Goal: Task Accomplishment & Management: Manage account settings

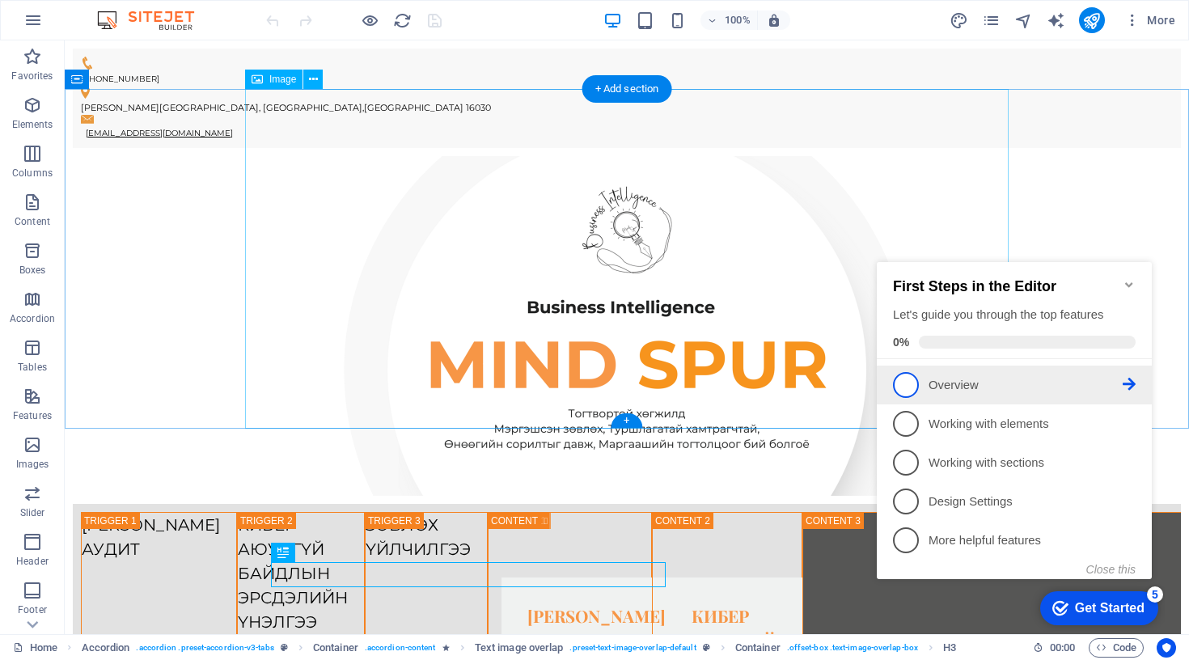
click at [949, 383] on p "Overview - incomplete" at bounding box center [1025, 385] width 194 height 17
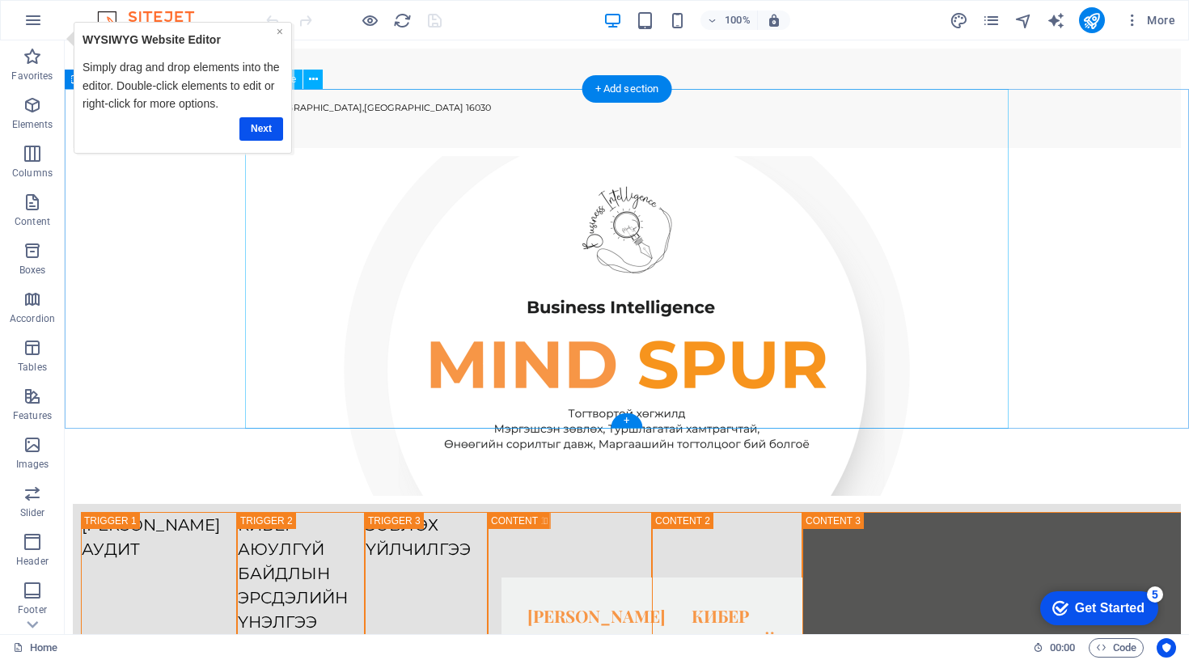
click at [280, 29] on link "×" at bounding box center [280, 31] width 6 height 13
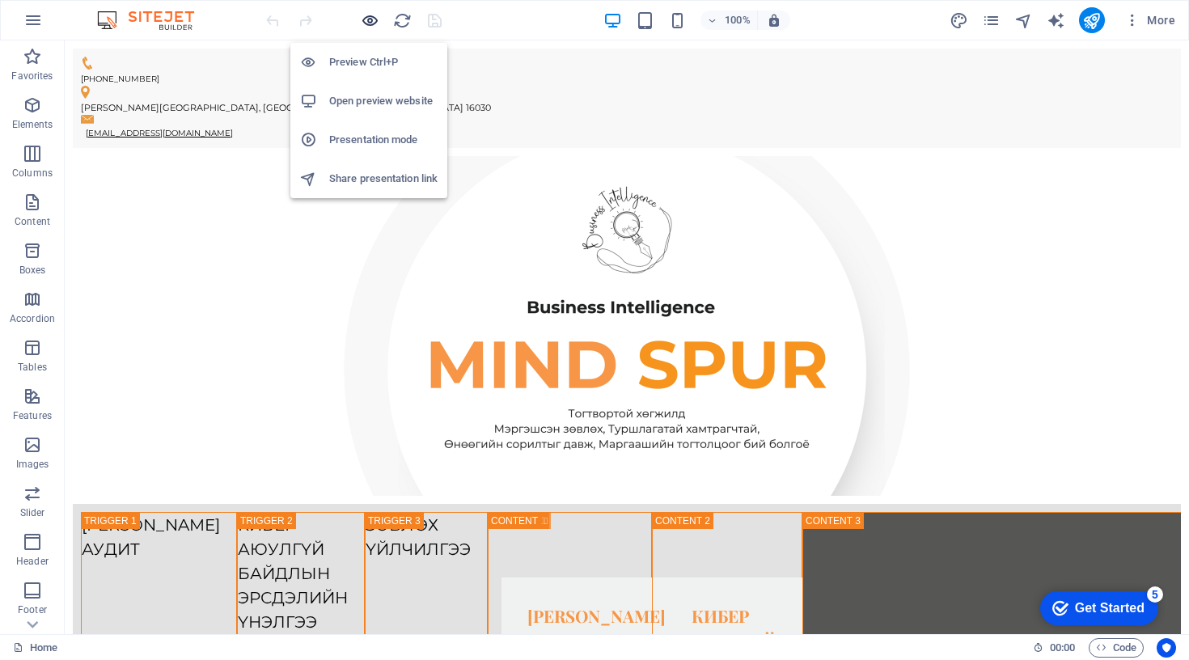
click at [366, 21] on icon "button" at bounding box center [370, 20] width 19 height 19
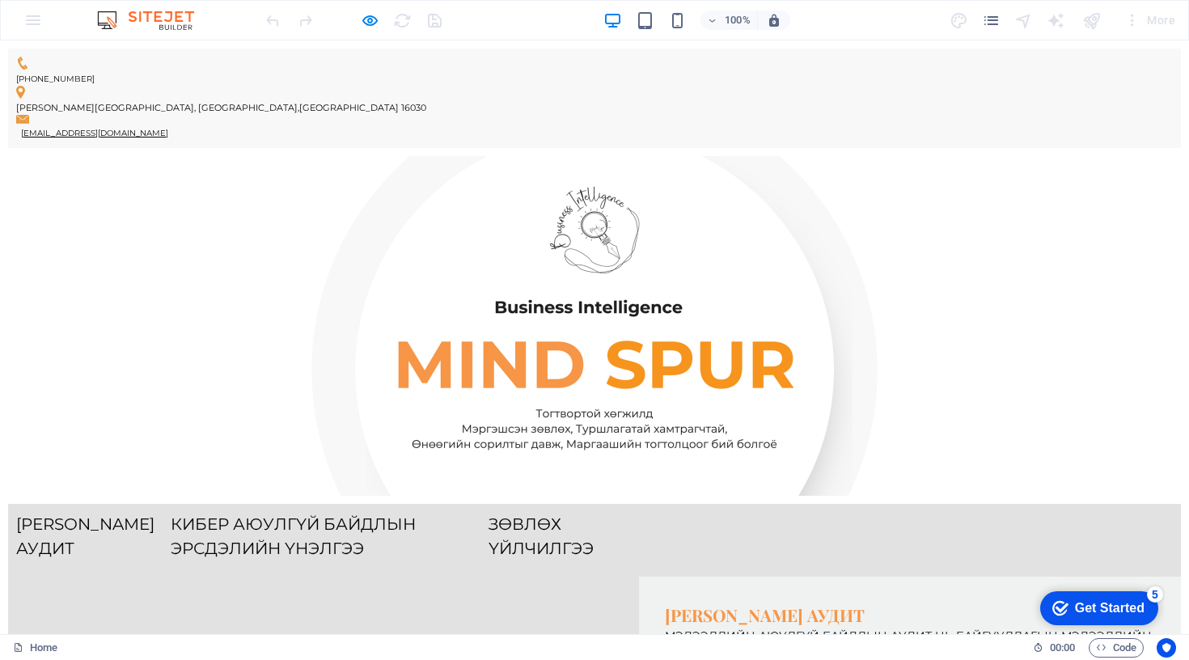
click at [488, 512] on link "Кибер аюулгүй байдлын эрсдэлийн үнэлгээ" at bounding box center [330, 536] width 318 height 49
click at [171, 512] on link "[PERSON_NAME] аудит" at bounding box center [93, 536] width 154 height 49
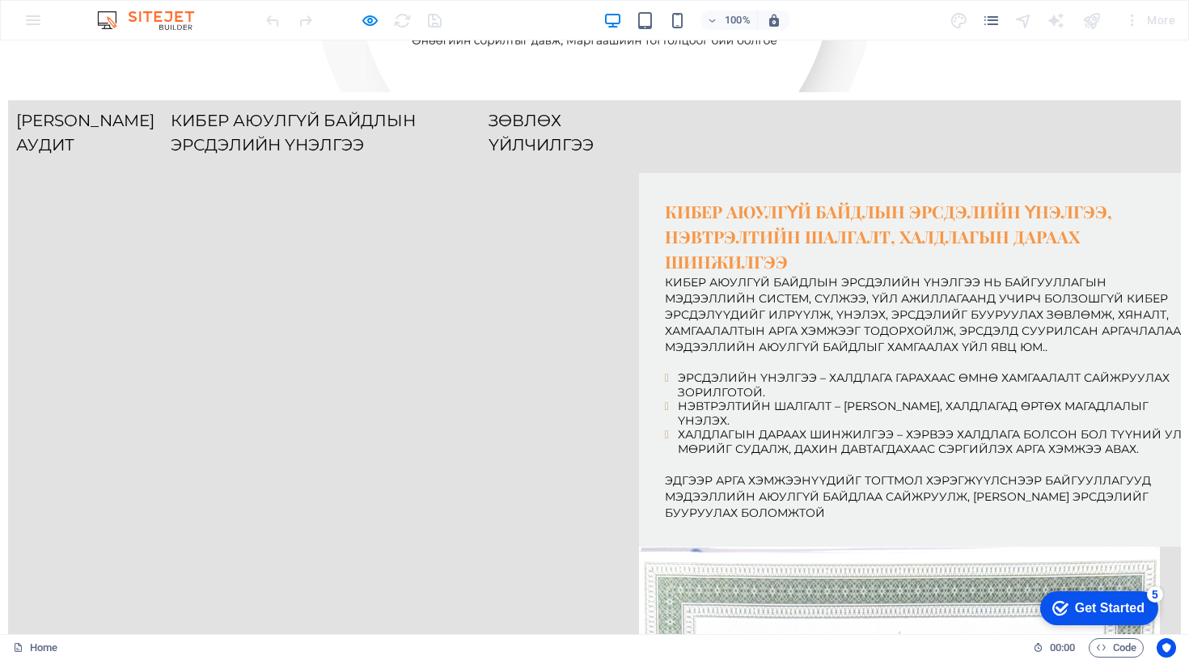
scroll to position [404, 0]
click at [626, 108] on link "Зөвлөх үйлчилгээ" at bounding box center [556, 132] width 137 height 49
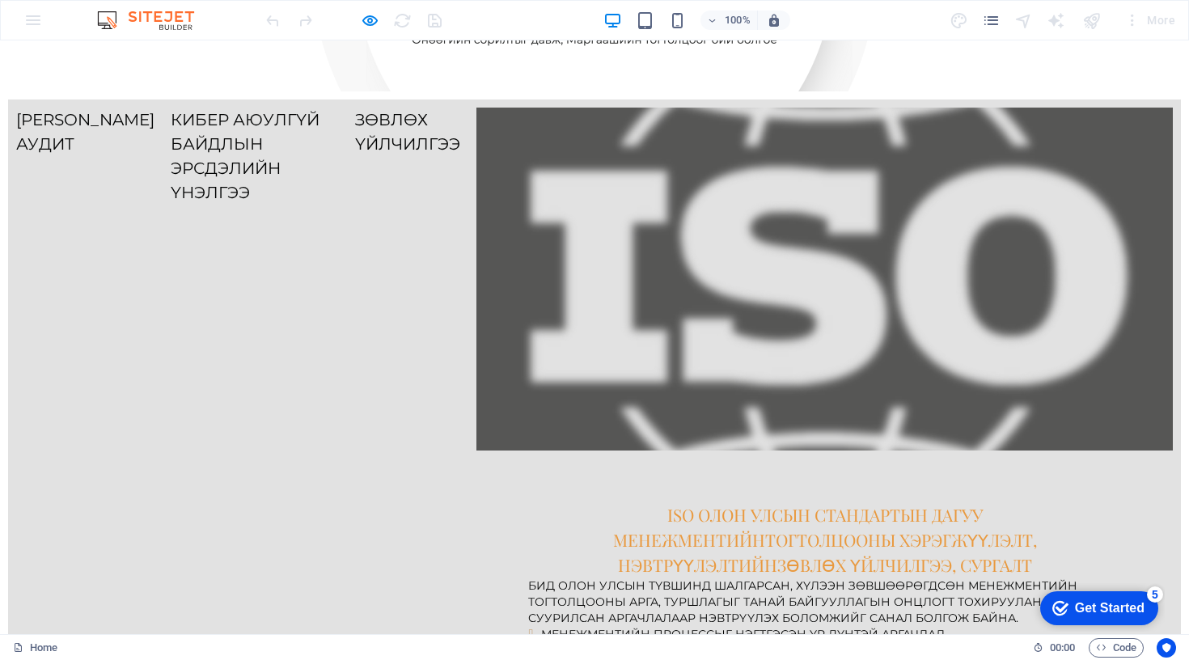
click at [355, 108] on link "Кибер аюулгүй байдлын эрсдэлийн үнэлгээ" at bounding box center [263, 156] width 184 height 97
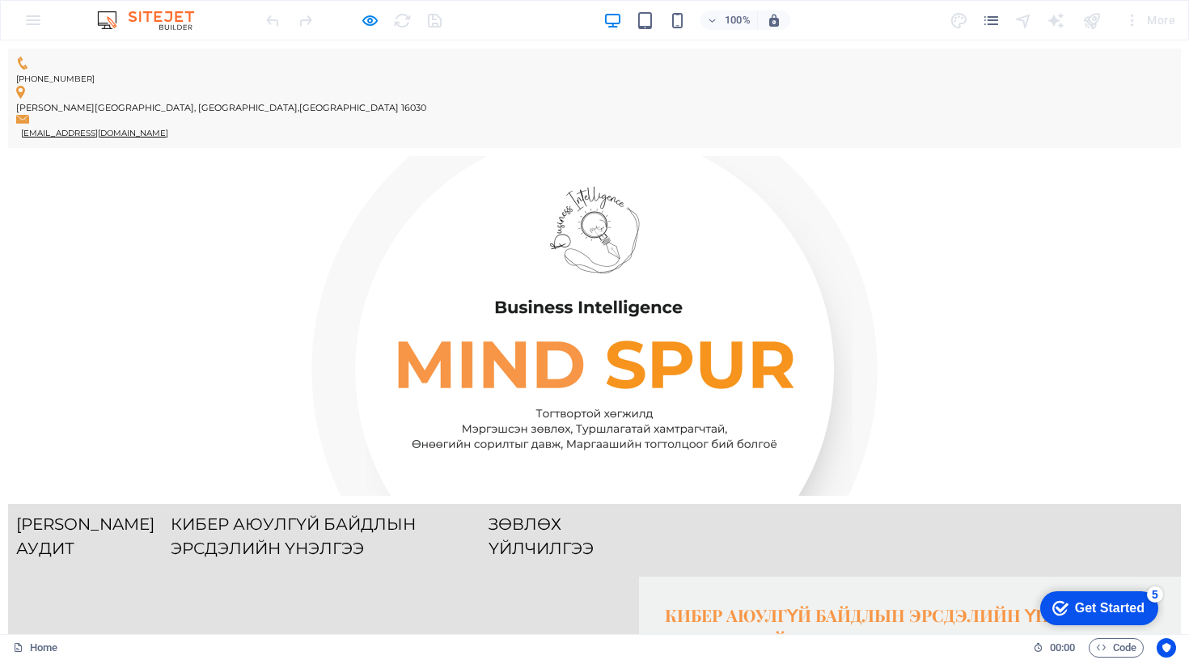
scroll to position [0, 0]
click at [162, 10] on div "100% More" at bounding box center [594, 20] width 1187 height 39
click at [27, 26] on div "100% More" at bounding box center [594, 20] width 1187 height 39
click at [1114, 613] on div "Get Started" at bounding box center [1110, 608] width 70 height 15
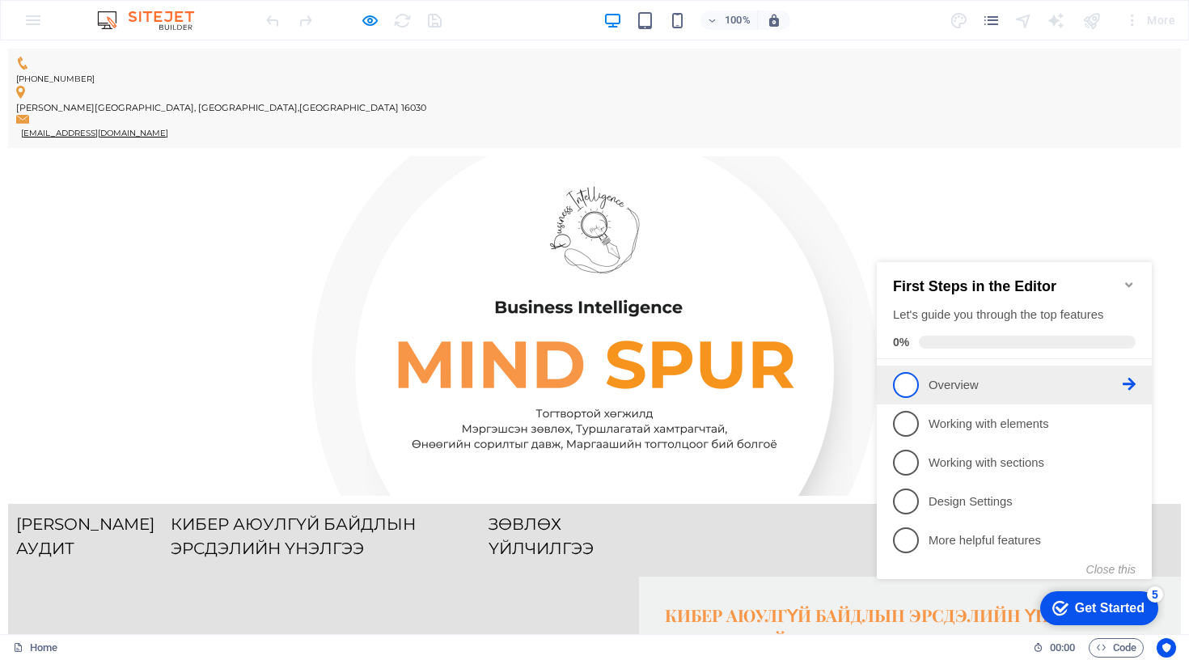
click at [1028, 380] on p "Overview - incomplete" at bounding box center [1025, 385] width 194 height 17
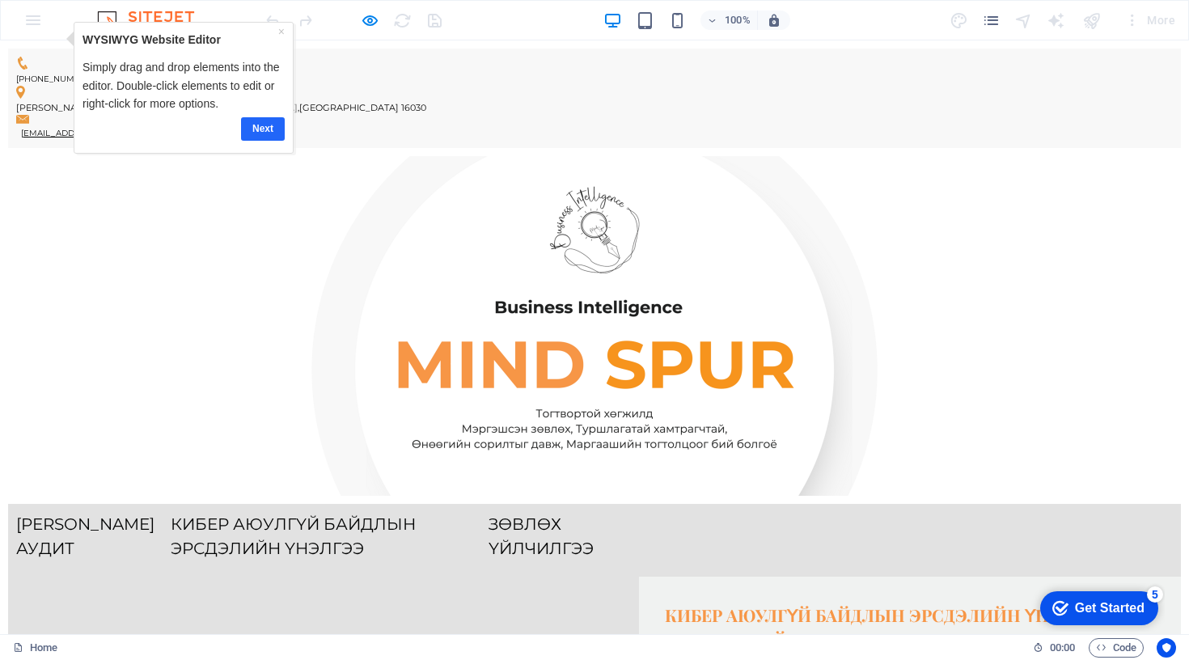
click at [265, 128] on link "Next" at bounding box center [263, 128] width 44 height 23
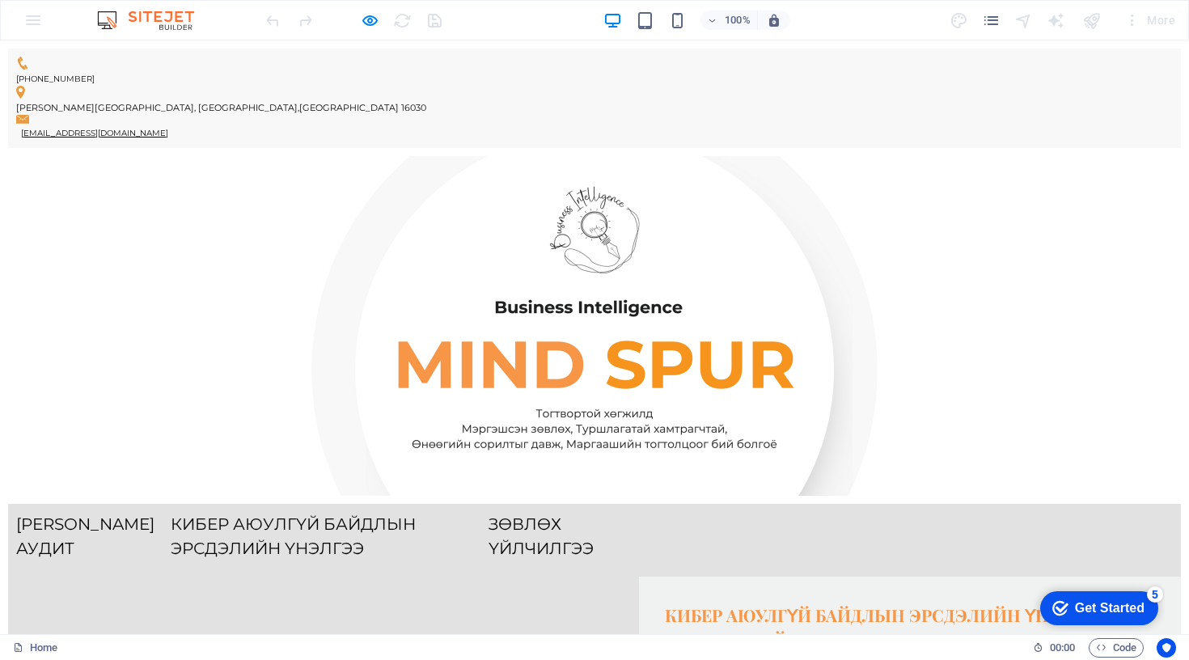
click at [154, 17] on img at bounding box center [153, 20] width 121 height 19
click at [27, 18] on div "100% More" at bounding box center [594, 20] width 1187 height 39
click at [361, 12] on icon "button" at bounding box center [370, 20] width 19 height 19
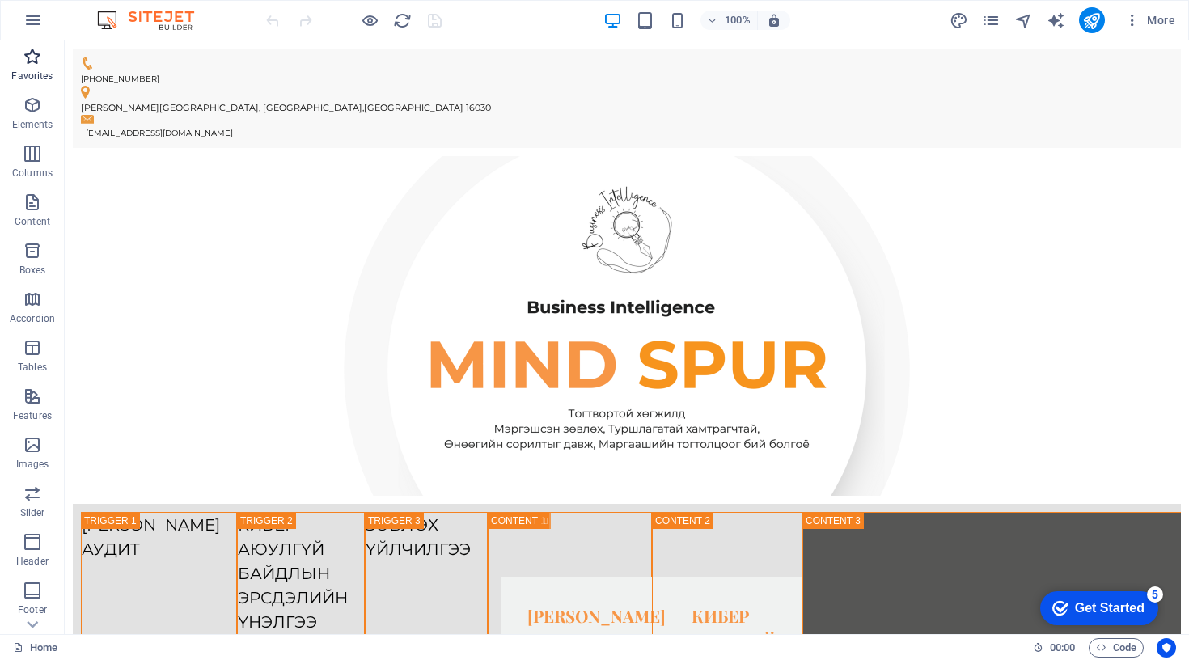
click at [31, 61] on icon "button" at bounding box center [32, 56] width 19 height 19
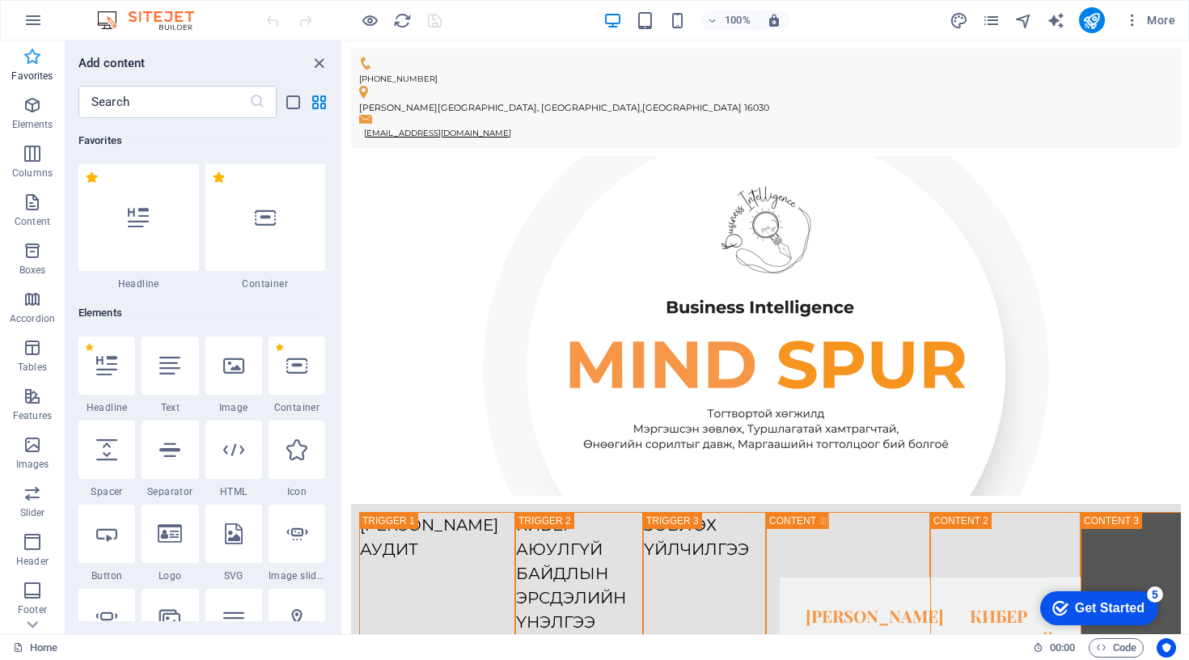
click at [31, 61] on icon "button" at bounding box center [32, 56] width 19 height 19
click at [30, 23] on icon "button" at bounding box center [32, 20] width 19 height 19
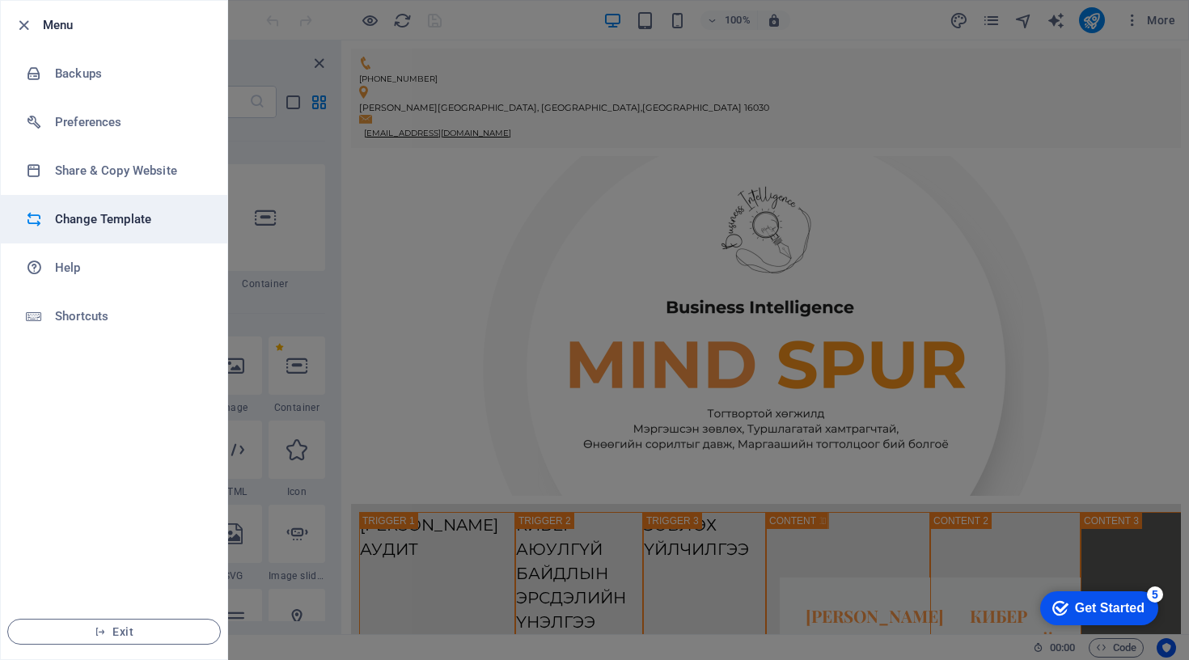
click at [94, 218] on h6 "Change Template" at bounding box center [130, 218] width 150 height 19
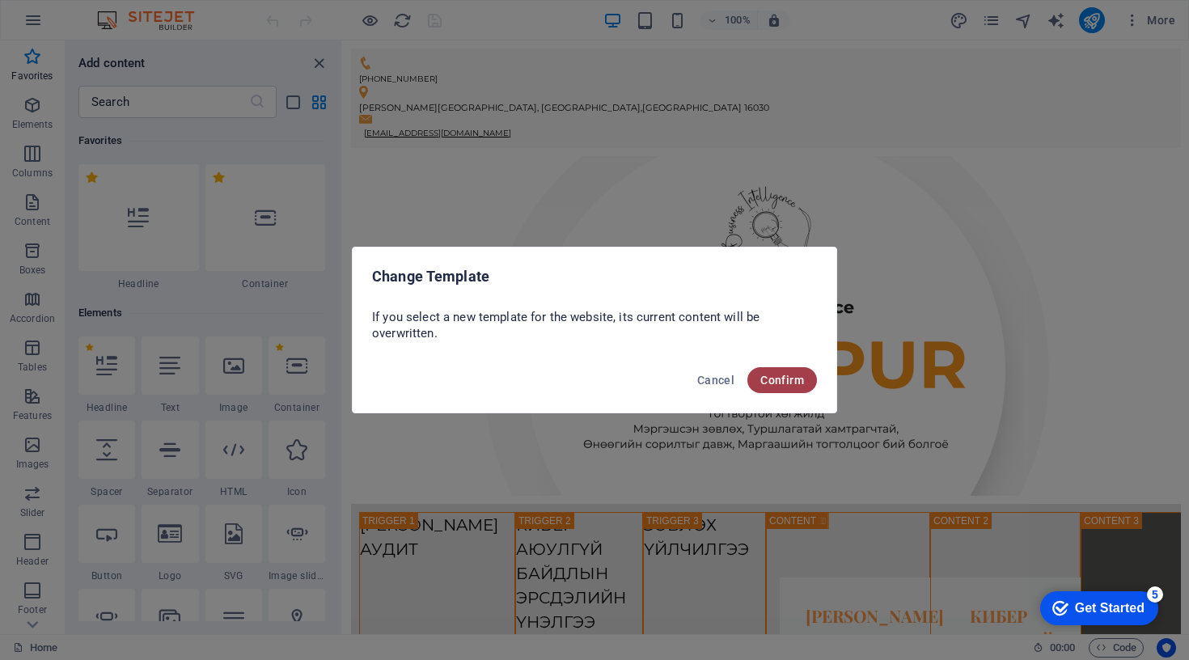
click at [799, 385] on span "Confirm" at bounding box center [782, 380] width 44 height 13
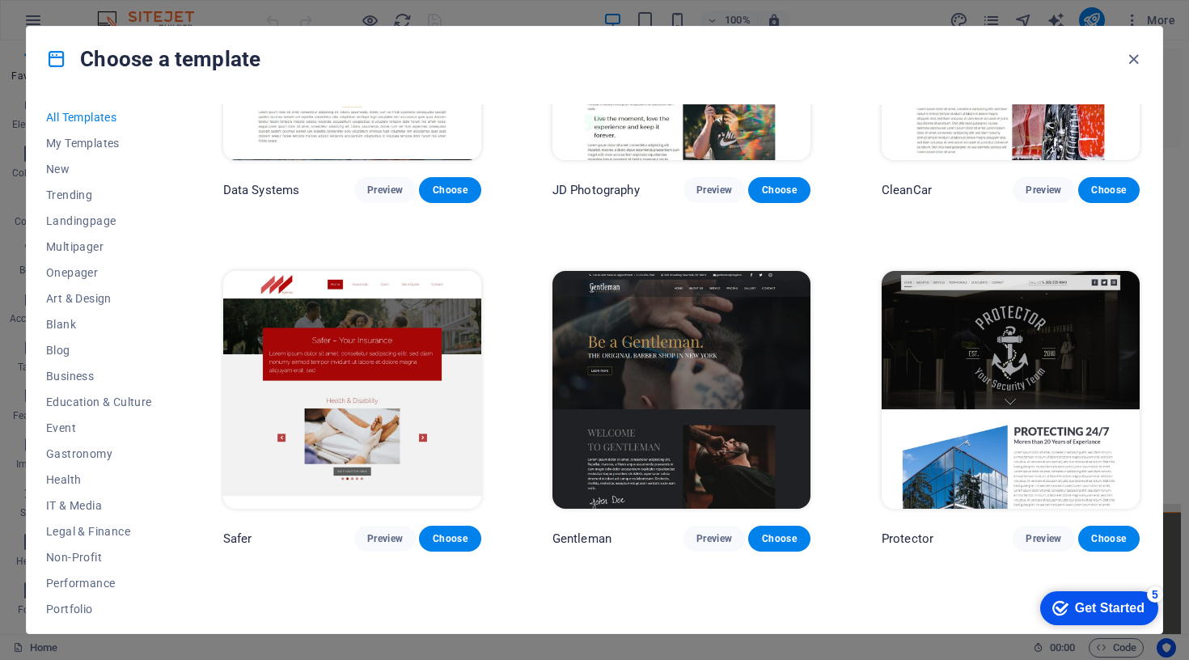
scroll to position [6436, 0]
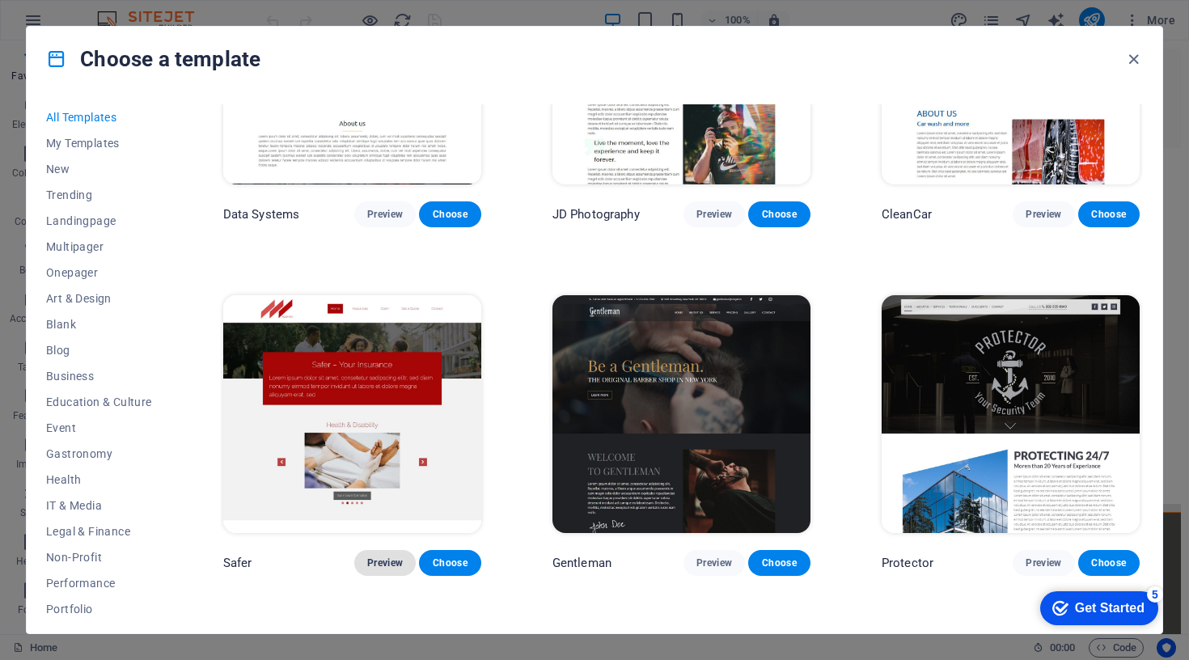
click at [386, 556] on span "Preview" at bounding box center [385, 562] width 36 height 13
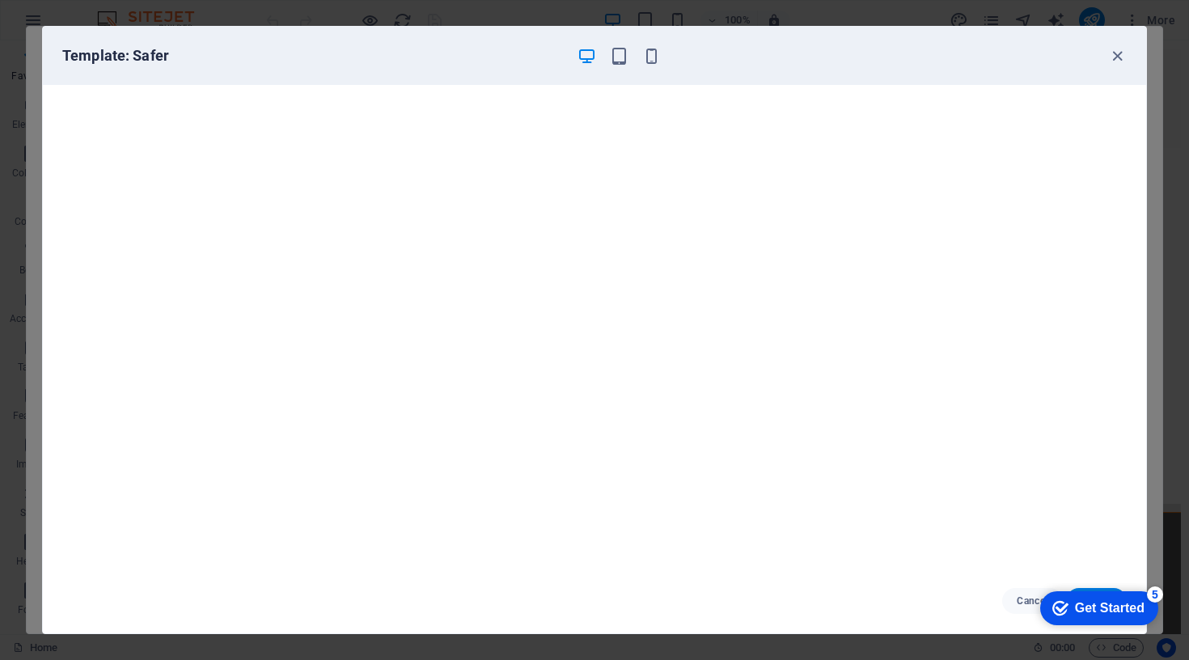
scroll to position [4, 0]
click at [1118, 61] on icon "button" at bounding box center [1117, 56] width 19 height 19
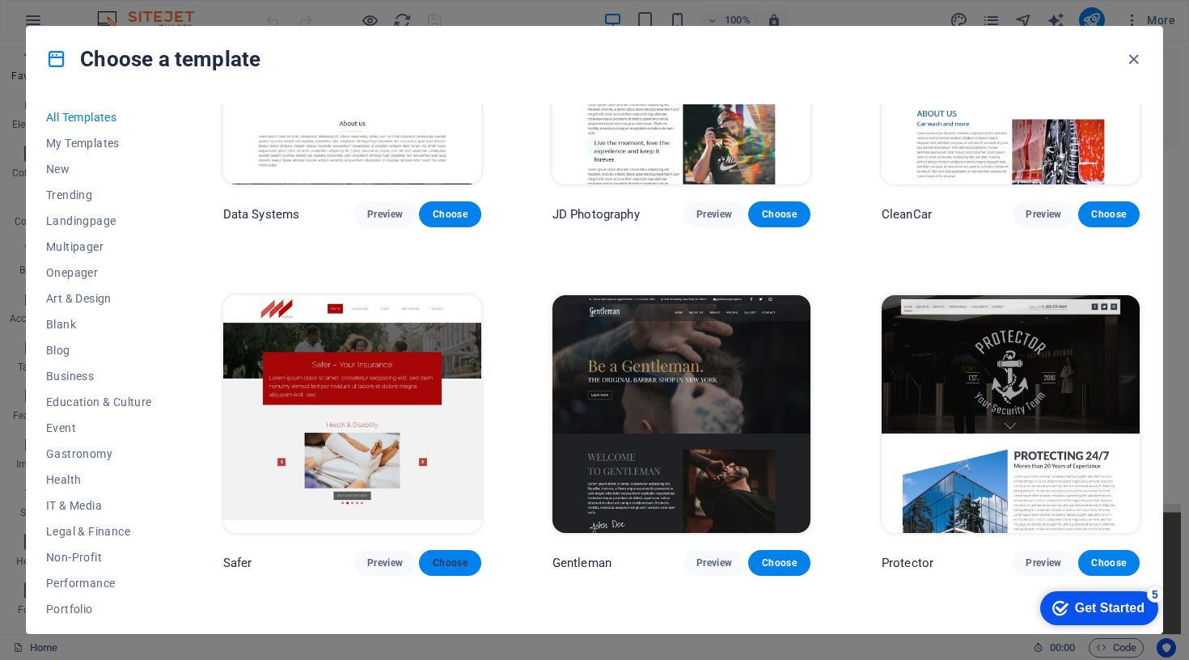
click at [456, 556] on span "Choose" at bounding box center [450, 562] width 36 height 13
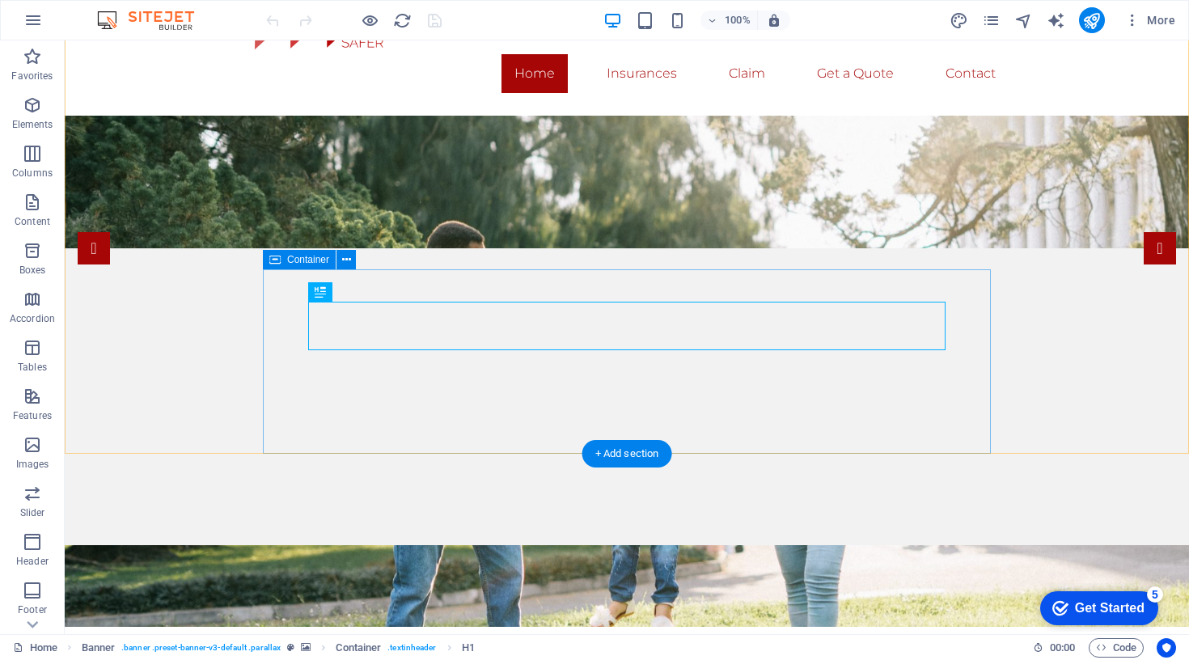
scroll to position [80, 0]
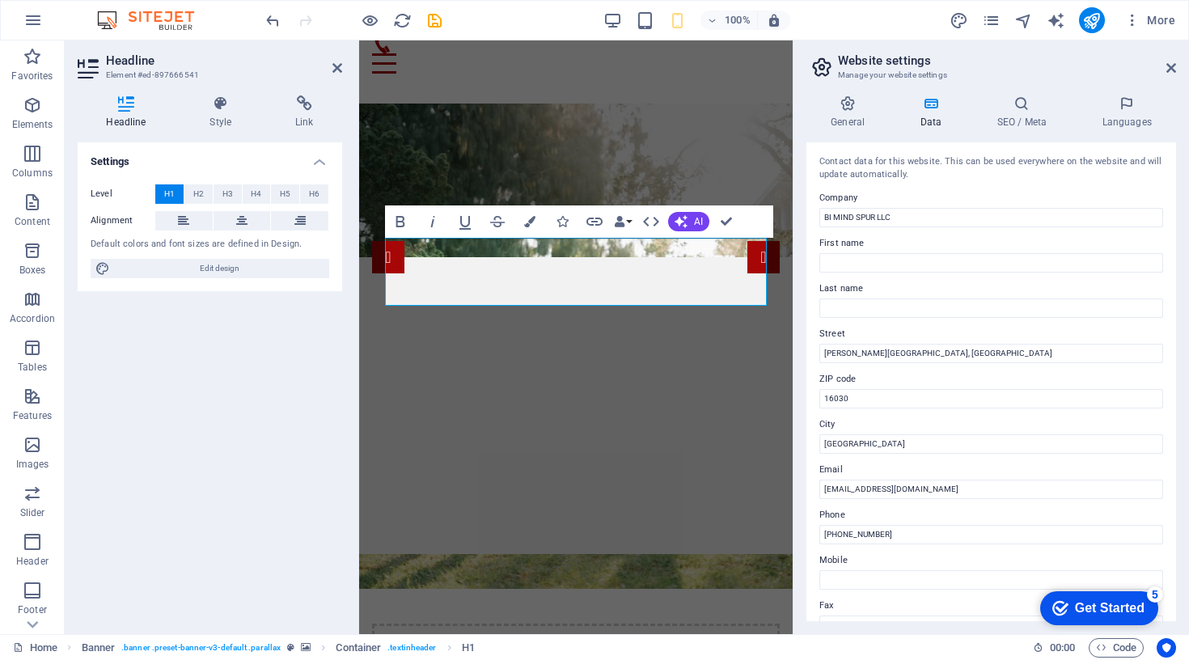
drag, startPoint x: 636, startPoint y: 289, endPoint x: 434, endPoint y: 245, distance: 206.1
click at [1177, 66] on aside "Website settings Manage your website settings General Data SEO / Meta Languages…" at bounding box center [991, 337] width 396 height 594
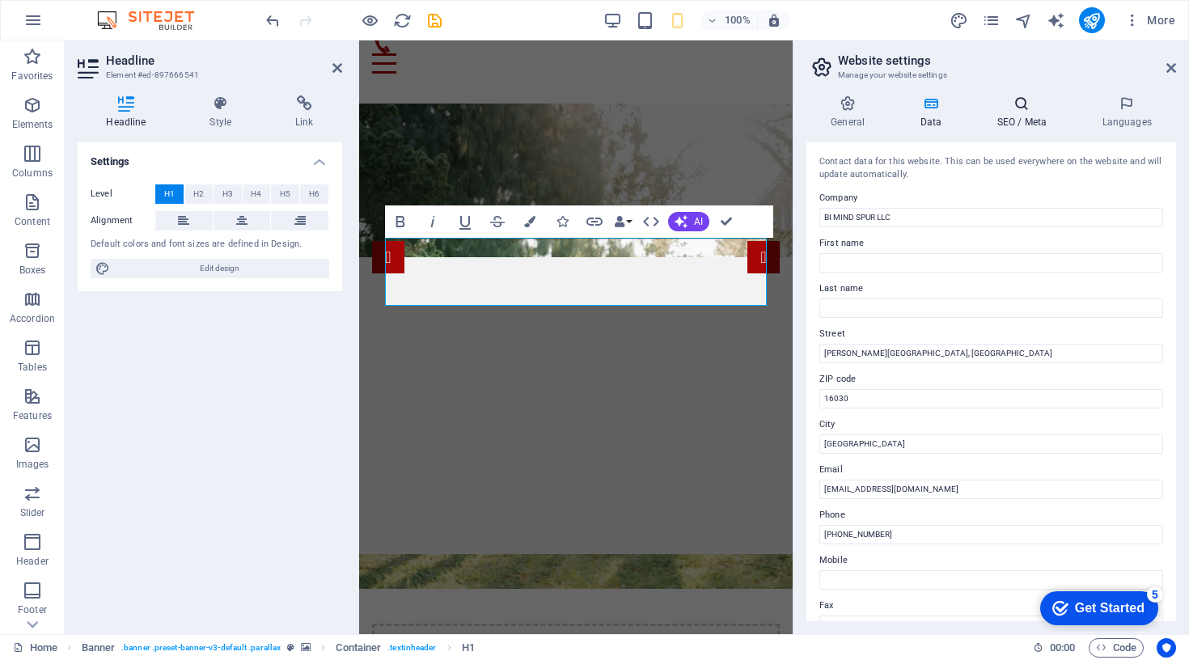
click at [1013, 117] on h4 "SEO / Meta" at bounding box center [1024, 112] width 105 height 34
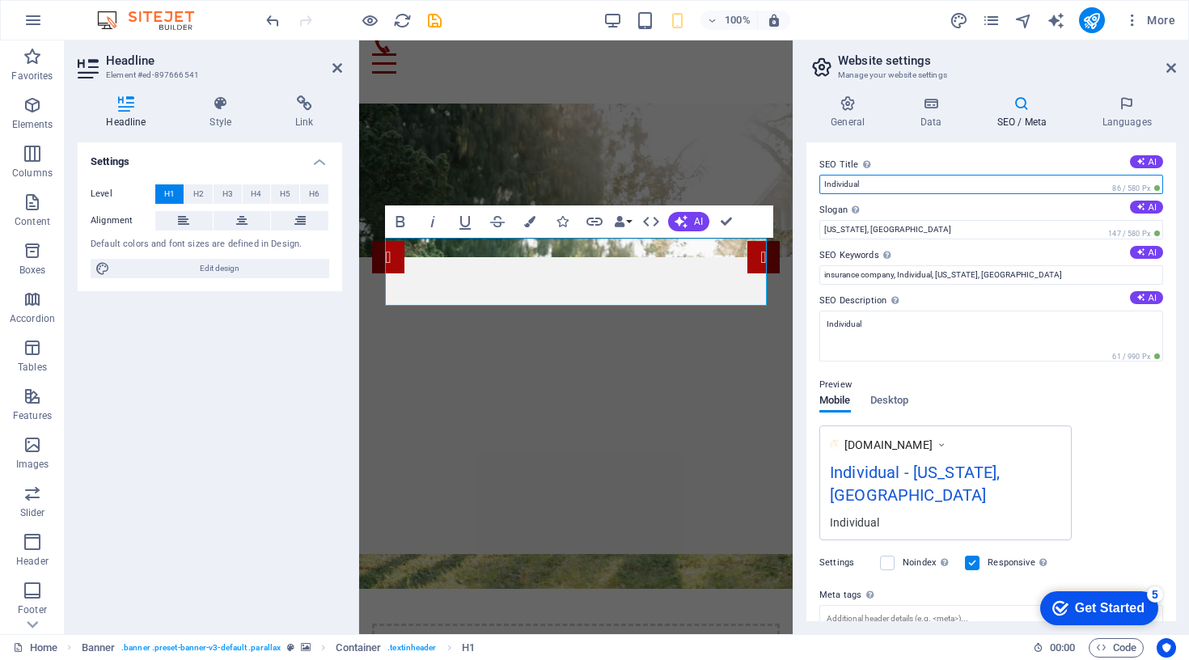
click at [903, 186] on input "Individual" at bounding box center [991, 184] width 344 height 19
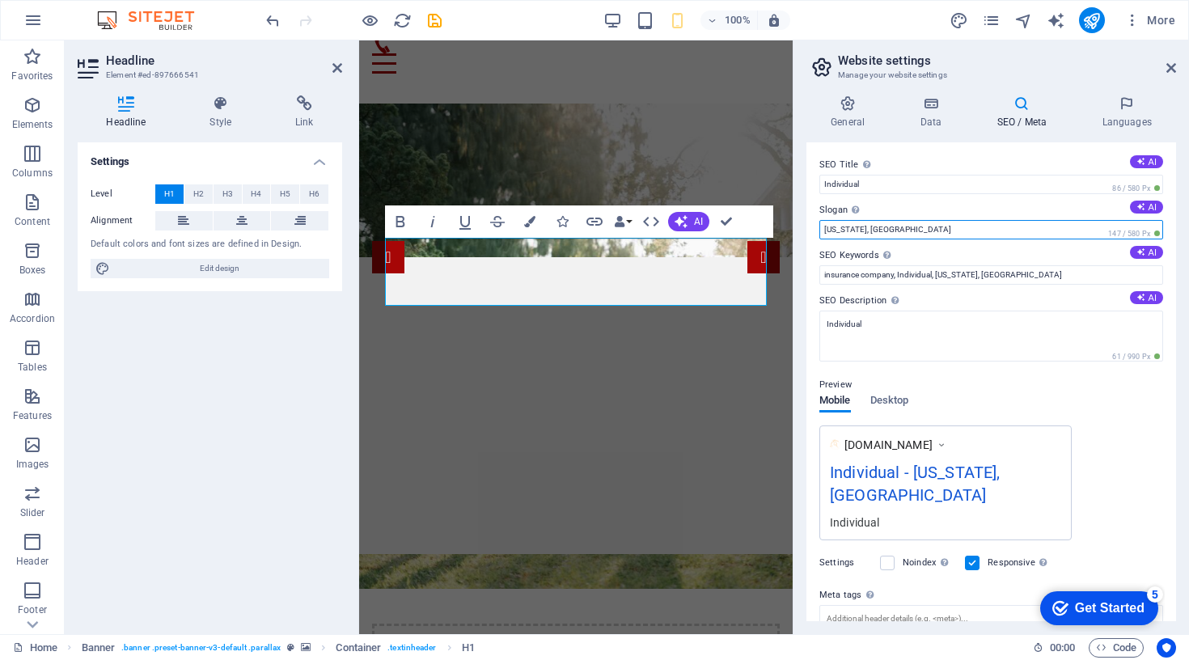
click at [840, 229] on input "[US_STATE], [GEOGRAPHIC_DATA]" at bounding box center [991, 229] width 344 height 19
click at [866, 229] on input "[US_STATE], [GEOGRAPHIC_DATA]" at bounding box center [991, 229] width 344 height 19
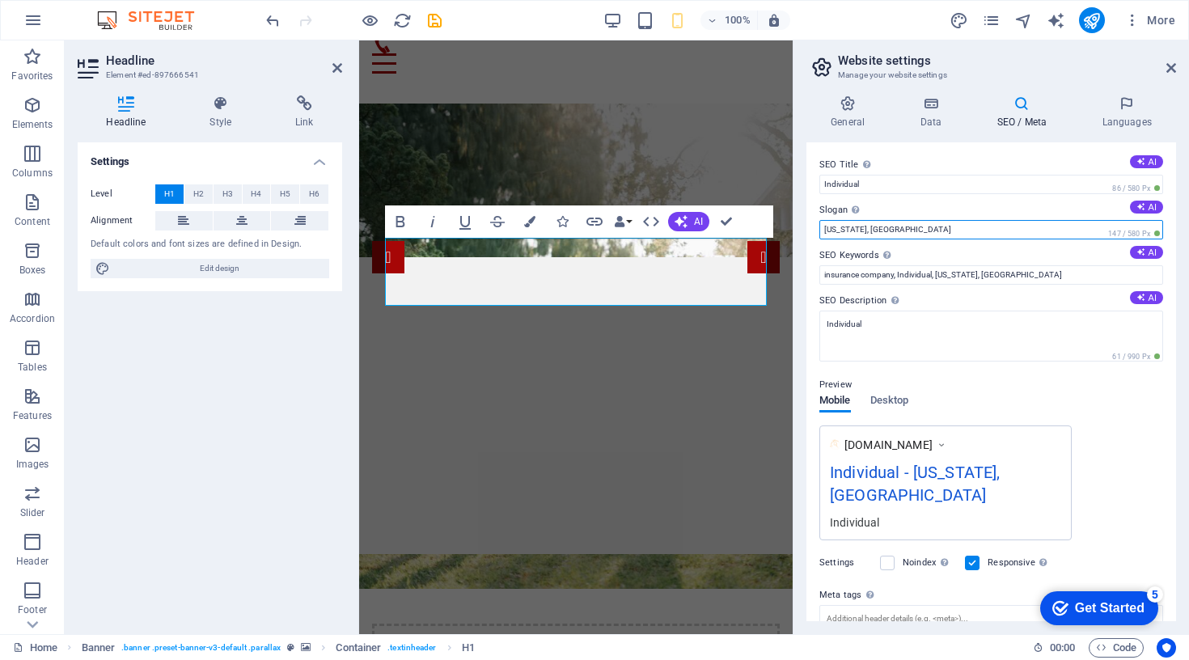
click at [866, 229] on input "[US_STATE], [GEOGRAPHIC_DATA]" at bounding box center [991, 229] width 344 height 19
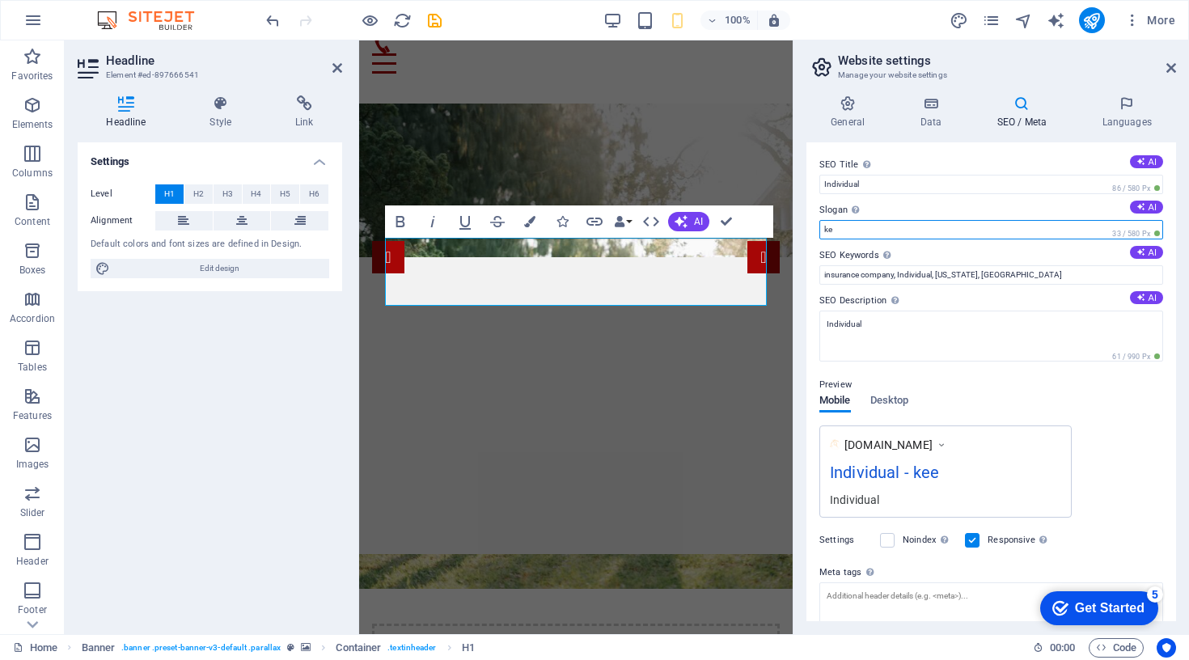
type input "k"
drag, startPoint x: 866, startPoint y: 229, endPoint x: 834, endPoint y: 231, distance: 32.4
click at [834, 231] on input "KEep your security" at bounding box center [991, 229] width 344 height 19
click at [861, 230] on input "Keep your security" at bounding box center [991, 229] width 344 height 19
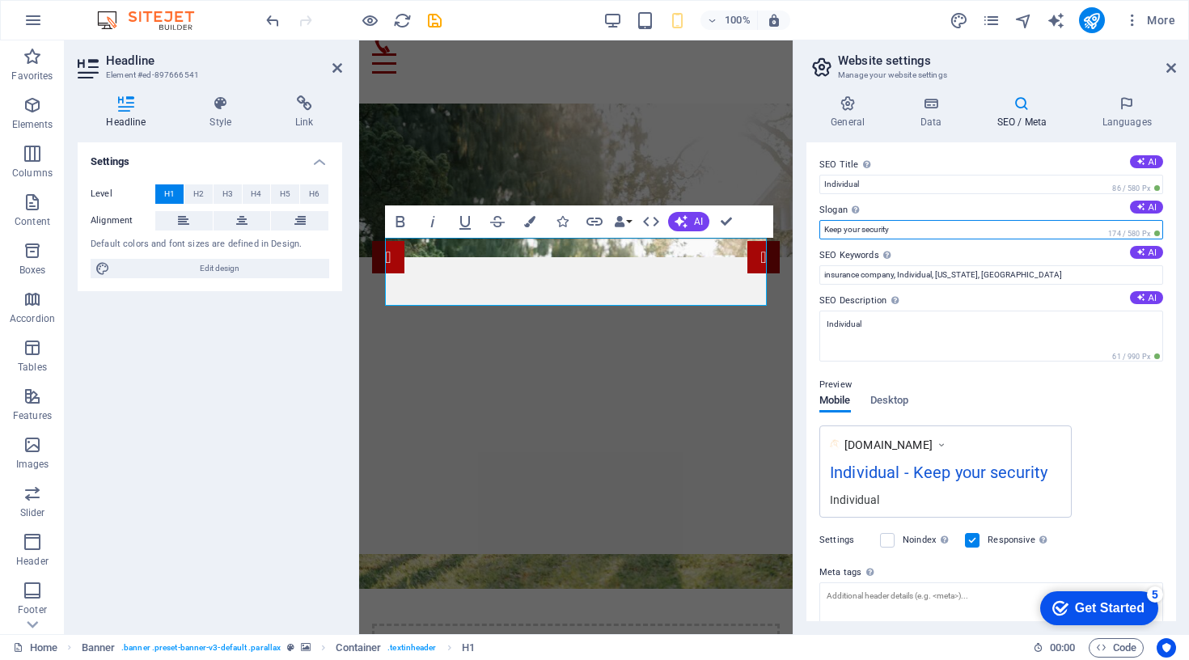
click at [861, 230] on input "Keep your security" at bounding box center [991, 229] width 344 height 19
type input "Keep your security"
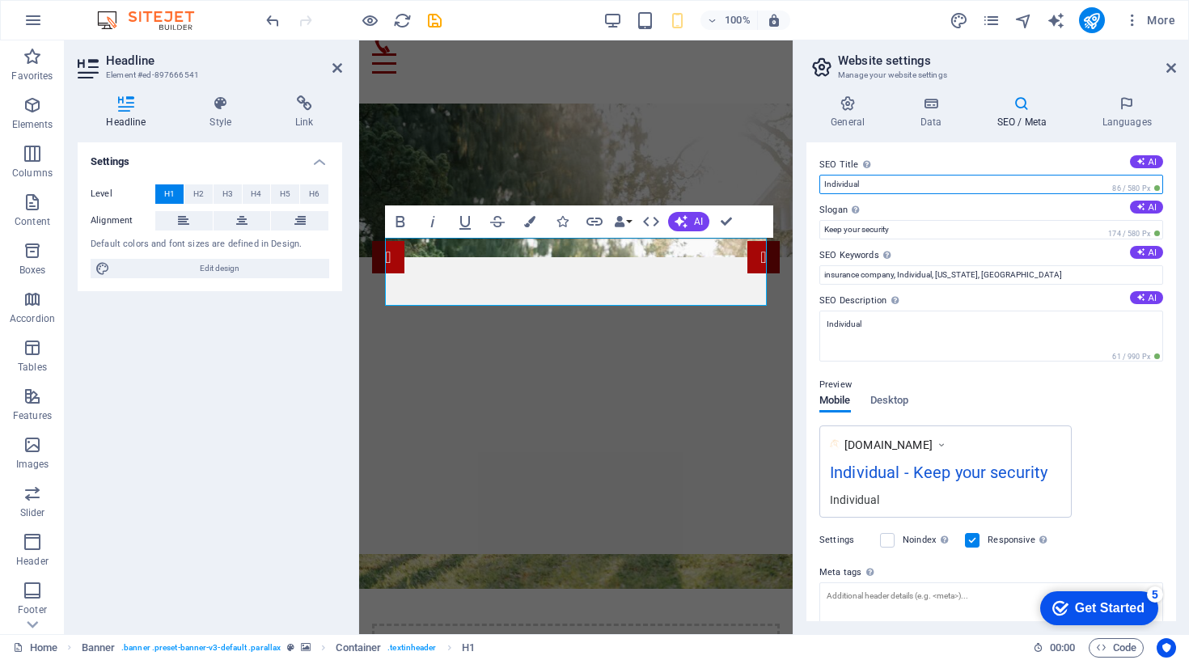
click at [830, 183] on input "Individual" at bounding box center [991, 184] width 344 height 19
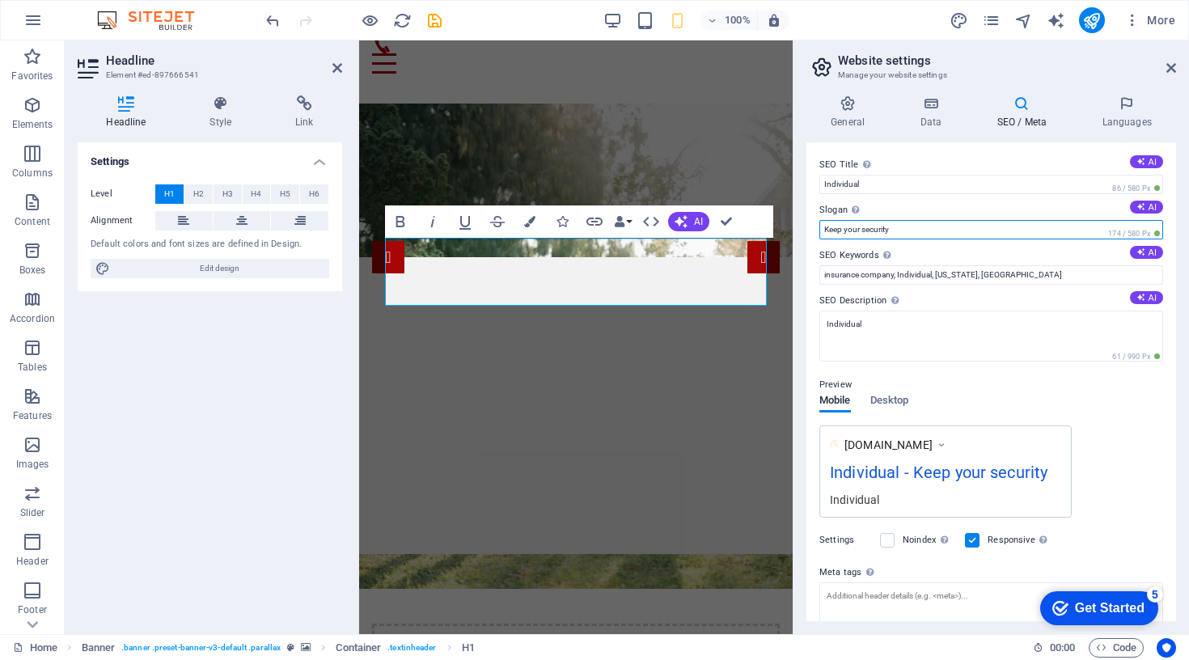
click at [835, 225] on input "Keep your security" at bounding box center [991, 229] width 344 height 19
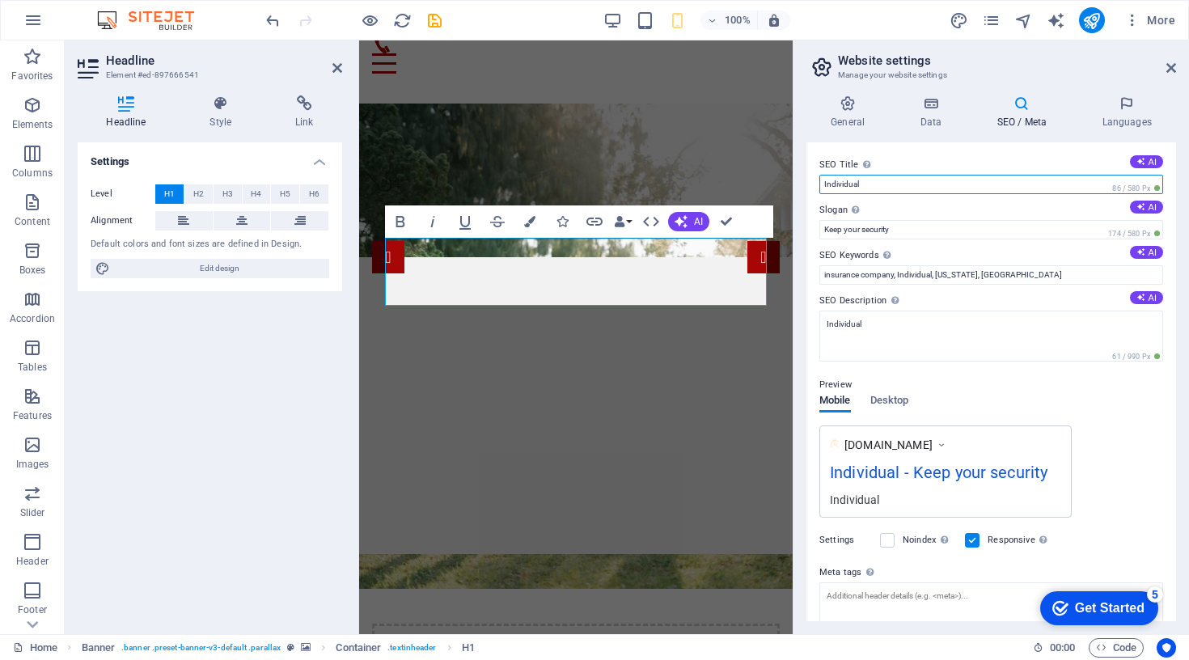
click at [870, 178] on input "Individual" at bounding box center [991, 184] width 344 height 19
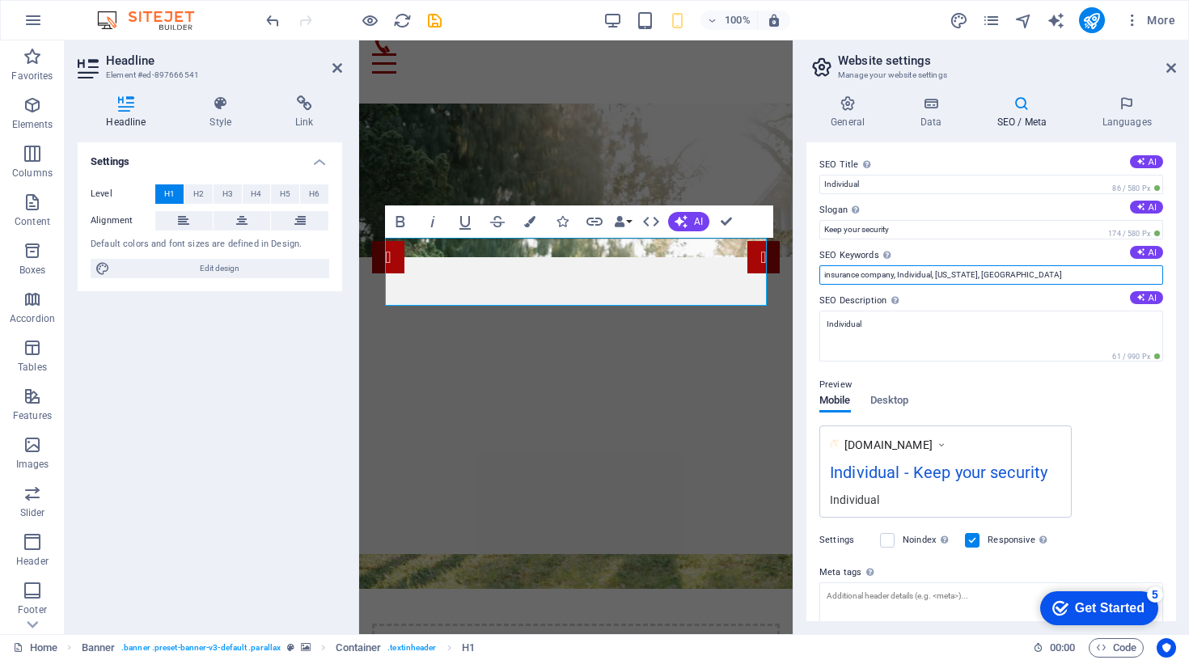
click at [839, 273] on input "insurance company, Individual, [US_STATE], [GEOGRAPHIC_DATA]" at bounding box center [991, 274] width 344 height 19
type input "security company, Individual, [US_STATE], [GEOGRAPHIC_DATA]"
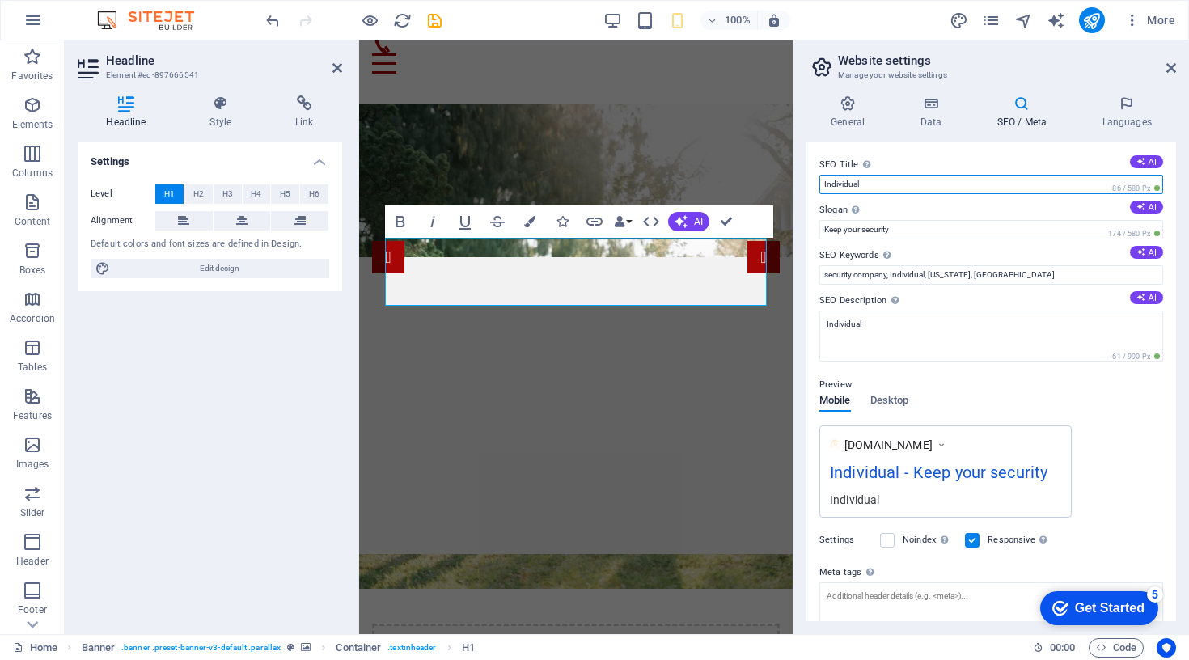
click at [834, 188] on input "Individual" at bounding box center [991, 184] width 344 height 19
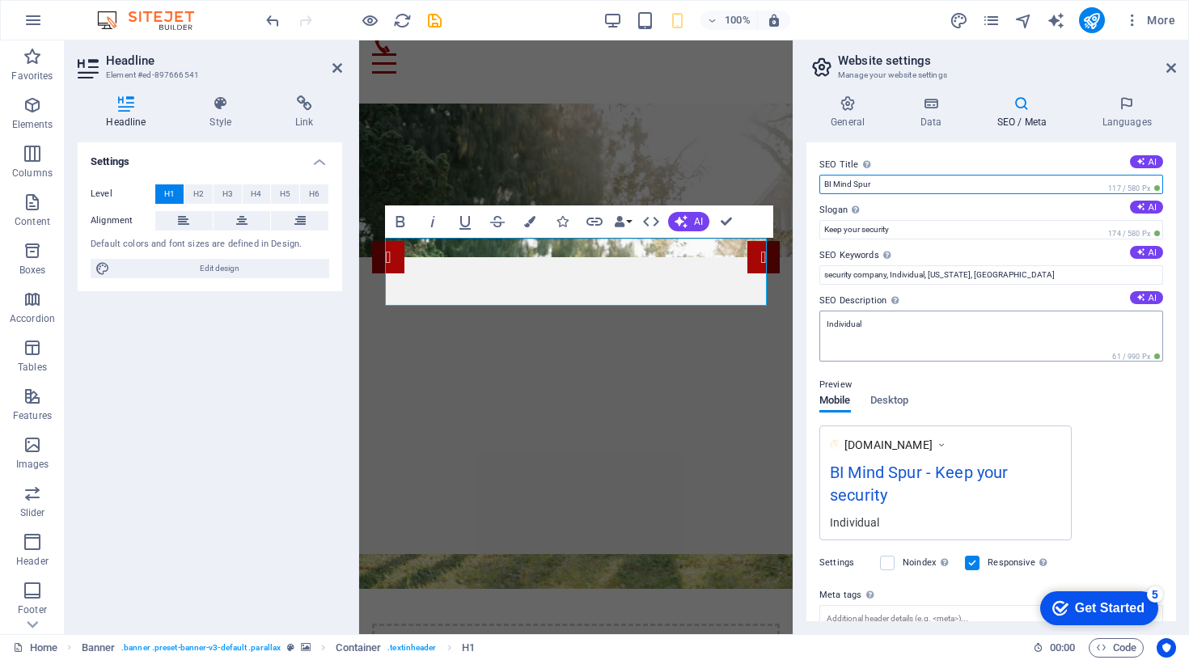
type input "BI Mind Spur"
click at [839, 329] on textarea "Individual" at bounding box center [991, 336] width 344 height 51
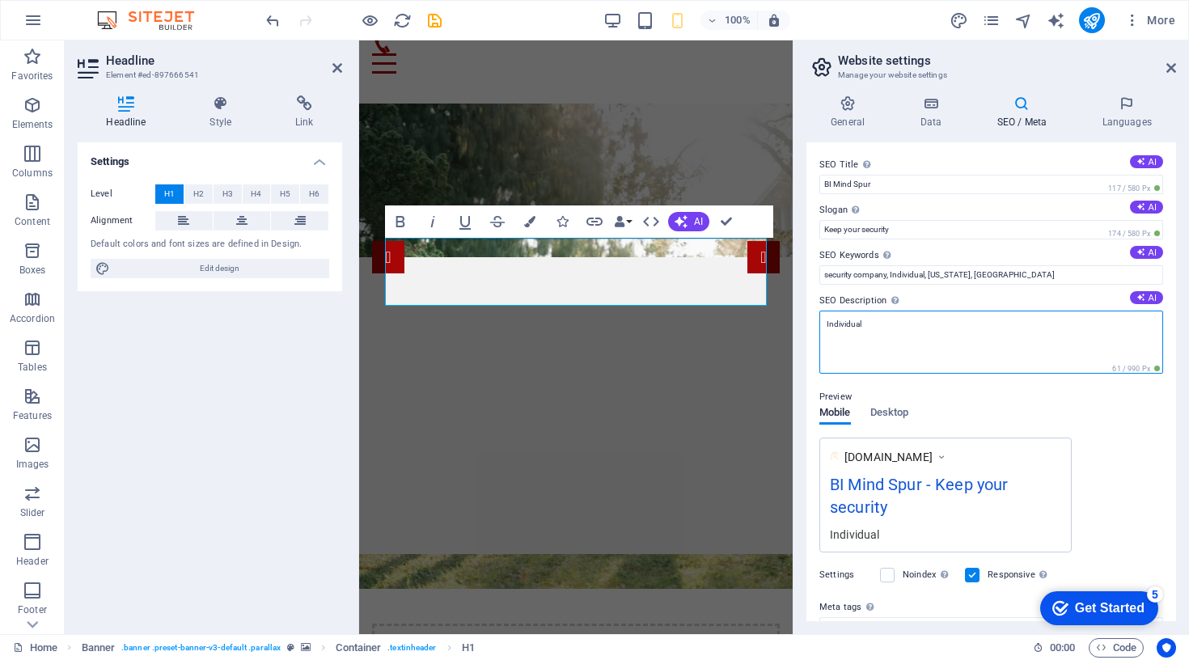
click at [839, 329] on textarea "Individual" at bounding box center [991, 342] width 344 height 63
click at [1143, 297] on button "AI" at bounding box center [1146, 297] width 33 height 13
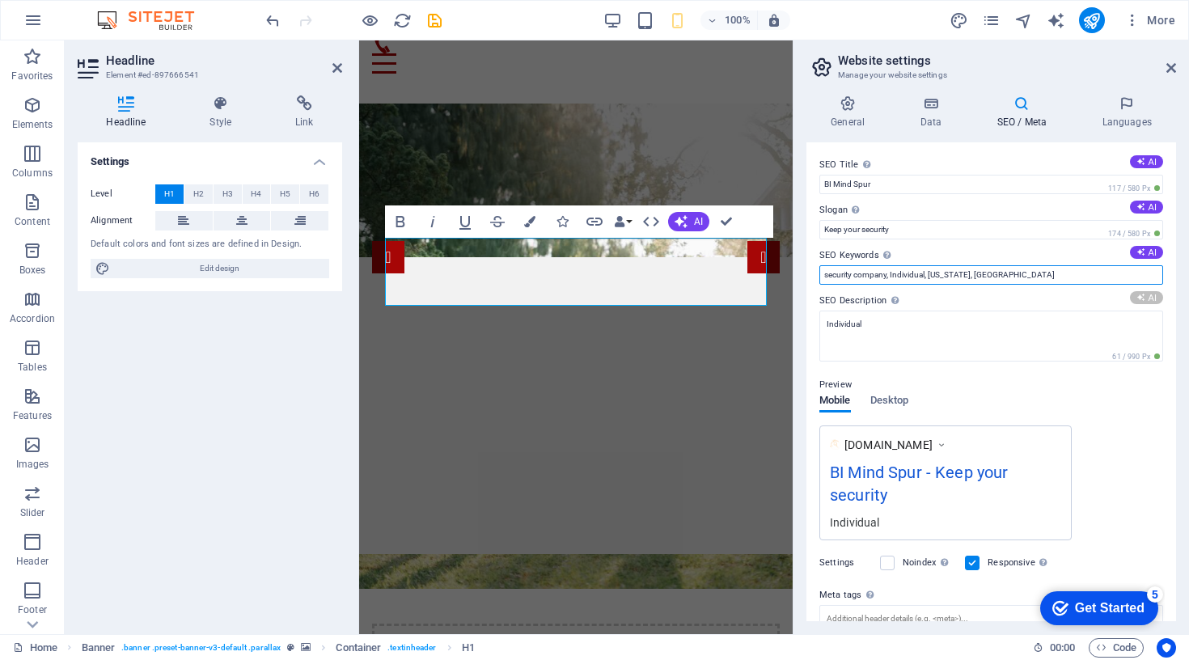
click at [905, 274] on input "security company, Individual, [US_STATE], [GEOGRAPHIC_DATA]" at bounding box center [991, 274] width 344 height 19
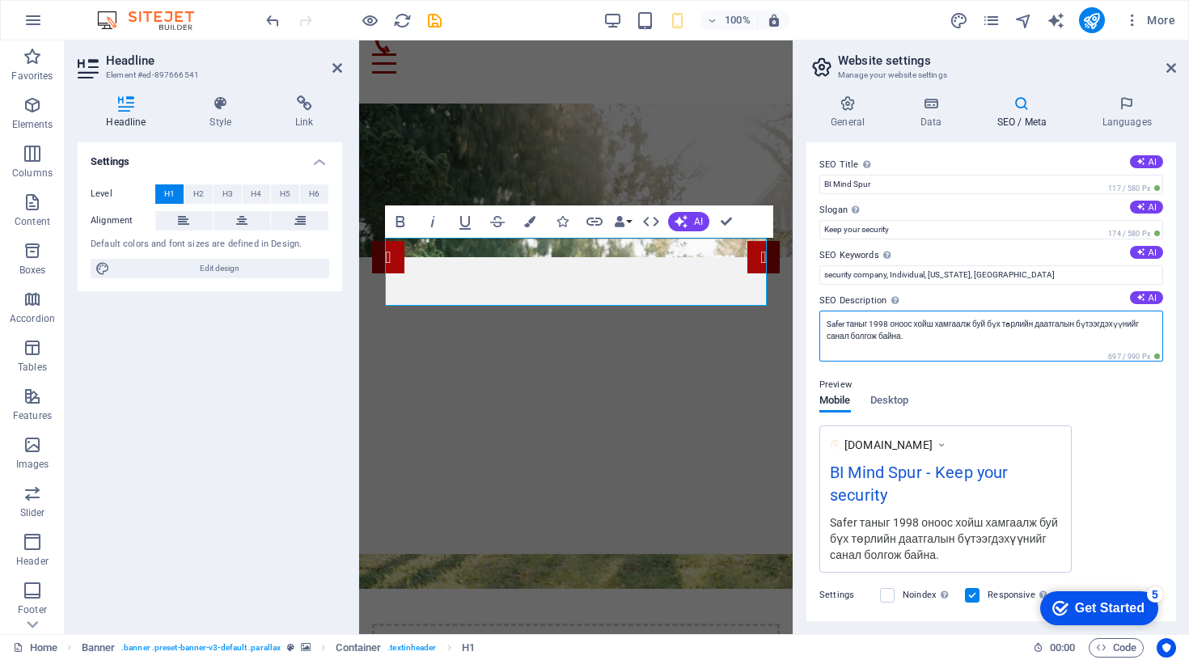
click at [929, 345] on textarea "Safer таныг 1998 оноос хойш хамгаалж буй бүх төрлийн даатгалын бүтээгдэхүүнийг …" at bounding box center [991, 336] width 344 height 51
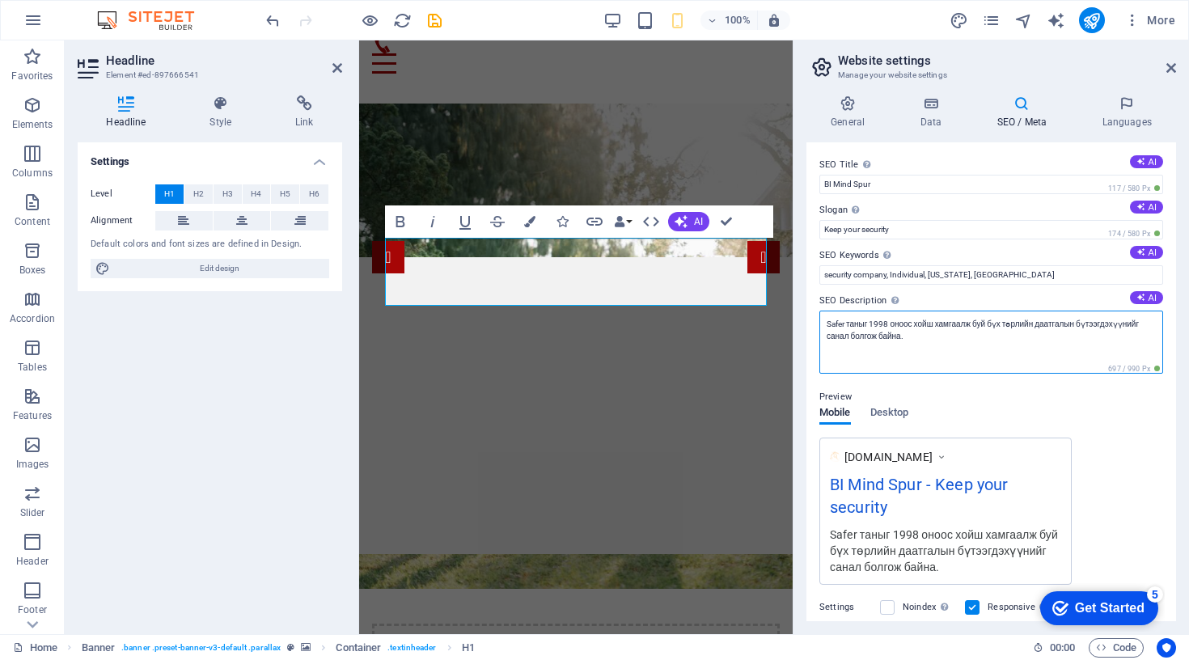
click at [832, 323] on textarea "Safer таныг 1998 оноос хойш хамгаалж буй бүх төрлийн даатгалын бүтээгдэхүүнийг …" at bounding box center [991, 342] width 344 height 63
click at [873, 335] on textarea "Бид таны, танай байгууллагын мэдээллийн аюулгүй байдлыг хамгаалж буй бүх төрлий…" at bounding box center [991, 342] width 344 height 63
click at [1099, 325] on textarea "Бид таны, танай байгууллагын мэдээллийн аюулгүй байдлыг хамгаалж буй бүх төрлий…" at bounding box center [991, 342] width 344 height 63
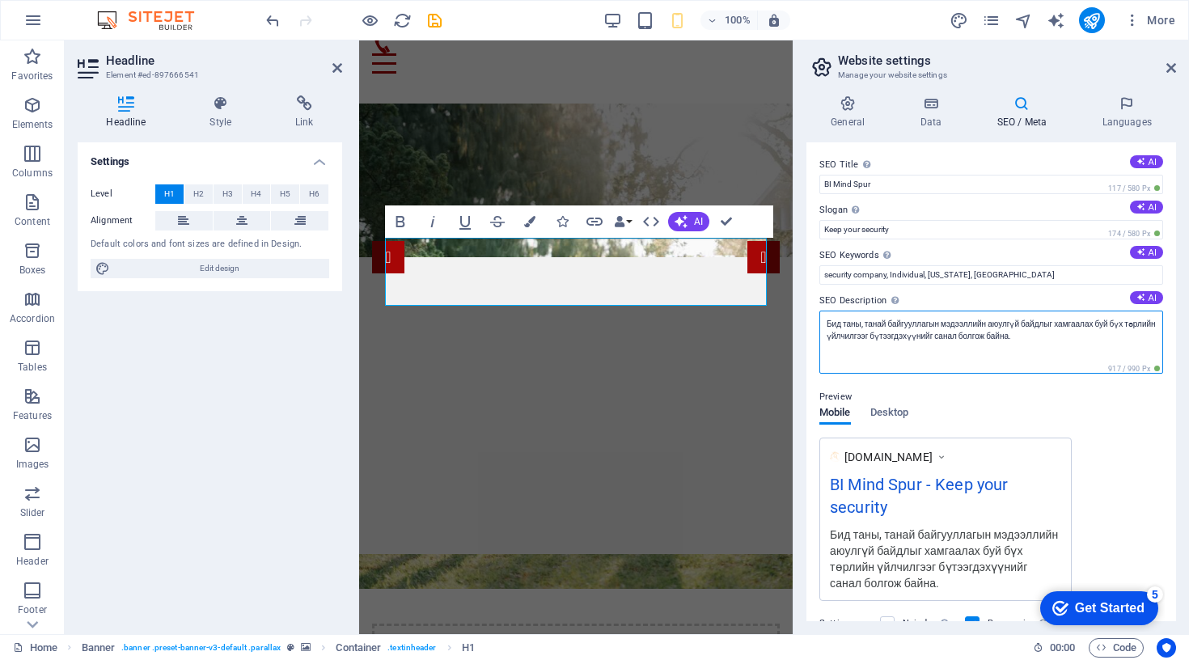
click at [1113, 323] on textarea "Бид таны, танай байгууллагын мэдээллийн аюулгүй байдлыг хамгаалах буй бүх төрли…" at bounding box center [991, 342] width 344 height 63
click at [924, 337] on textarea "Бид таны, танай байгууллагын мэдээллийн аюулгүй байдлыг хамгаалах бүх төрлийн ү…" at bounding box center [991, 342] width 344 height 63
type textarea "Бид таны, танай байгууллагын мэдээллийн аюулгүй байдлыг хамгаалах бүх төрлийн ү…"
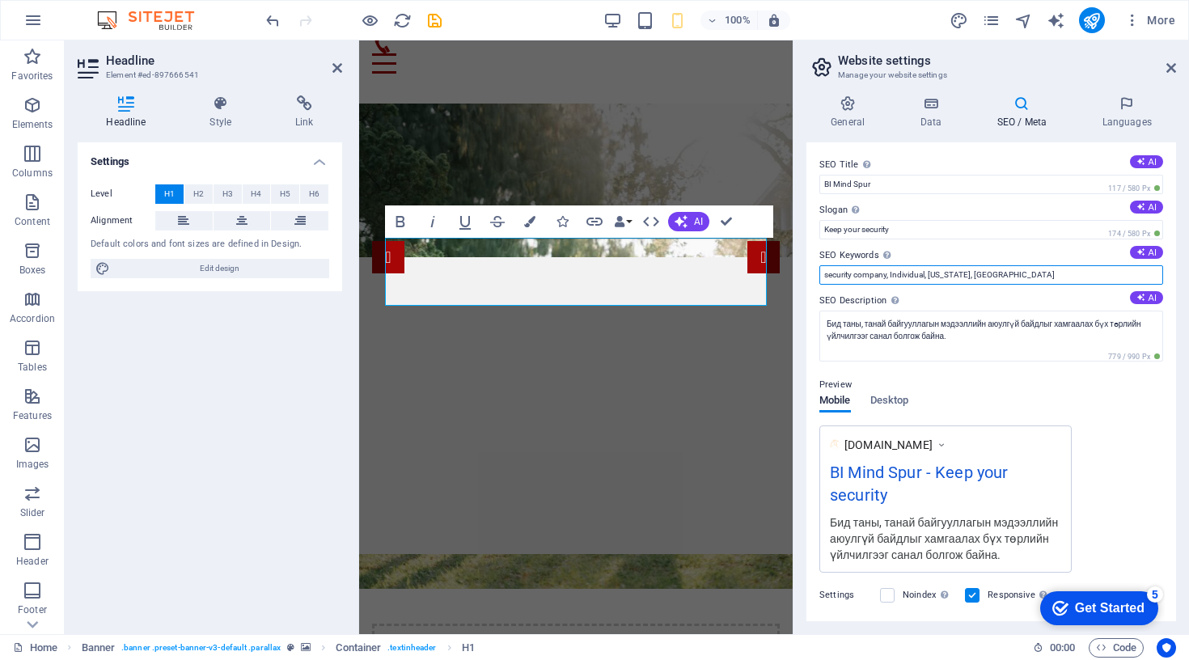
drag, startPoint x: 996, startPoint y: 273, endPoint x: 892, endPoint y: 273, distance: 104.3
click at [892, 273] on input "security company, Individual, [US_STATE], [GEOGRAPHIC_DATA]" at bounding box center [991, 274] width 344 height 19
type input "security company, аудит, эрсдэлийн үнэлгээ, МАБ, МАБМТ, ISO, 27001, зөвлөх үйлч…"
click at [1073, 395] on div "Preview Mobile Desktop [DOMAIN_NAME] BI Mind Spur - Keep your security Бид таны…" at bounding box center [991, 467] width 344 height 210
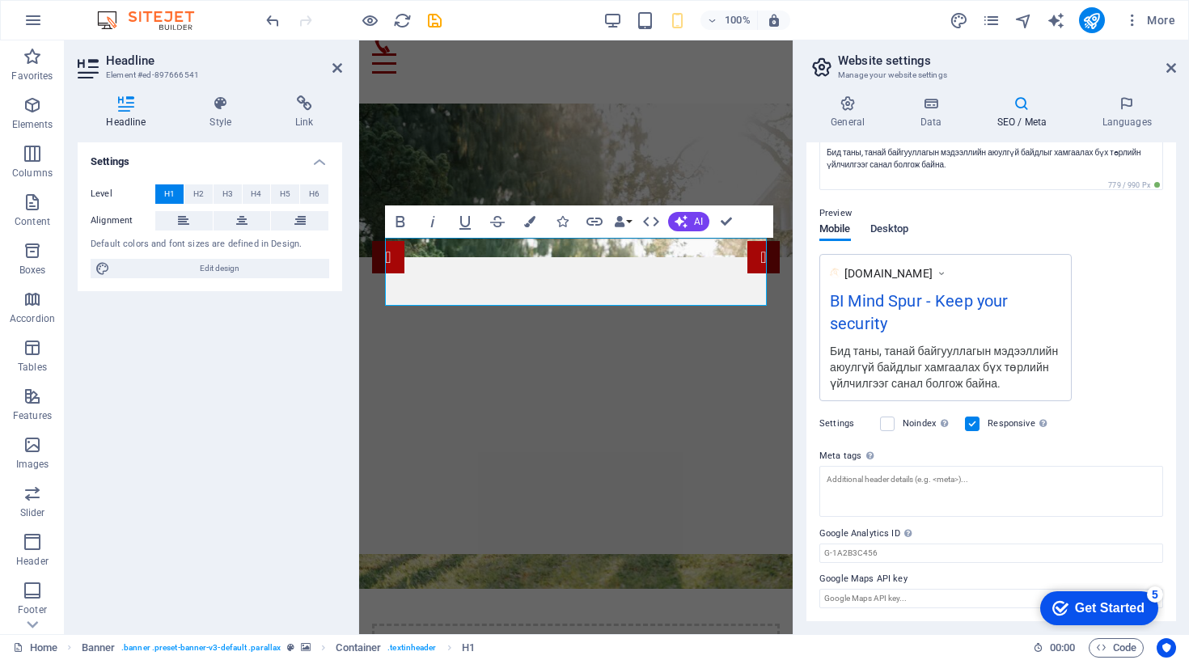
click at [877, 219] on span "Desktop" at bounding box center [889, 230] width 39 height 23
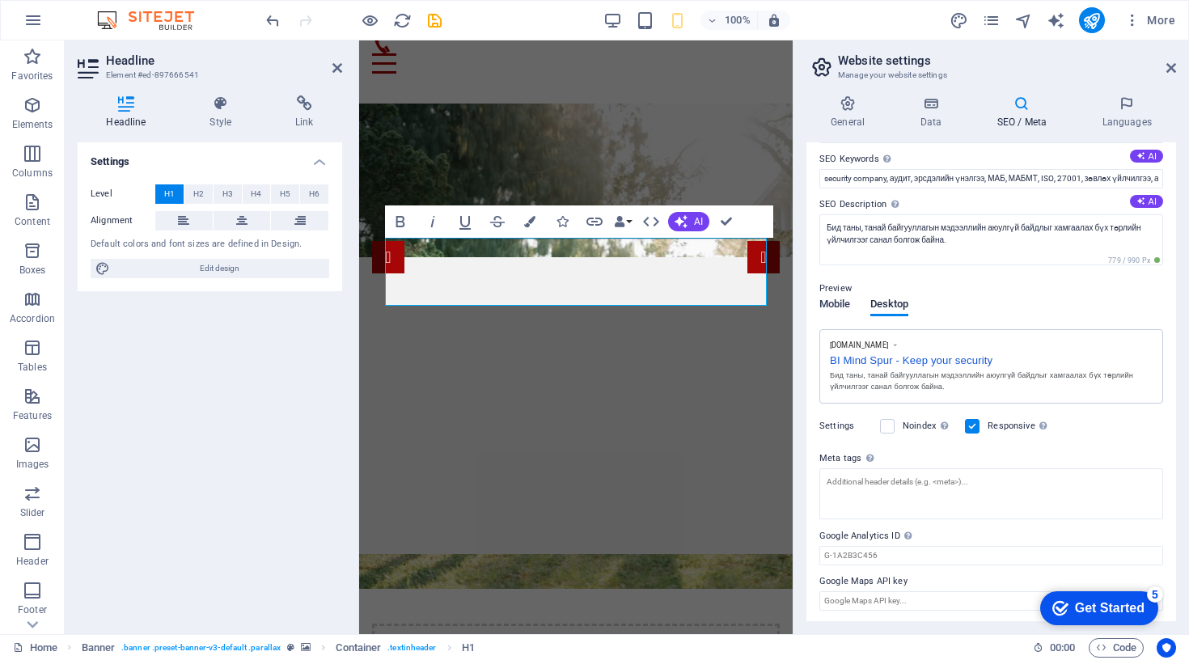
click at [838, 299] on span "Mobile" at bounding box center [835, 305] width 32 height 23
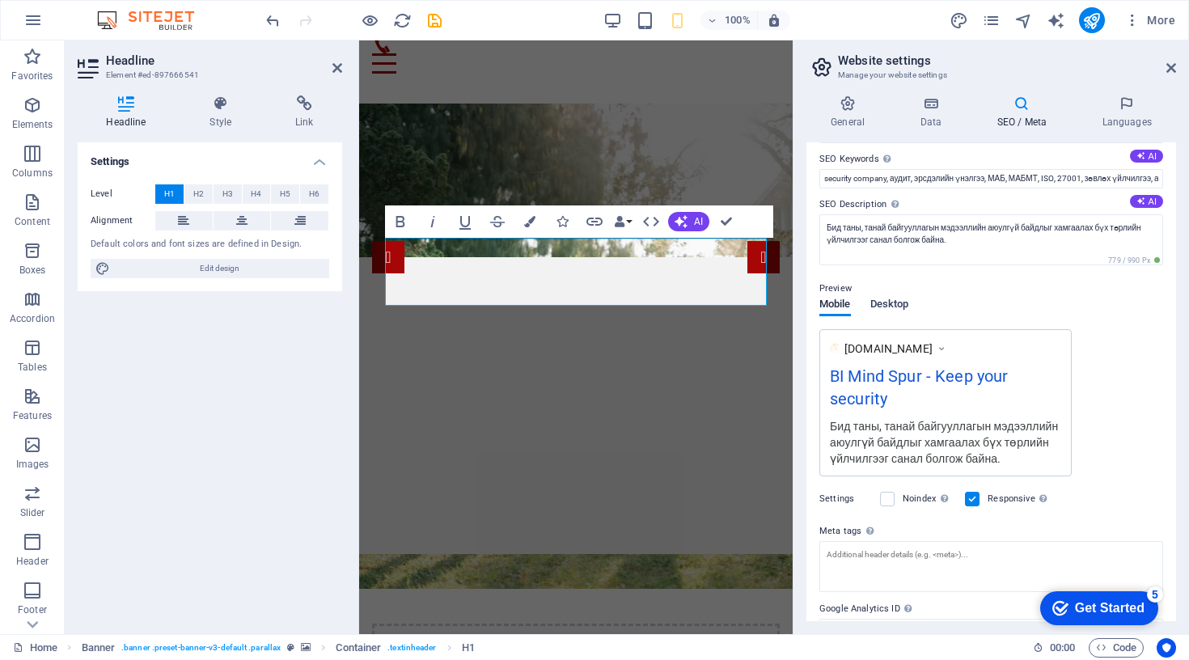
click at [890, 298] on span "Desktop" at bounding box center [889, 305] width 39 height 23
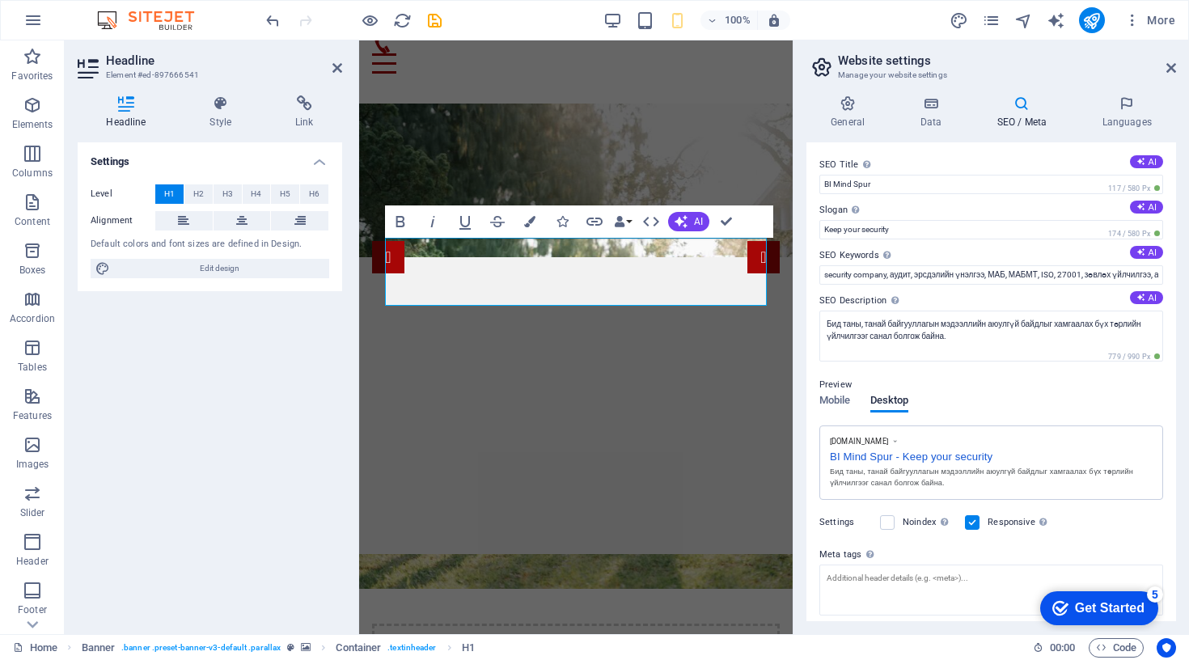
scroll to position [0, 0]
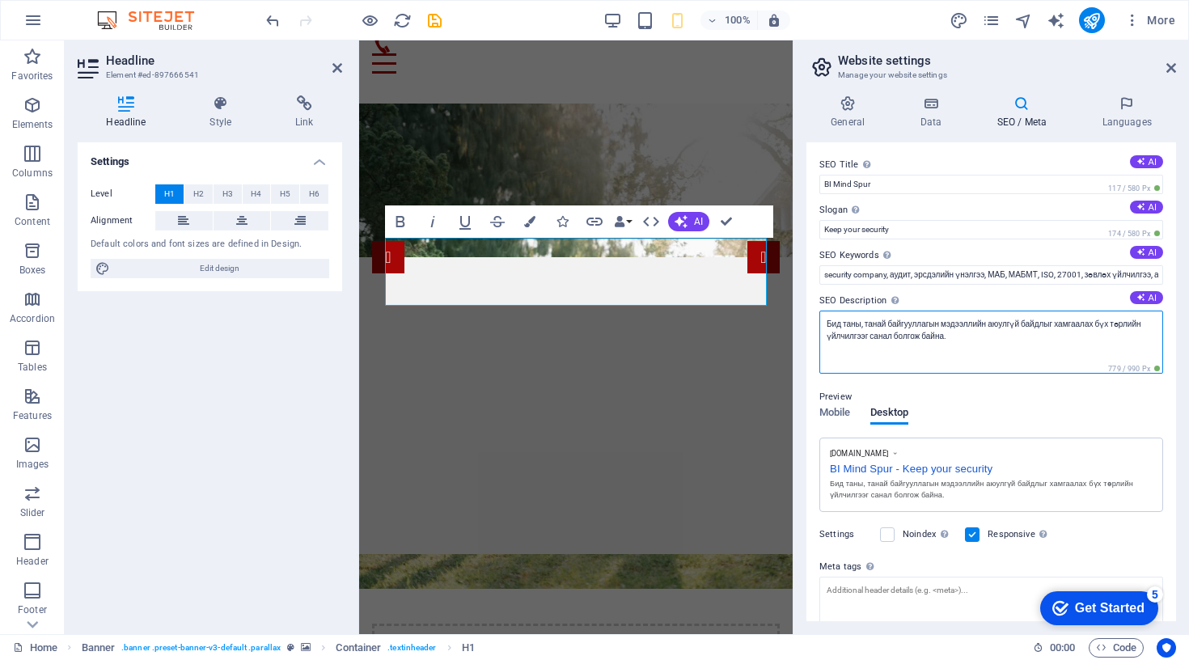
drag, startPoint x: 867, startPoint y: 325, endPoint x: 945, endPoint y: 325, distance: 77.6
click at [945, 325] on textarea "Бид таны, танай байгууллагын мэдээллийн аюулгүй байдлыг хамгаалах бүх төрлийн ү…" at bounding box center [991, 342] width 344 height 63
type textarea "Бид таны мэдээллийн аюулгүй байдлыг хамгаалах бүх төрлийн үйлчилгээг санал болг…"
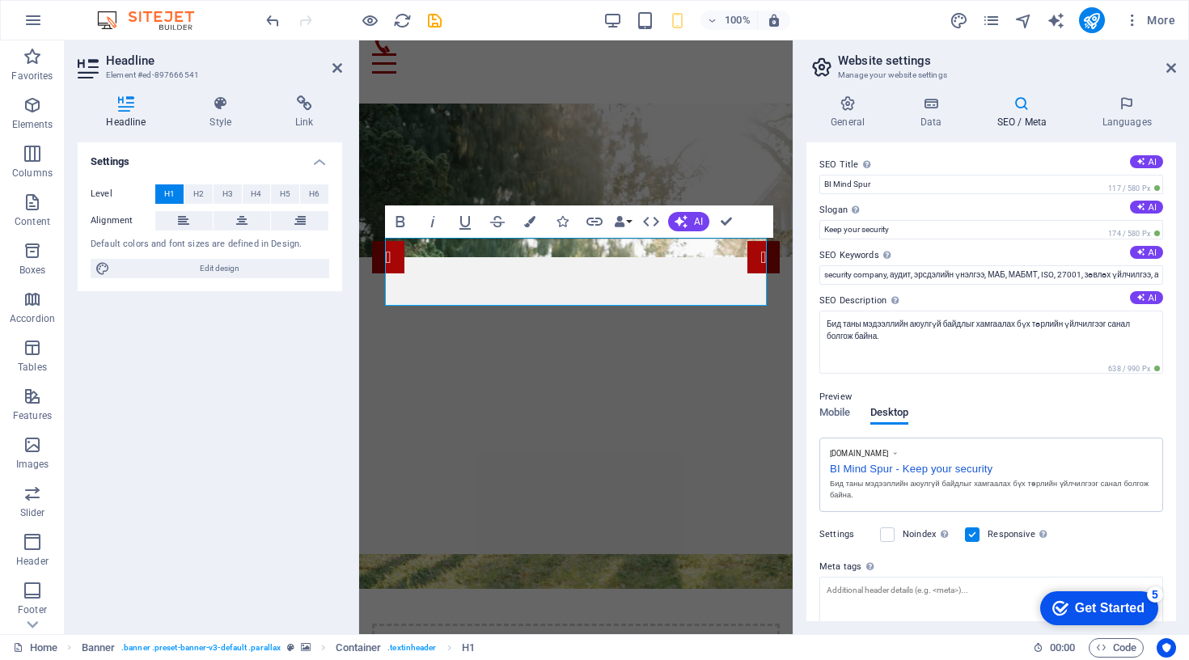
click at [1003, 398] on div "Preview Mobile Desktop [DOMAIN_NAME] BI Mind Spur - Keep your security Бид таны…" at bounding box center [991, 442] width 344 height 137
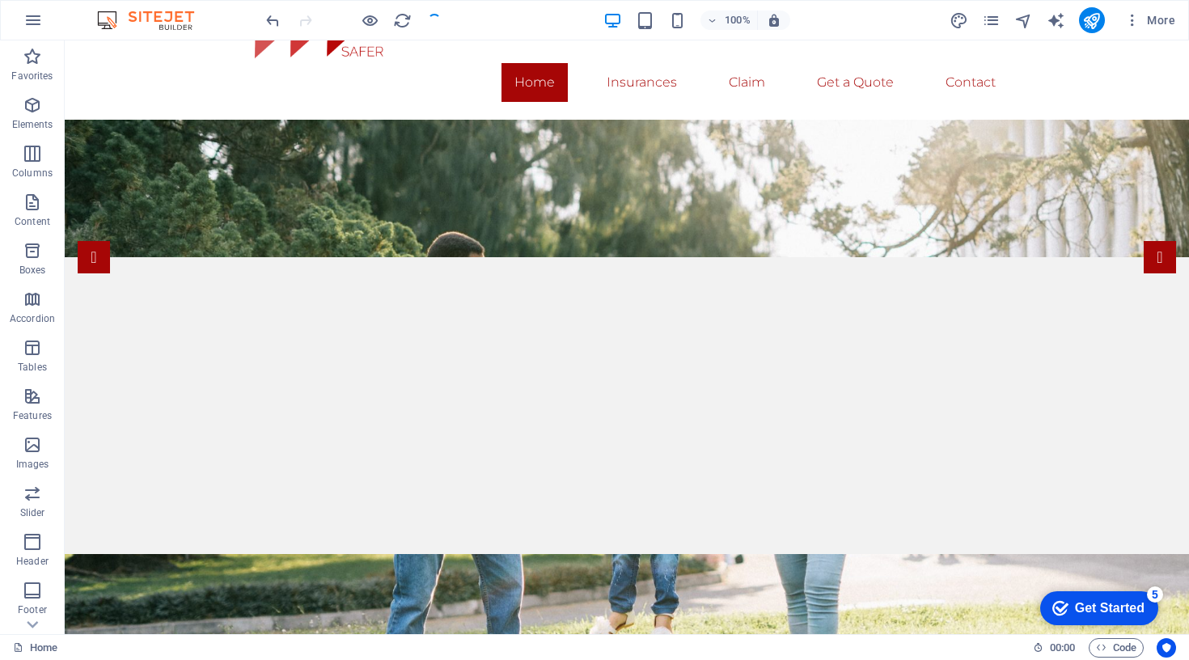
scroll to position [82, 0]
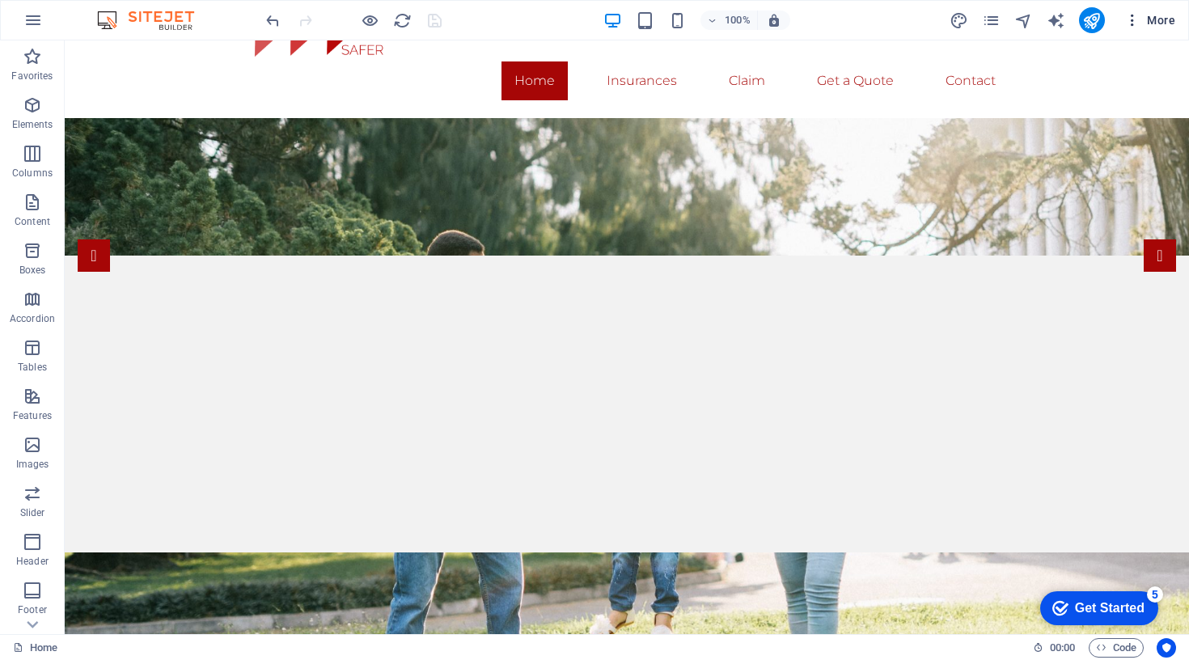
click at [1152, 19] on span "More" at bounding box center [1149, 20] width 51 height 16
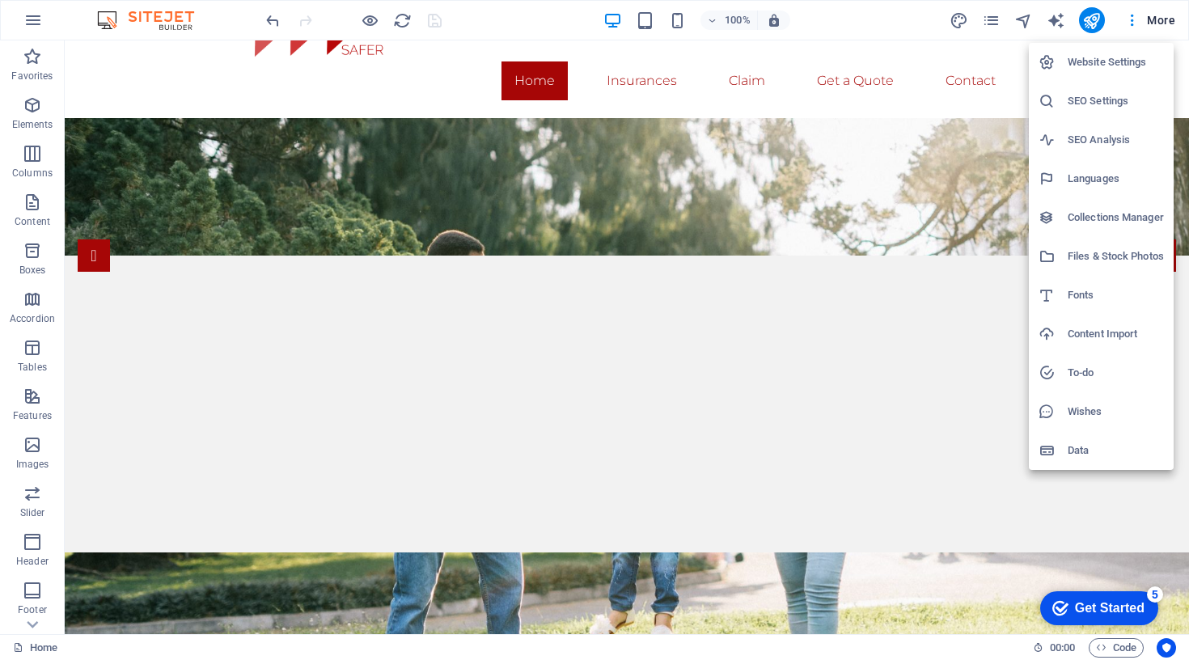
click at [1121, 68] on h6 "Website Settings" at bounding box center [1116, 62] width 96 height 19
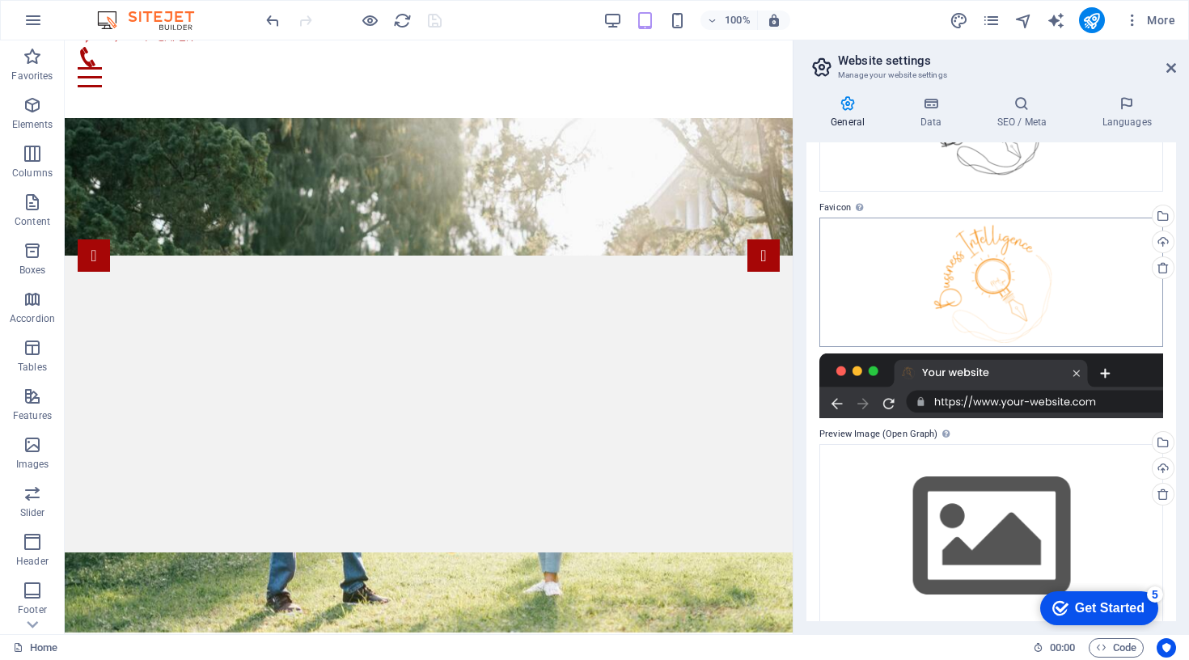
scroll to position [178, 0]
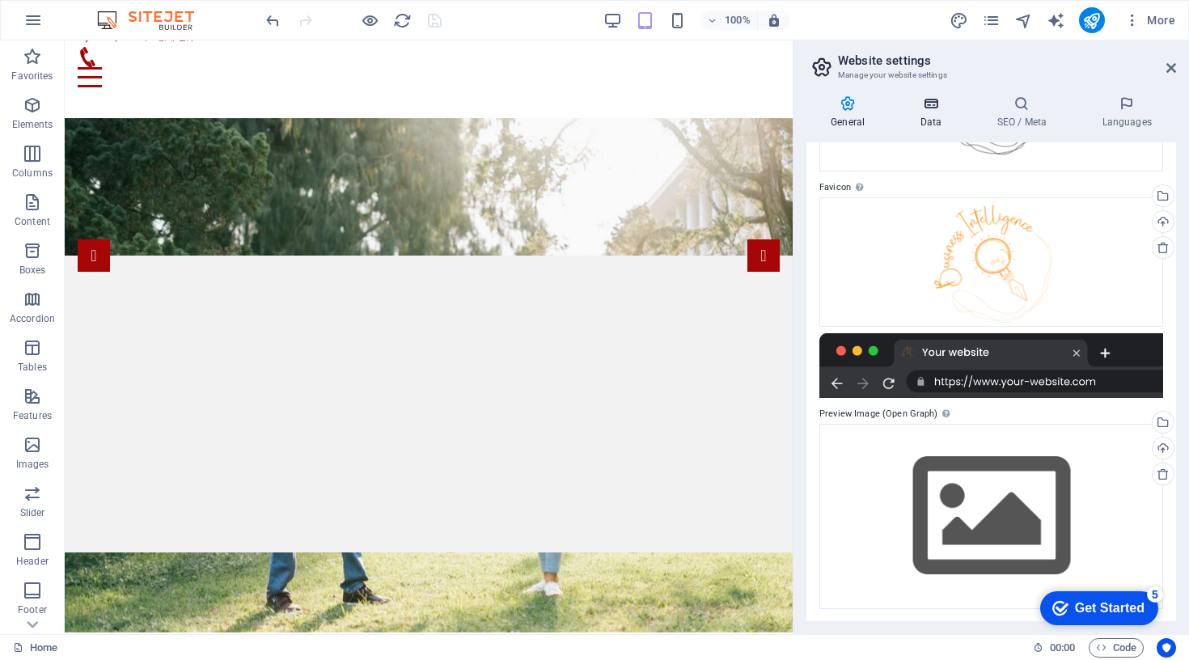
click at [938, 108] on icon at bounding box center [930, 103] width 70 height 16
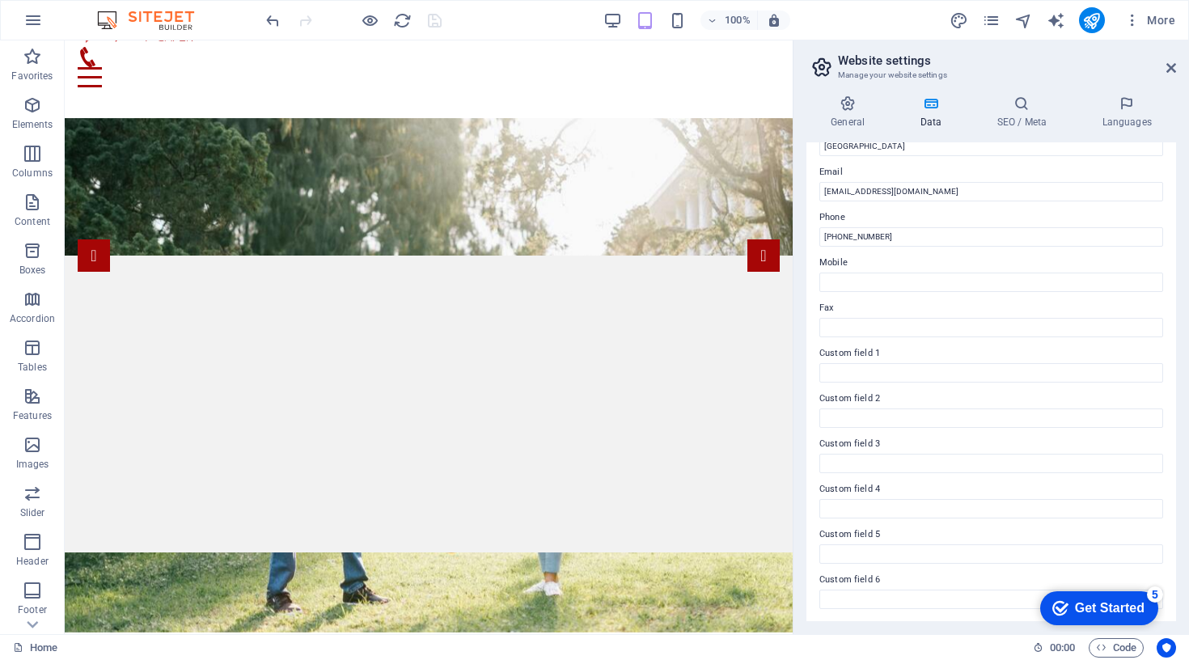
scroll to position [297, 0]
click at [1014, 112] on h4 "SEO / Meta" at bounding box center [1024, 112] width 105 height 34
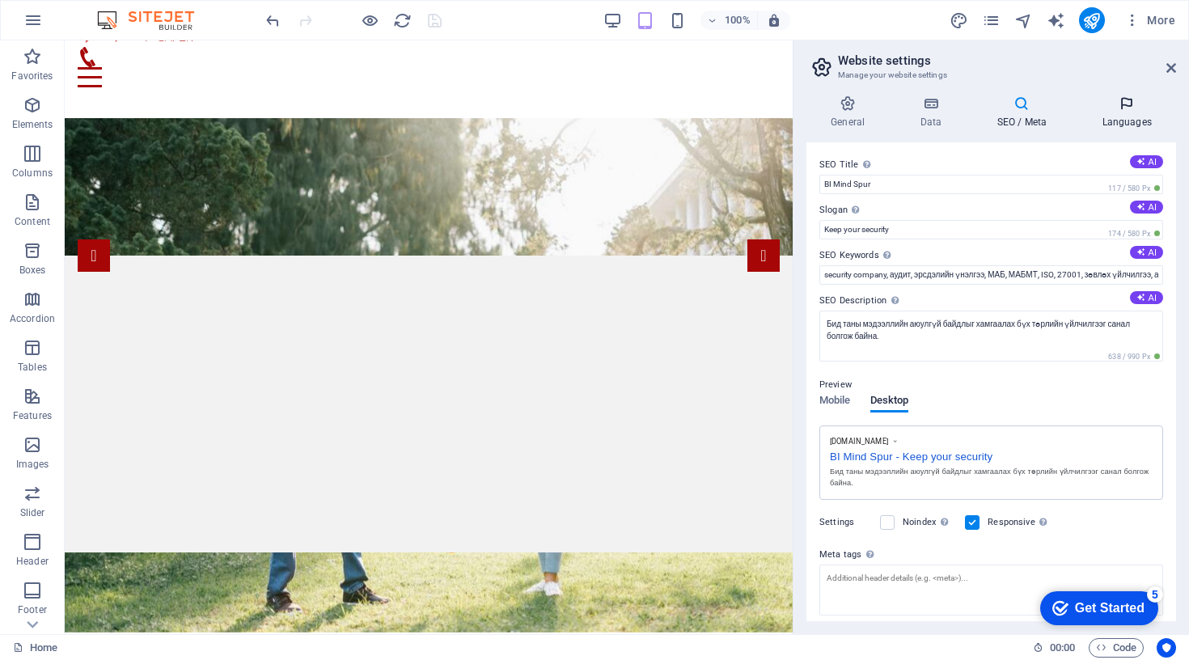
click at [1119, 112] on h4 "Languages" at bounding box center [1126, 112] width 99 height 34
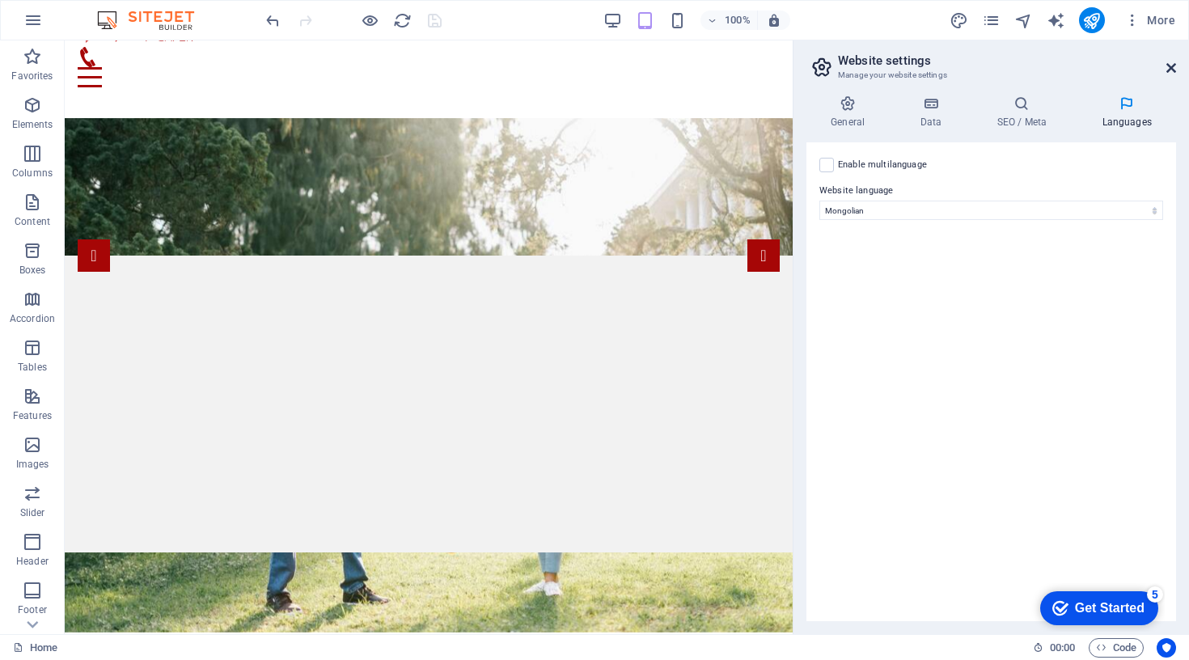
click at [1169, 73] on icon at bounding box center [1171, 67] width 10 height 13
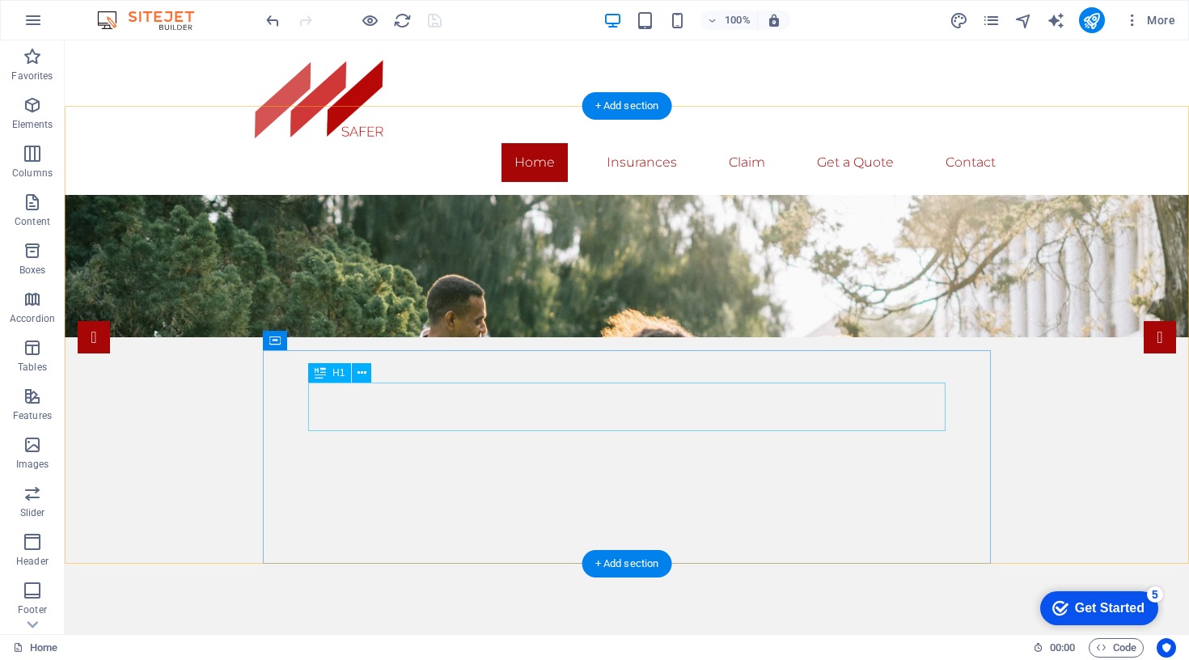
scroll to position [0, 0]
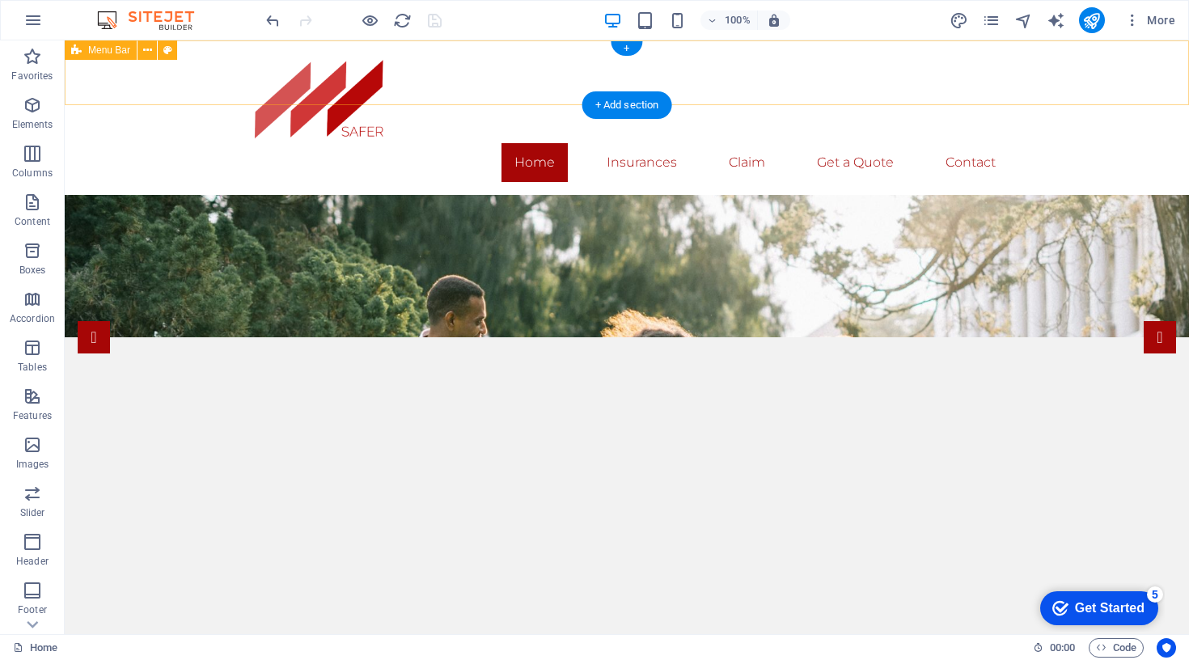
click at [221, 71] on div "Home Insurances Claim Get a Quote Contact" at bounding box center [627, 117] width 1124 height 154
select select "header"
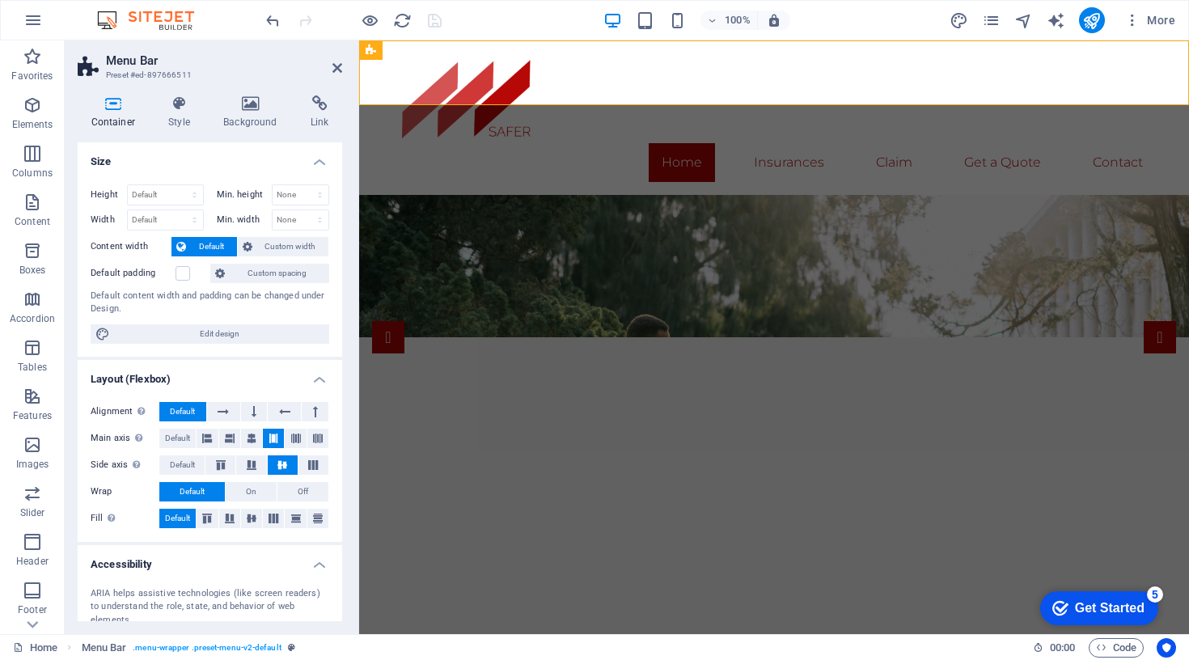
click at [177, 66] on h2 "Menu Bar" at bounding box center [224, 60] width 236 height 15
click at [407, 66] on div at bounding box center [773, 98] width 763 height 90
select select "px"
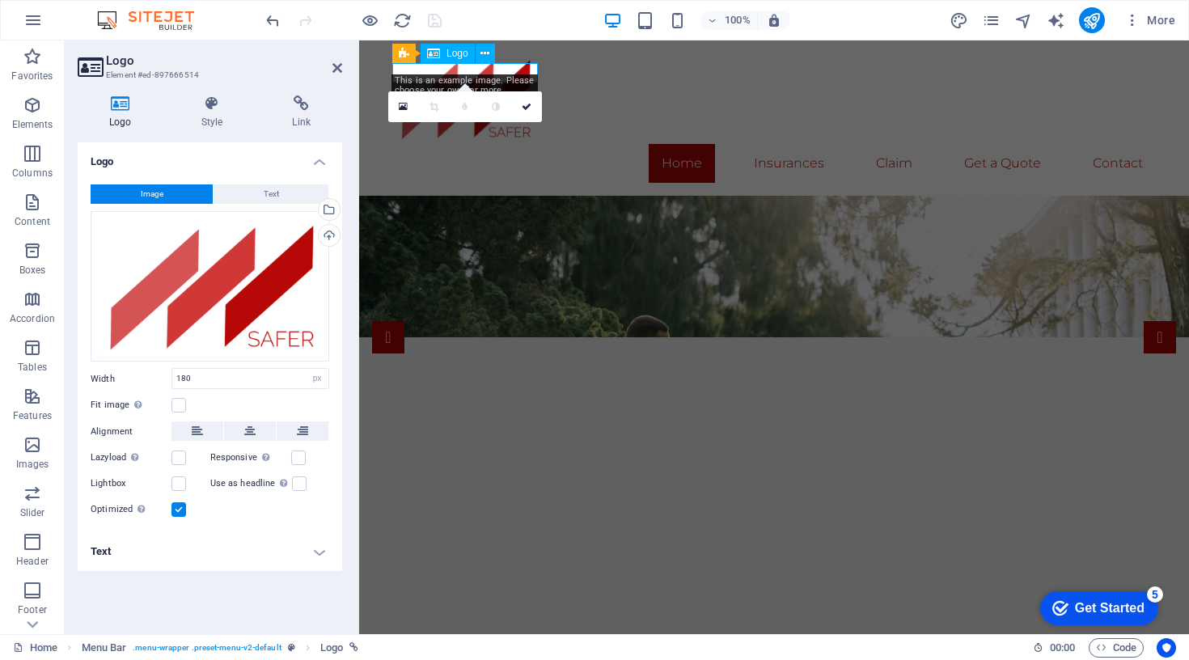
click at [438, 70] on div at bounding box center [773, 98] width 763 height 91
click at [213, 293] on div "Drag files here, click to choose files or select files from Files or our free s…" at bounding box center [210, 286] width 239 height 150
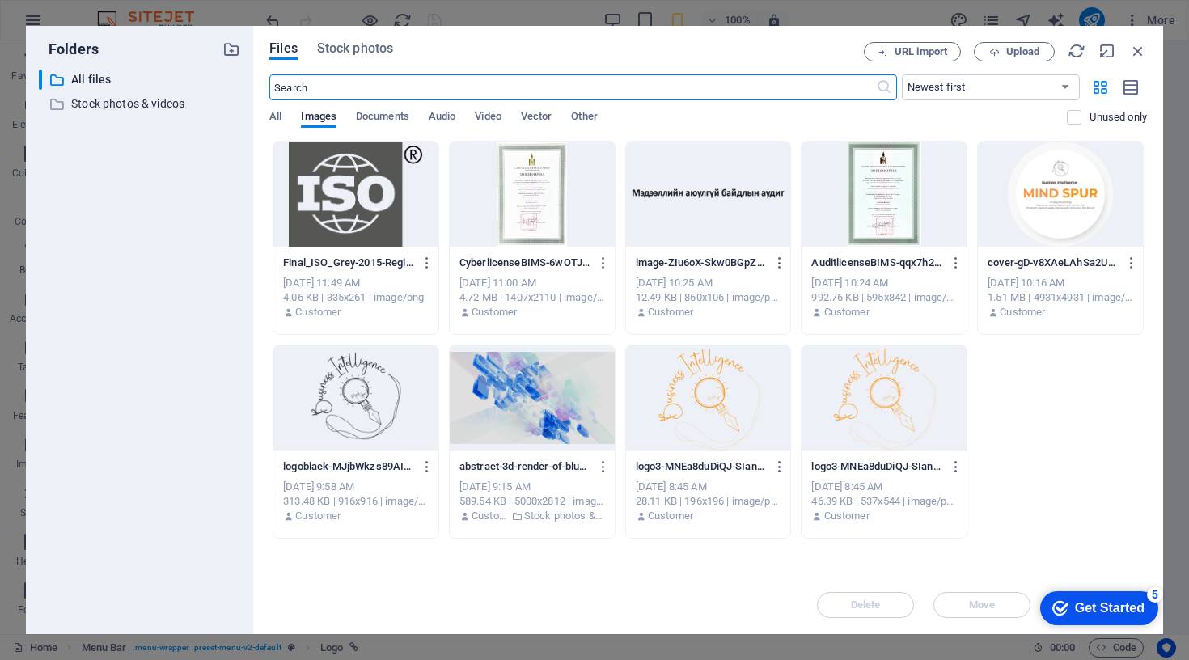
click at [887, 378] on div at bounding box center [883, 397] width 165 height 105
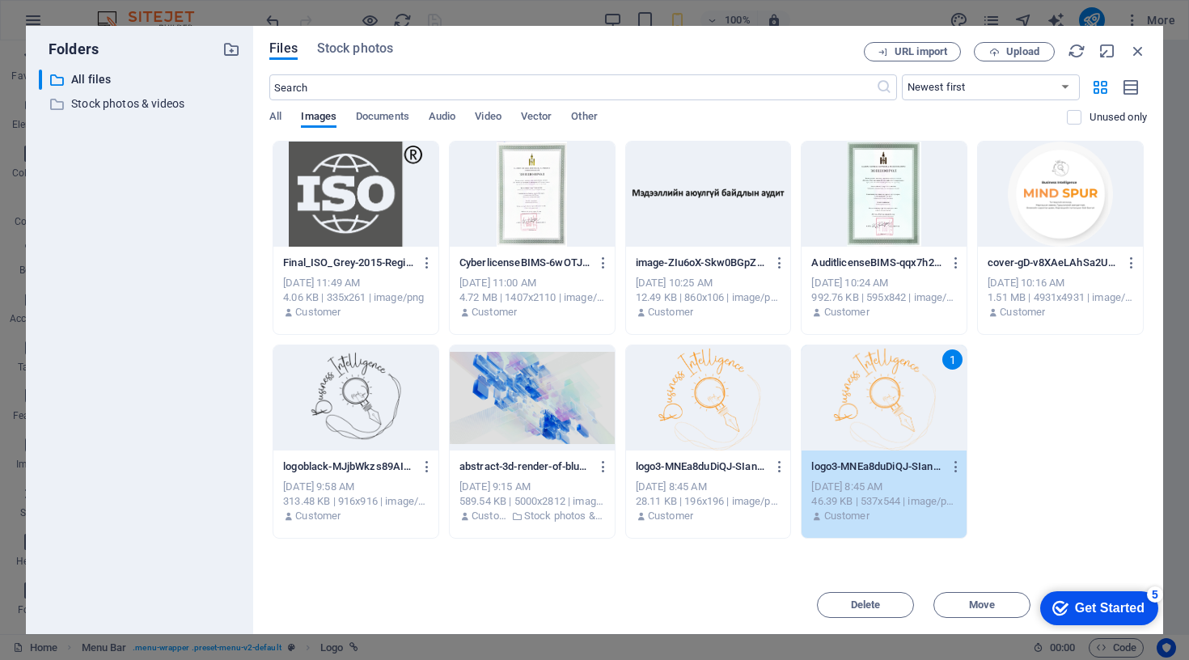
click at [887, 378] on div "1" at bounding box center [883, 397] width 165 height 105
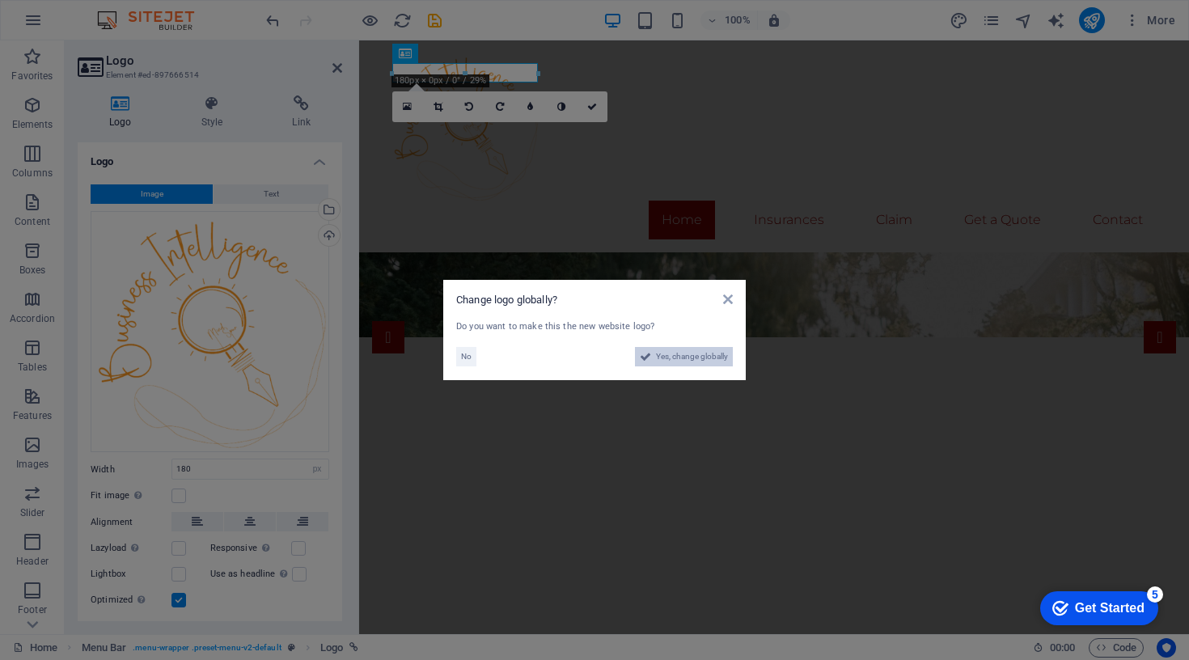
click at [679, 353] on span "Yes, change globally" at bounding box center [692, 356] width 72 height 19
type input "120"
select select "109"
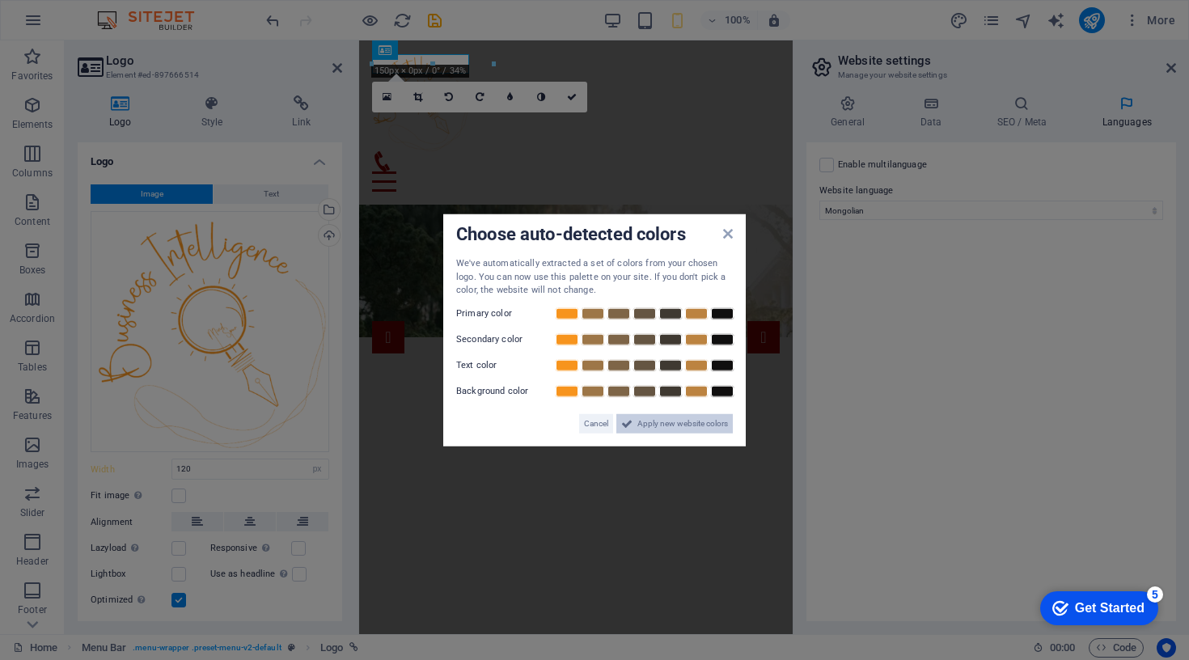
click at [681, 428] on span "Apply new website colors" at bounding box center [682, 422] width 91 height 19
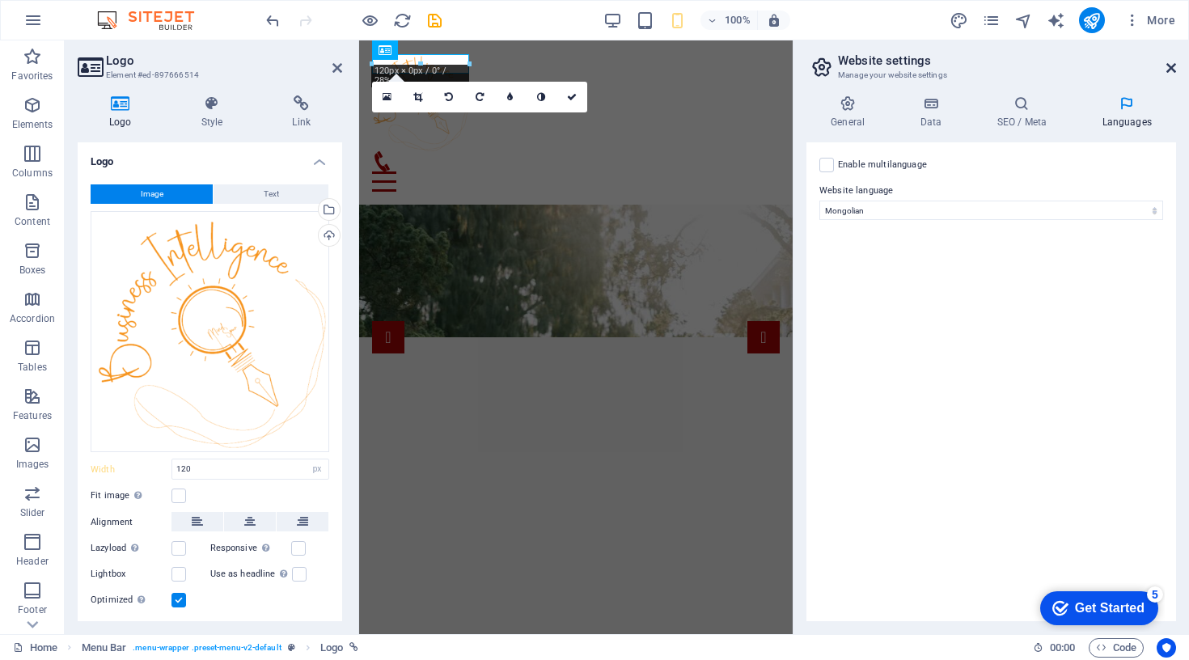
click at [1174, 66] on icon at bounding box center [1171, 67] width 10 height 13
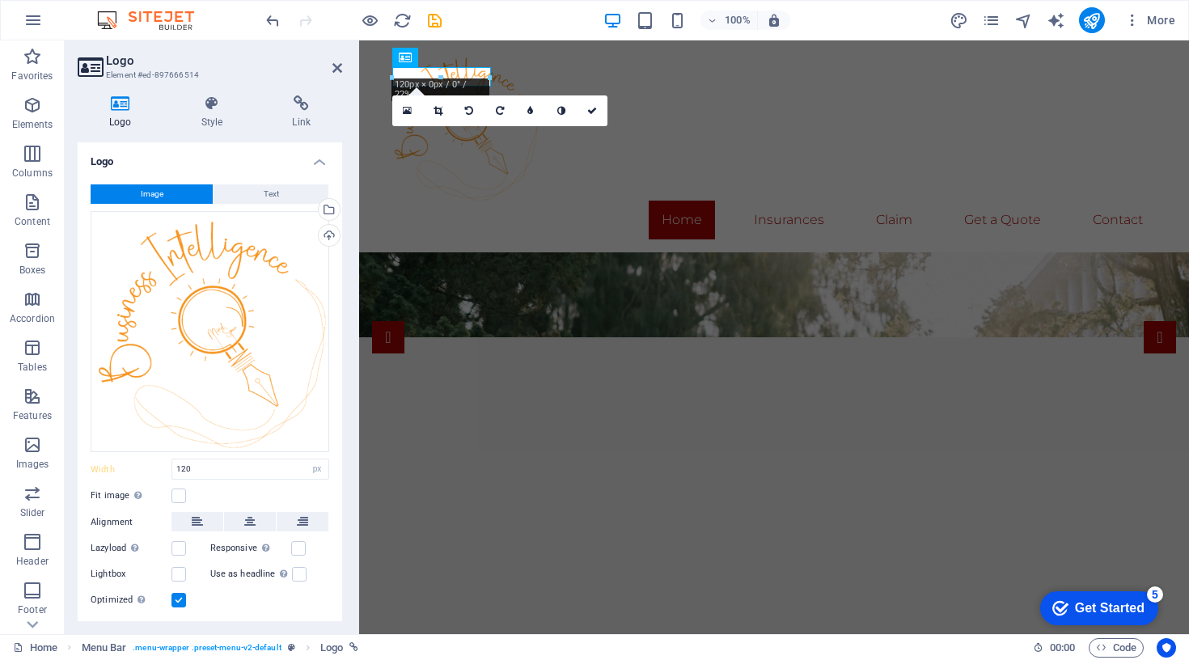
type input "180"
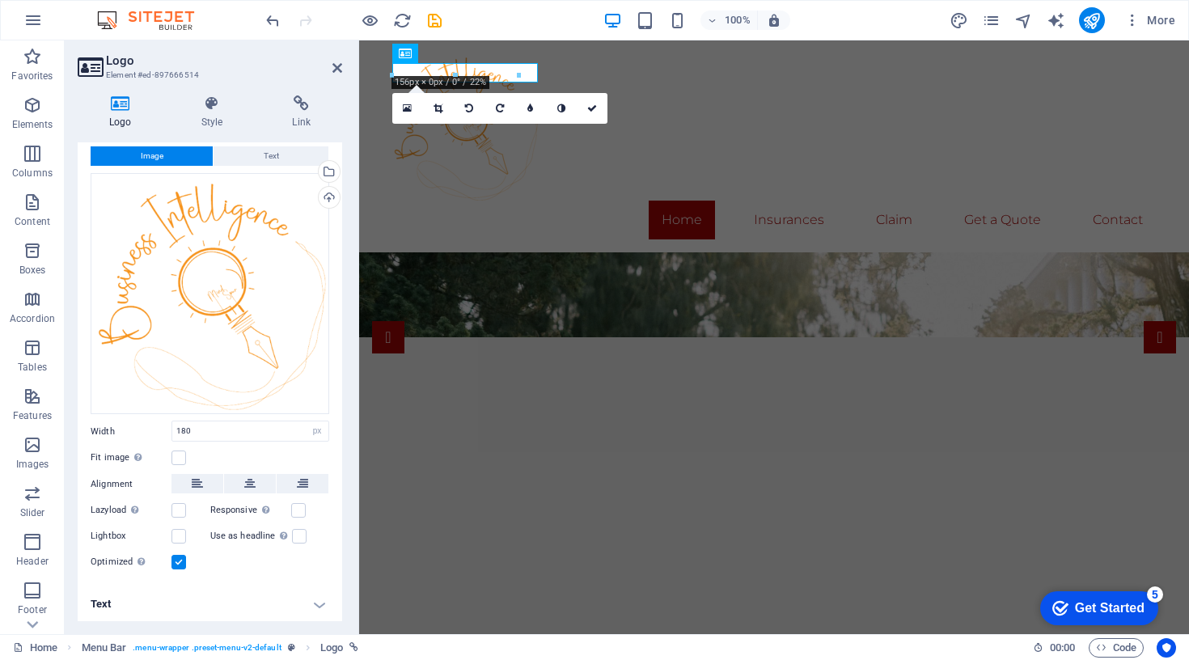
scroll to position [37, 0]
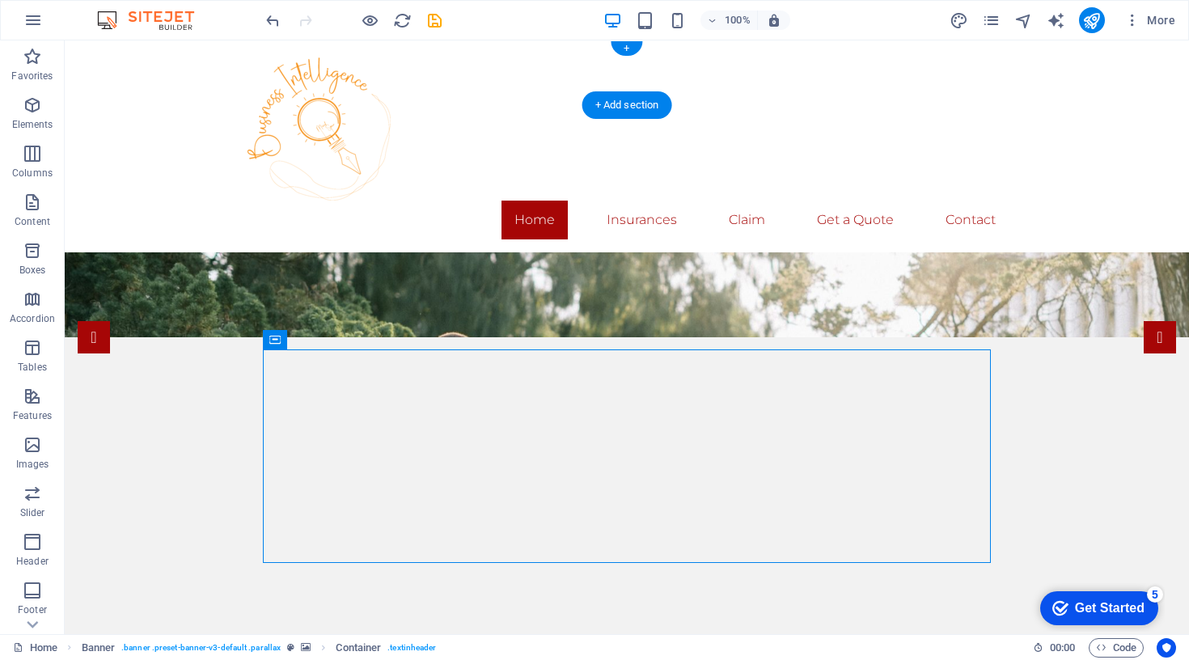
click at [170, 82] on div "Home Insurances Claim Get a Quote Contact" at bounding box center [627, 146] width 1124 height 212
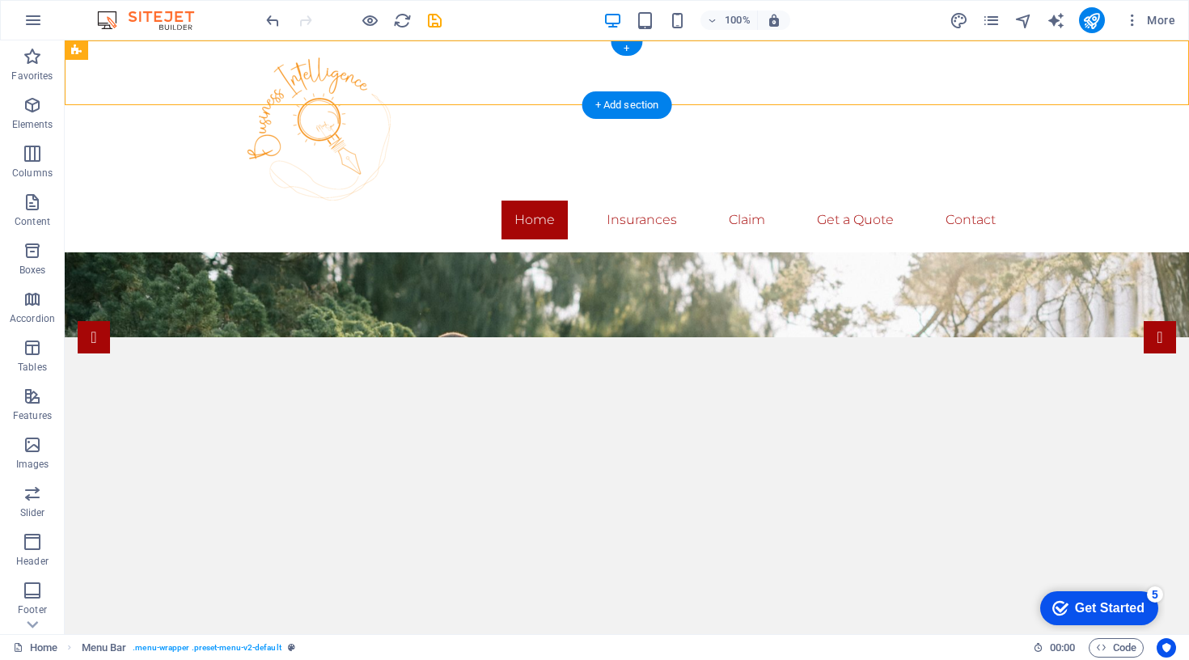
click at [170, 82] on div "Home Insurances Claim Get a Quote Contact" at bounding box center [627, 146] width 1124 height 212
select select "header"
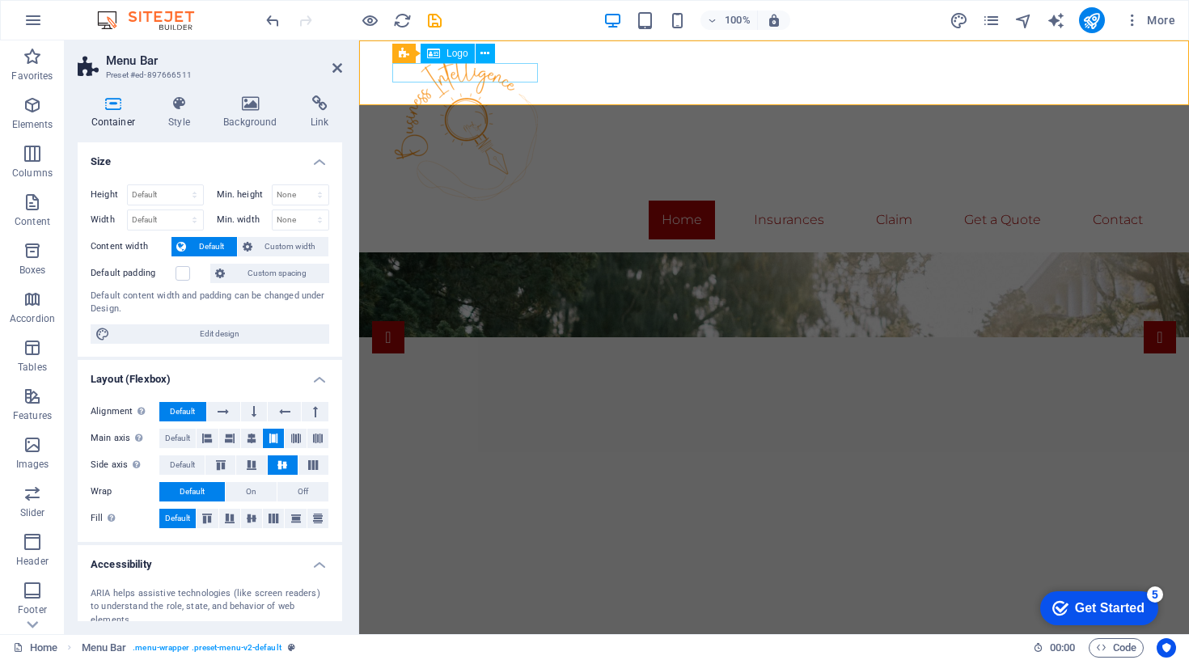
click at [433, 76] on div at bounding box center [773, 126] width 763 height 147
select select "px"
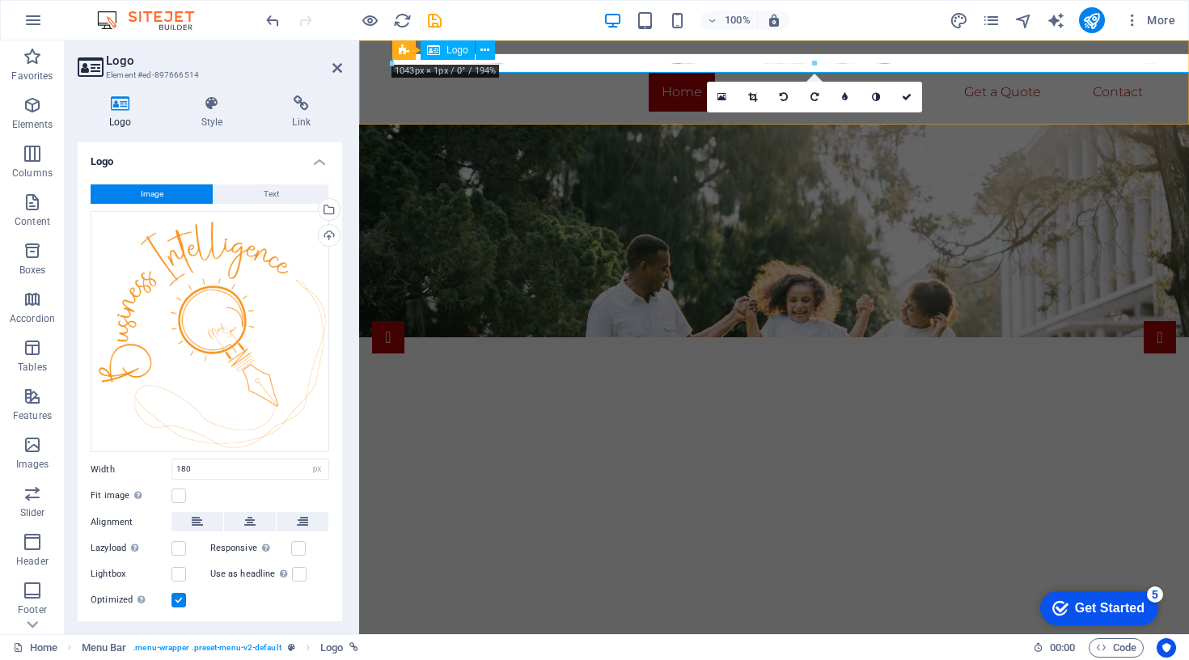
drag, startPoint x: 535, startPoint y: 74, endPoint x: 476, endPoint y: 75, distance: 59.0
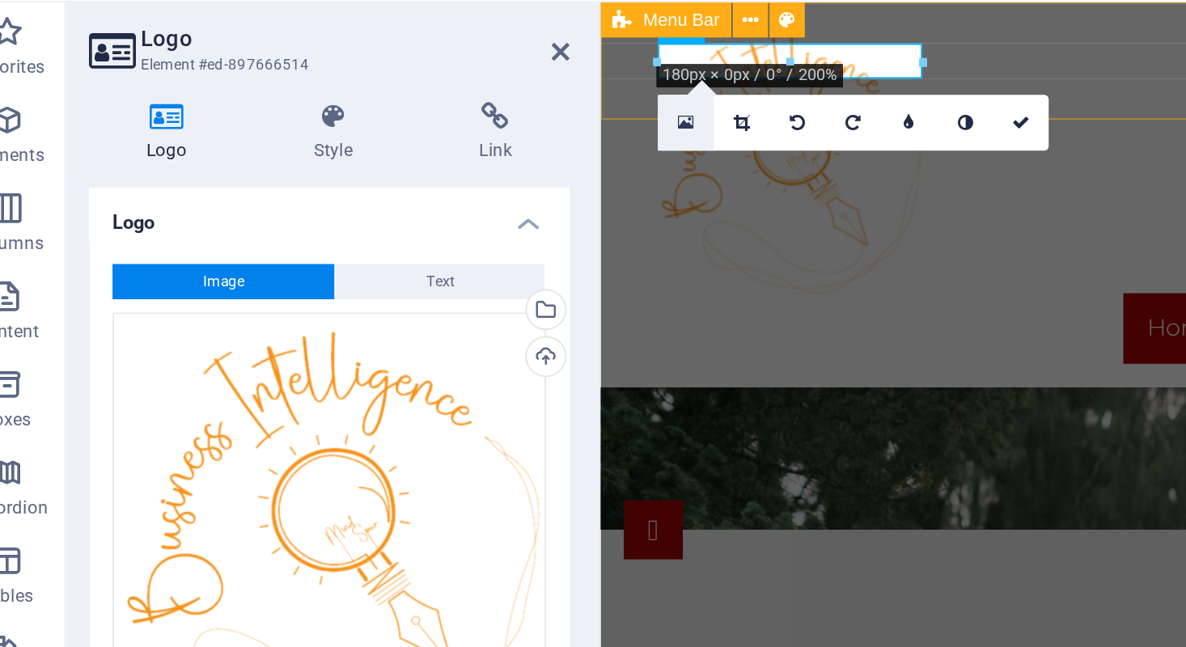
click at [401, 101] on icon at bounding box center [405, 106] width 9 height 11
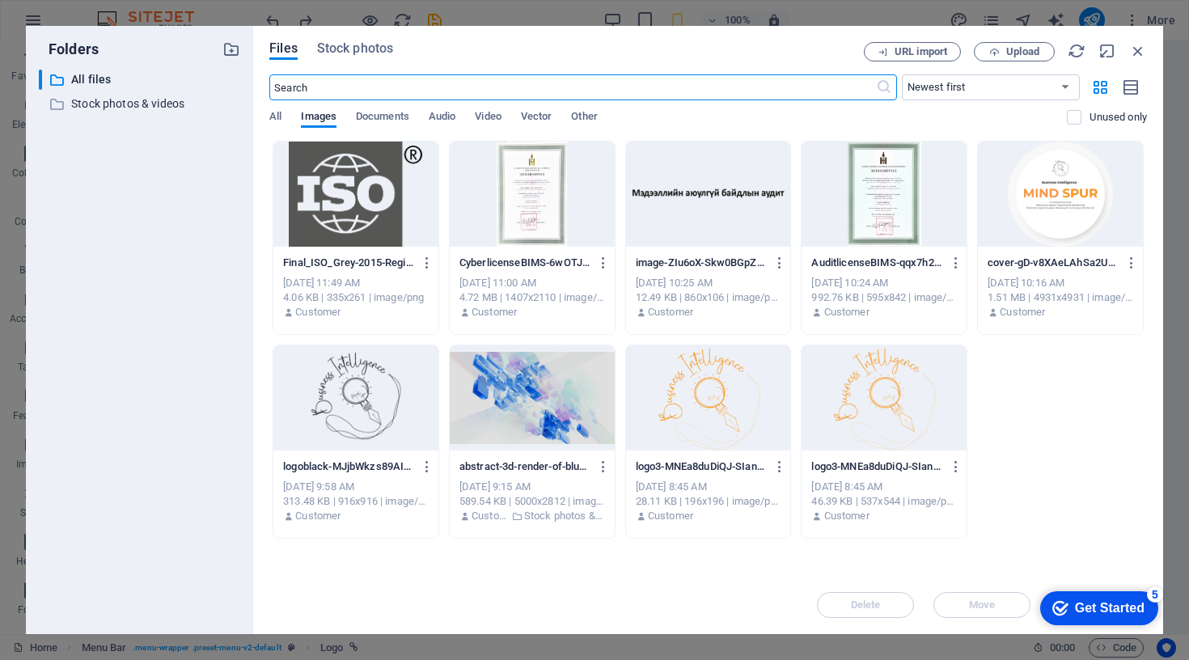
click at [732, 404] on div at bounding box center [708, 397] width 165 height 105
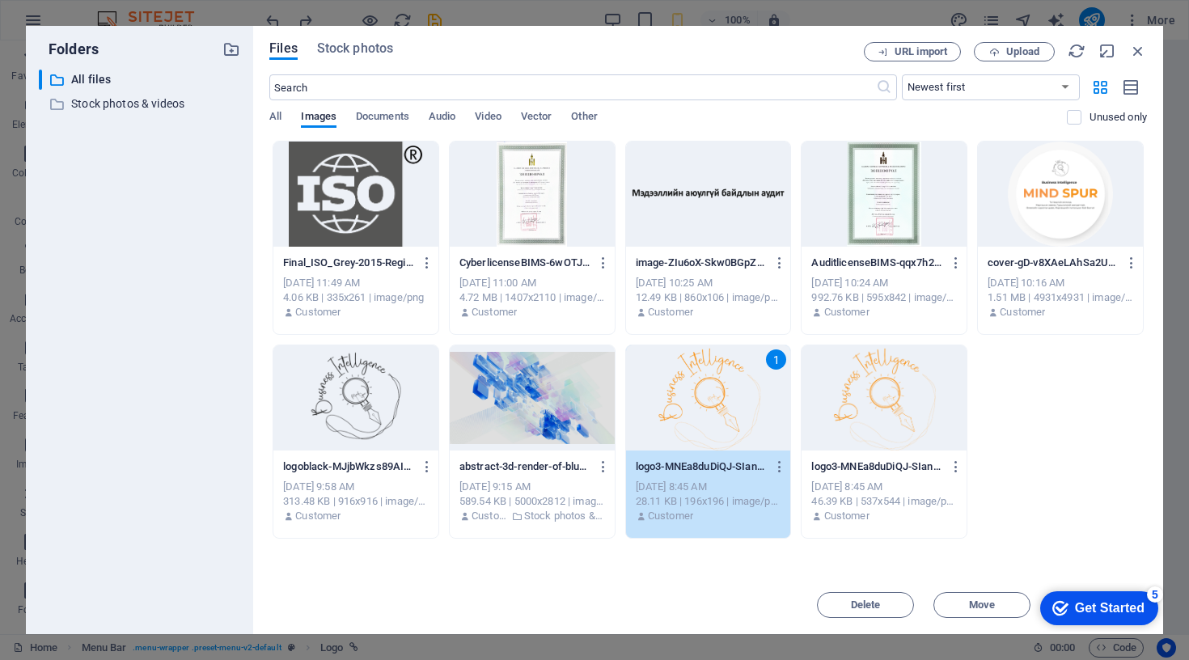
click at [732, 404] on div "1" at bounding box center [708, 397] width 165 height 105
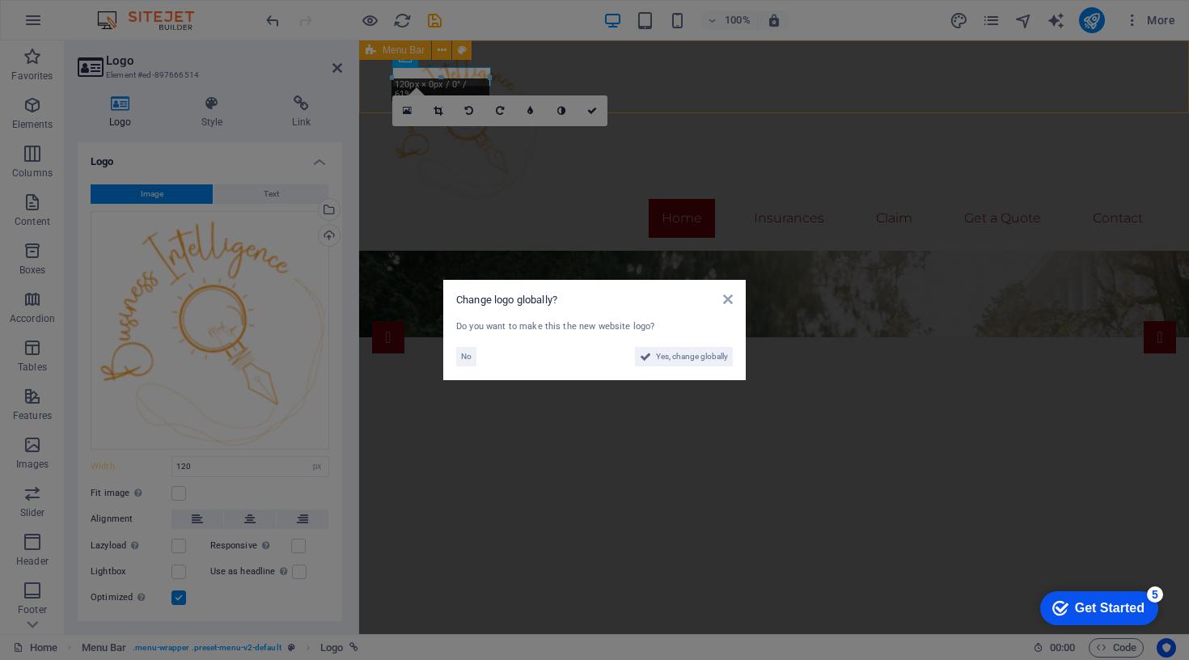
type input "180"
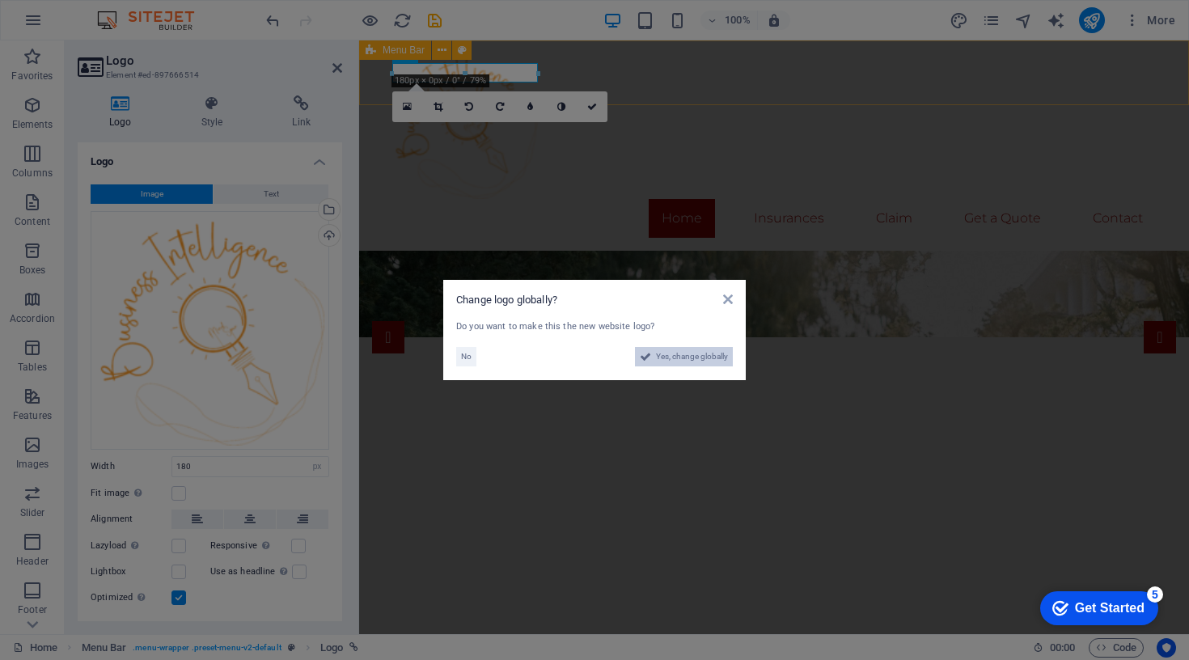
click at [691, 352] on span "Yes, change globally" at bounding box center [692, 356] width 72 height 19
select select "109"
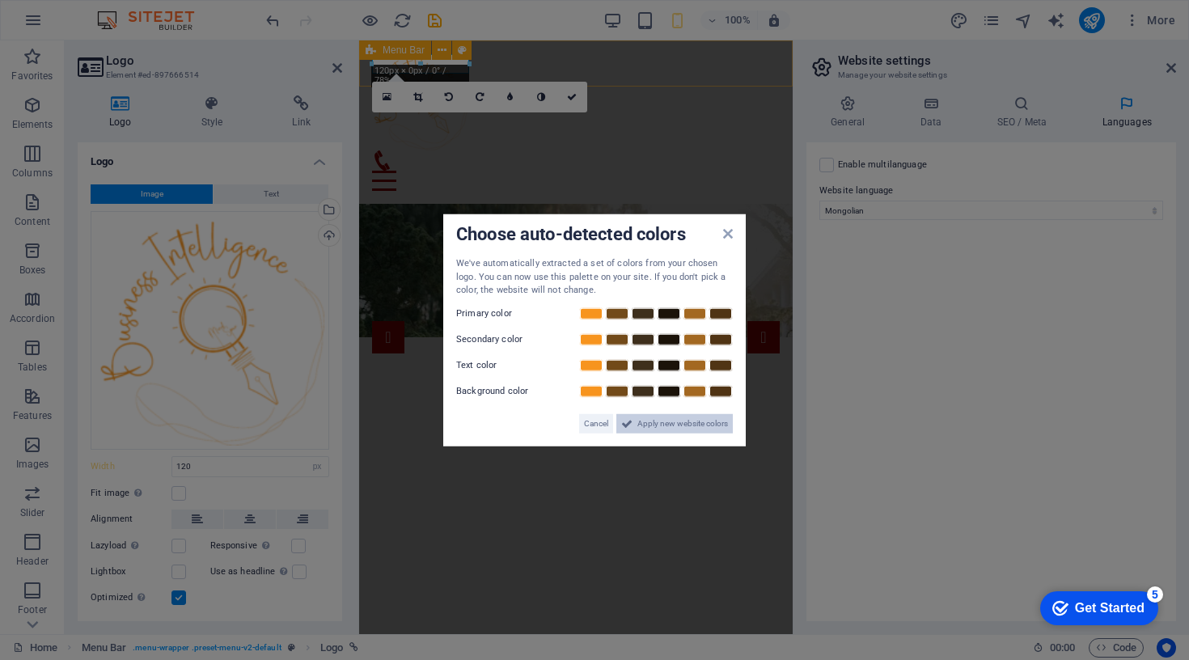
click at [665, 418] on span "Apply new website colors" at bounding box center [682, 422] width 91 height 19
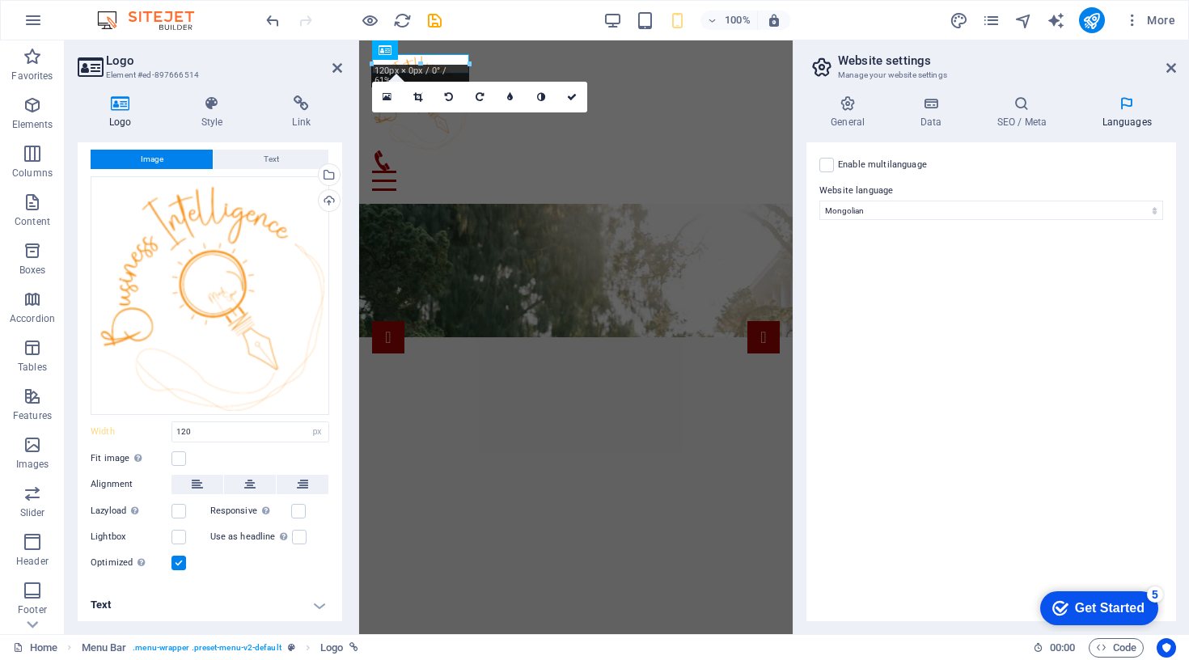
scroll to position [34, 0]
click at [179, 459] on label at bounding box center [178, 459] width 15 height 15
click at [0, 0] on input "Fit image Automatically fit image to a fixed width and height" at bounding box center [0, 0] width 0 height 0
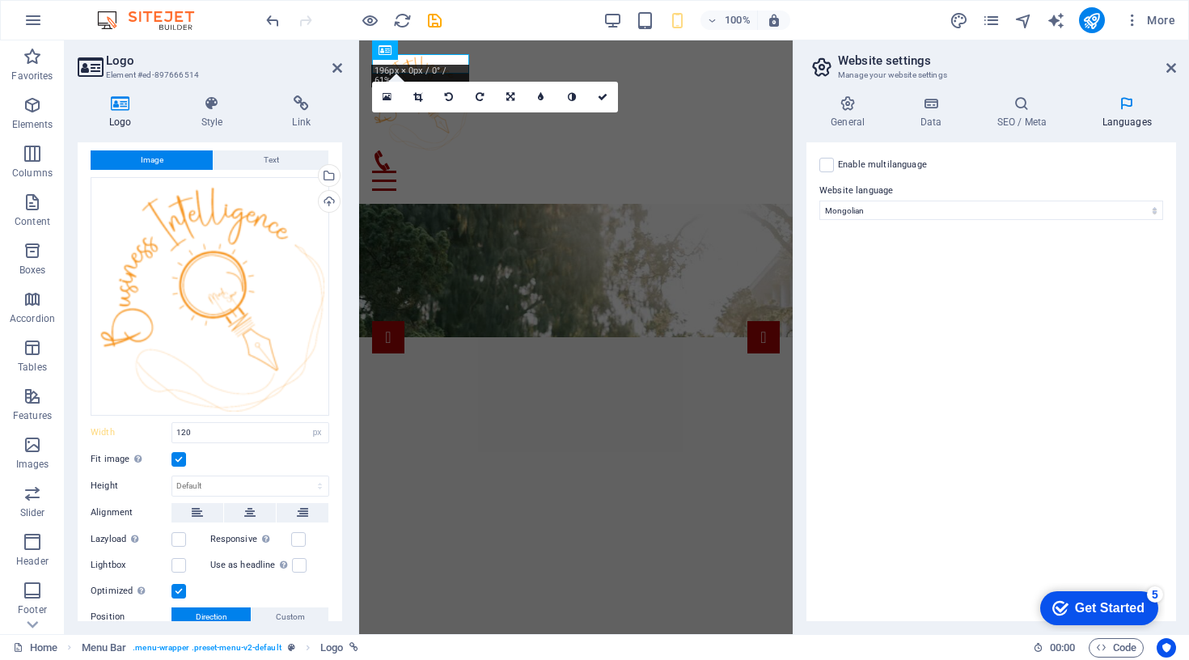
click at [179, 459] on label at bounding box center [178, 459] width 15 height 15
click at [0, 0] on input "Fit image Automatically fit image to a fixed width and height" at bounding box center [0, 0] width 0 height 0
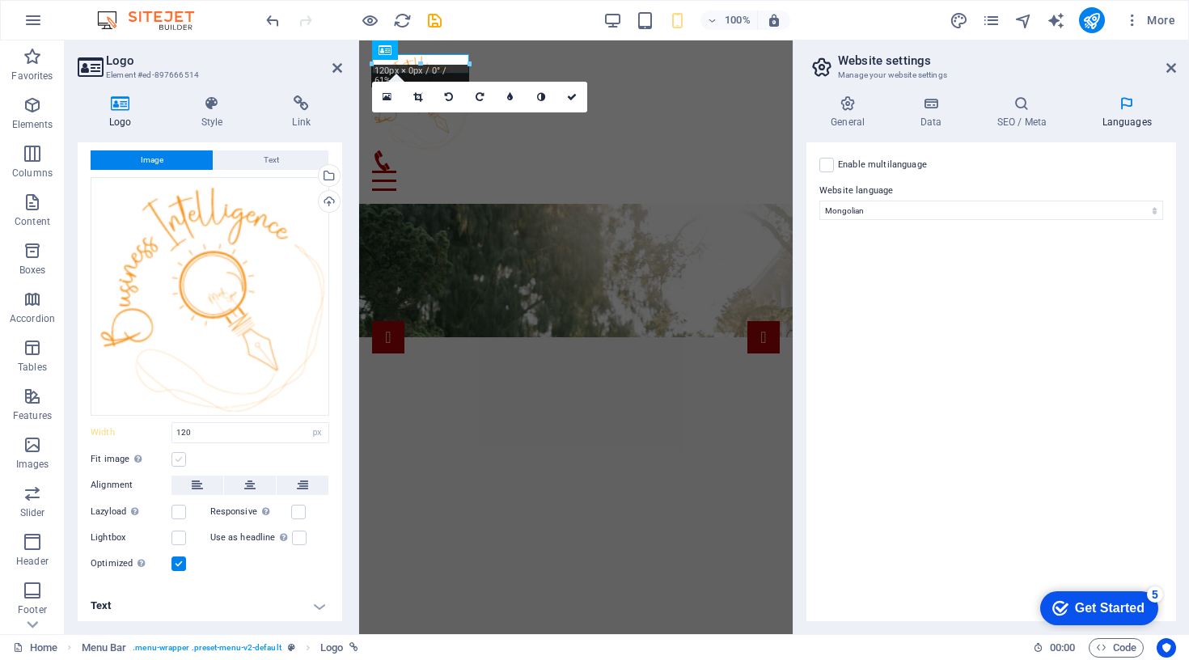
click at [179, 459] on label at bounding box center [178, 459] width 15 height 15
click at [0, 0] on input "Fit image Automatically fit image to a fixed width and height" at bounding box center [0, 0] width 0 height 0
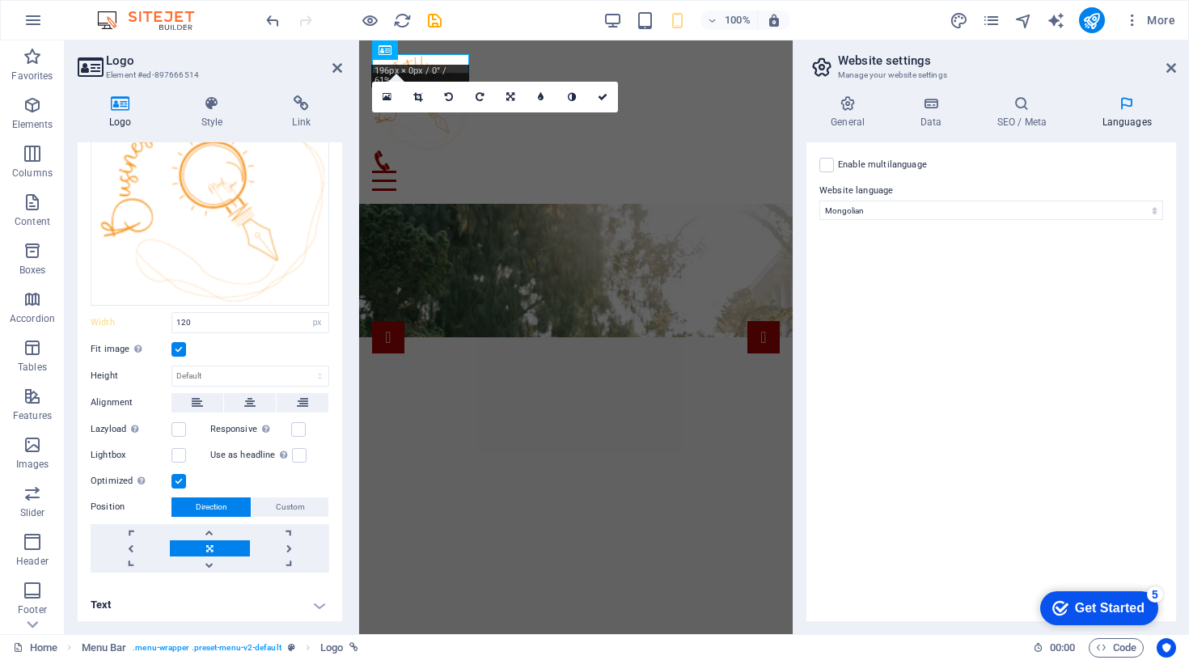
scroll to position [143, 0]
click at [300, 424] on label at bounding box center [298, 430] width 15 height 15
click at [0, 0] on input "Responsive Automatically load retina image and smartphone optimized sizes." at bounding box center [0, 0] width 0 height 0
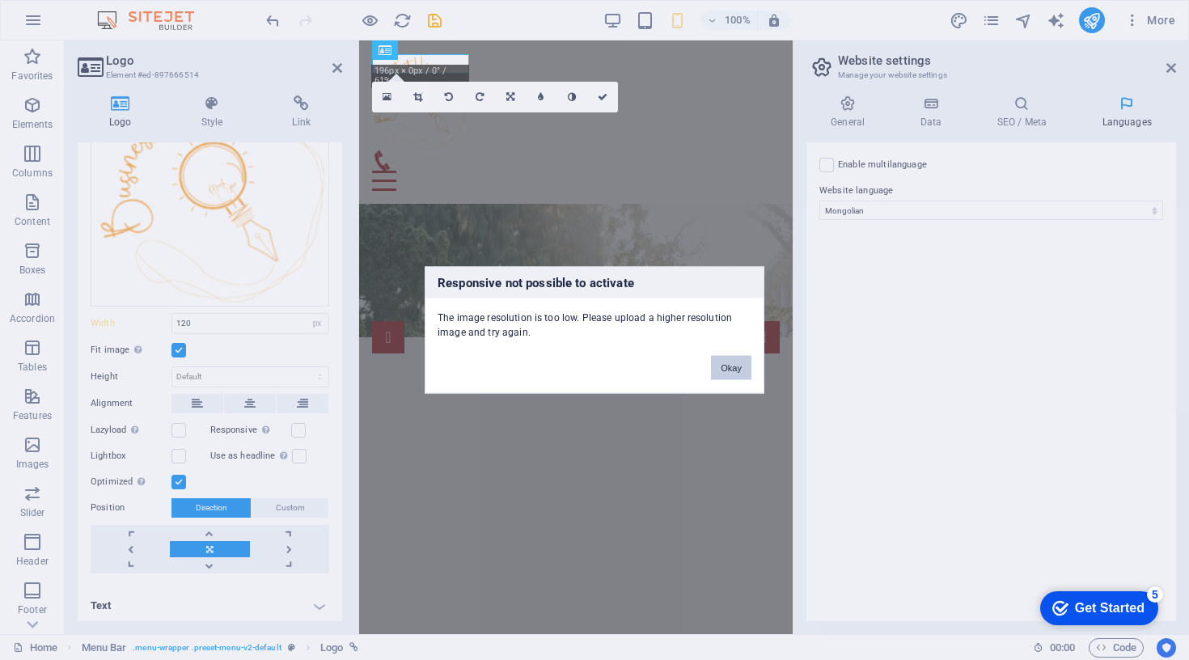
click at [746, 366] on button "Okay" at bounding box center [731, 368] width 40 height 24
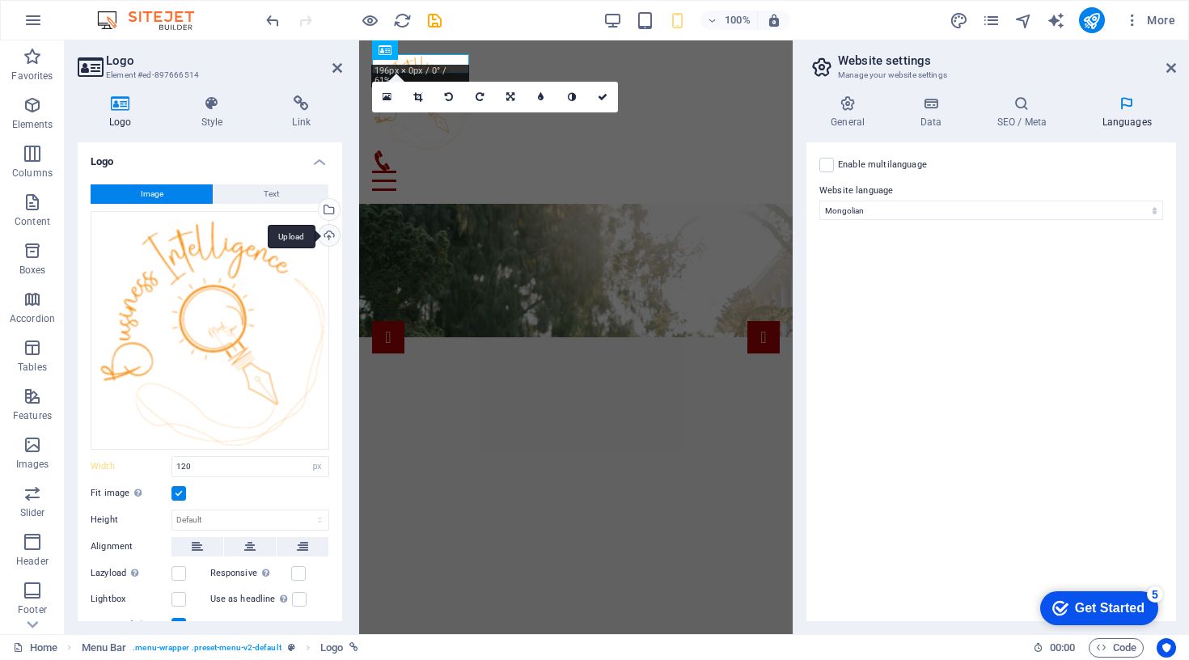
scroll to position [0, 0]
click at [330, 234] on div "Upload" at bounding box center [327, 237] width 24 height 24
click at [284, 267] on div "Drag files here, click to choose files or select files from Files or our free s…" at bounding box center [210, 330] width 239 height 239
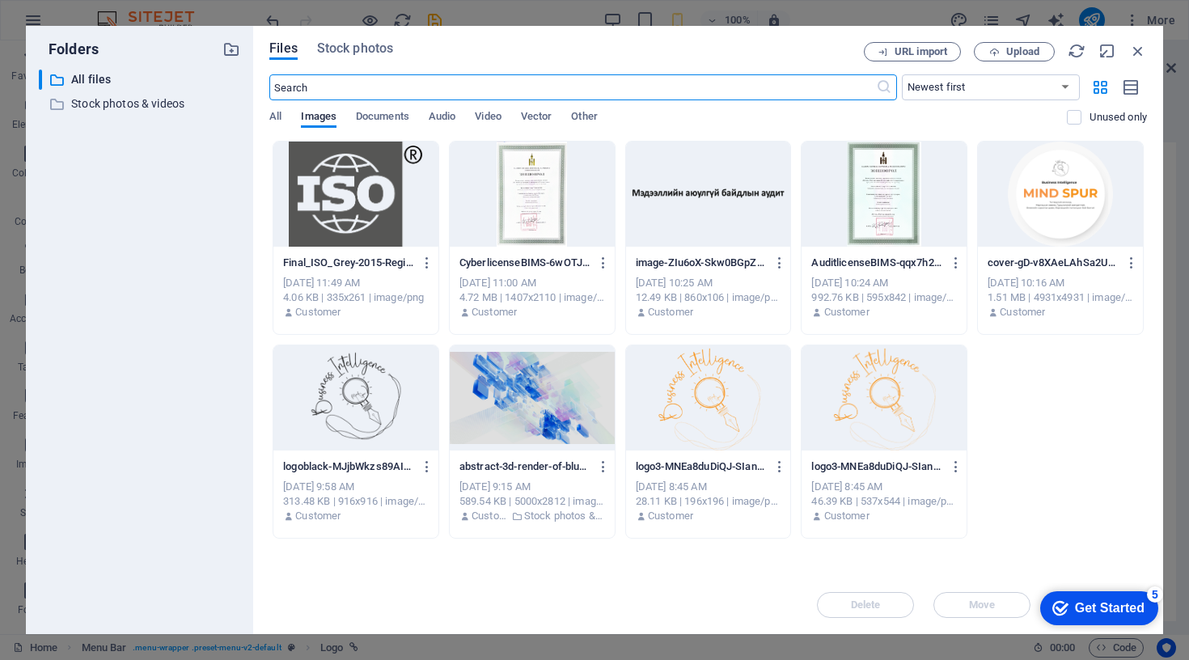
click at [891, 385] on div at bounding box center [883, 397] width 165 height 105
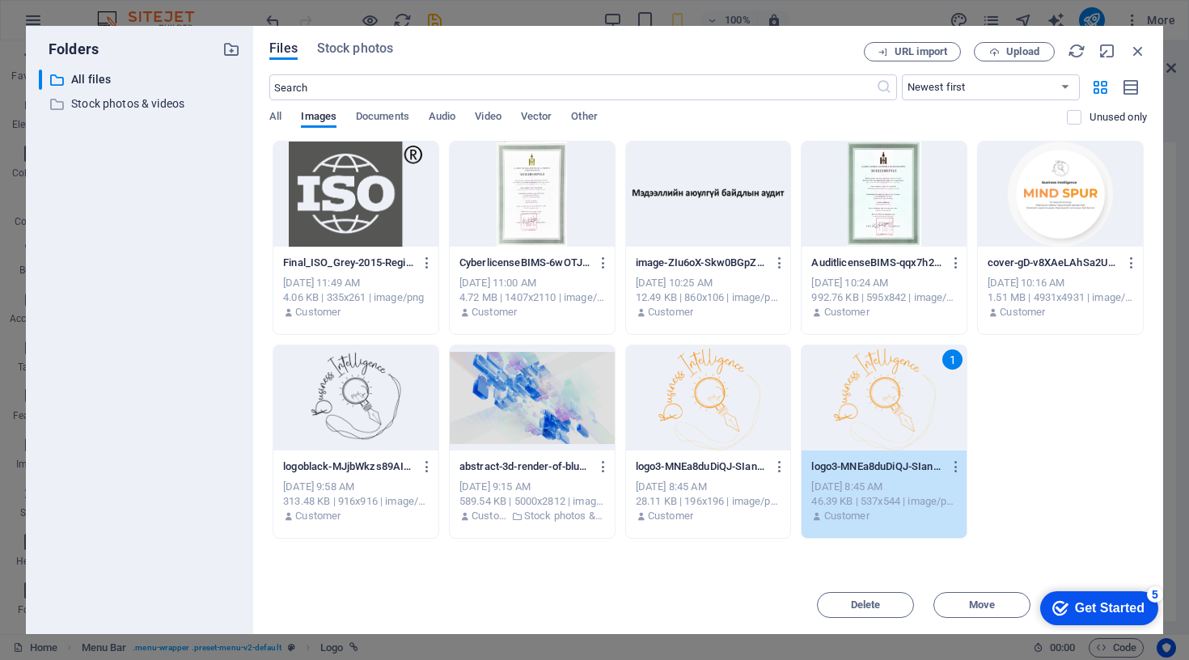
click at [891, 385] on div "1" at bounding box center [883, 397] width 165 height 105
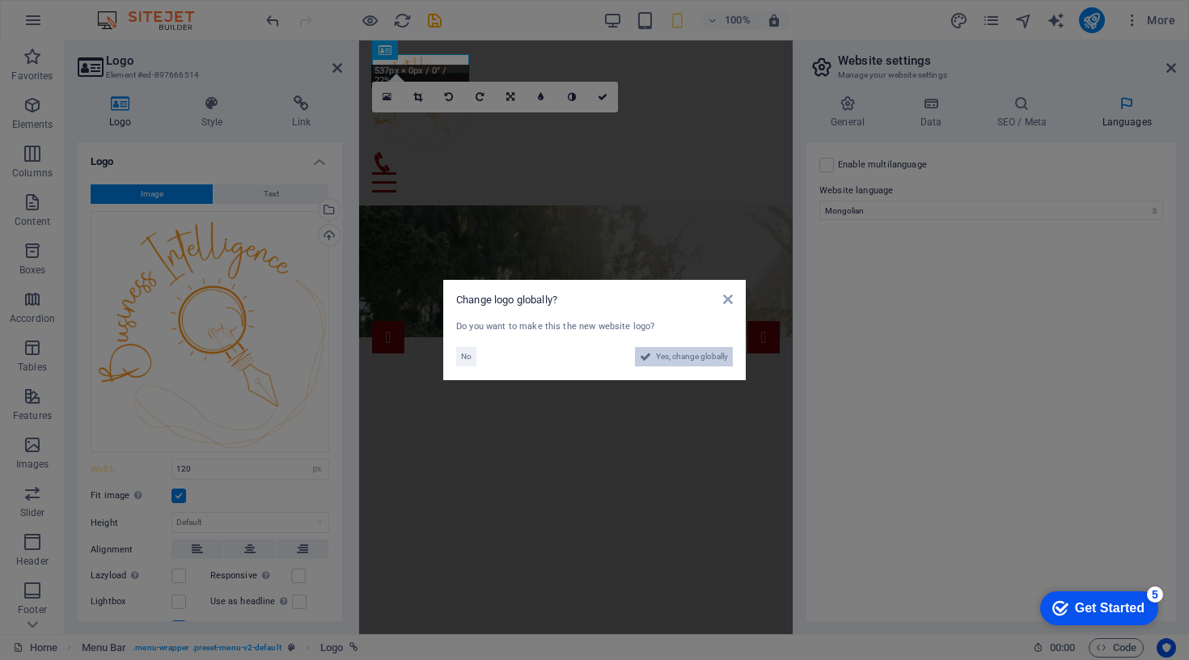
click at [681, 352] on span "Yes, change globally" at bounding box center [692, 356] width 72 height 19
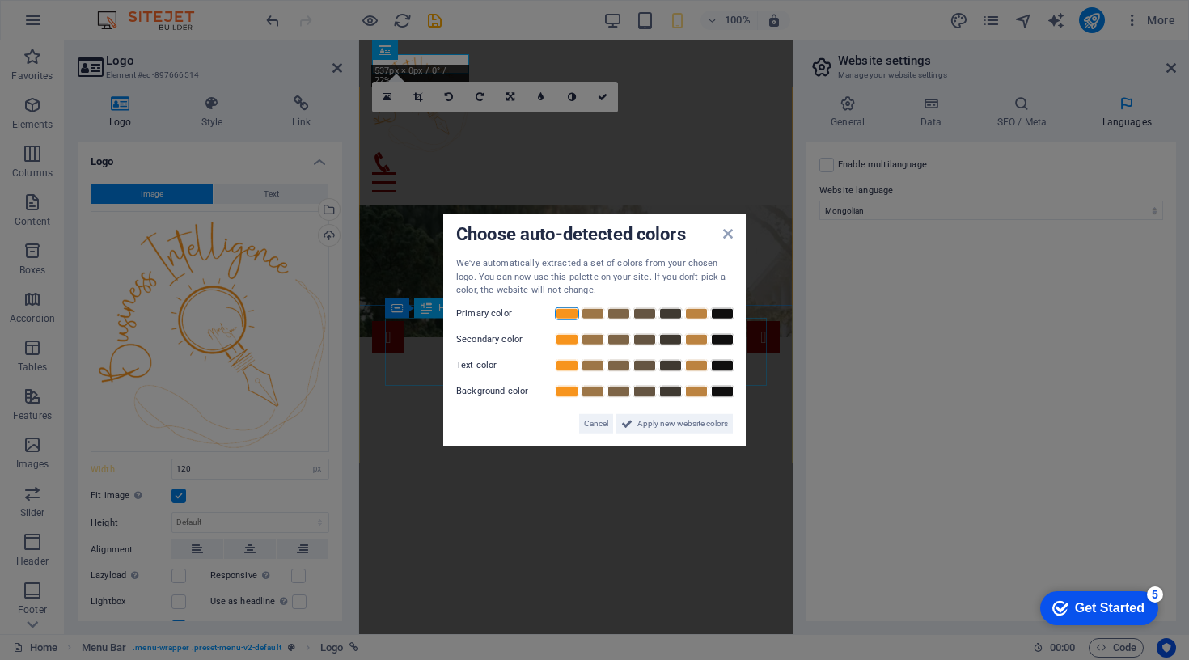
click at [564, 311] on link at bounding box center [567, 313] width 24 height 13
click at [594, 339] on link at bounding box center [593, 338] width 24 height 13
click at [665, 362] on link at bounding box center [670, 364] width 24 height 13
click at [702, 389] on link at bounding box center [696, 390] width 24 height 13
click at [691, 425] on span "Apply new website colors" at bounding box center [682, 422] width 91 height 19
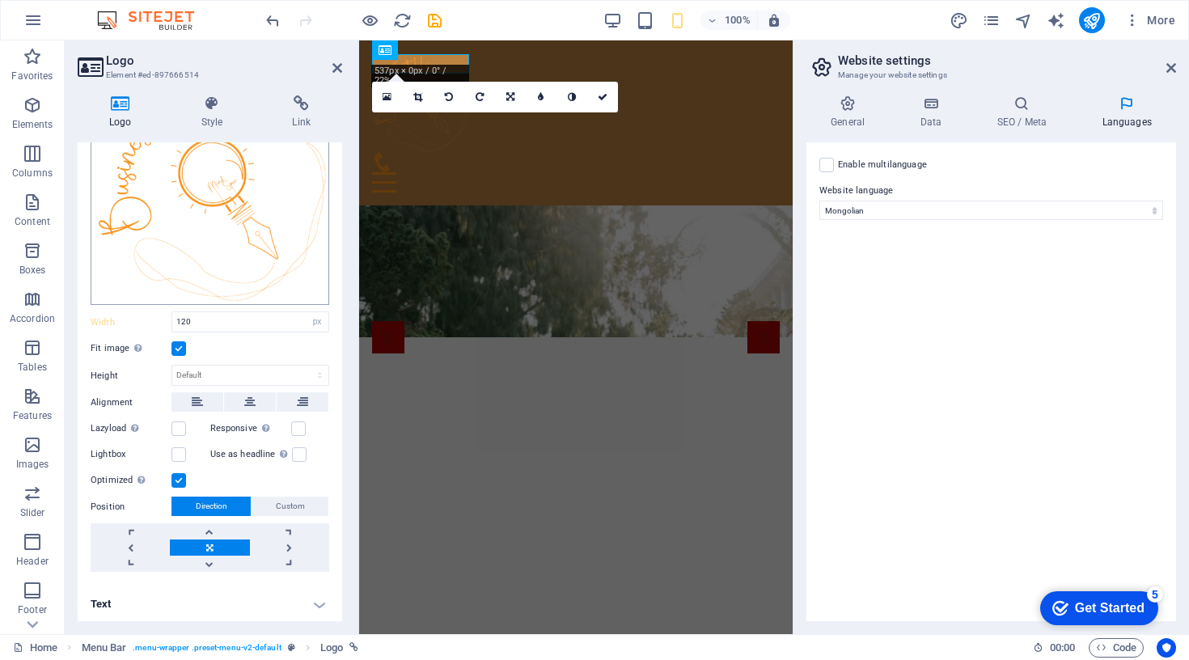
scroll to position [146, 0]
click at [224, 541] on link at bounding box center [209, 548] width 79 height 16
click at [205, 545] on link at bounding box center [209, 548] width 79 height 16
click at [300, 422] on label at bounding box center [298, 429] width 15 height 15
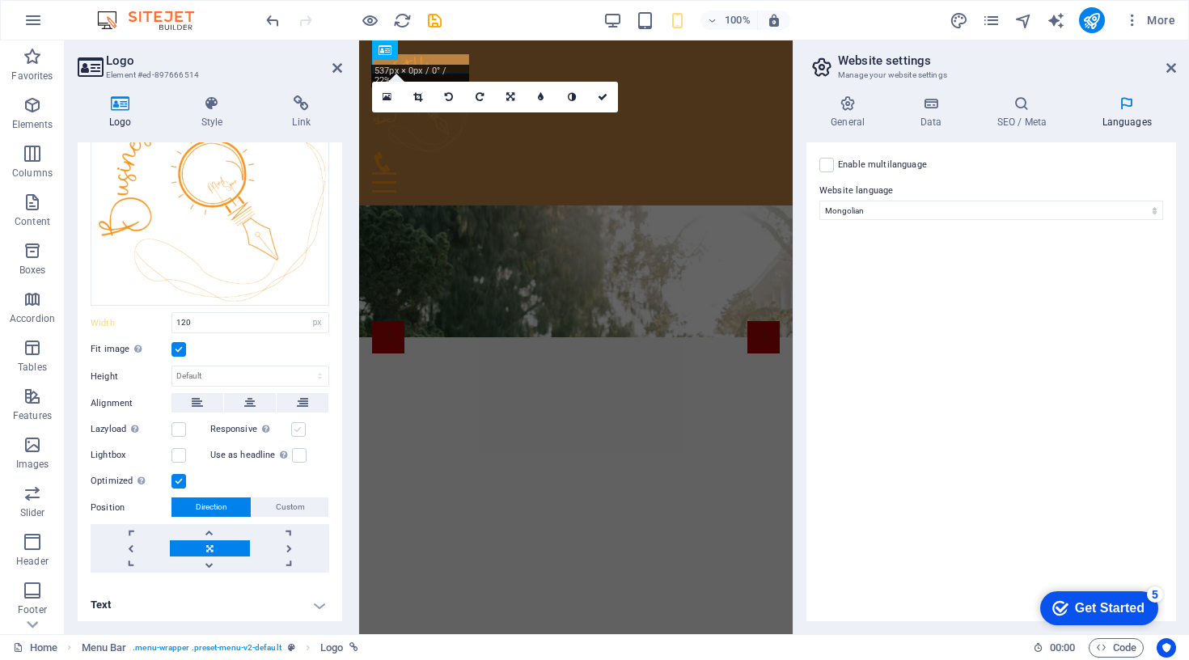
click at [0, 0] on input "Responsive Automatically load retina image and smartphone optimized sizes." at bounding box center [0, 0] width 0 height 0
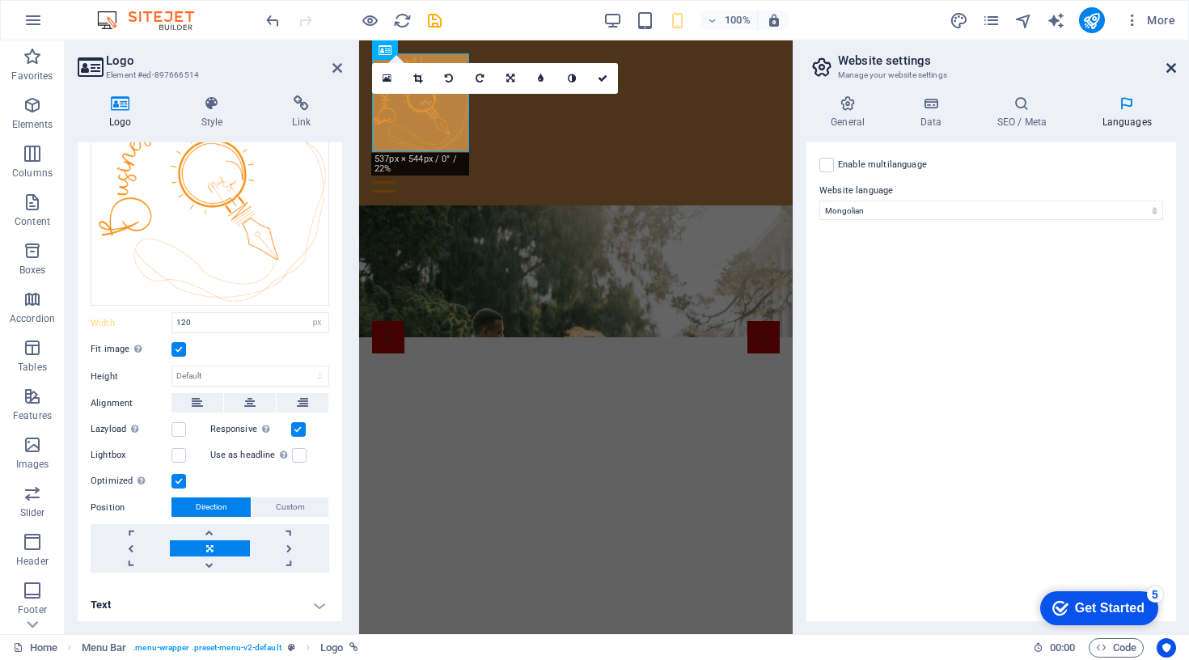
click at [1175, 65] on icon at bounding box center [1171, 67] width 10 height 13
type input "180"
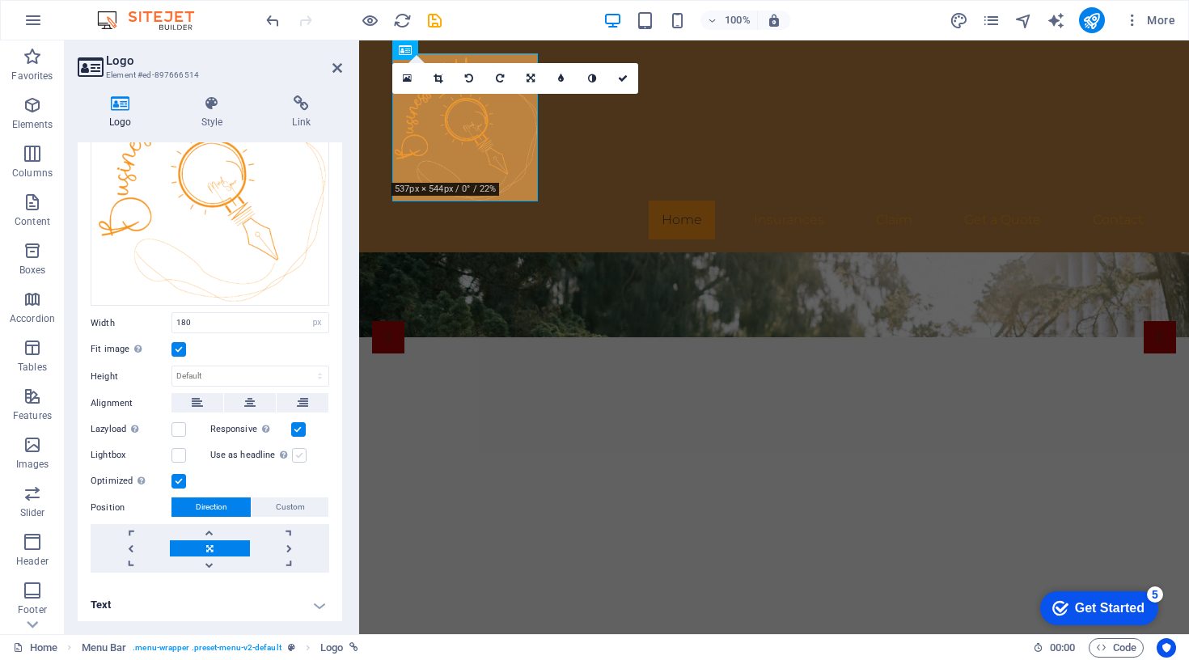
click at [292, 454] on label at bounding box center [299, 455] width 15 height 15
click at [0, 0] on input "Use as headline The image will be wrapped in an H1 headline tag. Useful for giv…" at bounding box center [0, 0] width 0 height 0
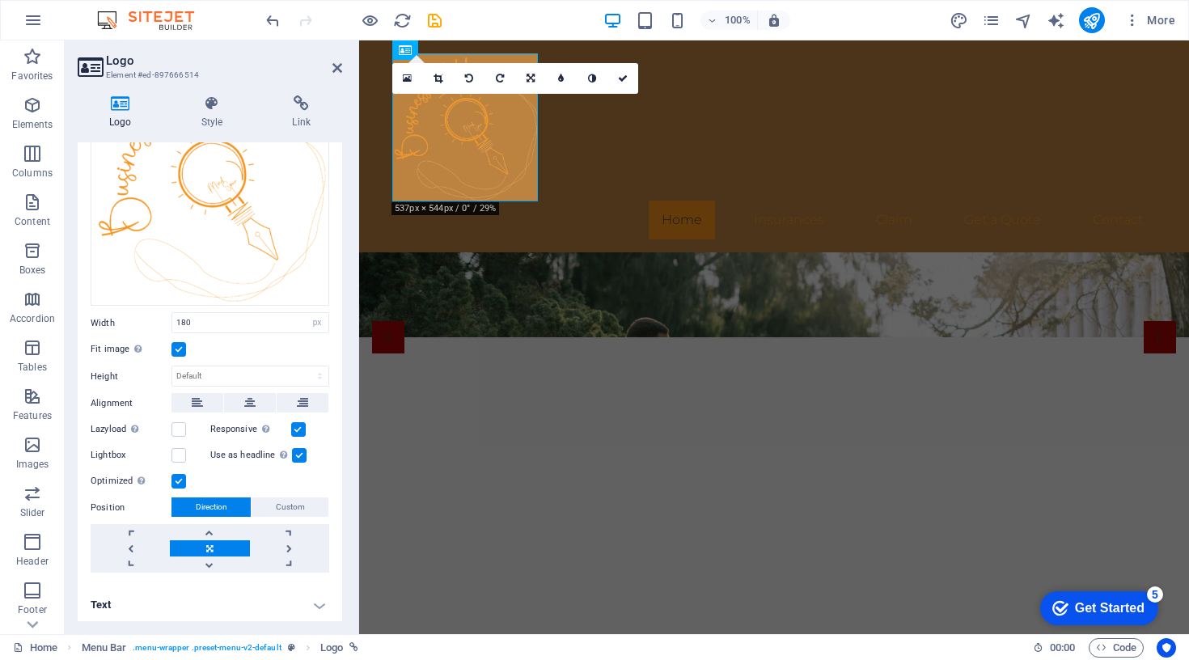
click at [292, 454] on label at bounding box center [299, 455] width 15 height 15
click at [0, 0] on input "Use as headline The image will be wrapped in an H1 headline tag. Useful for giv…" at bounding box center [0, 0] width 0 height 0
click at [294, 448] on label at bounding box center [299, 455] width 15 height 15
click at [0, 0] on input "Use as headline The image will be wrapped in an H1 headline tag. Useful for giv…" at bounding box center [0, 0] width 0 height 0
click at [294, 448] on label at bounding box center [299, 455] width 15 height 15
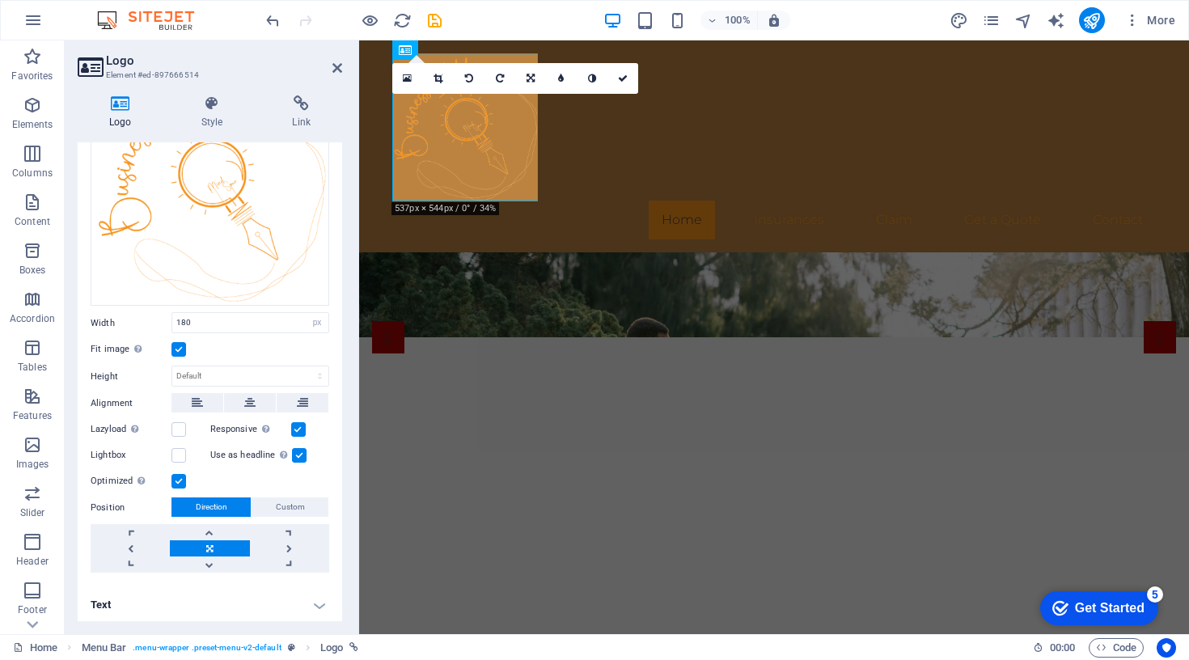
click at [0, 0] on input "Use as headline The image will be wrapped in an H1 headline tag. Useful for giv…" at bounding box center [0, 0] width 0 height 0
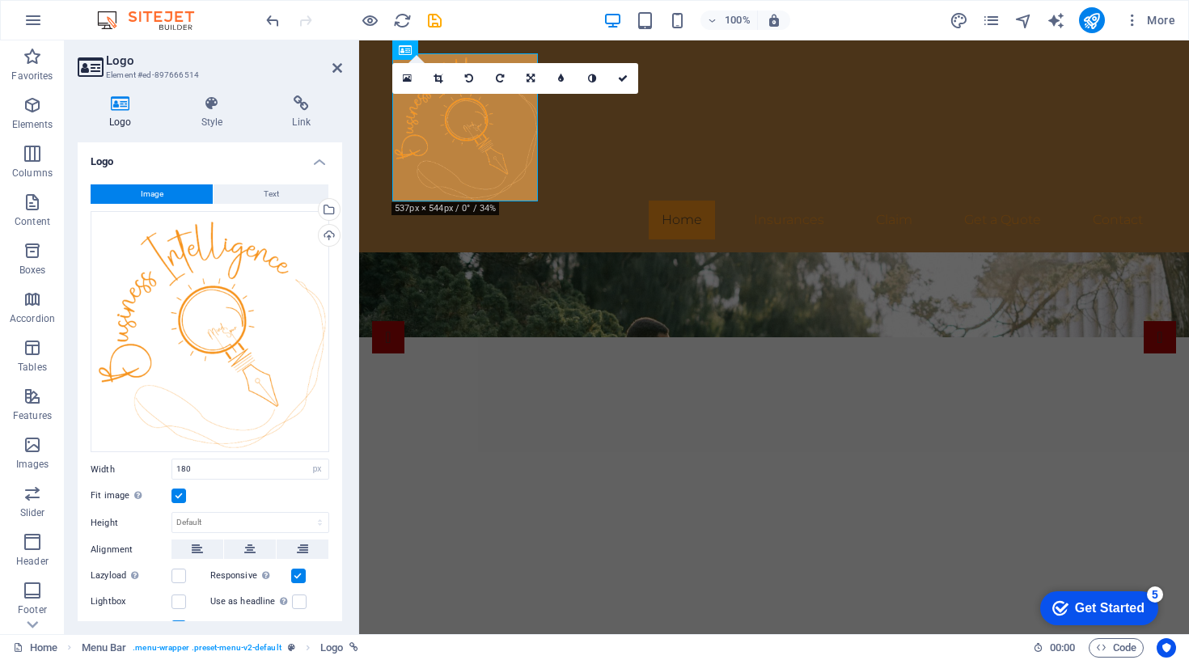
scroll to position [0, 0]
click at [205, 116] on h4 "Style" at bounding box center [215, 112] width 91 height 34
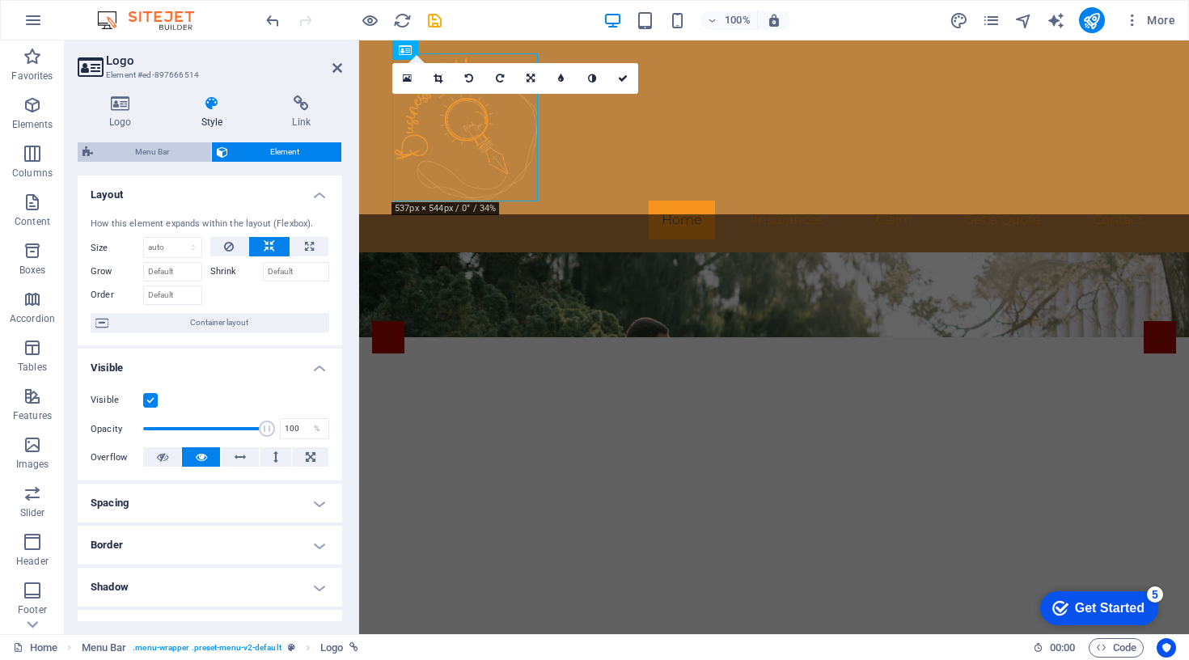
click at [183, 150] on span "Menu Bar" at bounding box center [152, 151] width 108 height 19
select select "rem"
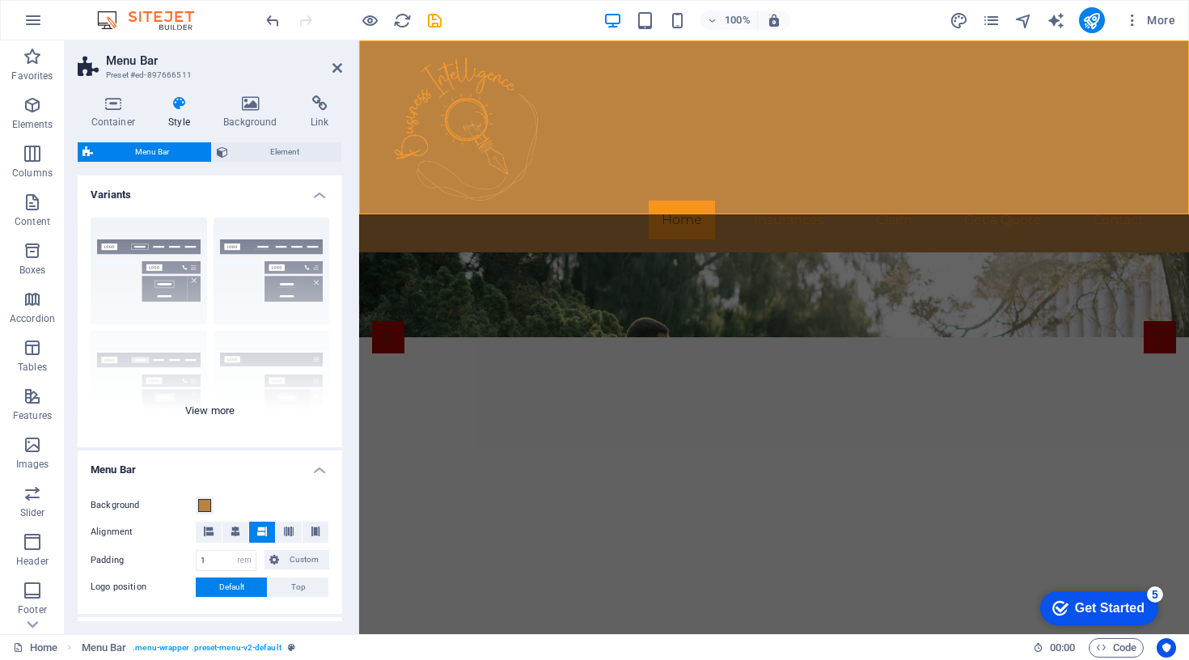
click at [274, 243] on div "Border Centered Default Fixed Loki Trigger Wide XXL" at bounding box center [210, 326] width 264 height 243
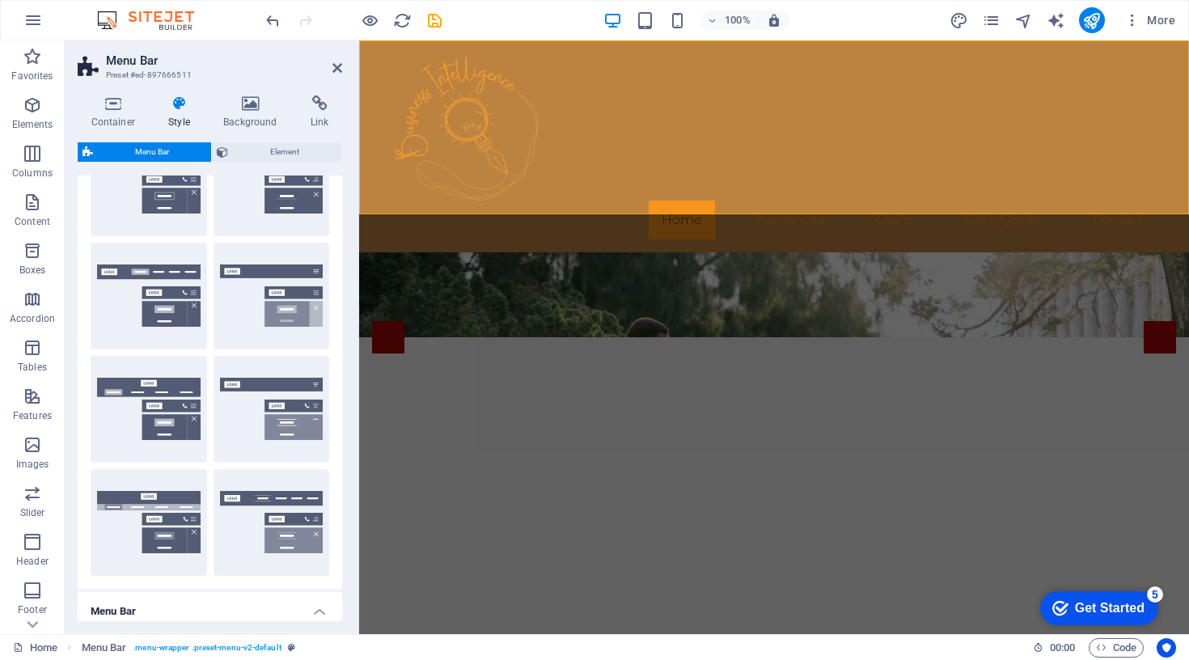
scroll to position [128, 0]
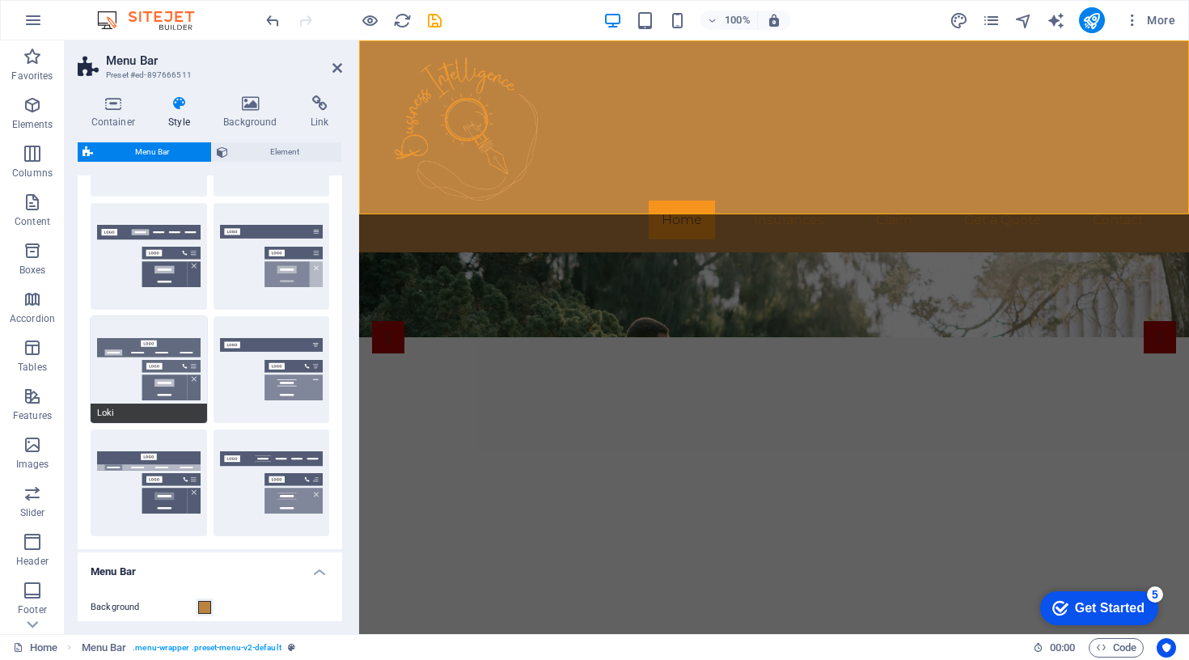
click at [158, 376] on button "Loki" at bounding box center [149, 369] width 116 height 107
type input "0"
select select "DISABLED_OPTION_VALUE"
type input "2"
type input "1"
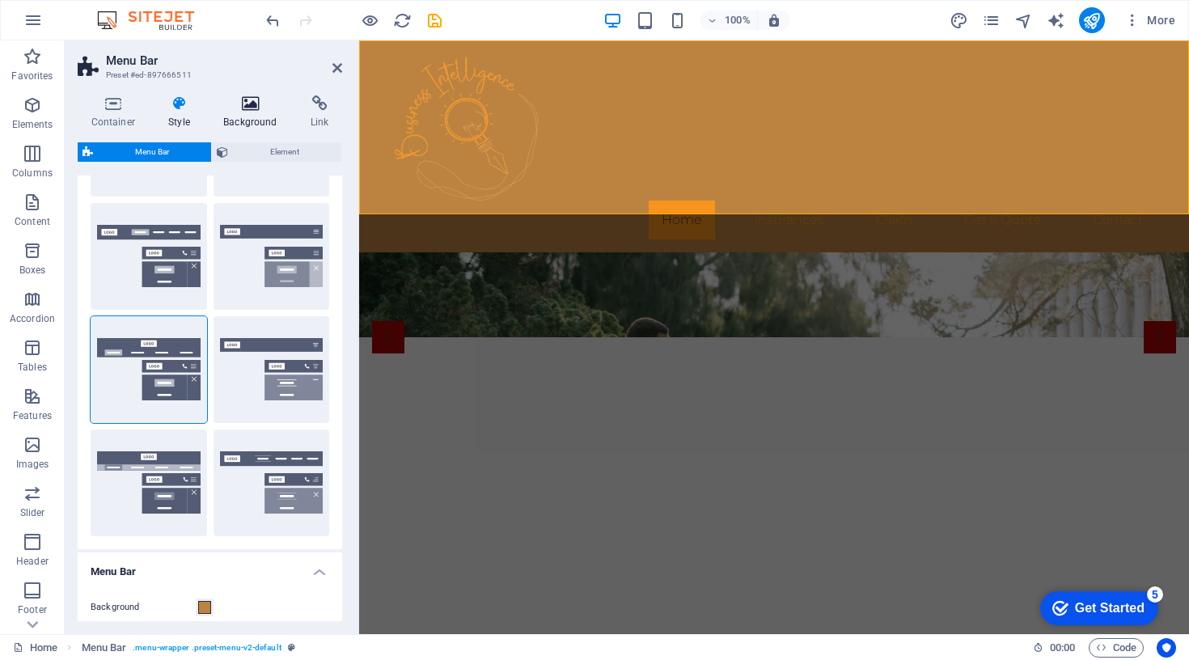
click at [247, 108] on icon at bounding box center [250, 103] width 81 height 16
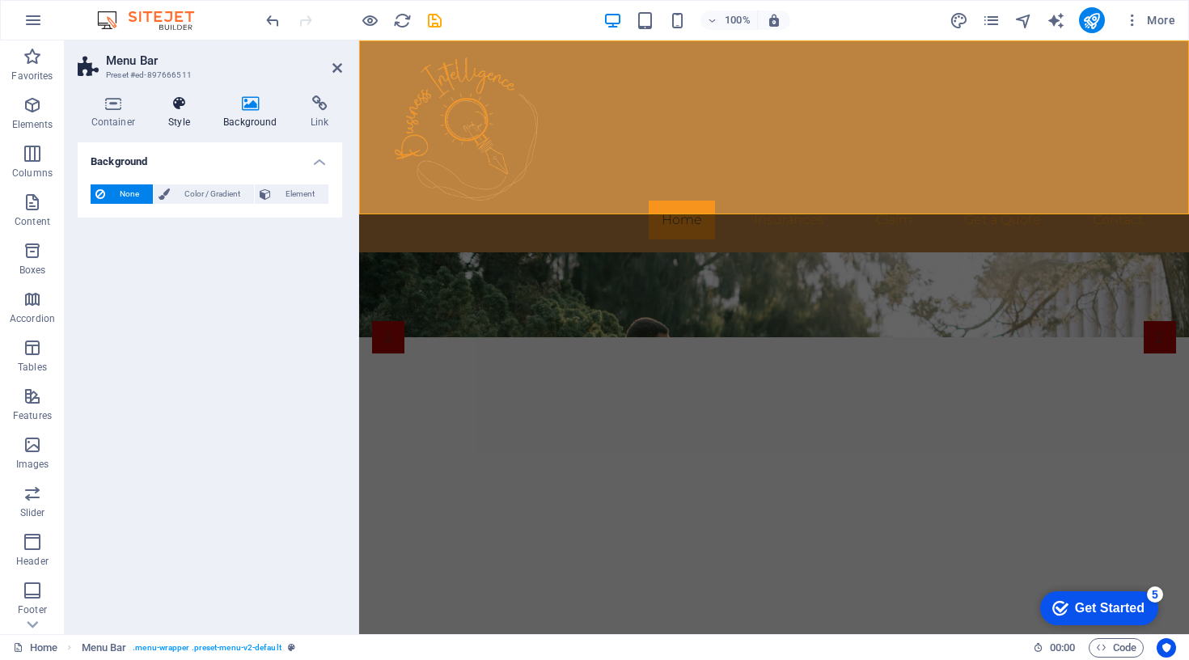
click at [190, 101] on icon at bounding box center [179, 103] width 49 height 16
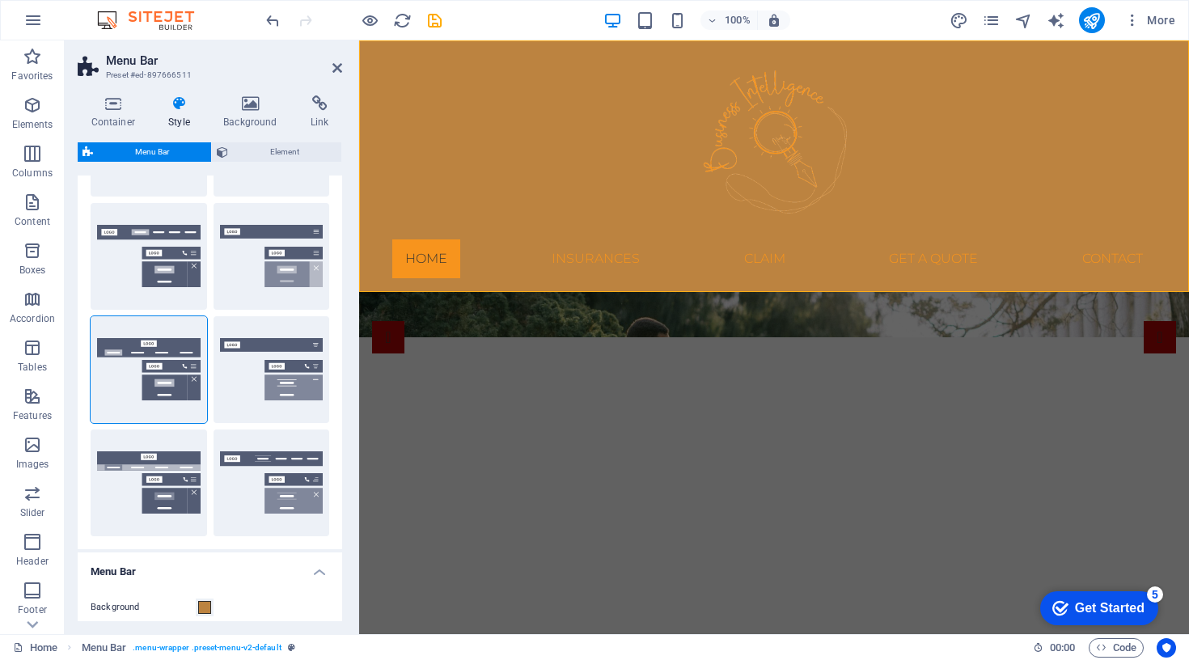
click at [340, 57] on h2 "Menu Bar" at bounding box center [224, 60] width 236 height 15
click at [337, 70] on icon at bounding box center [337, 67] width 10 height 13
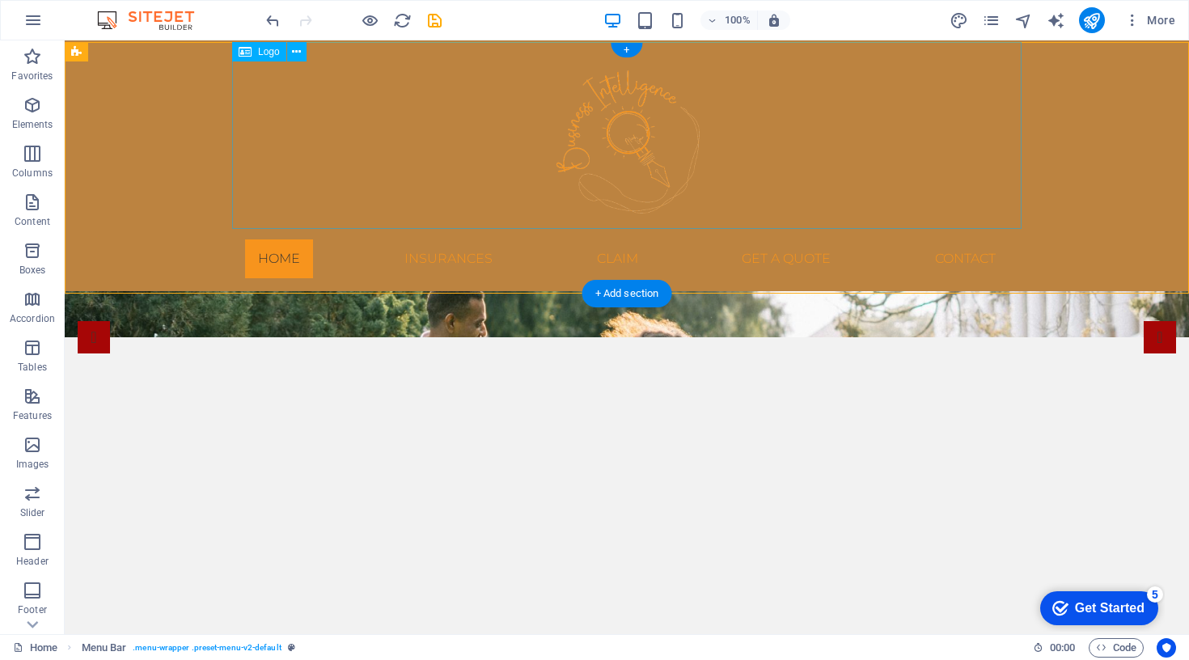
scroll to position [0, 0]
click at [646, 119] on div at bounding box center [626, 133] width 789 height 186
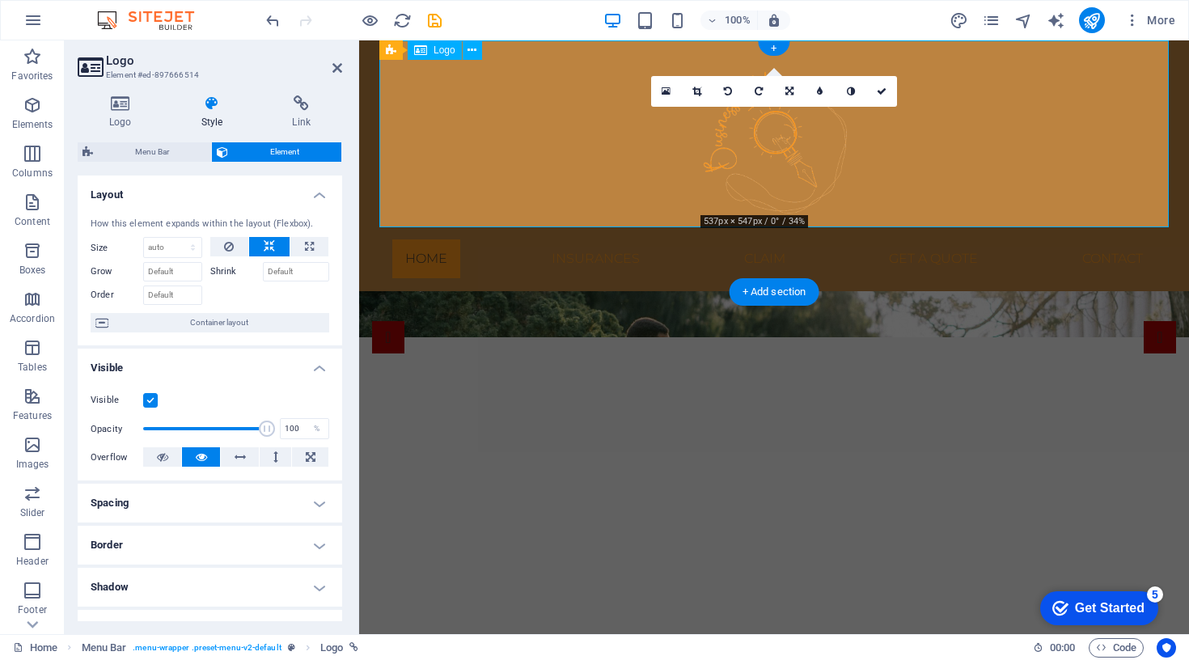
click at [775, 156] on div at bounding box center [773, 133] width 789 height 186
click at [275, 239] on button at bounding box center [269, 246] width 40 height 19
click at [305, 244] on icon at bounding box center [309, 246] width 9 height 19
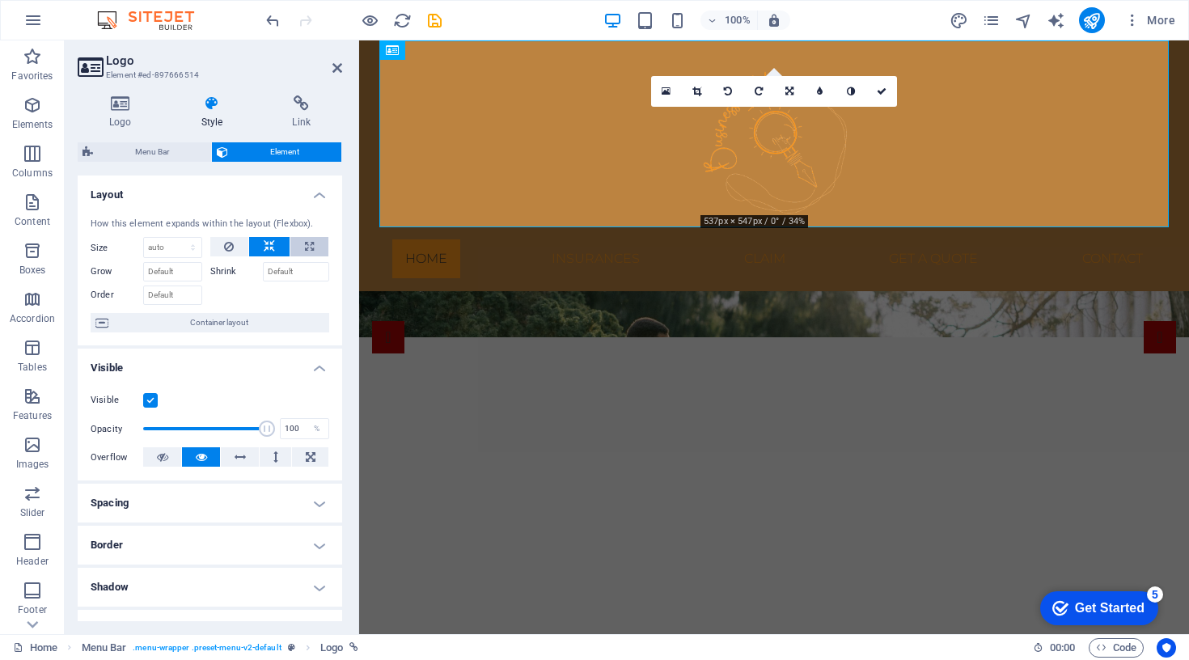
type input "100"
select select "%"
click at [268, 242] on icon at bounding box center [269, 246] width 11 height 19
select select "DISABLED_OPTION_VALUE"
click at [120, 113] on h4 "Logo" at bounding box center [124, 112] width 92 height 34
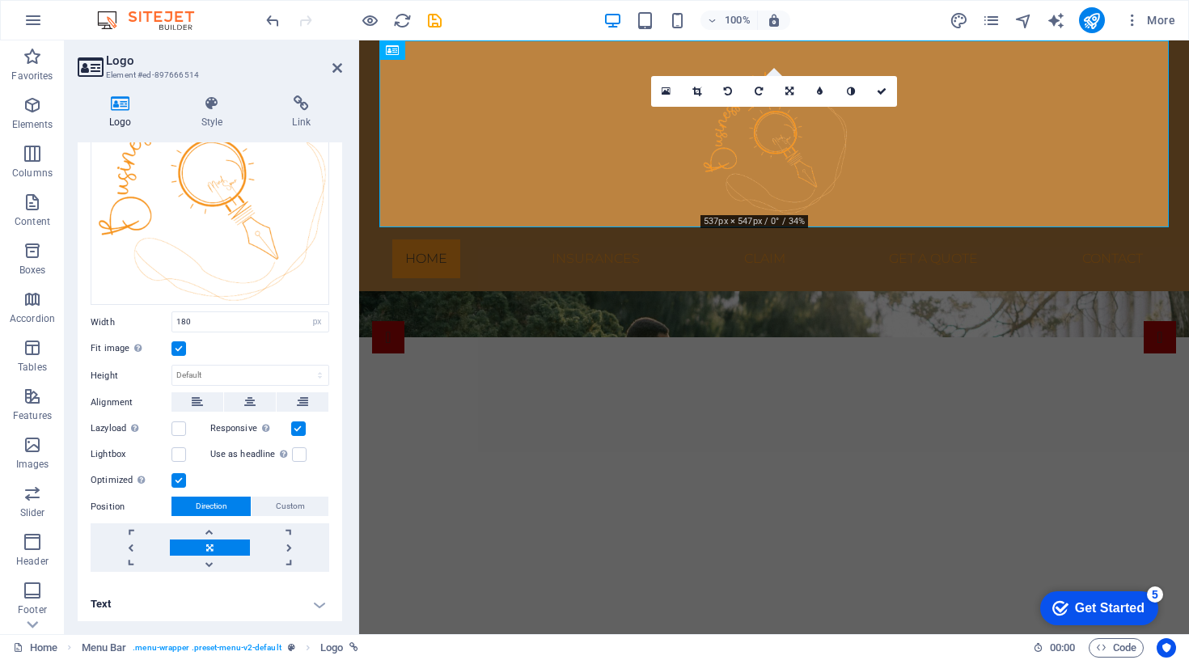
scroll to position [146, 0]
click at [174, 347] on label at bounding box center [178, 349] width 15 height 15
click at [0, 0] on input "Fit image Automatically fit image to a fixed width and height" at bounding box center [0, 0] width 0 height 0
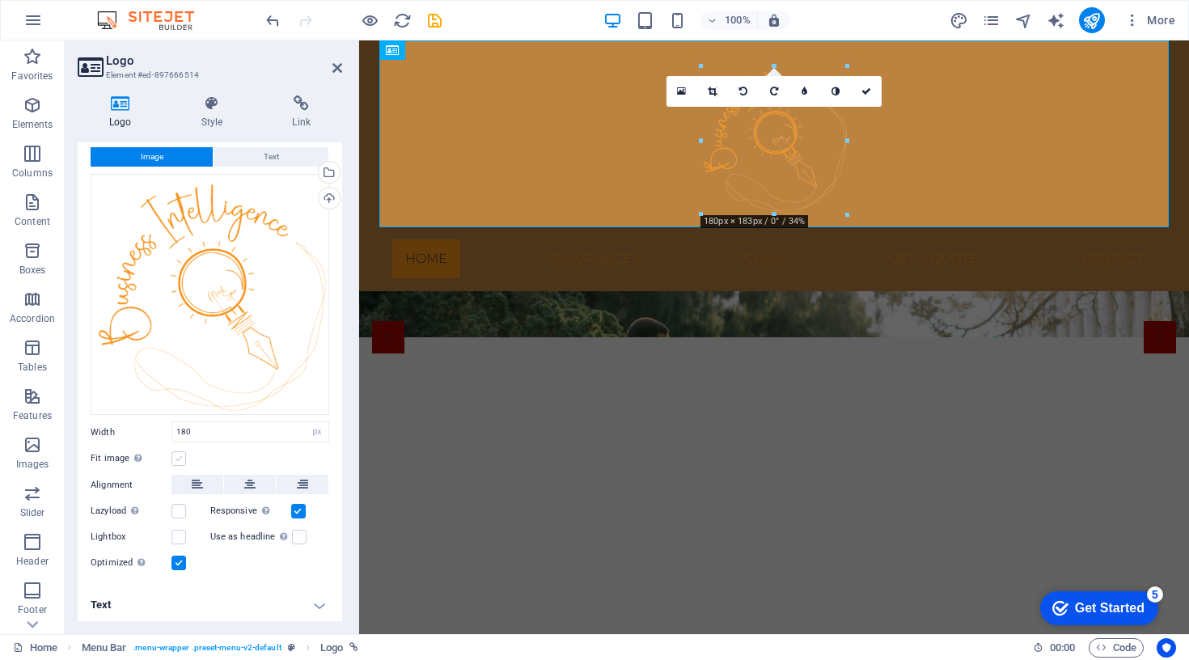
click at [183, 454] on label at bounding box center [178, 458] width 15 height 15
click at [0, 0] on input "Fit image Automatically fit image to a fixed width and height" at bounding box center [0, 0] width 0 height 0
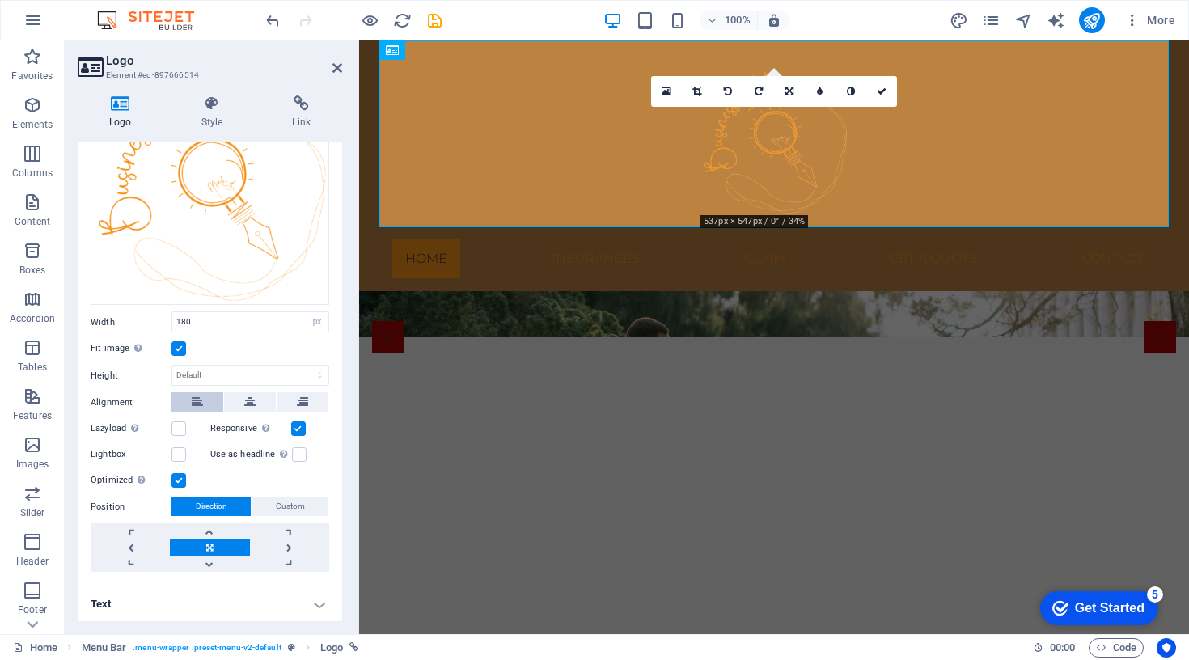
scroll to position [146, 0]
click at [187, 399] on button at bounding box center [197, 402] width 52 height 19
click at [244, 400] on icon at bounding box center [249, 402] width 11 height 19
click at [178, 477] on label at bounding box center [178, 481] width 15 height 15
click at [0, 0] on input "Optimized Images are compressed to improve page speed." at bounding box center [0, 0] width 0 height 0
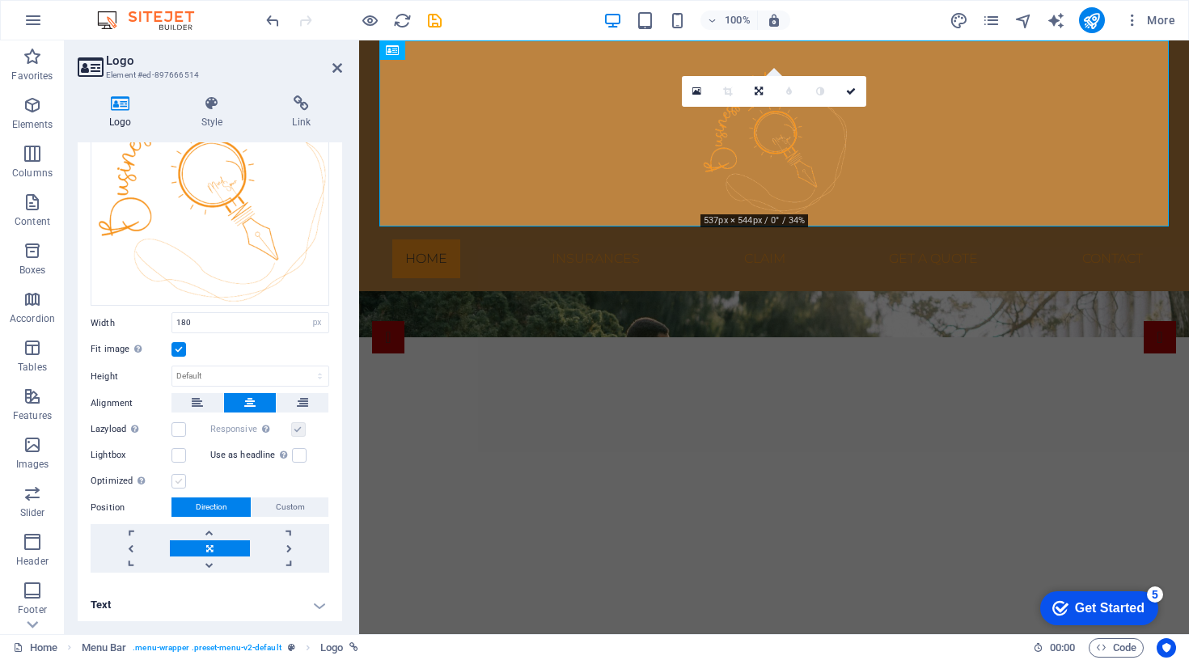
click at [178, 477] on label at bounding box center [178, 481] width 15 height 15
click at [0, 0] on input "Optimized Images are compressed to improve page speed." at bounding box center [0, 0] width 0 height 0
click at [131, 543] on link at bounding box center [130, 548] width 79 height 16
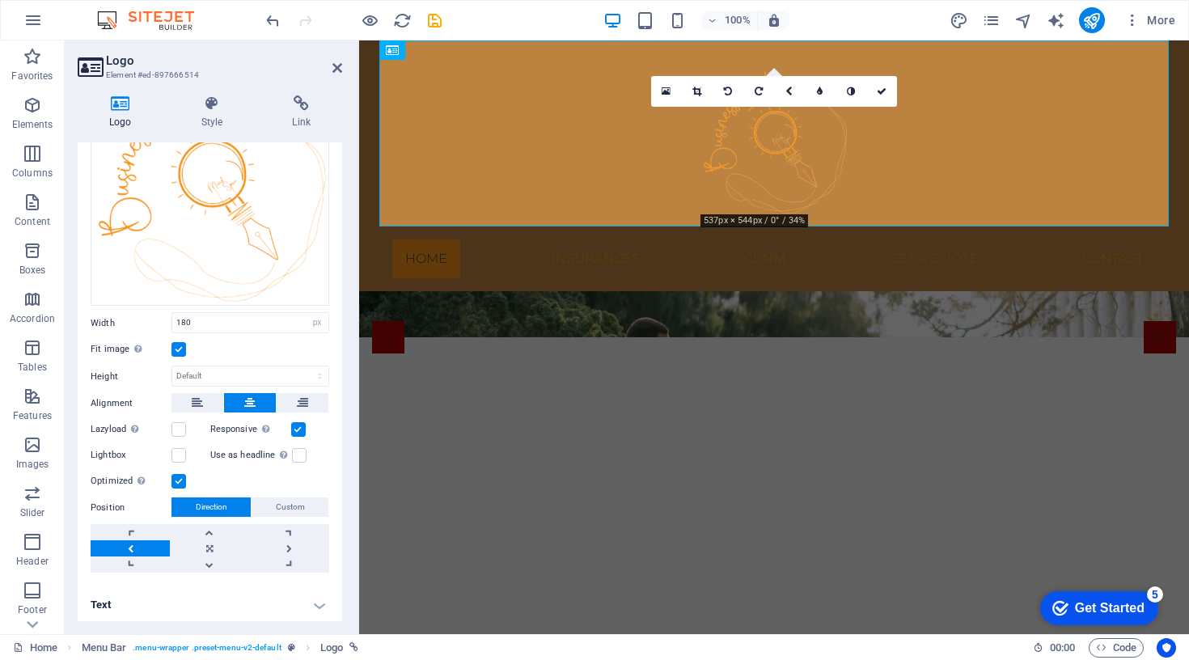
click at [131, 543] on link at bounding box center [130, 548] width 79 height 16
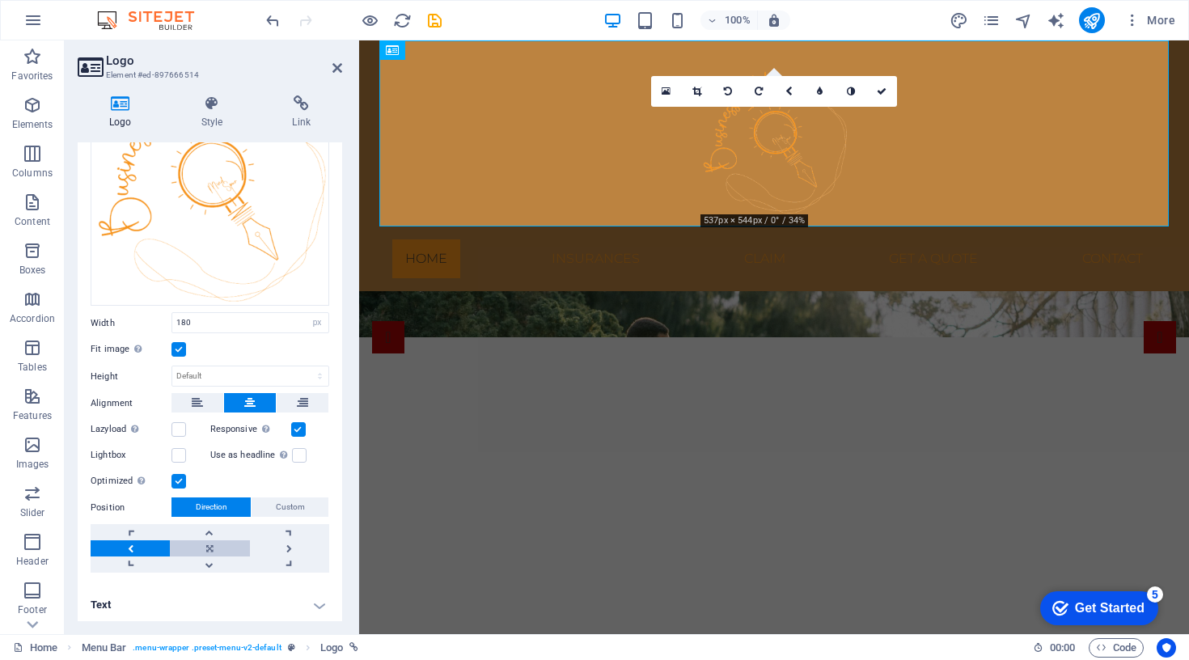
click at [204, 552] on link at bounding box center [209, 548] width 79 height 16
click at [202, 106] on icon at bounding box center [212, 103] width 85 height 16
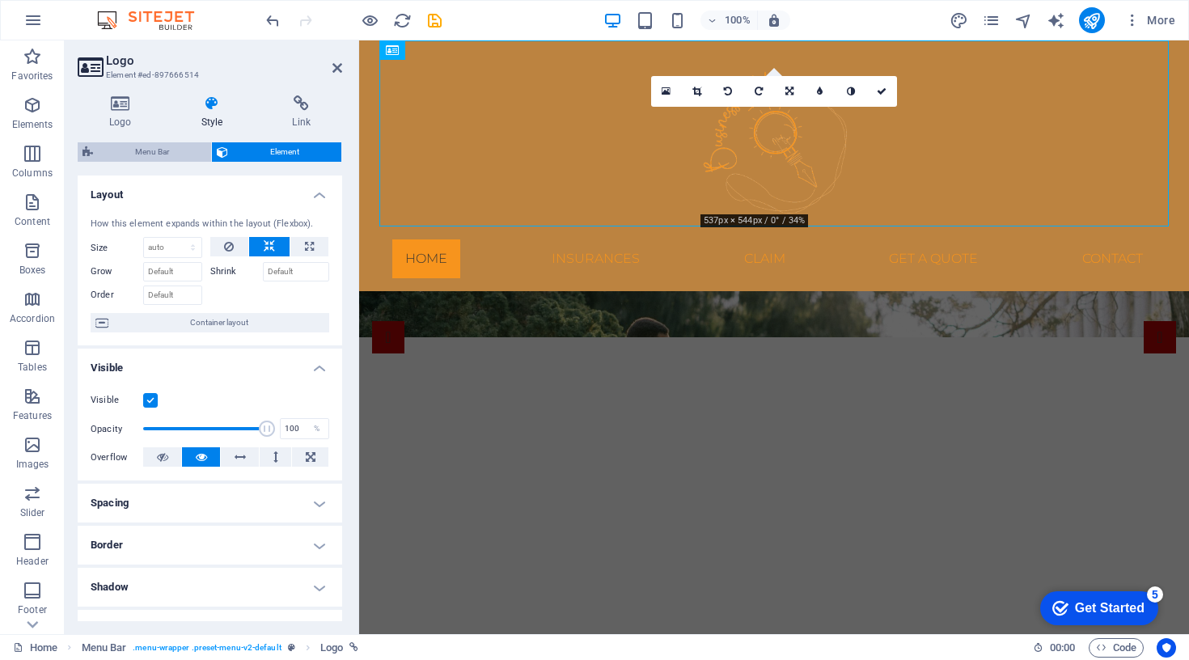
click at [173, 149] on span "Menu Bar" at bounding box center [152, 151] width 108 height 19
select select "rem"
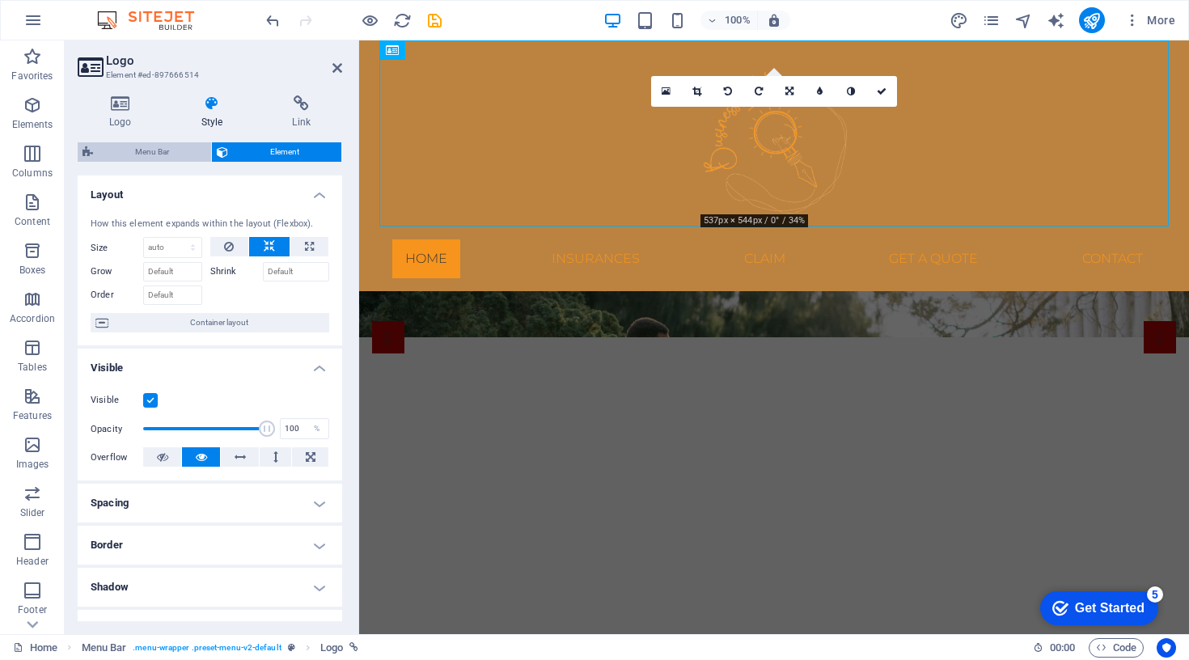
select select "rem"
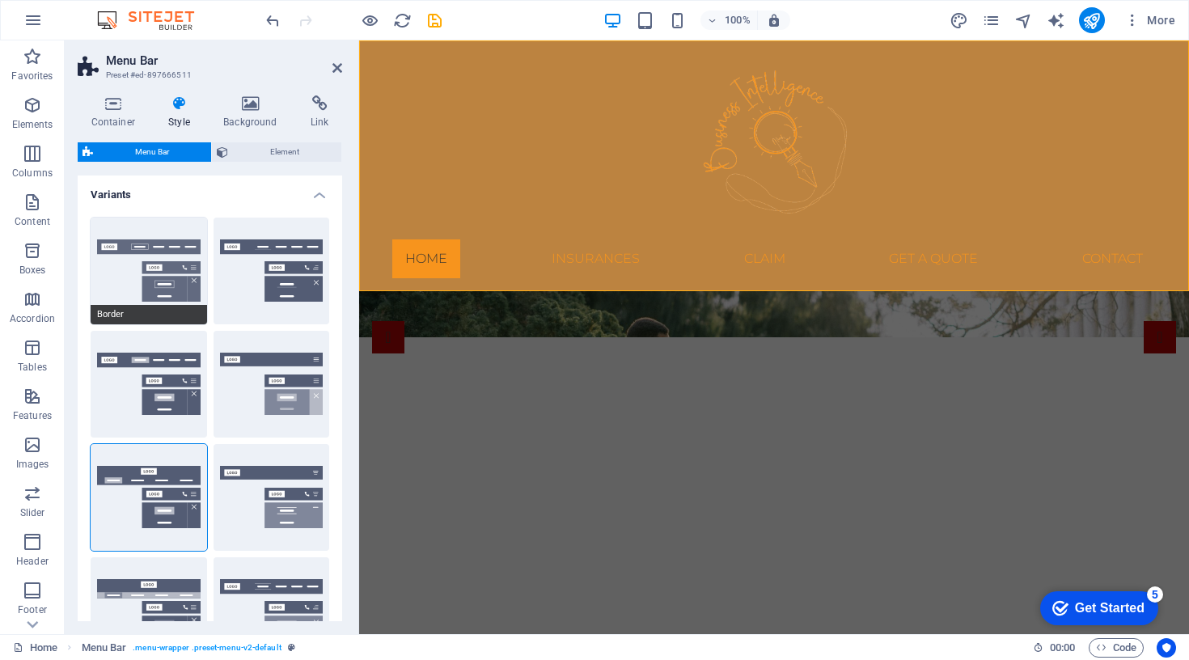
click at [140, 265] on button "Border" at bounding box center [149, 271] width 116 height 107
type input "1"
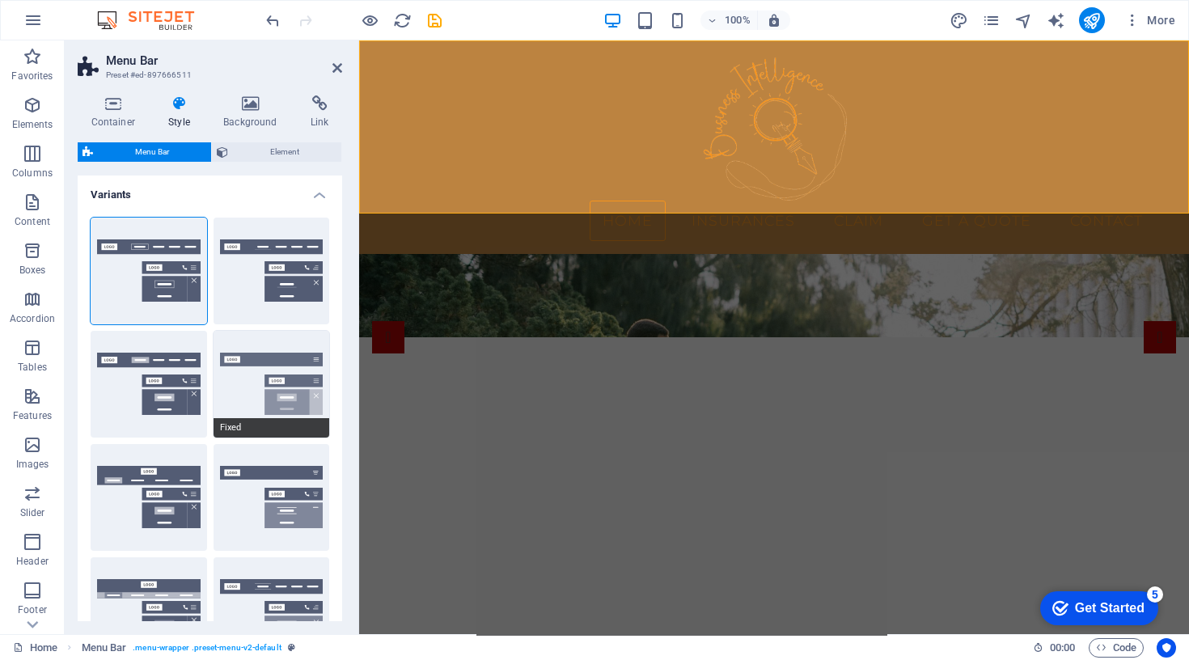
scroll to position [0, 0]
click at [286, 375] on button "Fixed" at bounding box center [272, 384] width 116 height 107
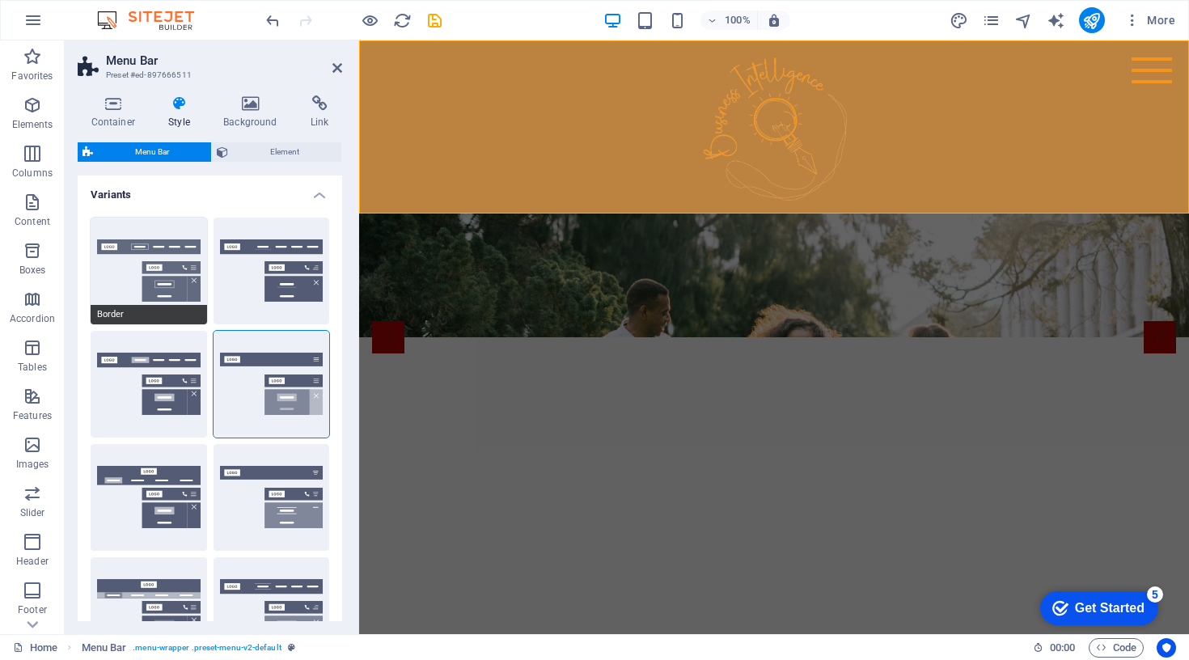
click at [150, 263] on button "Border" at bounding box center [149, 271] width 116 height 107
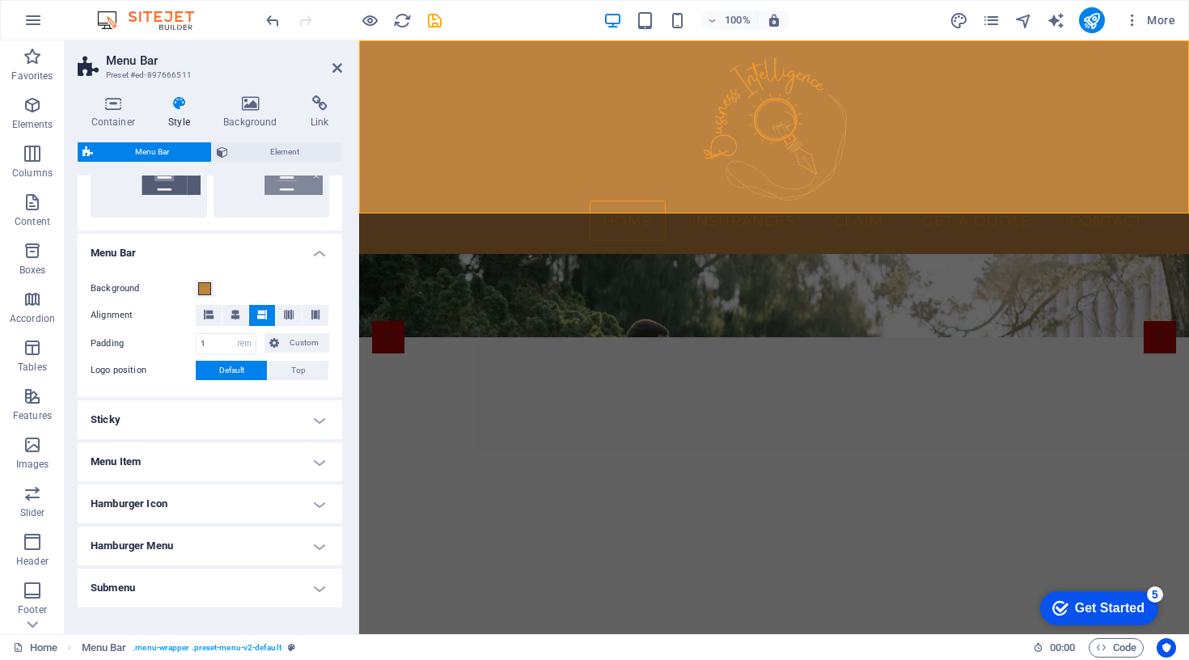
scroll to position [450, 0]
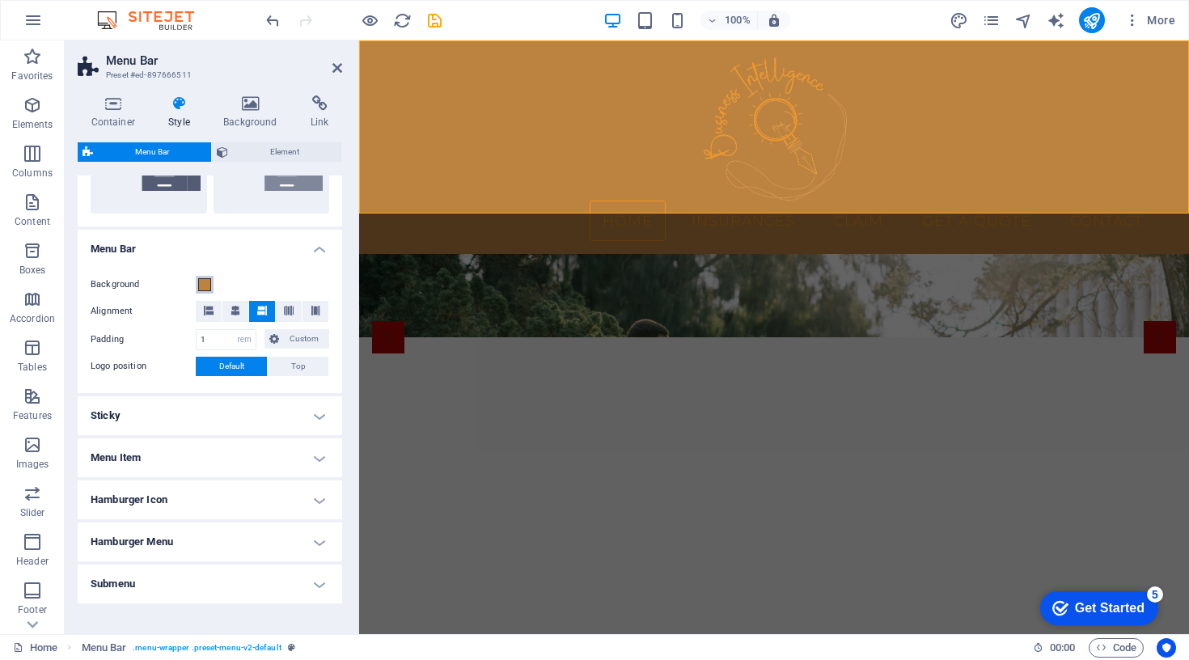
click at [203, 284] on span at bounding box center [204, 284] width 13 height 13
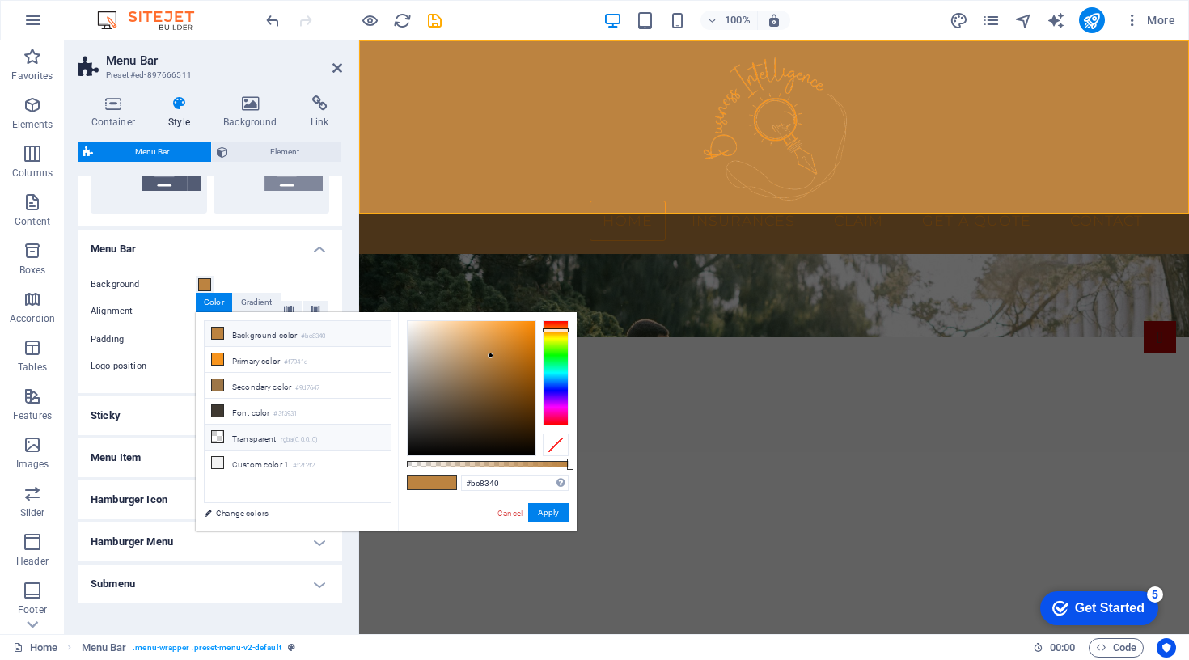
click at [248, 440] on li "Transparent rgba(0,0,0,.0)" at bounding box center [298, 438] width 186 height 26
type input "rgba(0, 0, 0, 0)"
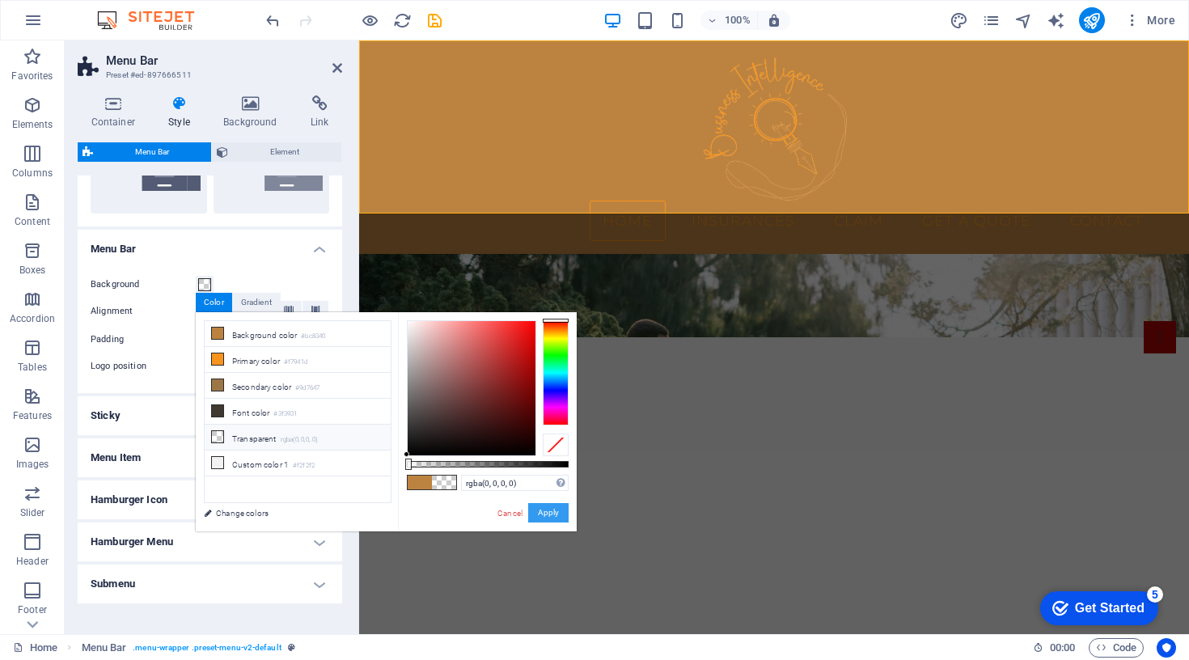
click at [537, 509] on button "Apply" at bounding box center [548, 512] width 40 height 19
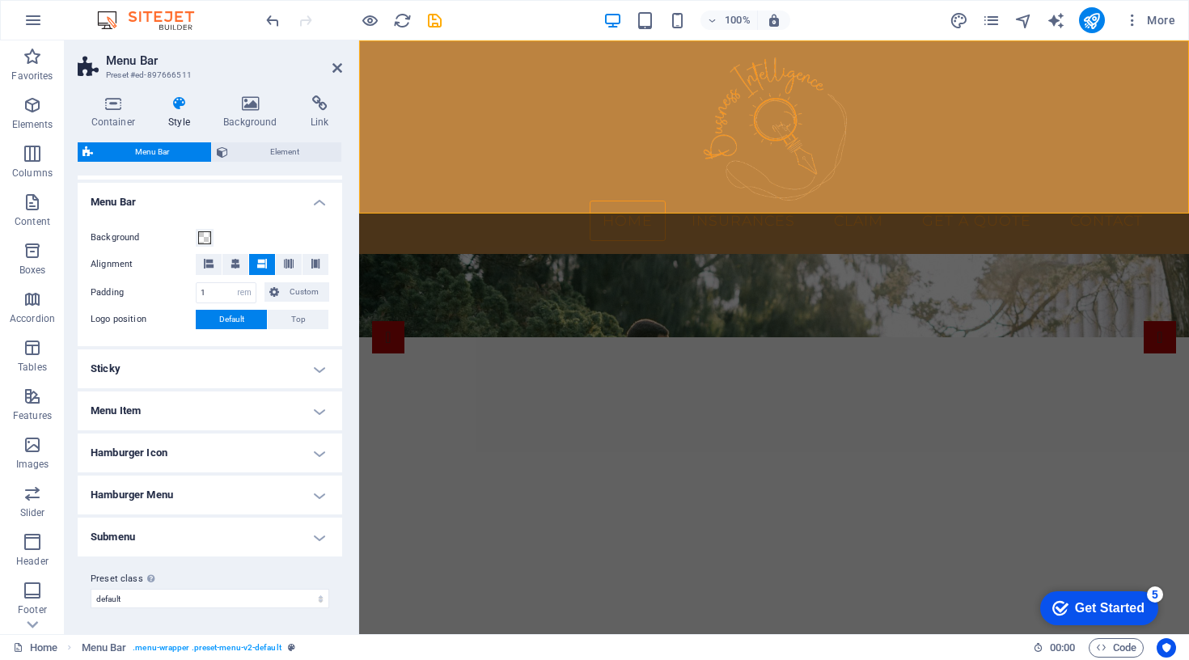
scroll to position [497, 0]
click at [246, 375] on h4 "Sticky" at bounding box center [210, 369] width 264 height 39
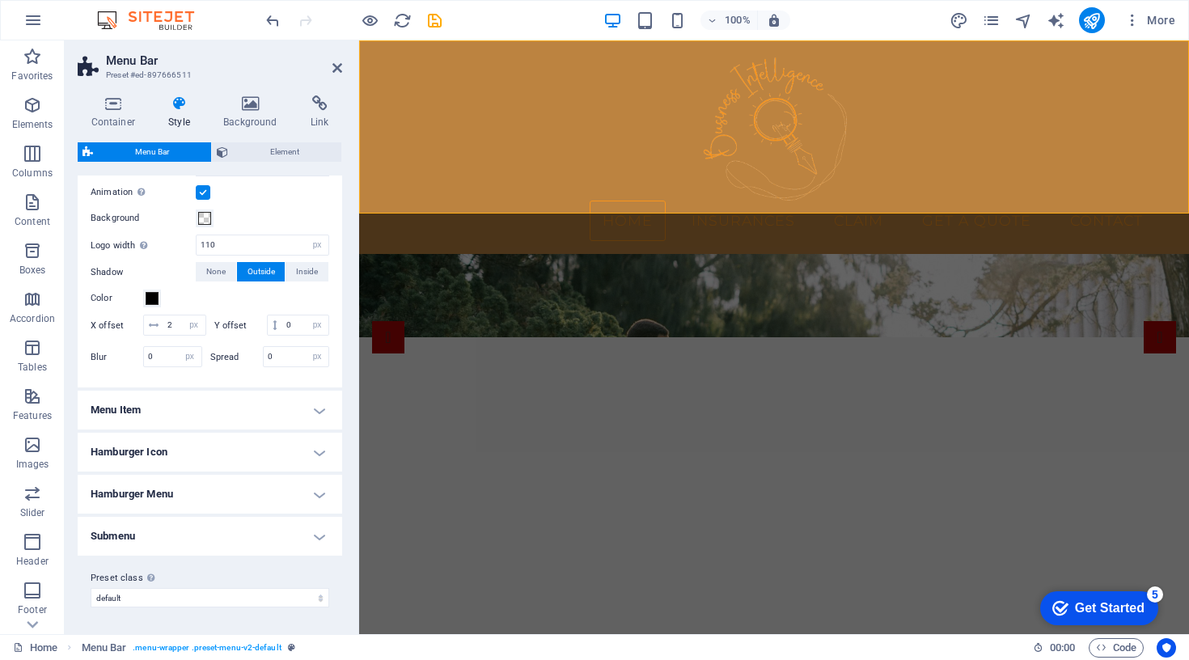
scroll to position [753, 0]
click at [247, 152] on span "Element" at bounding box center [285, 151] width 104 height 19
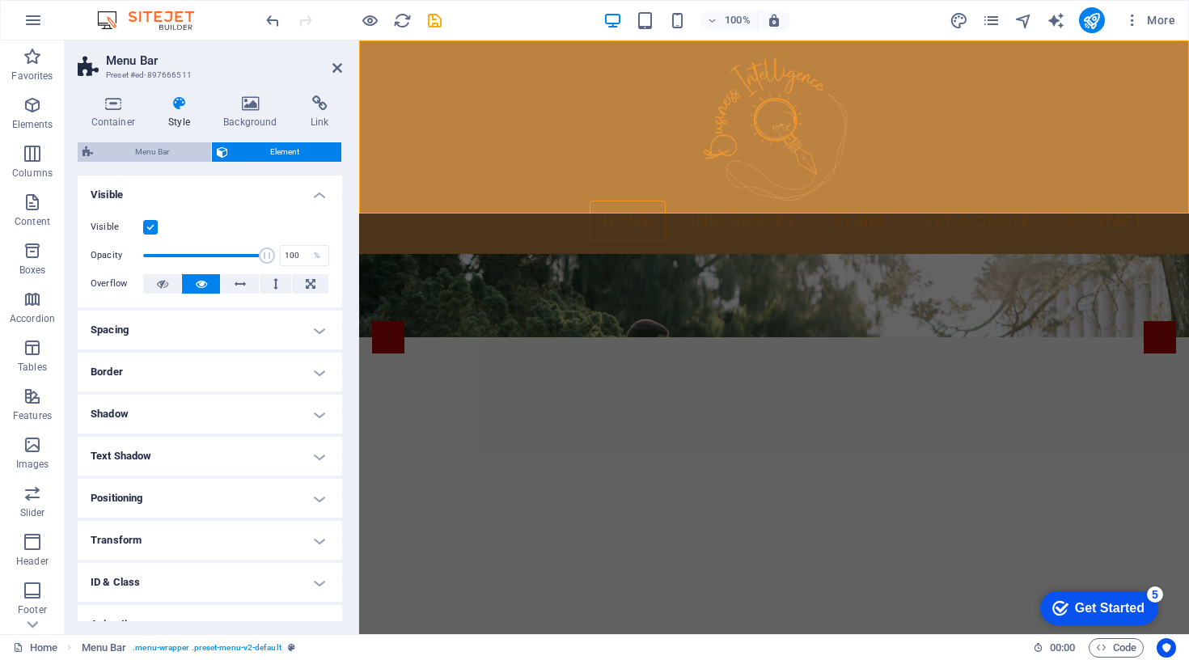
click at [168, 152] on span "Menu Bar" at bounding box center [152, 151] width 108 height 19
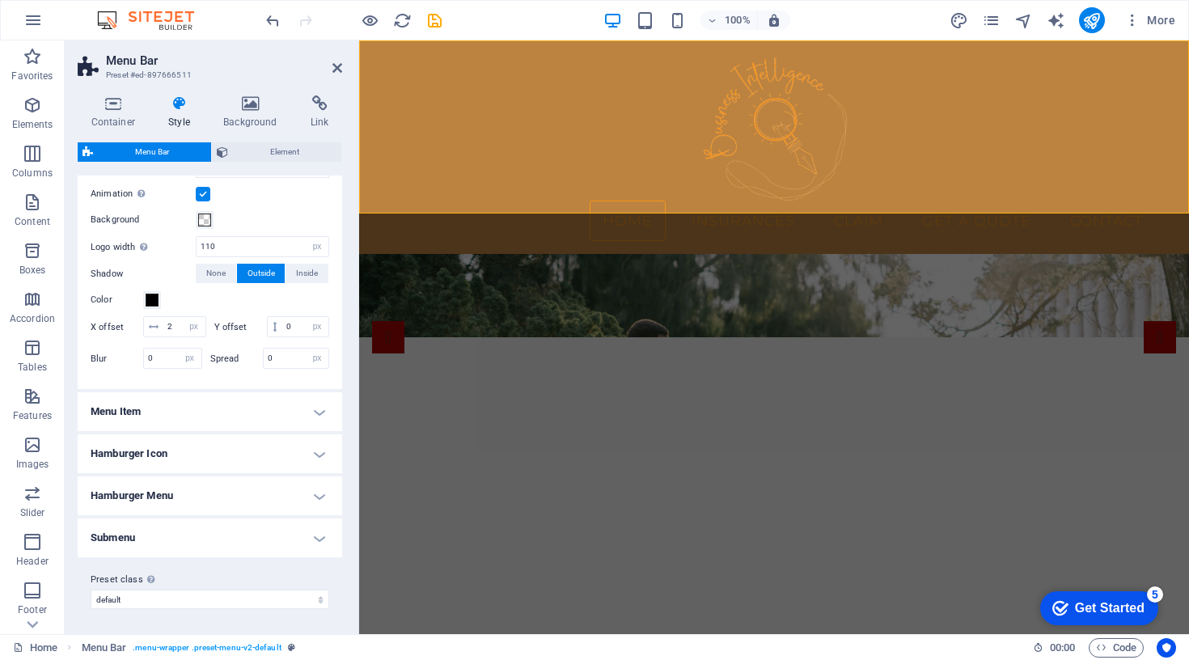
click at [257, 218] on div "Background" at bounding box center [210, 219] width 239 height 19
click at [264, 248] on input "110" at bounding box center [263, 246] width 132 height 19
type input "1"
type input "60"
click at [282, 197] on div "Animation Sets a smooth transition when sticky menu appears" at bounding box center [210, 193] width 239 height 19
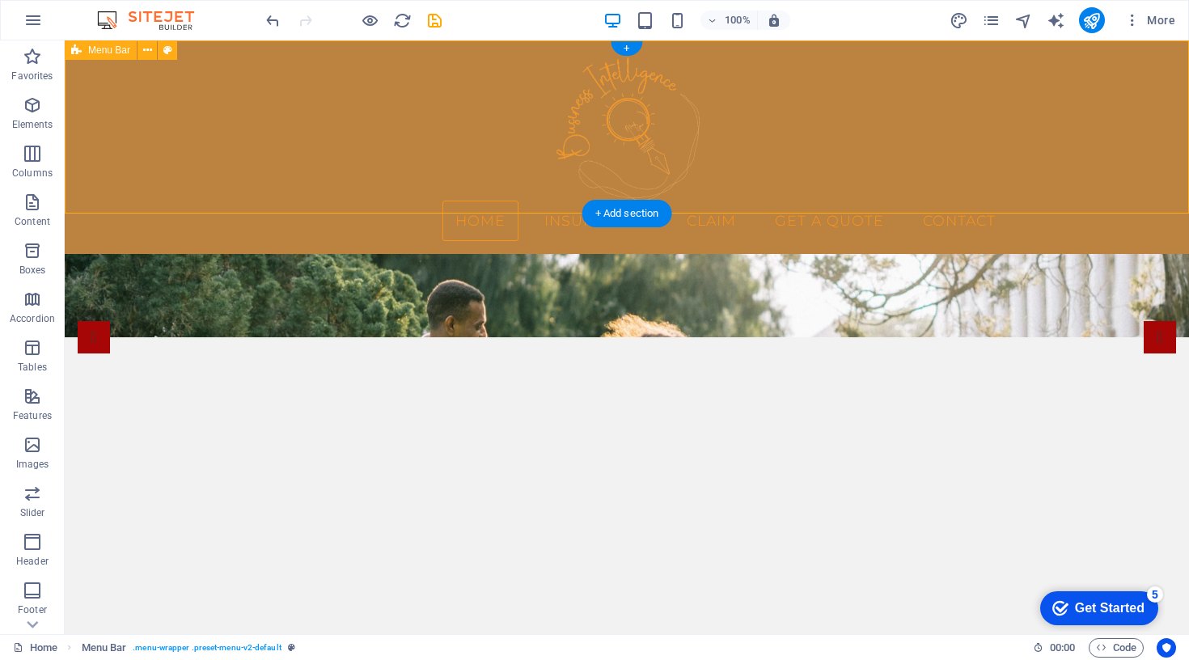
click at [484, 171] on div "Home Insurances Claim Get a Quote Contact" at bounding box center [627, 147] width 1124 height 214
select select "rem"
select select "sticky_reverse"
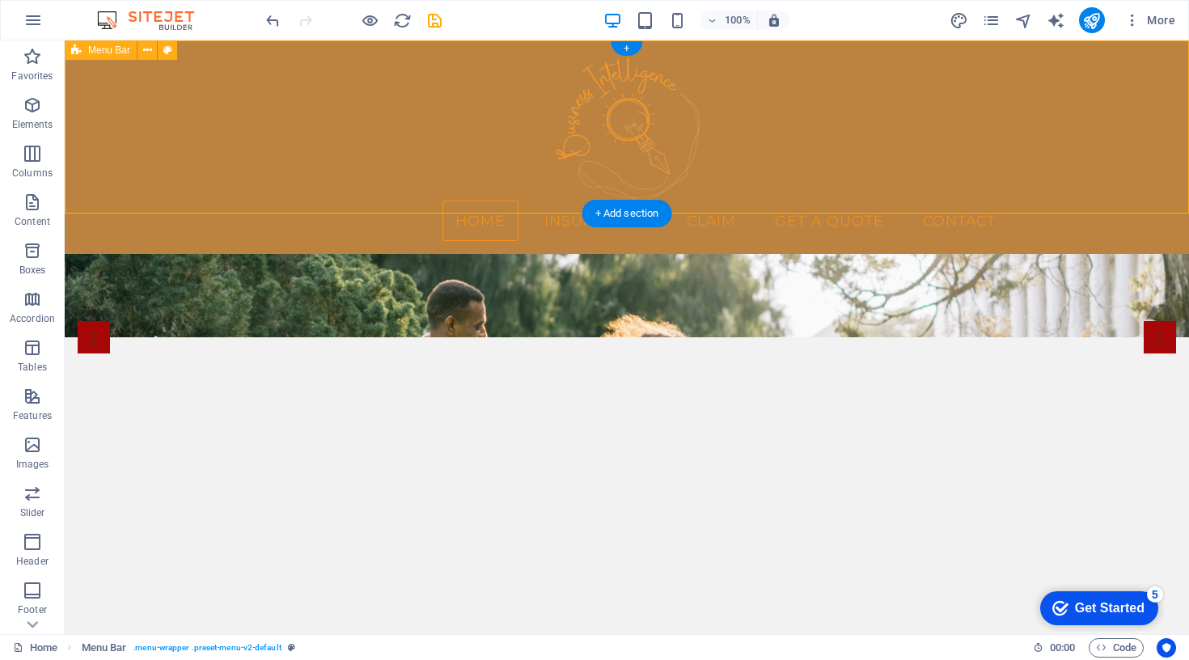
select select "px"
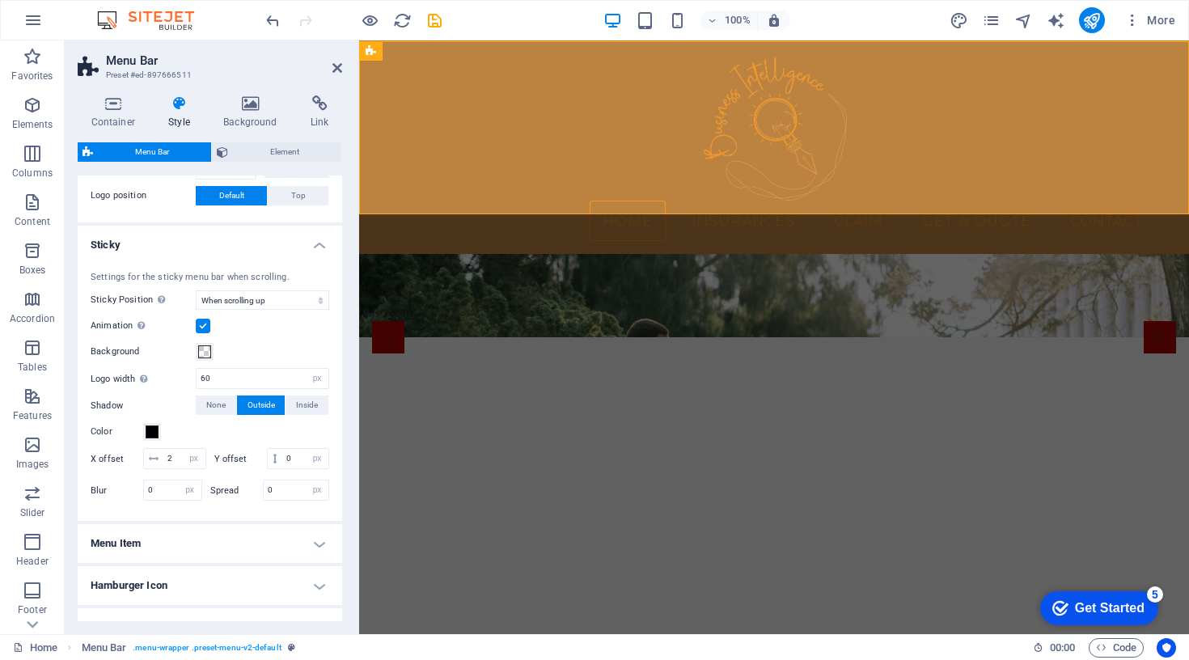
scroll to position [0, 0]
click at [310, 243] on h4 "Sticky" at bounding box center [210, 240] width 264 height 29
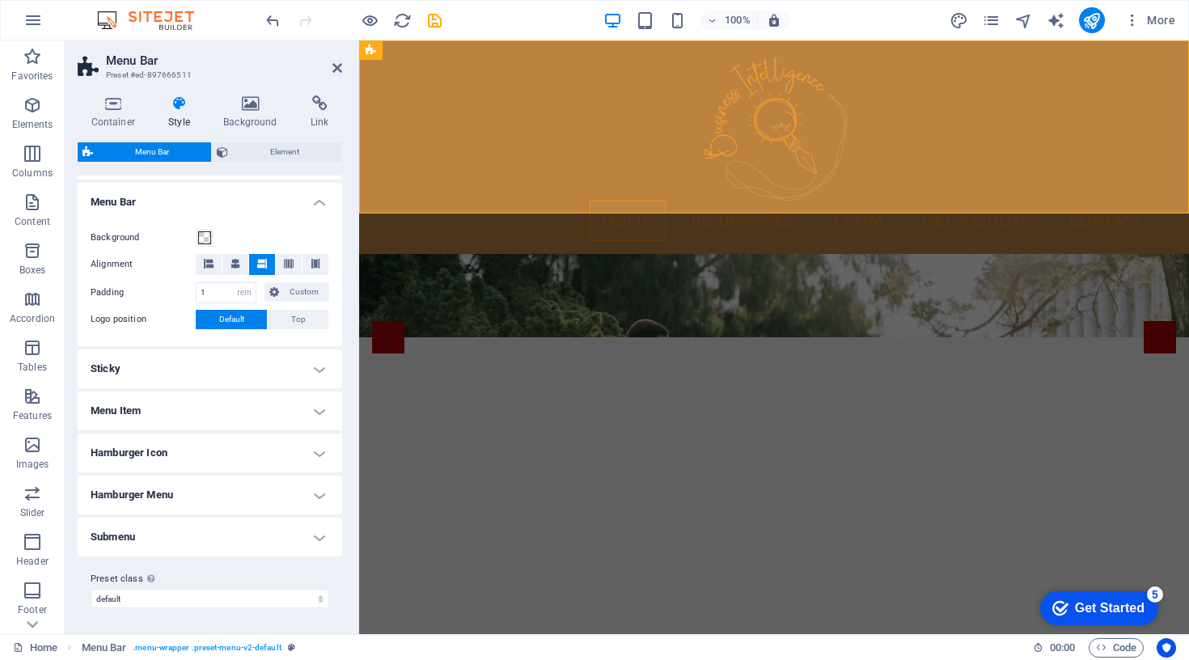
scroll to position [497, 0]
click at [242, 109] on icon at bounding box center [250, 103] width 81 height 16
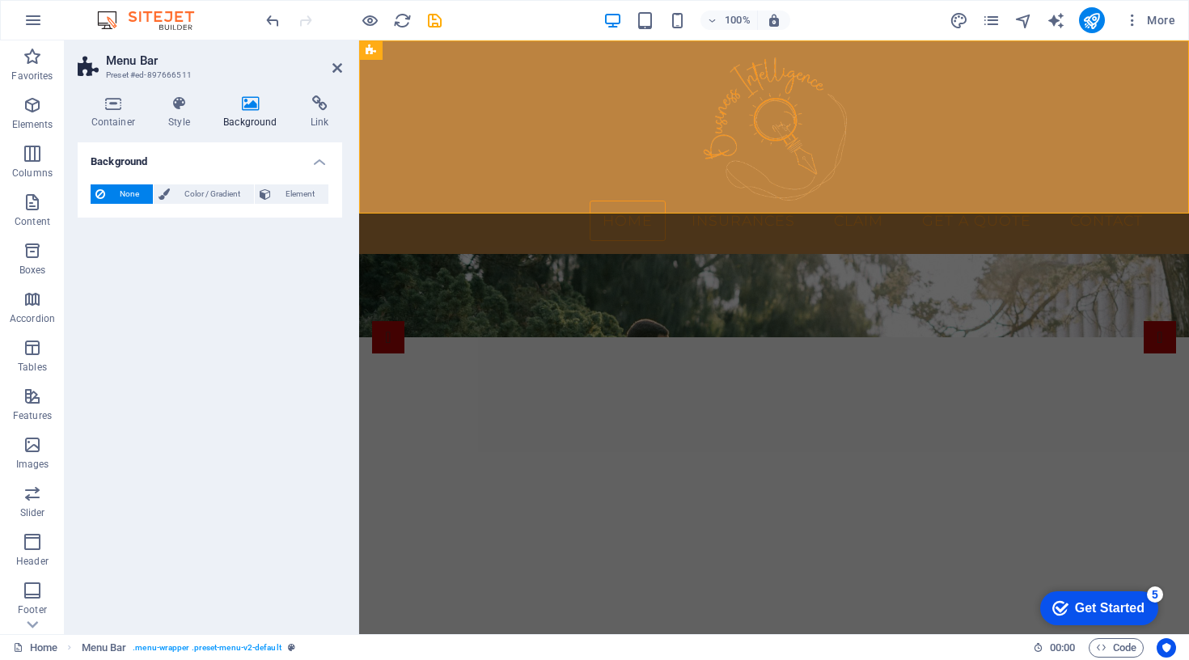
click at [110, 198] on span "None" at bounding box center [129, 193] width 38 height 19
click at [109, 193] on button "None" at bounding box center [122, 193] width 62 height 19
click at [179, 196] on span "Color / Gradient" at bounding box center [212, 193] width 74 height 19
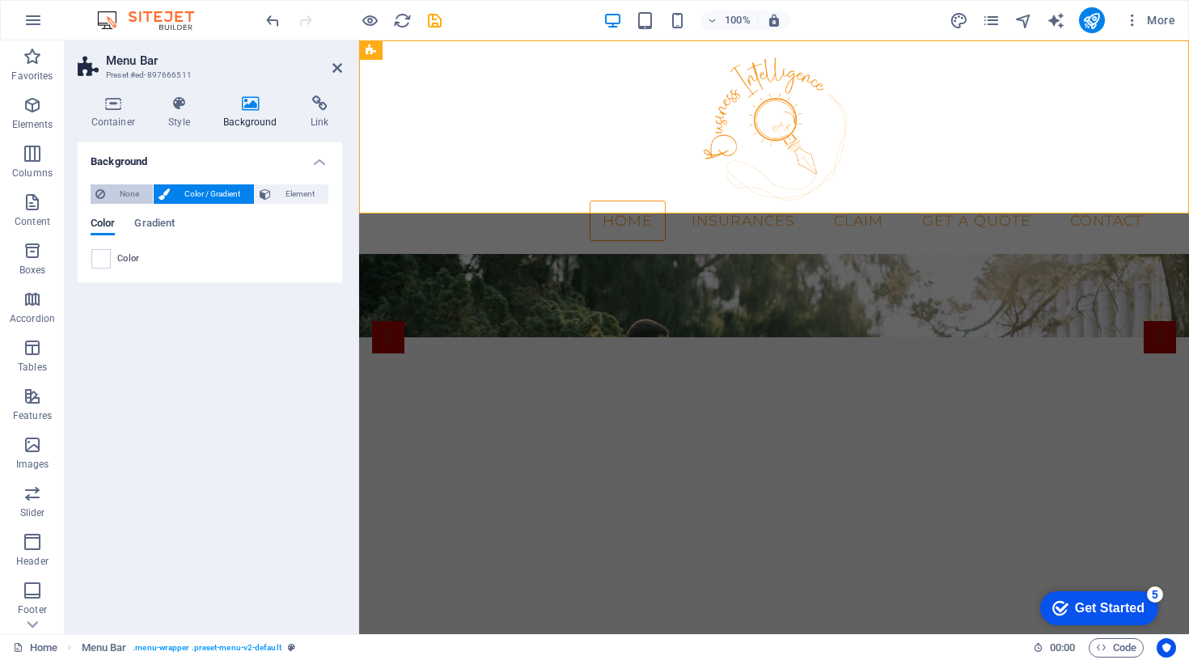
click at [122, 192] on span "None" at bounding box center [129, 193] width 38 height 19
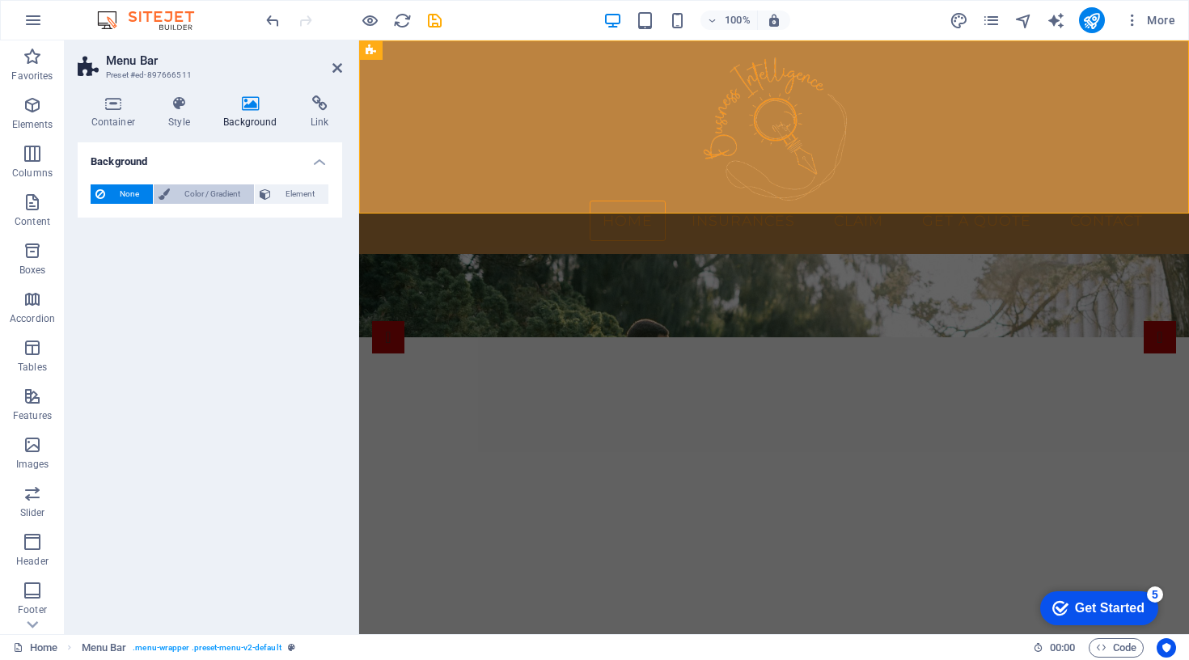
click at [184, 197] on span "Color / Gradient" at bounding box center [212, 193] width 74 height 19
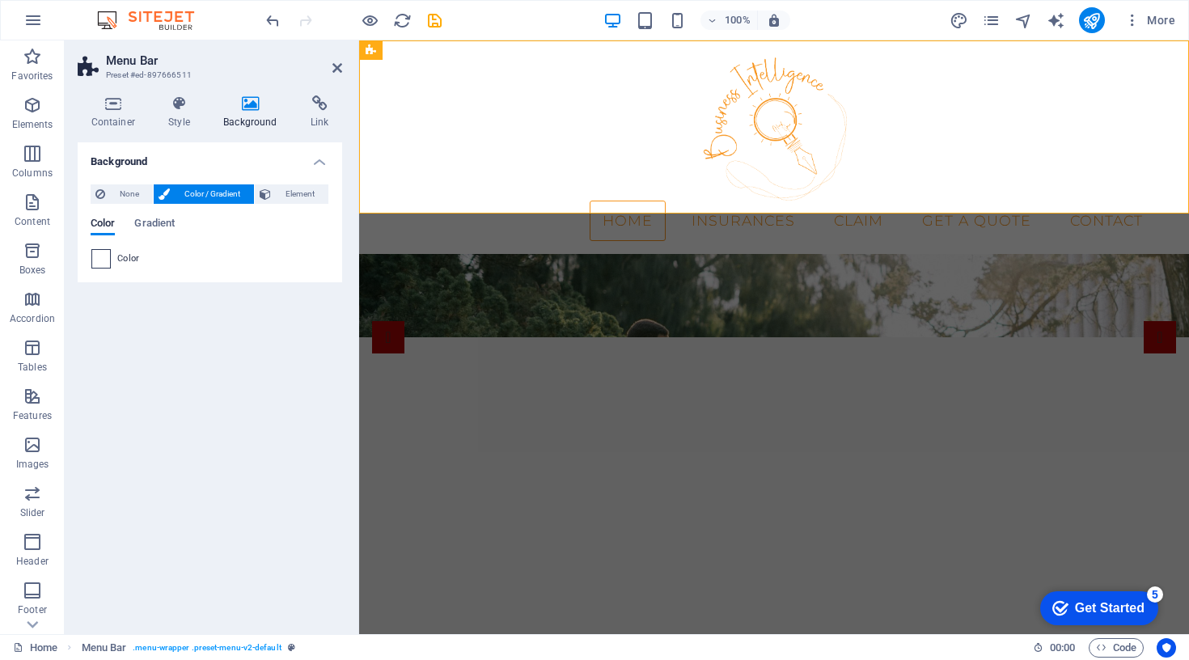
click at [97, 260] on span at bounding box center [101, 259] width 18 height 18
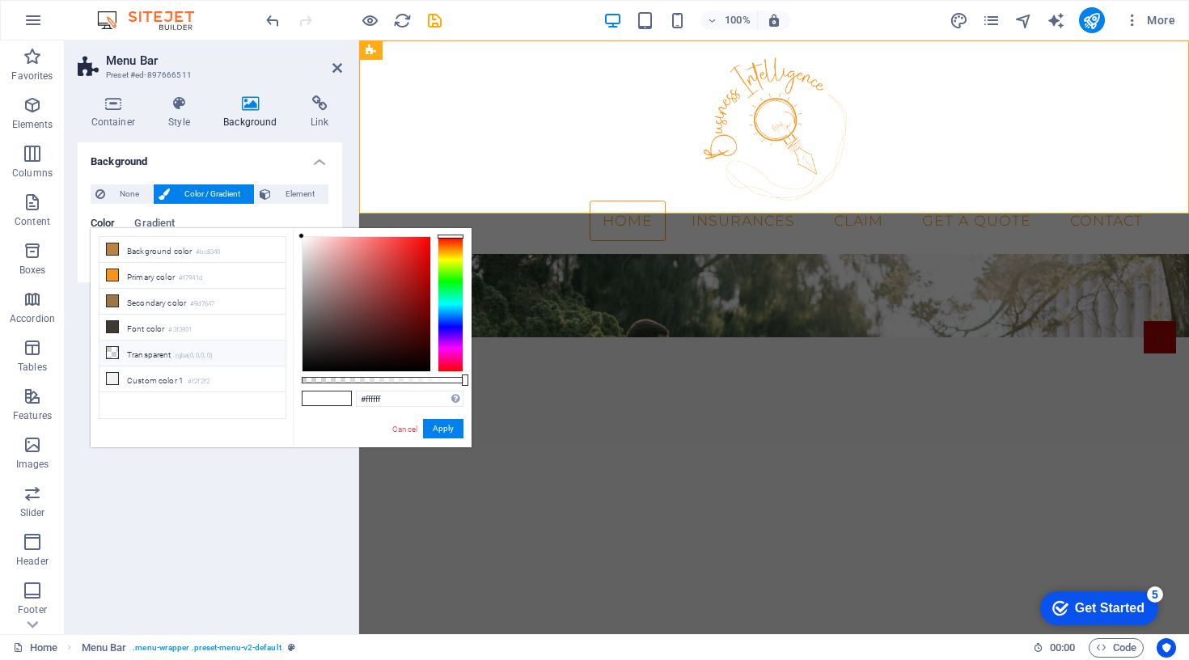
click at [133, 346] on li "Transparent rgba(0,0,0,.0)" at bounding box center [192, 353] width 186 height 26
type input "rgba(0, 0, 0, 0)"
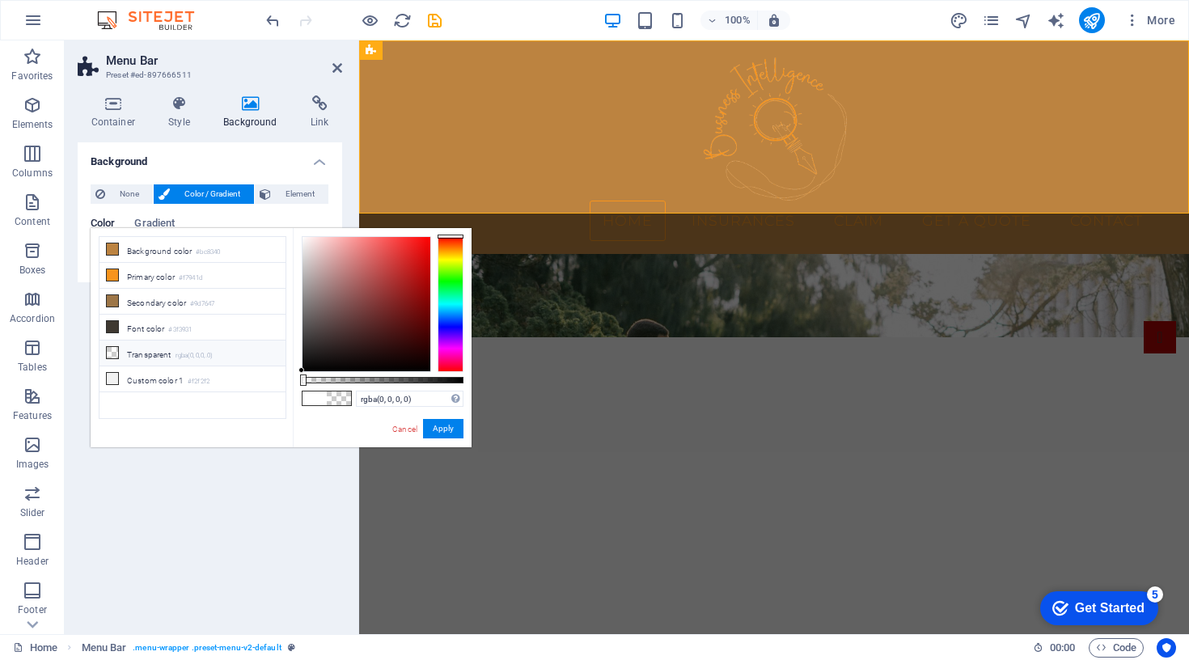
click at [133, 346] on li "Transparent rgba(0,0,0,.0)" at bounding box center [192, 353] width 186 height 26
click at [396, 426] on link "Cancel" at bounding box center [405, 429] width 28 height 12
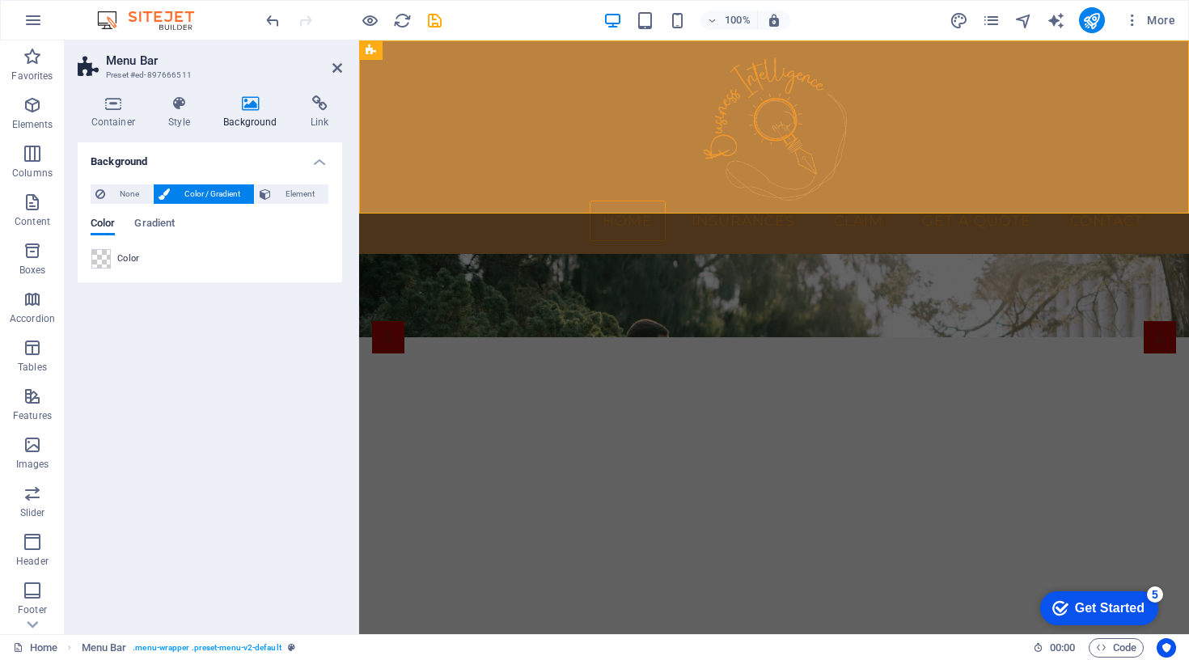
click at [201, 374] on div "Background None Color / Gradient Element Stretch background to full-width Color…" at bounding box center [210, 381] width 264 height 479
click at [118, 192] on span "None" at bounding box center [129, 193] width 38 height 19
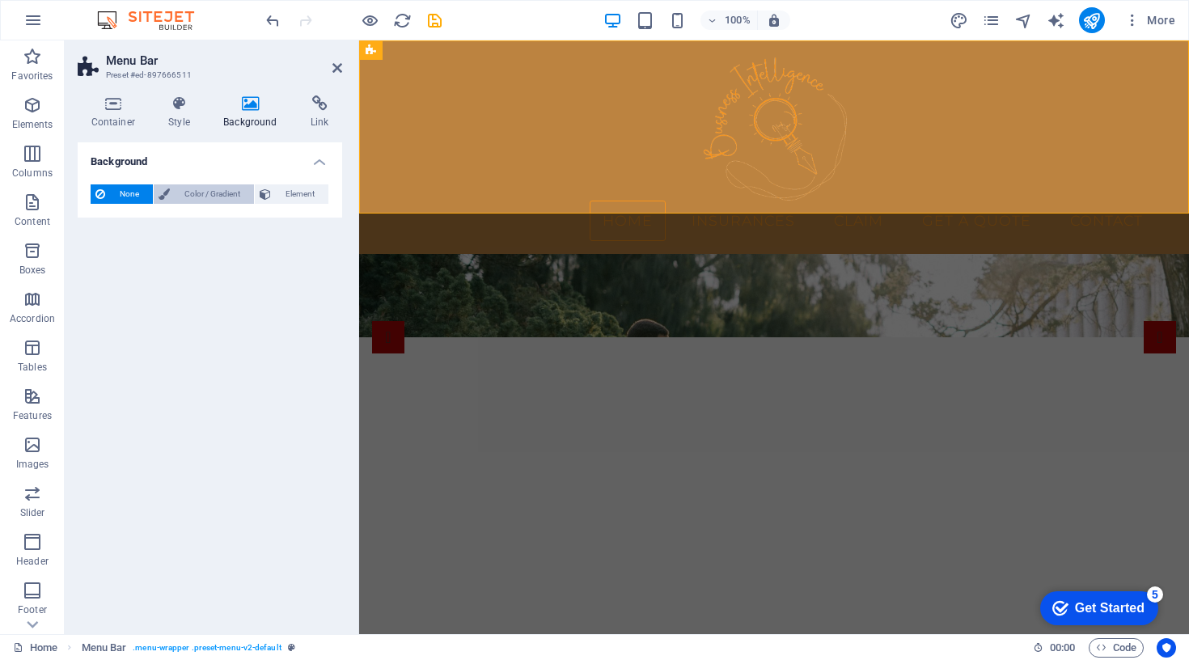
click at [183, 193] on span "Color / Gradient" at bounding box center [212, 193] width 74 height 19
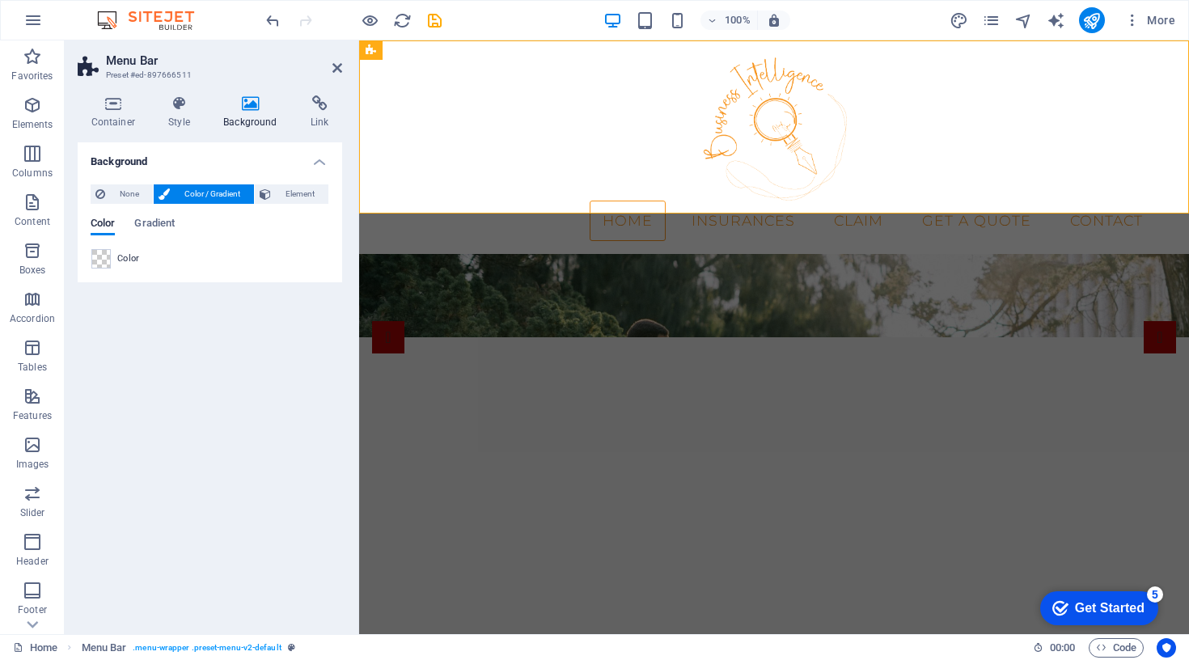
click at [139, 402] on div "Background None Color / Gradient Element Stretch background to full-width Color…" at bounding box center [210, 381] width 264 height 479
click at [341, 66] on icon at bounding box center [337, 67] width 10 height 13
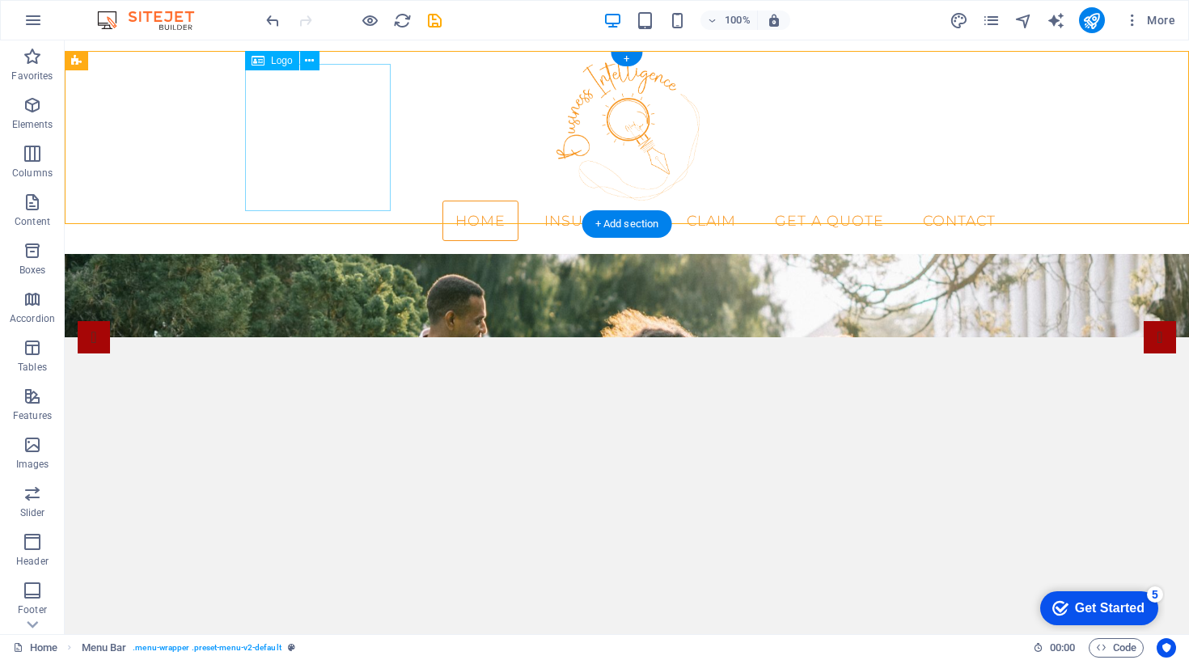
scroll to position [-2, 0]
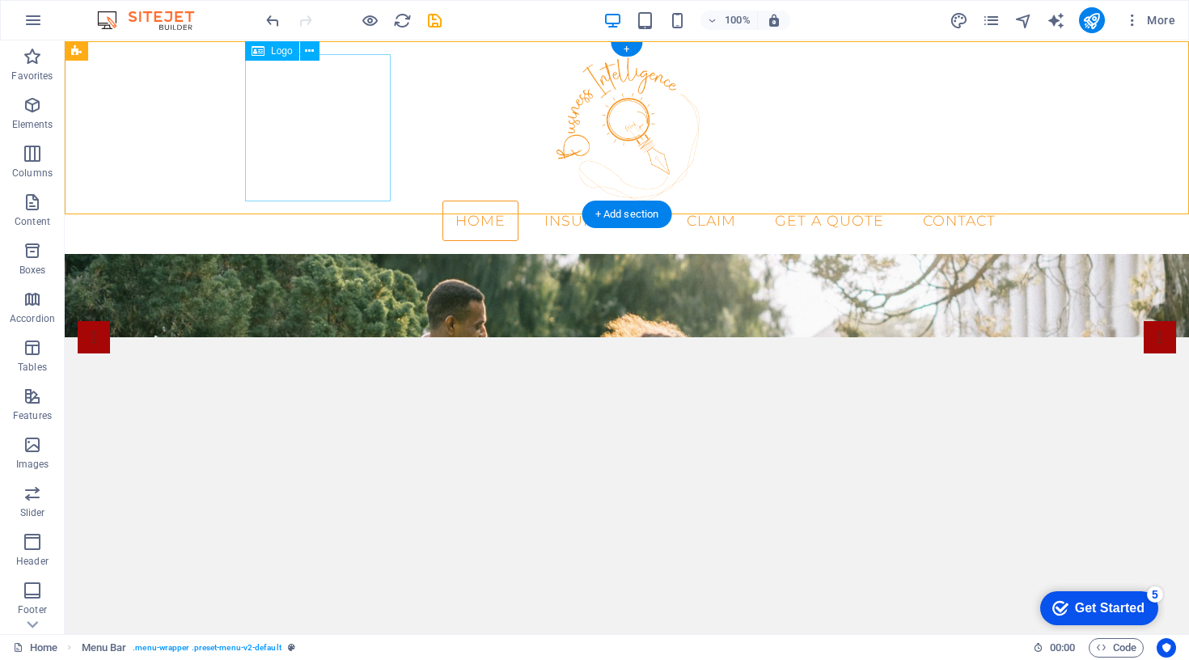
click at [311, 111] on div at bounding box center [626, 126] width 763 height 147
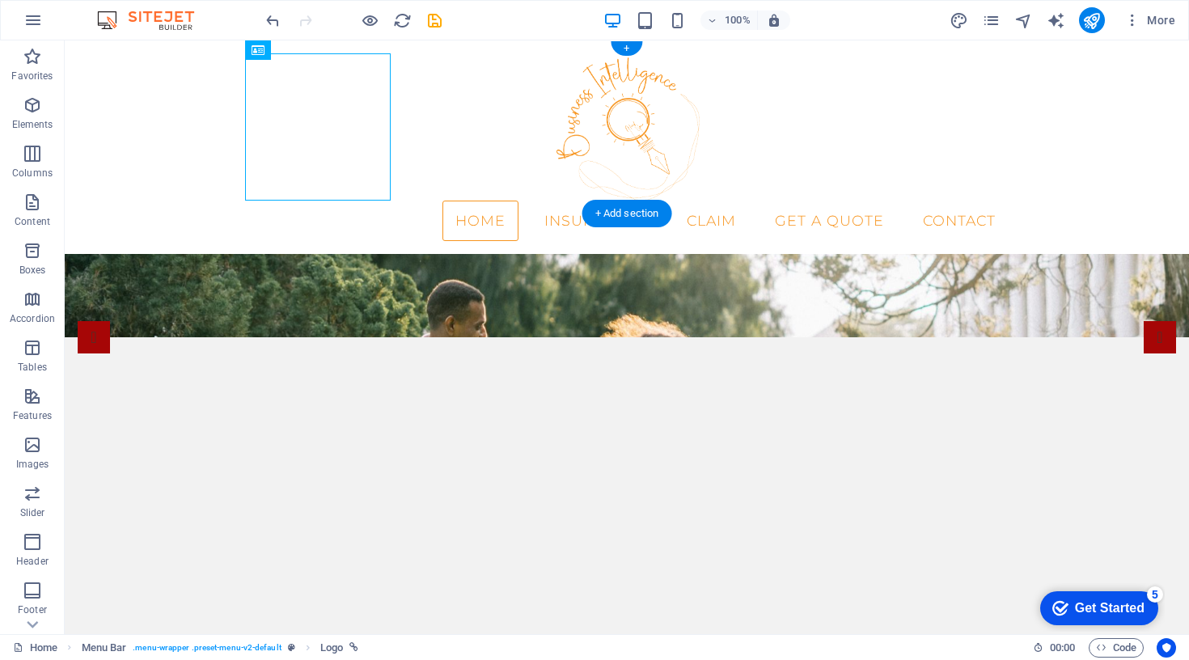
click at [310, 38] on div "100% More" at bounding box center [594, 20] width 1187 height 39
click at [268, 45] on div "Logo" at bounding box center [272, 49] width 54 height 19
click at [310, 55] on icon at bounding box center [309, 50] width 9 height 17
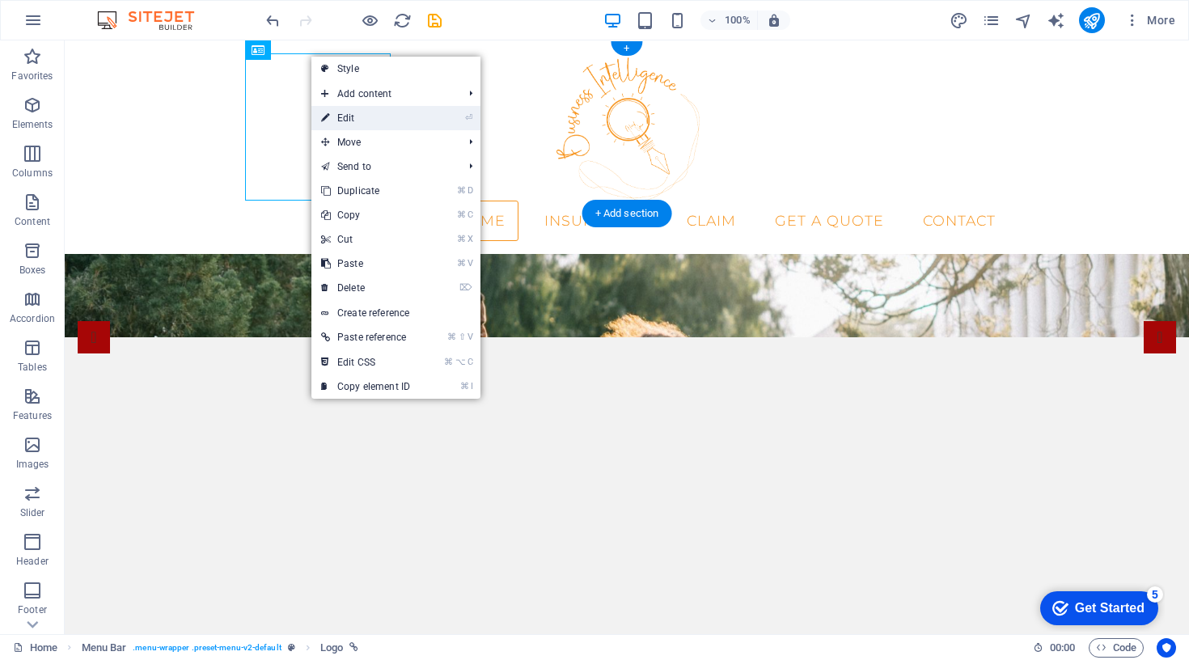
click at [402, 117] on link "⏎ Edit" at bounding box center [365, 118] width 108 height 24
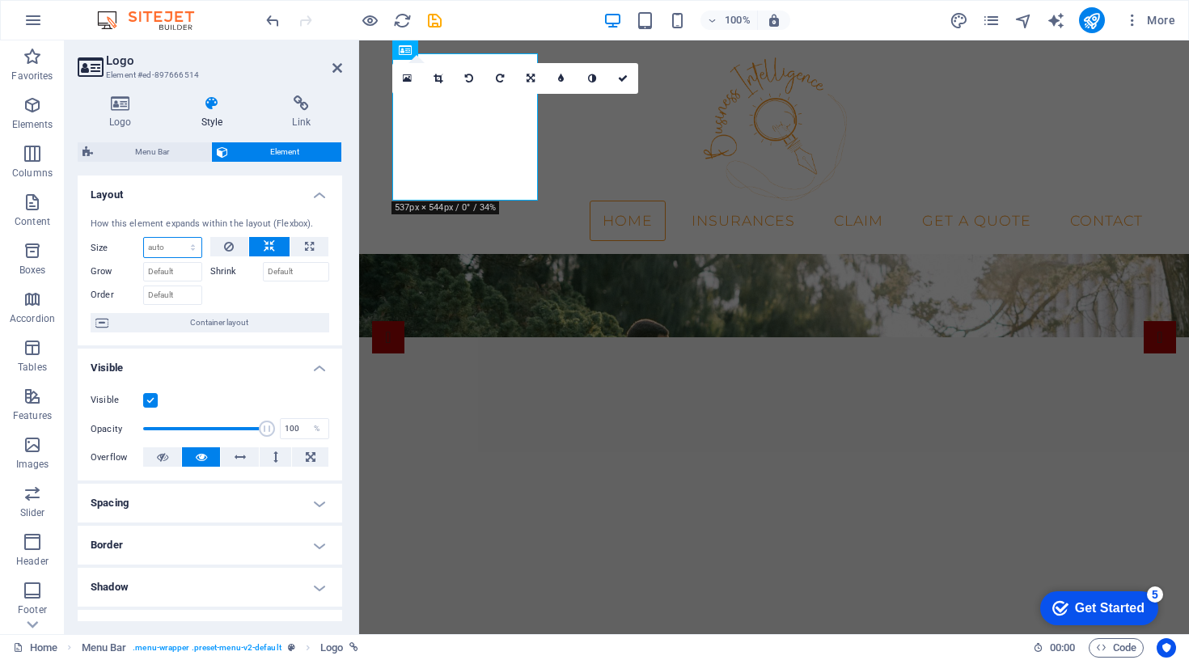
select select "px"
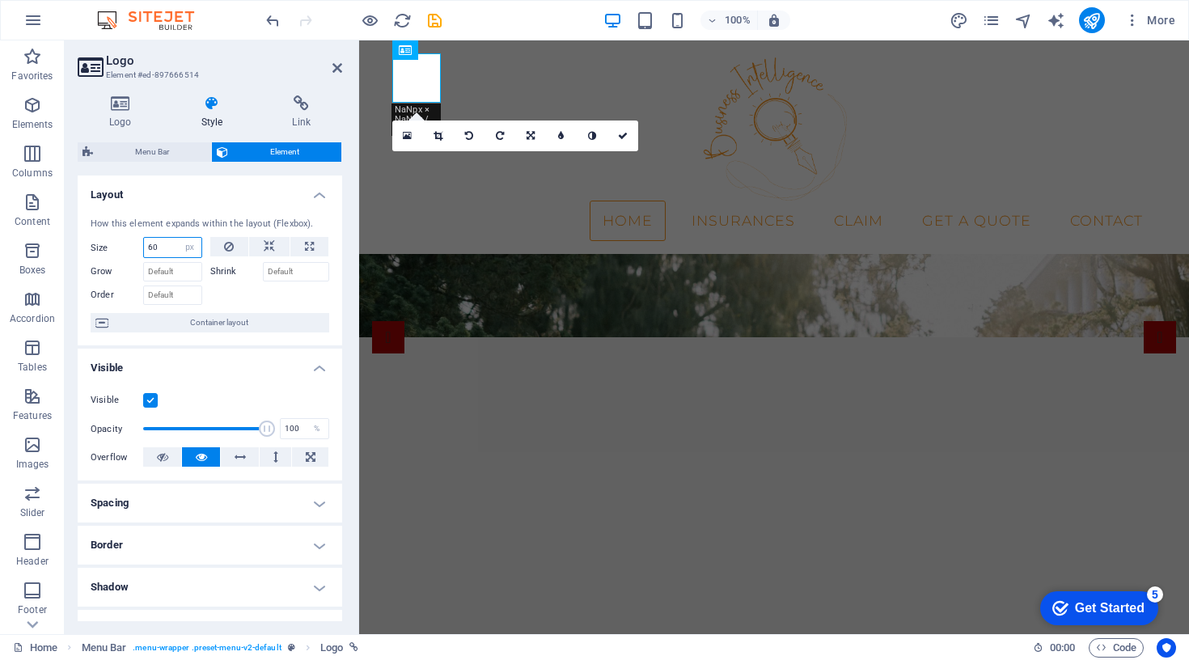
click at [170, 247] on input "60" at bounding box center [172, 247] width 57 height 19
type input "80"
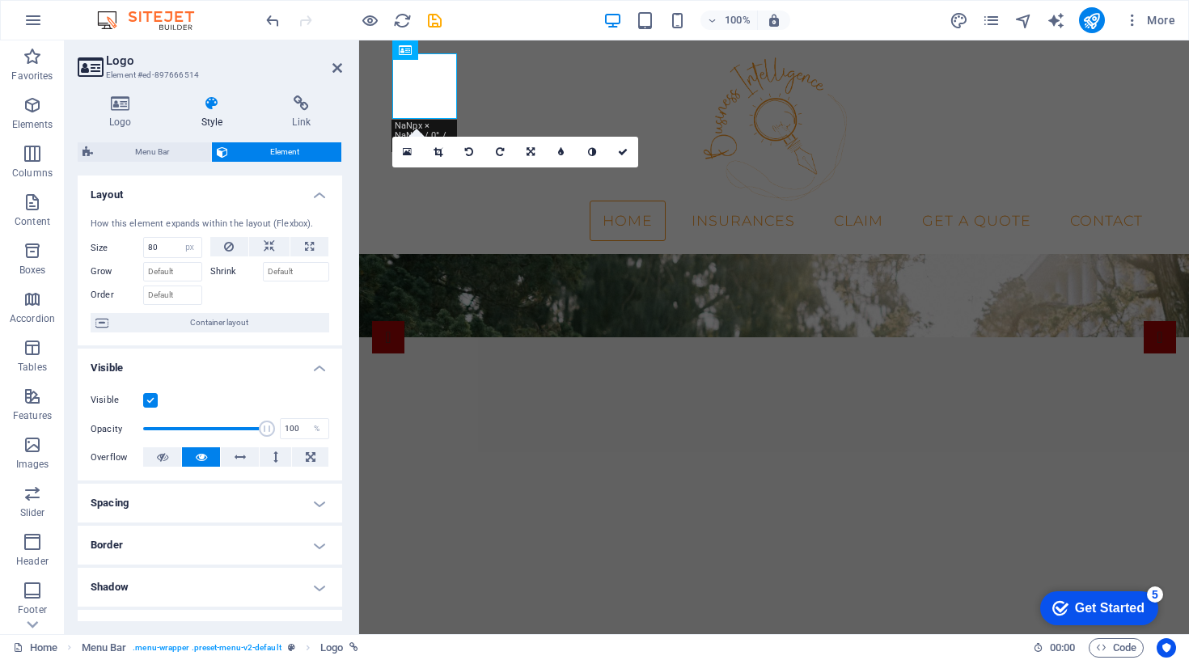
click at [234, 199] on h4 "Layout" at bounding box center [210, 189] width 264 height 29
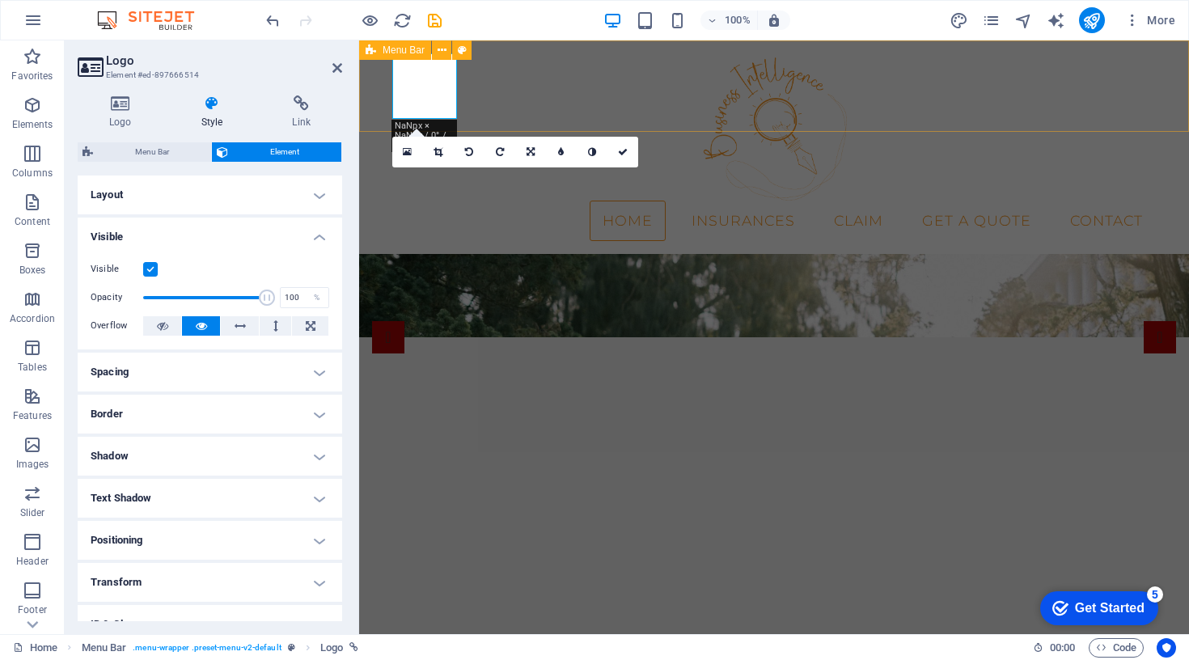
click at [513, 201] on nav "Home Insurances Claim Get a Quote Contact" at bounding box center [773, 221] width 763 height 40
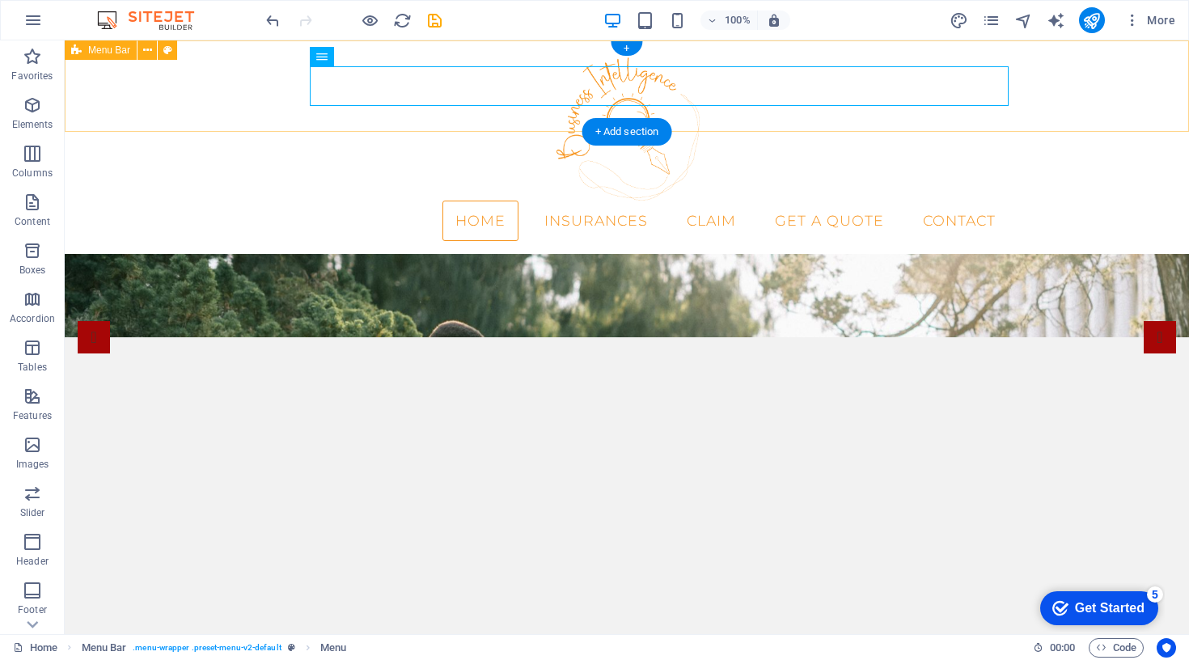
click at [1052, 98] on div "Home Insurances Claim Get a Quote Contact" at bounding box center [627, 147] width 1124 height 214
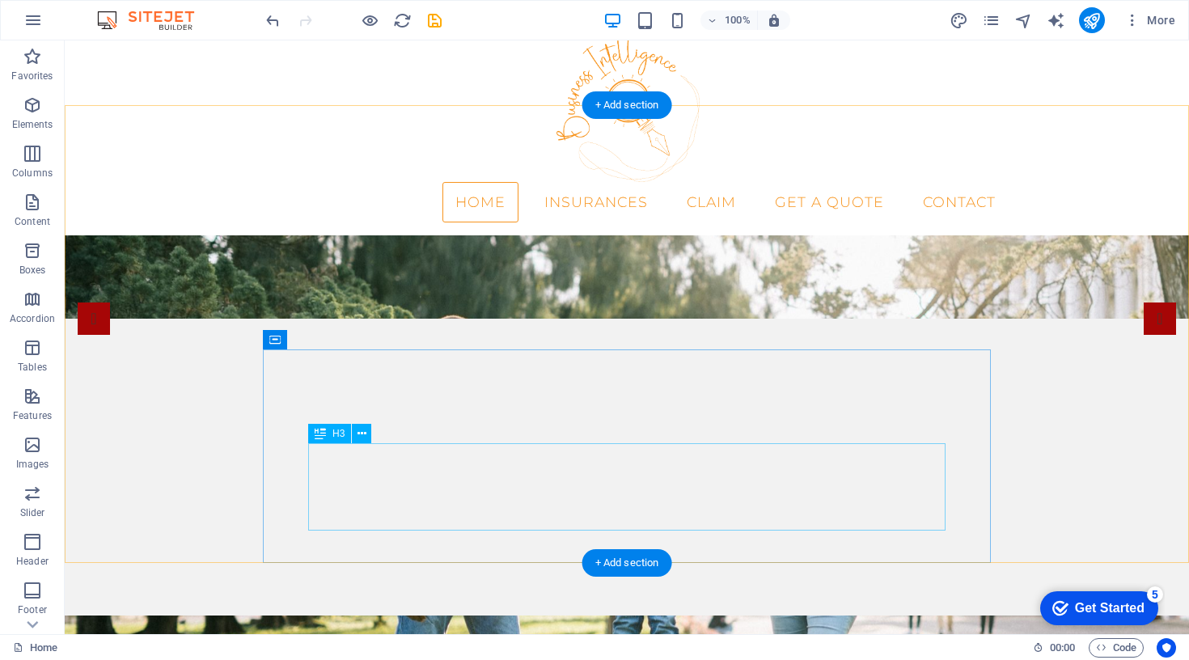
scroll to position [27, 0]
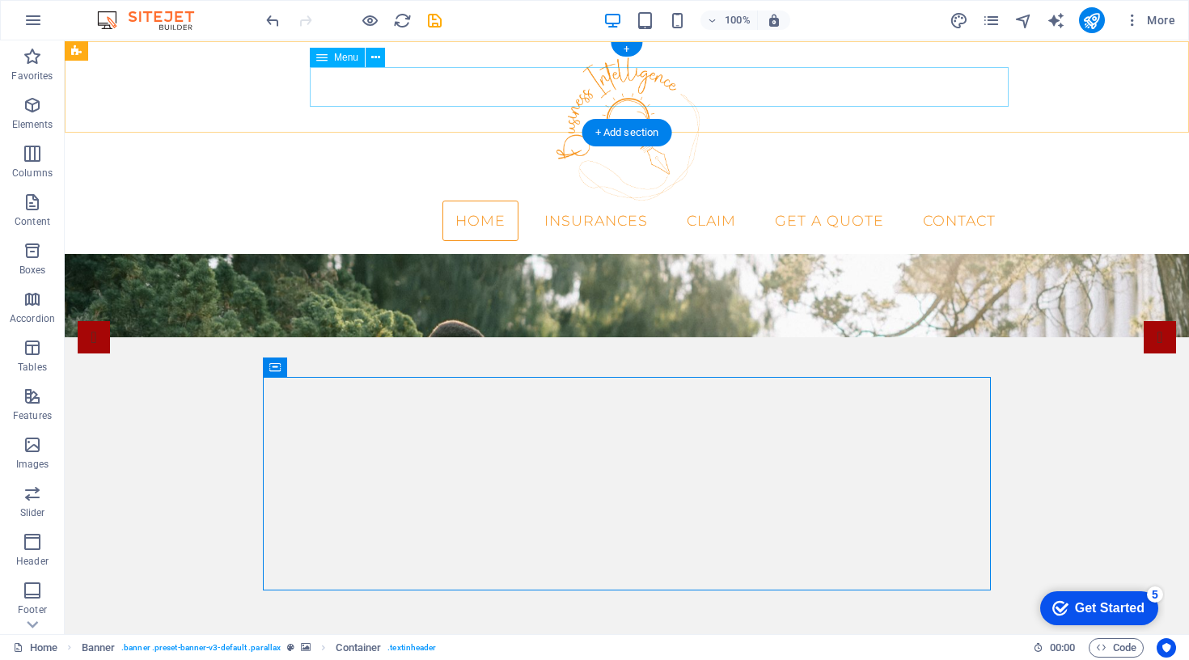
scroll to position [0, 0]
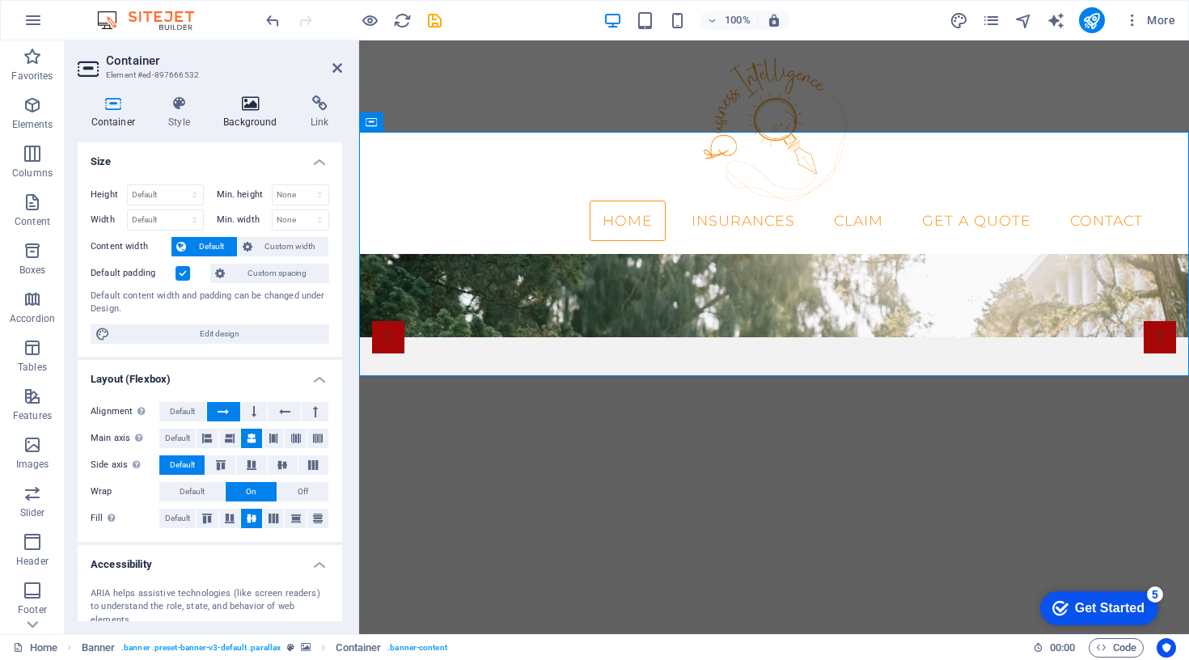
click at [249, 108] on icon at bounding box center [250, 103] width 81 height 16
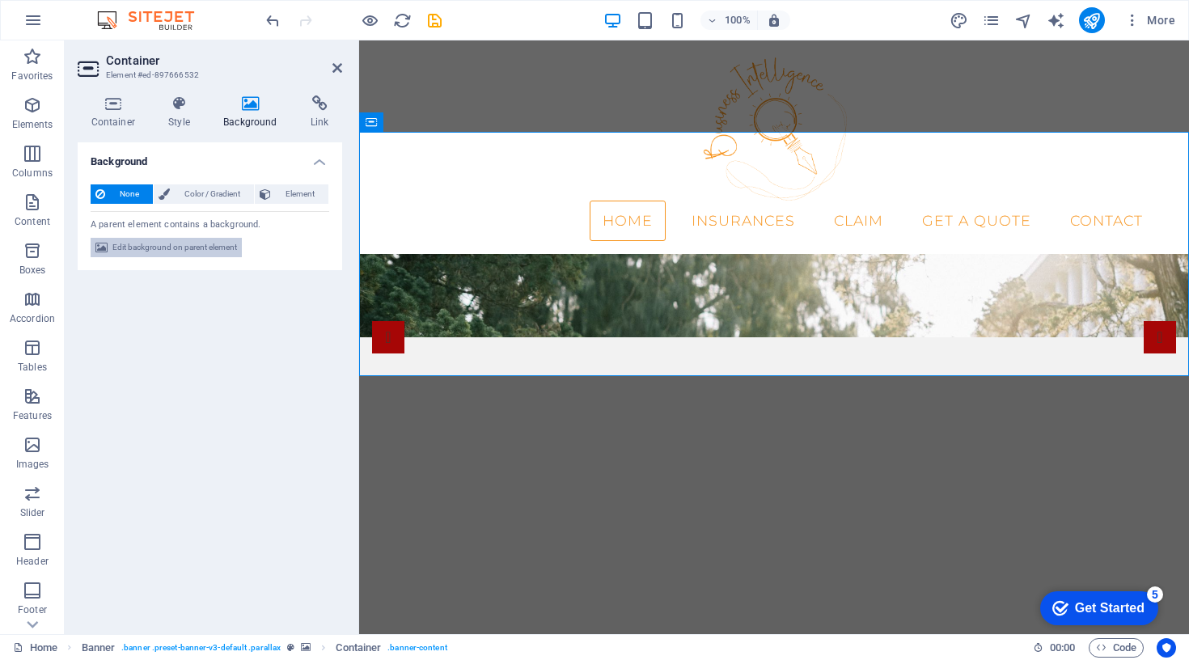
click at [187, 240] on span "Edit background on parent element" at bounding box center [174, 247] width 125 height 19
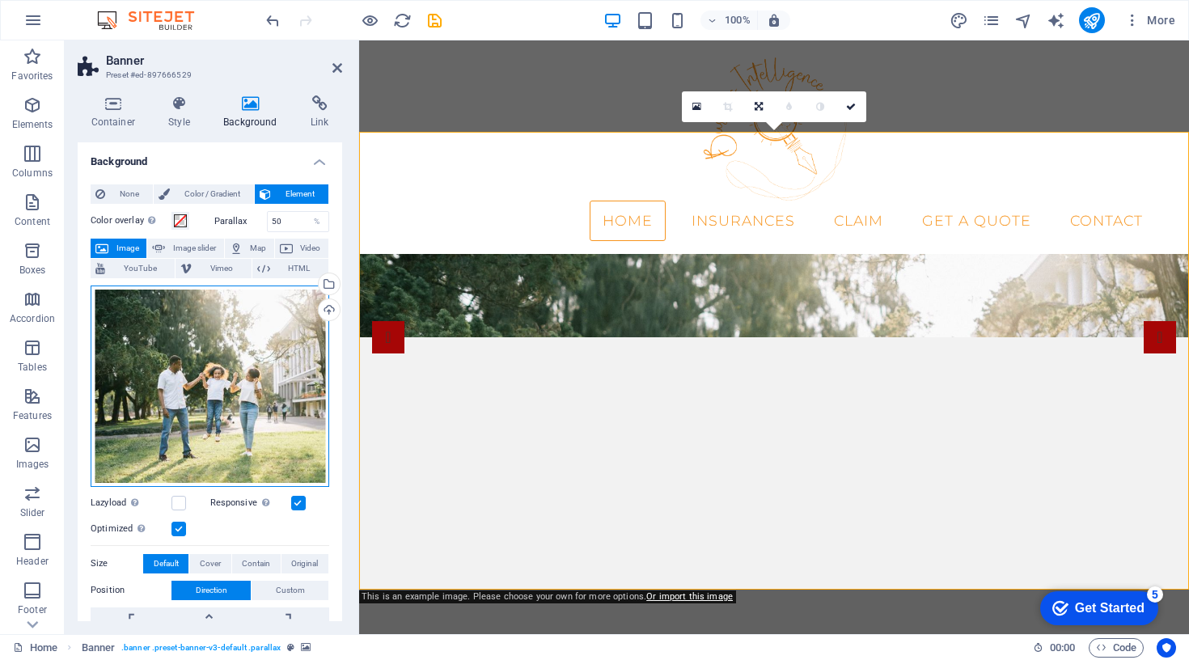
click at [230, 389] on div "Drag files here, click to choose files or select files from Files or our free s…" at bounding box center [210, 385] width 239 height 201
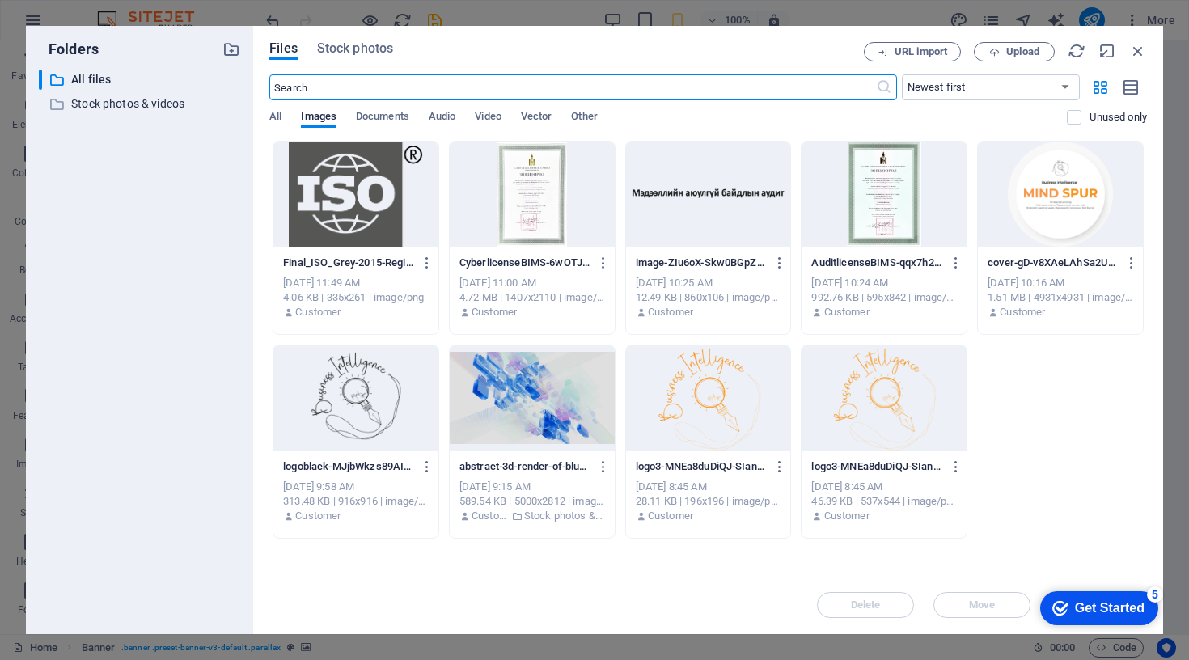
click at [537, 400] on div at bounding box center [532, 397] width 165 height 105
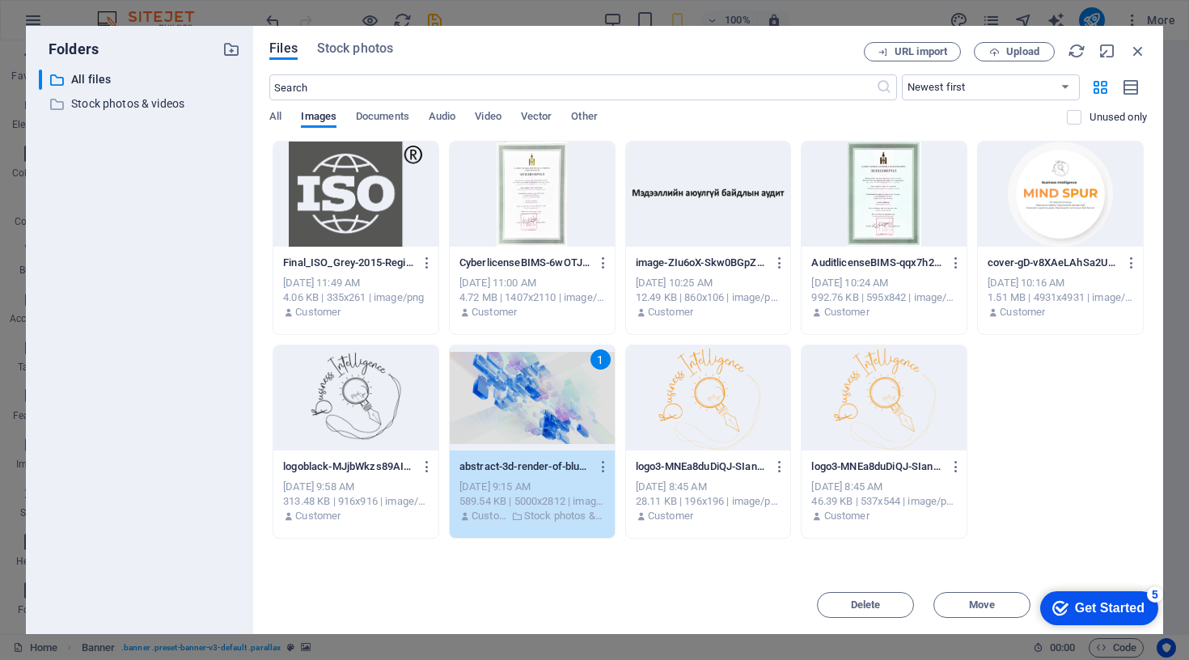
click at [537, 400] on div "1" at bounding box center [532, 397] width 165 height 105
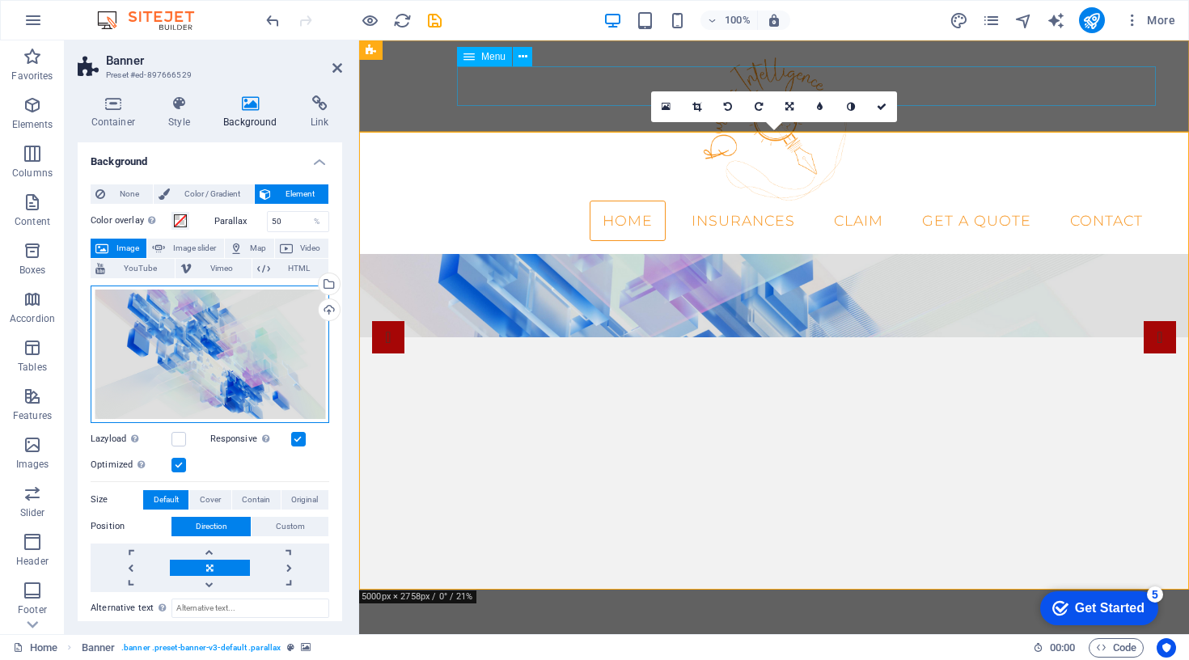
click at [224, 370] on div "Drag files here, click to choose files or select files from Files or our free s…" at bounding box center [210, 353] width 239 height 137
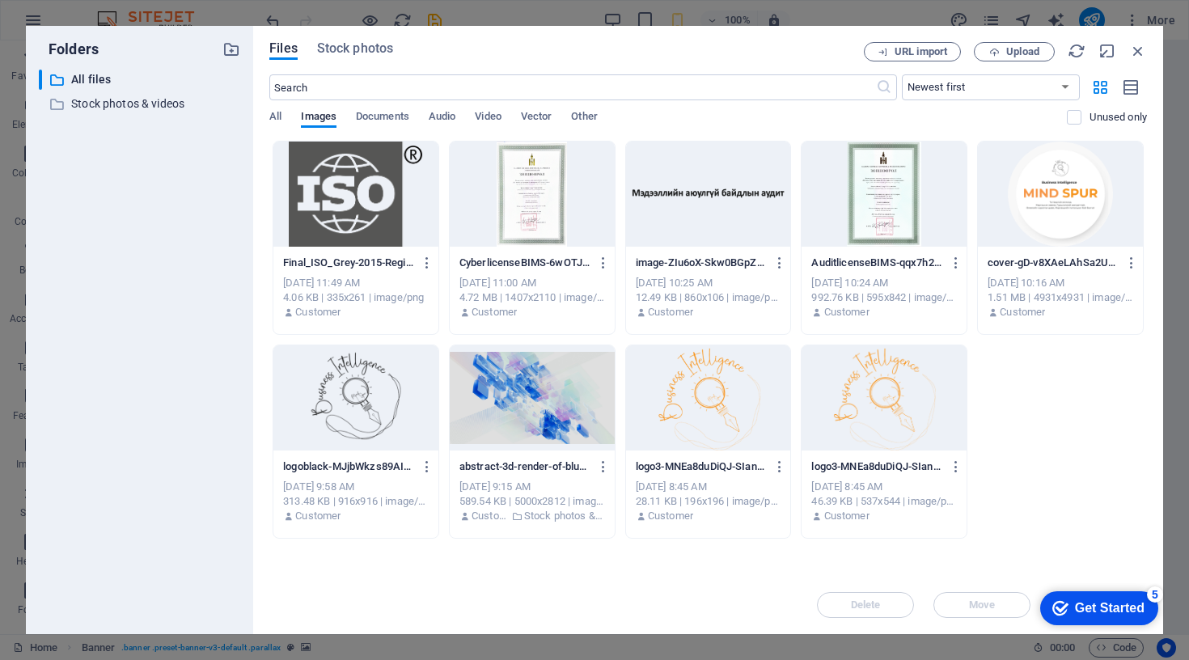
click at [617, 562] on div "Drop files here to upload them instantly Final_ISO_Grey-2015-Registered-sign-HX…" at bounding box center [707, 358] width 877 height 435
click at [1019, 54] on span "Upload" at bounding box center [1022, 52] width 33 height 10
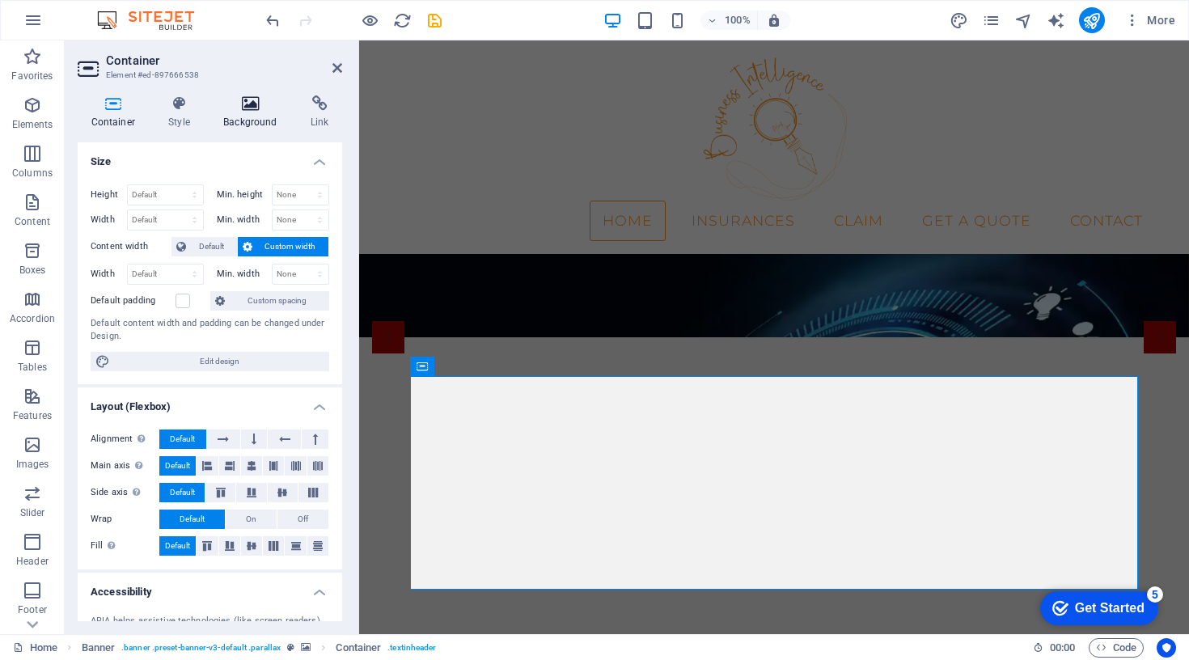
click at [243, 109] on icon at bounding box center [250, 103] width 81 height 16
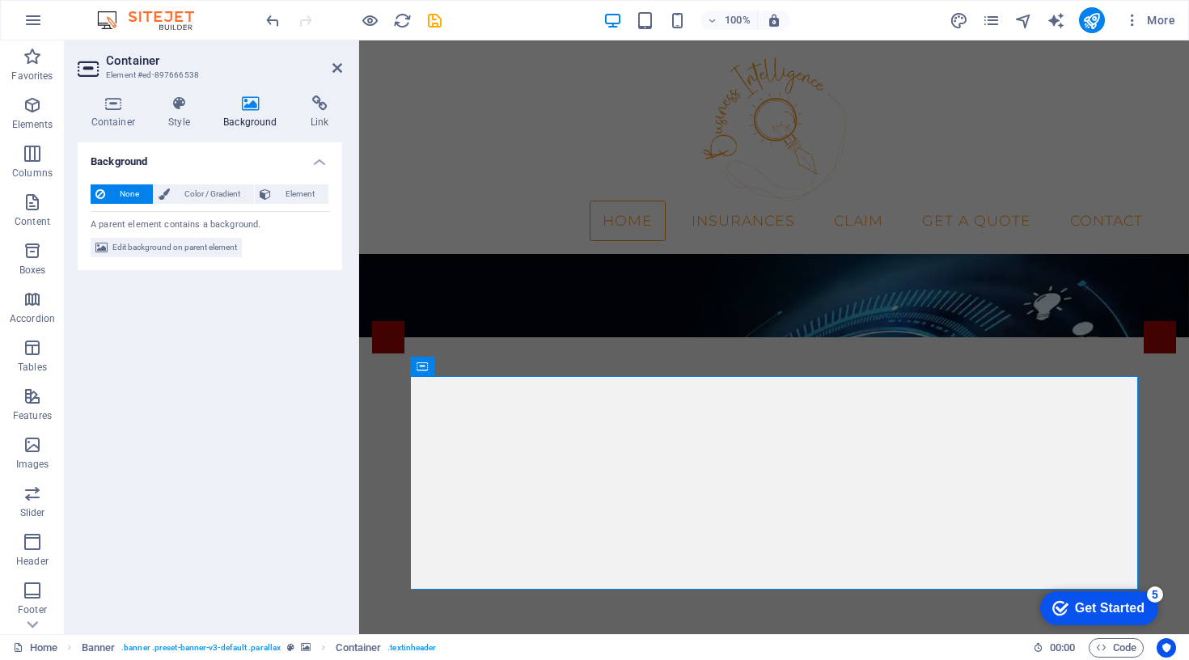
click at [122, 189] on span "None" at bounding box center [129, 193] width 38 height 19
click at [183, 192] on span "Color / Gradient" at bounding box center [212, 193] width 74 height 19
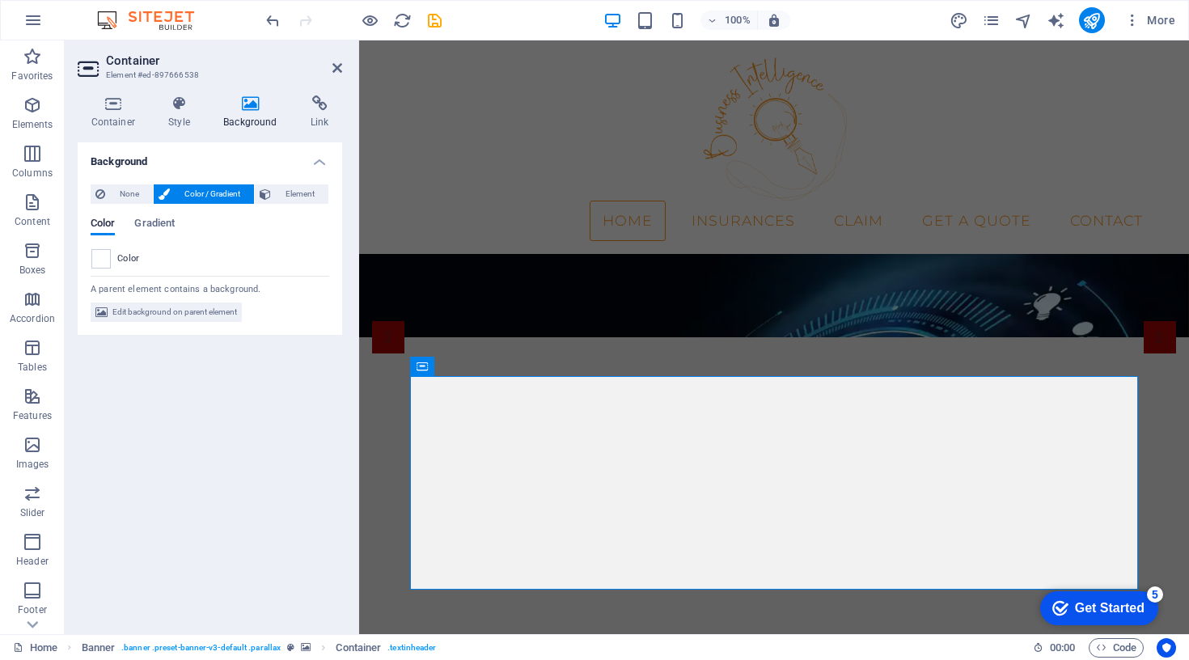
click at [183, 192] on span "Color / Gradient" at bounding box center [212, 193] width 74 height 19
click at [179, 315] on span "Edit background on parent element" at bounding box center [174, 311] width 125 height 19
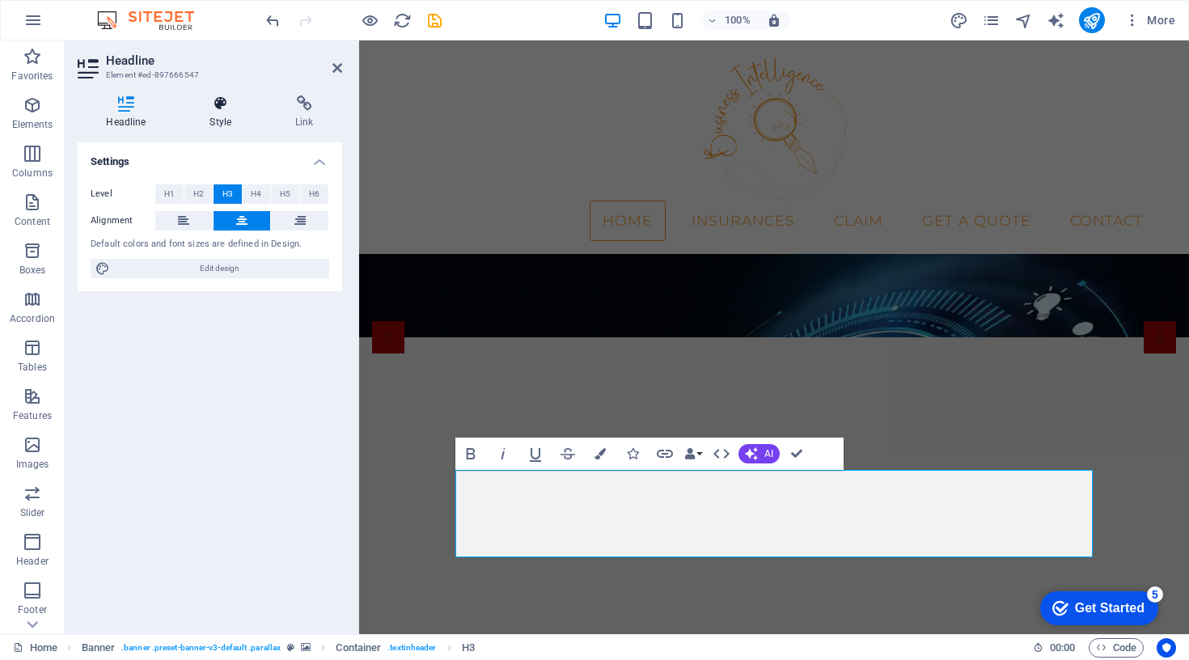
click at [220, 116] on h4 "Style" at bounding box center [224, 112] width 86 height 34
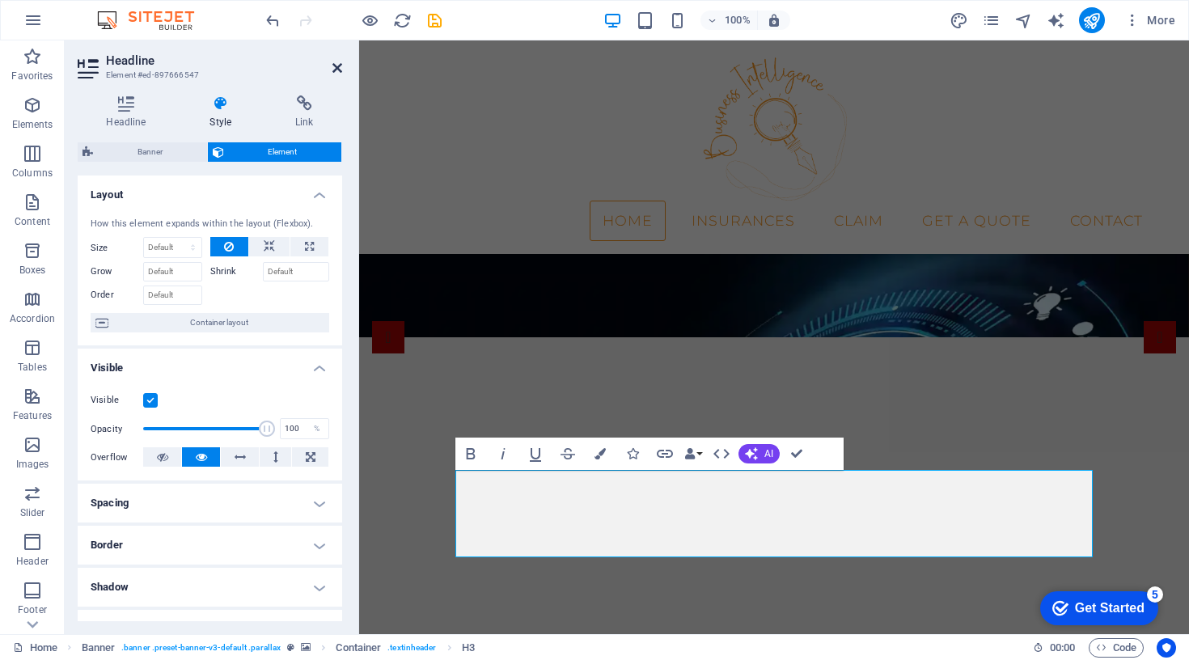
click at [334, 69] on icon at bounding box center [337, 67] width 10 height 13
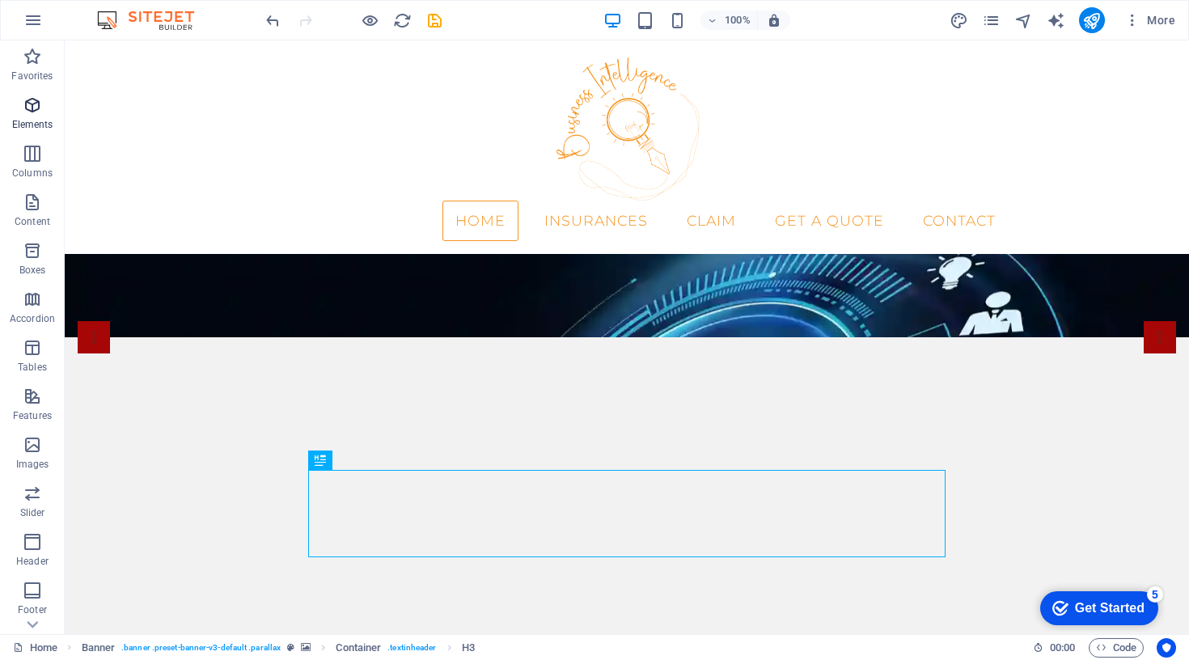
click at [21, 112] on span "Elements" at bounding box center [32, 114] width 65 height 39
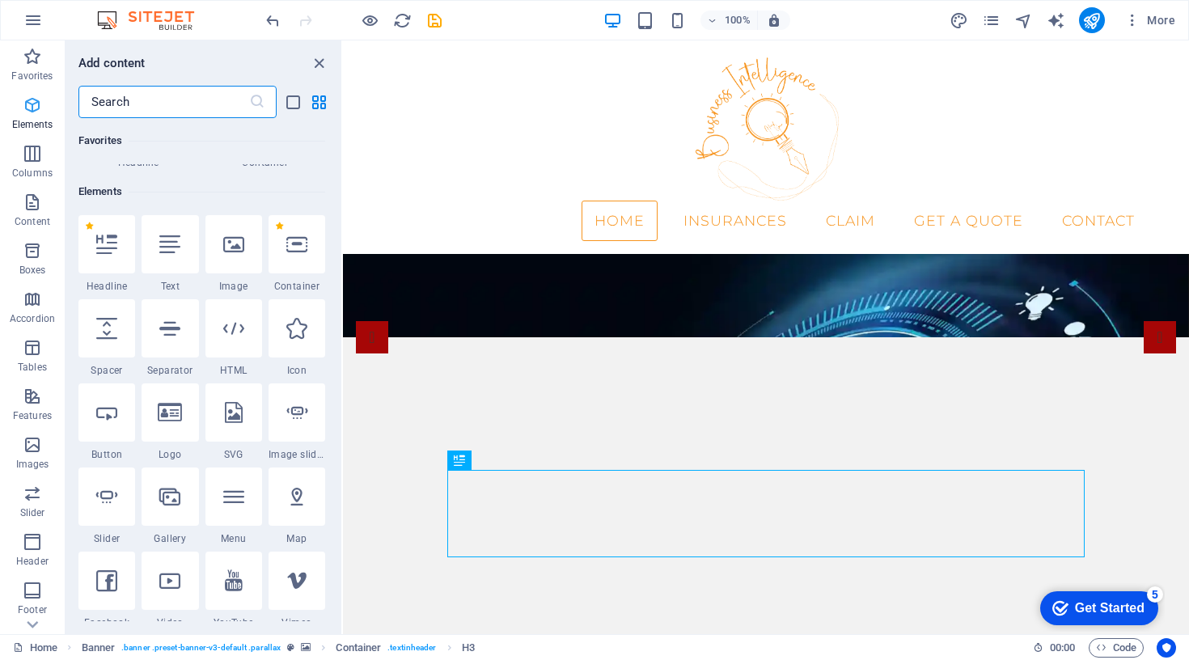
scroll to position [172, 0]
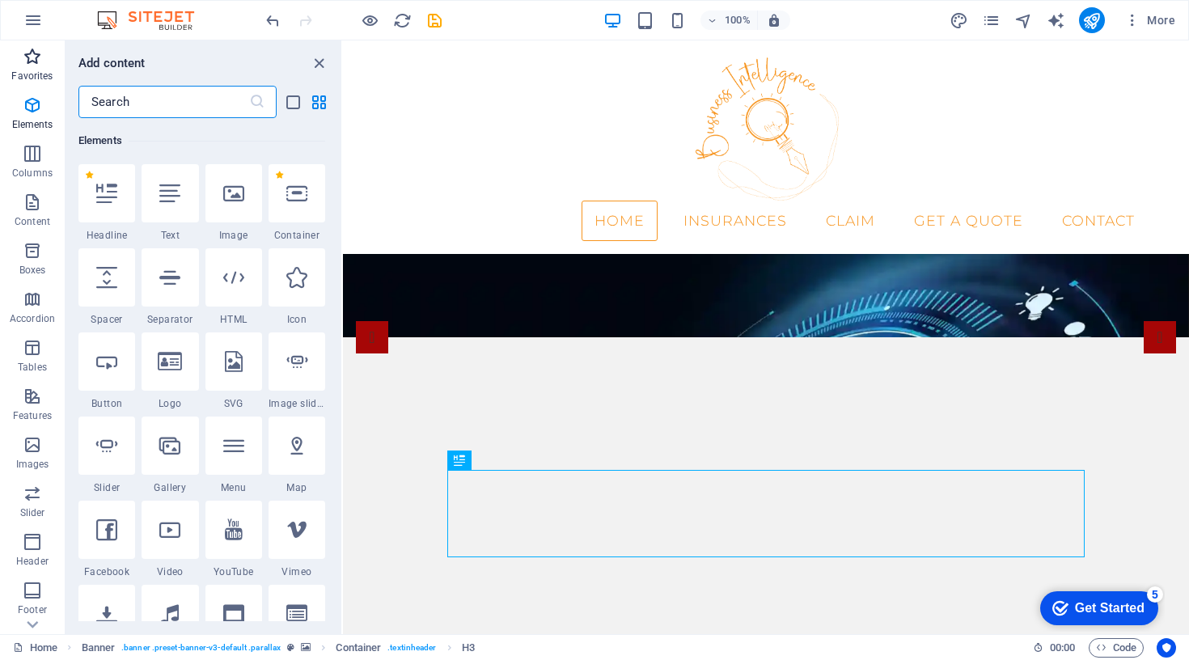
click at [31, 49] on icon "button" at bounding box center [32, 56] width 19 height 19
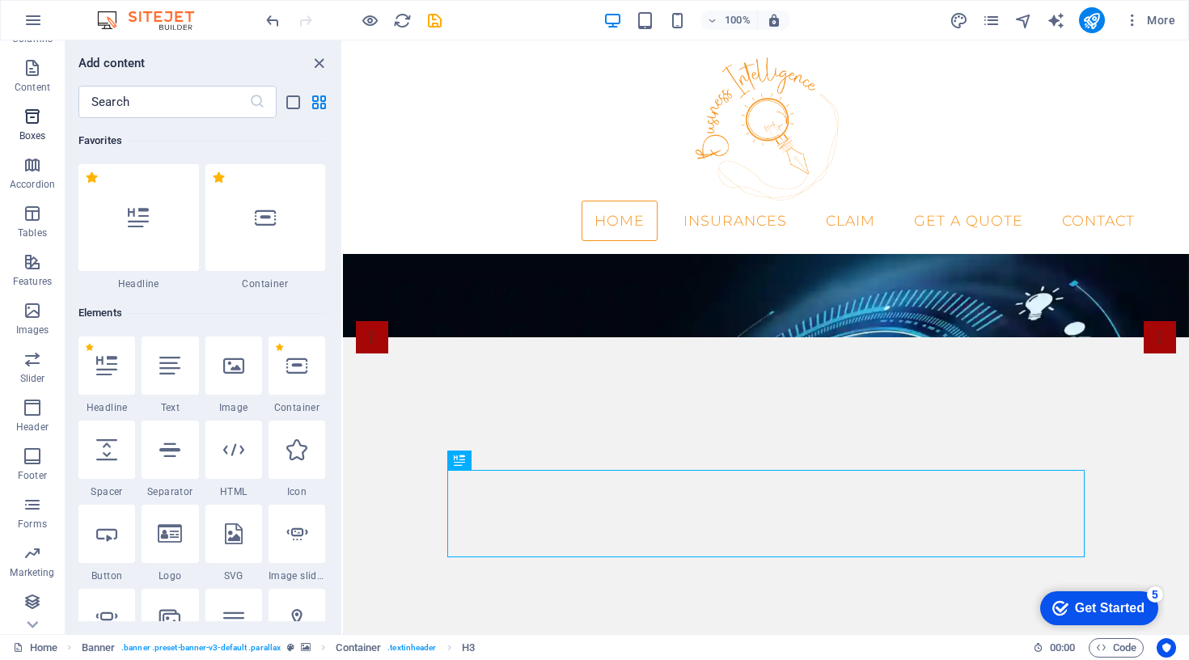
scroll to position [134, 0]
click at [310, 60] on icon "close panel" at bounding box center [319, 63] width 19 height 19
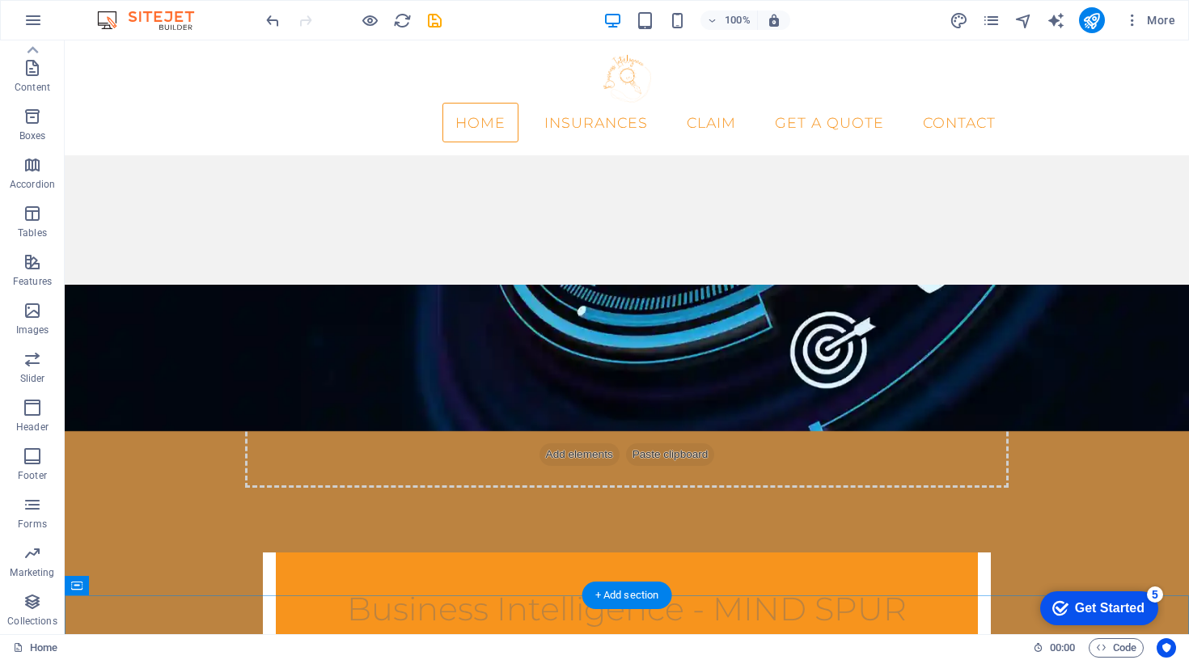
scroll to position [323, 0]
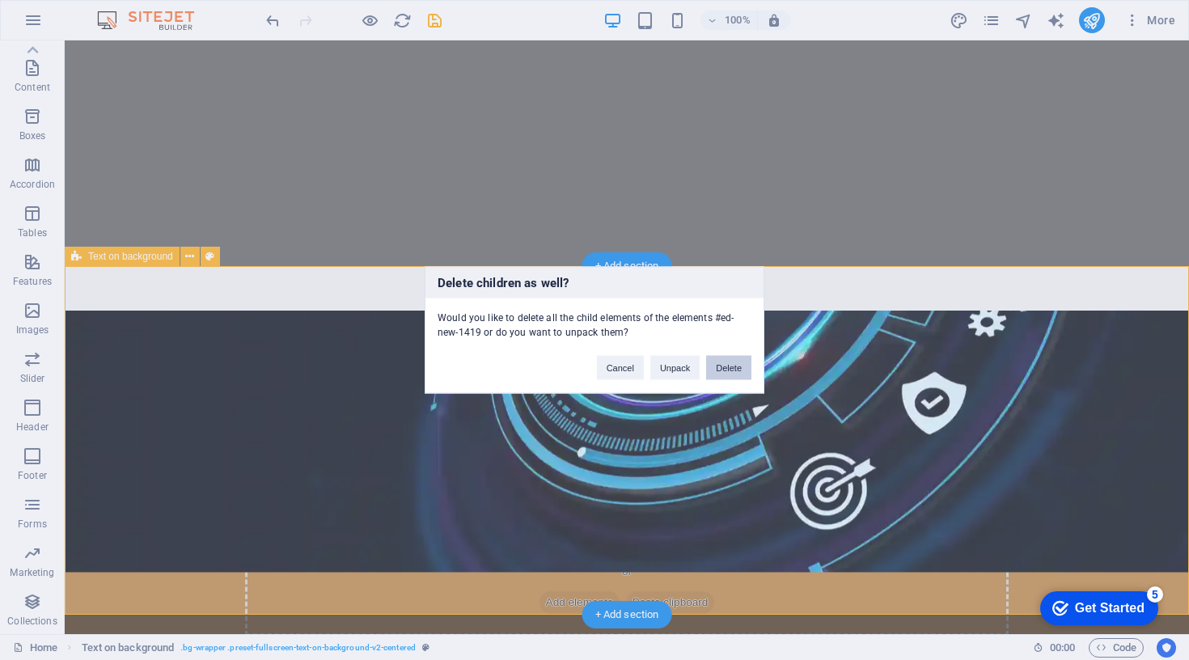
click at [741, 370] on button "Delete" at bounding box center [728, 368] width 45 height 24
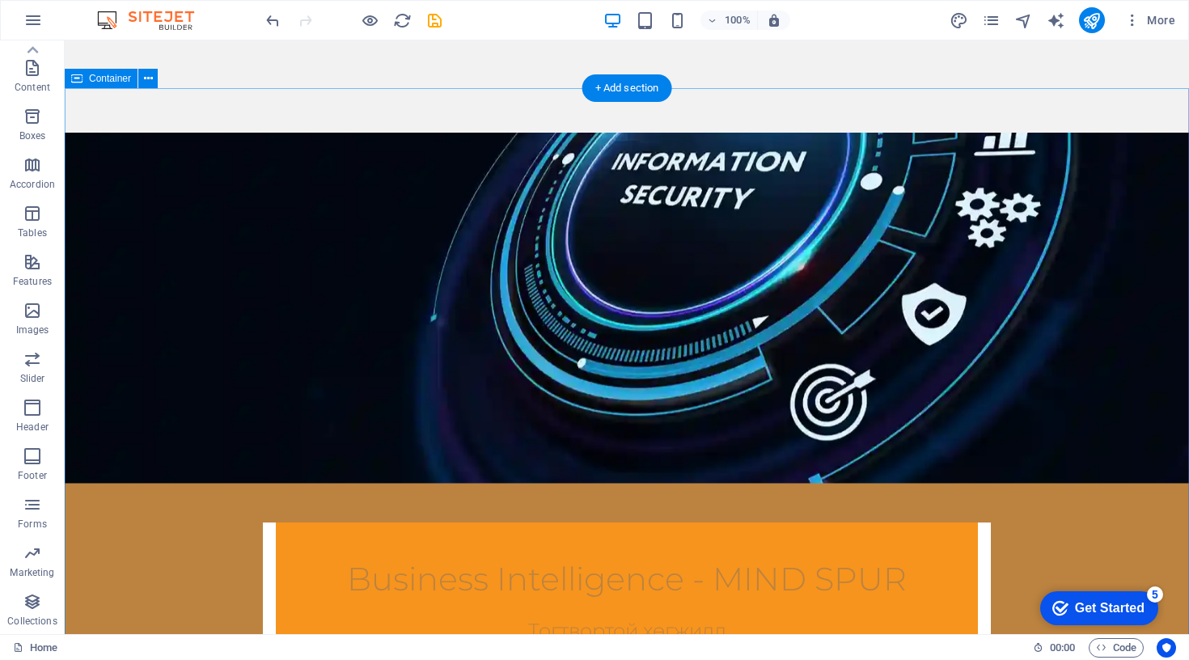
scroll to position [502, 0]
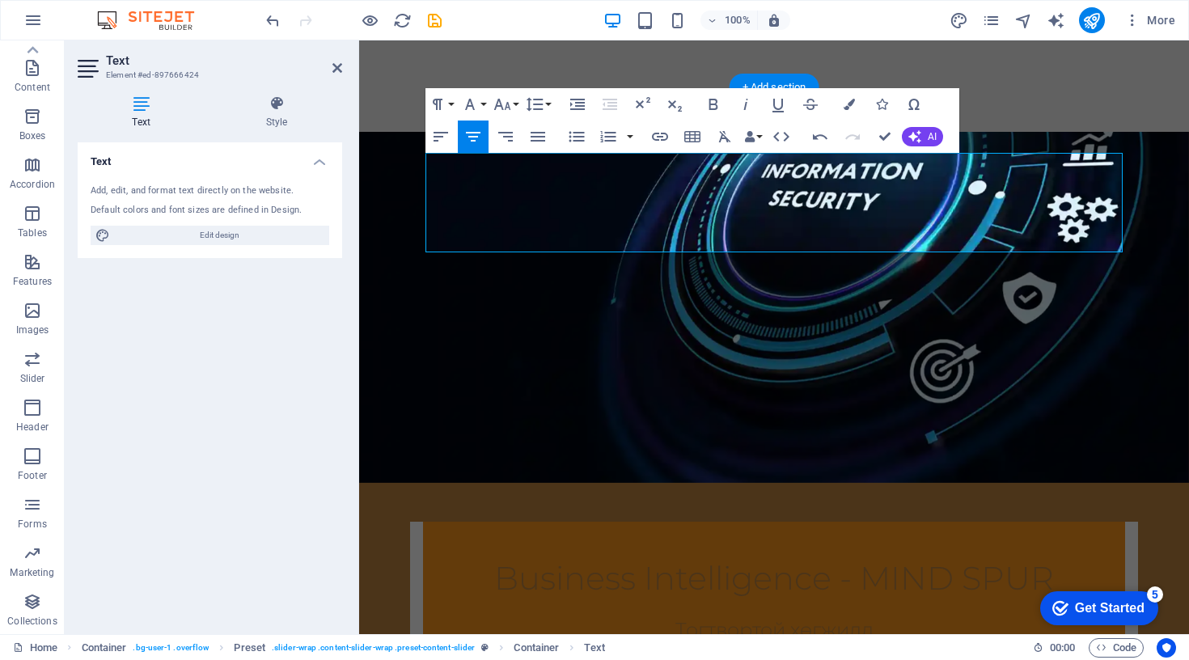
drag, startPoint x: 673, startPoint y: 175, endPoint x: 434, endPoint y: 171, distance: 238.6
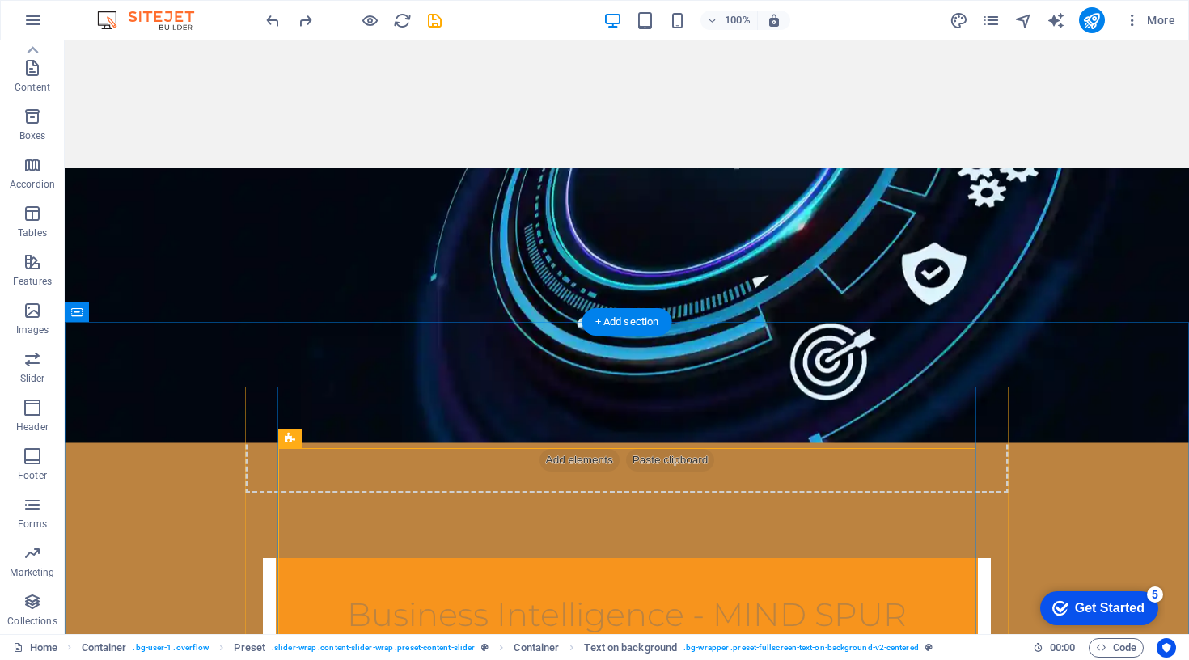
scroll to position [348, 0]
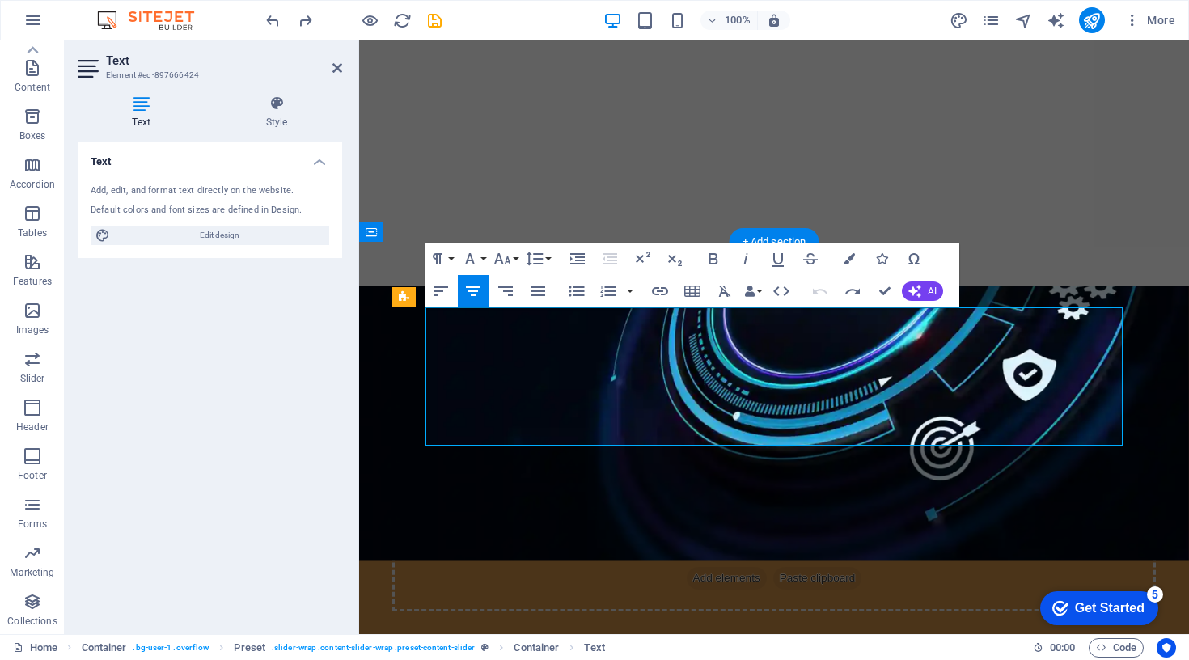
scroll to position [741, 6]
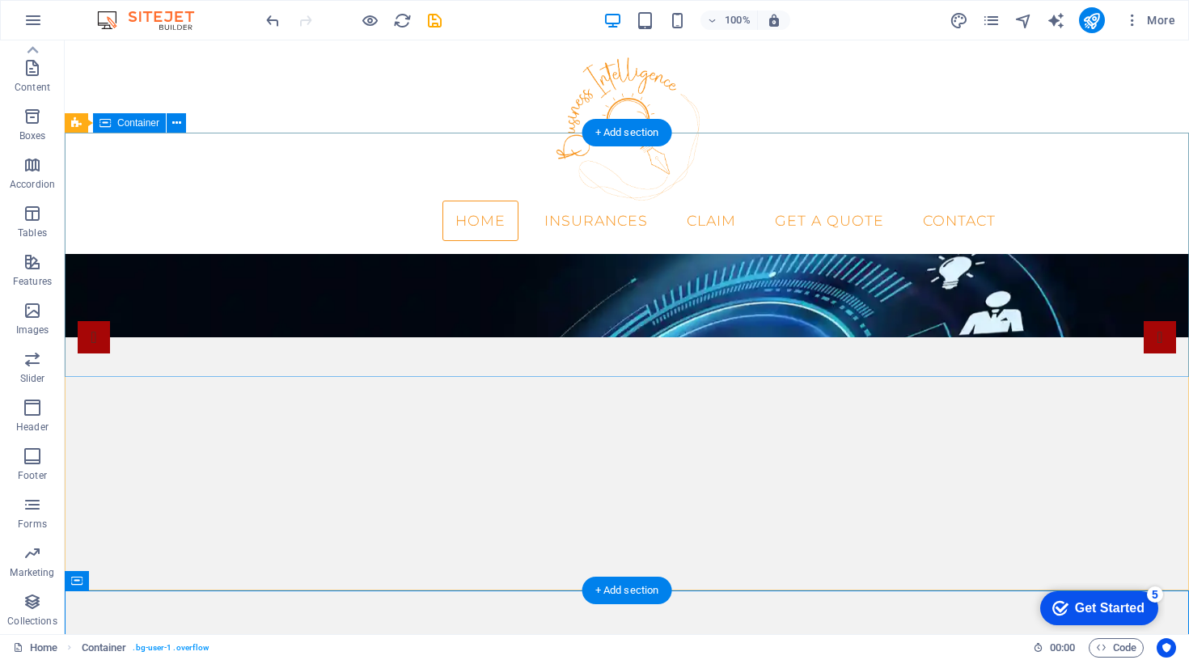
scroll to position [0, 0]
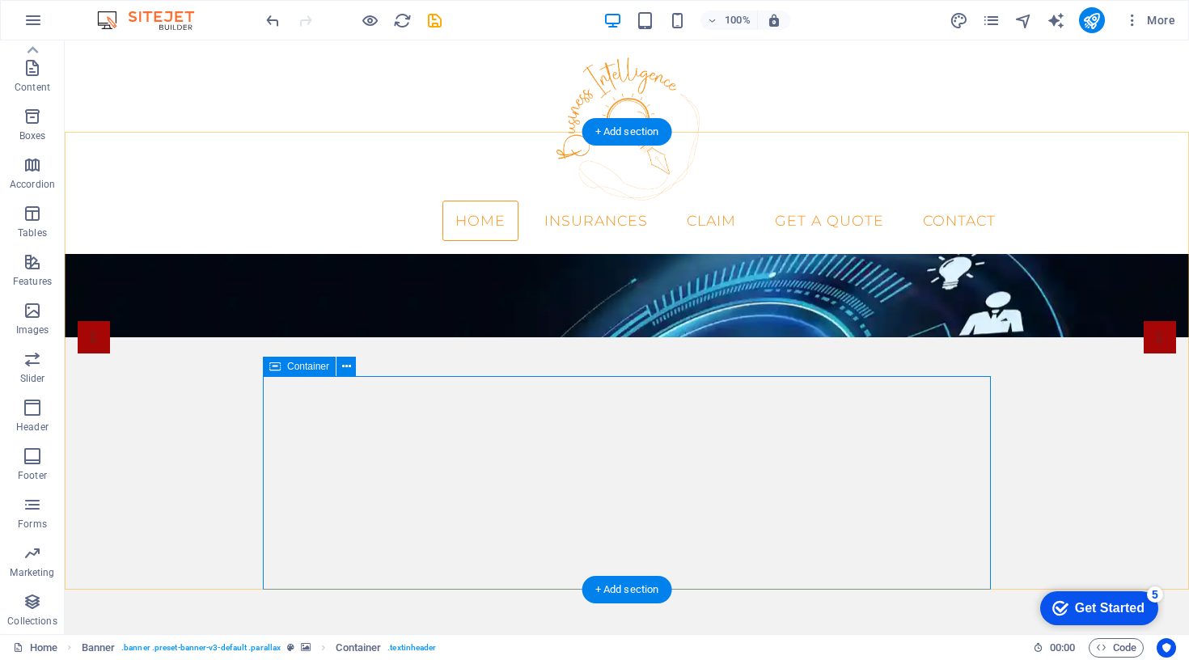
click at [276, 366] on icon at bounding box center [274, 366] width 11 height 19
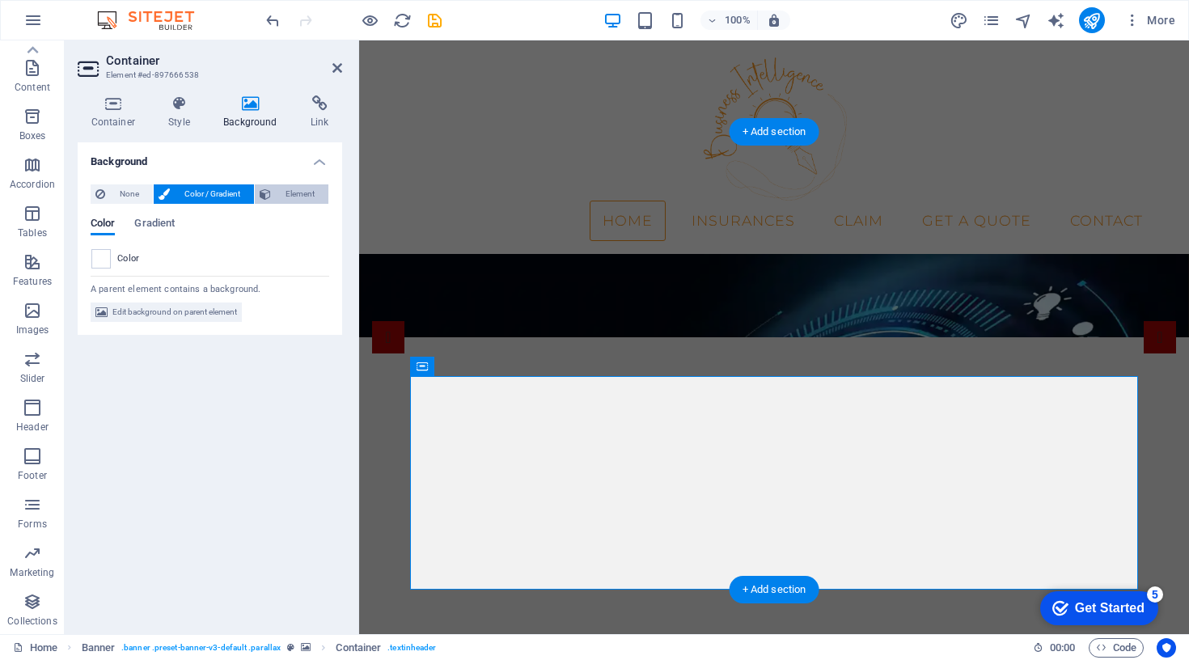
click at [293, 193] on span "Element" at bounding box center [300, 193] width 48 height 19
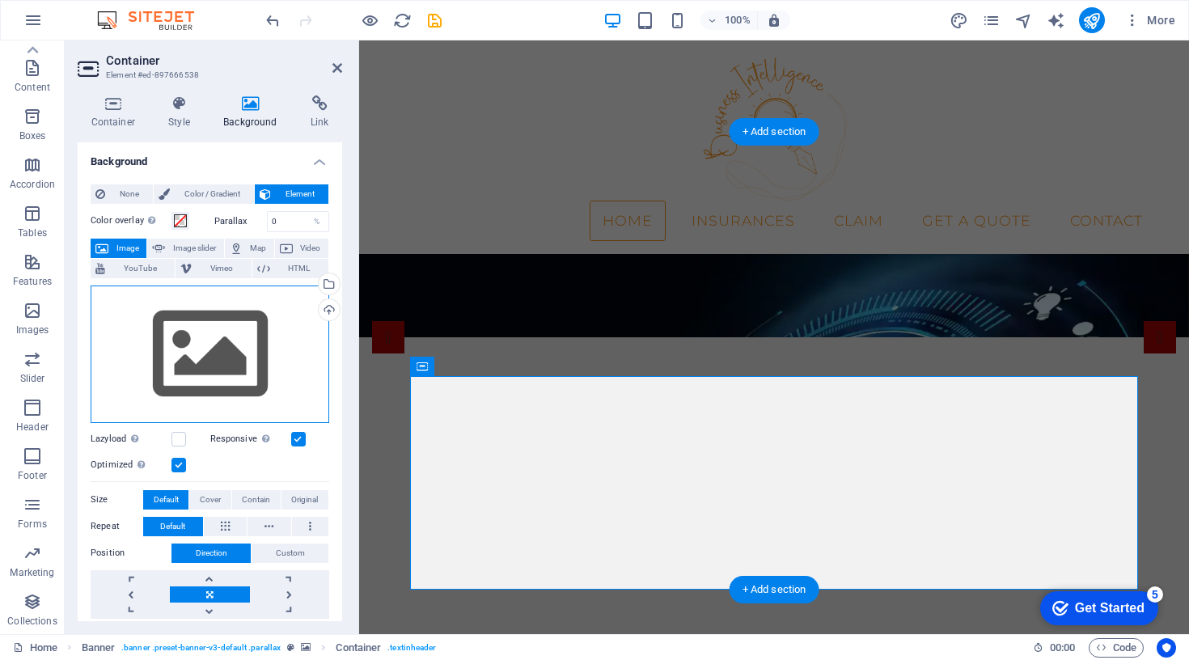
click at [220, 372] on div "Drag files here, click to choose files or select files from Files or our free s…" at bounding box center [210, 353] width 239 height 137
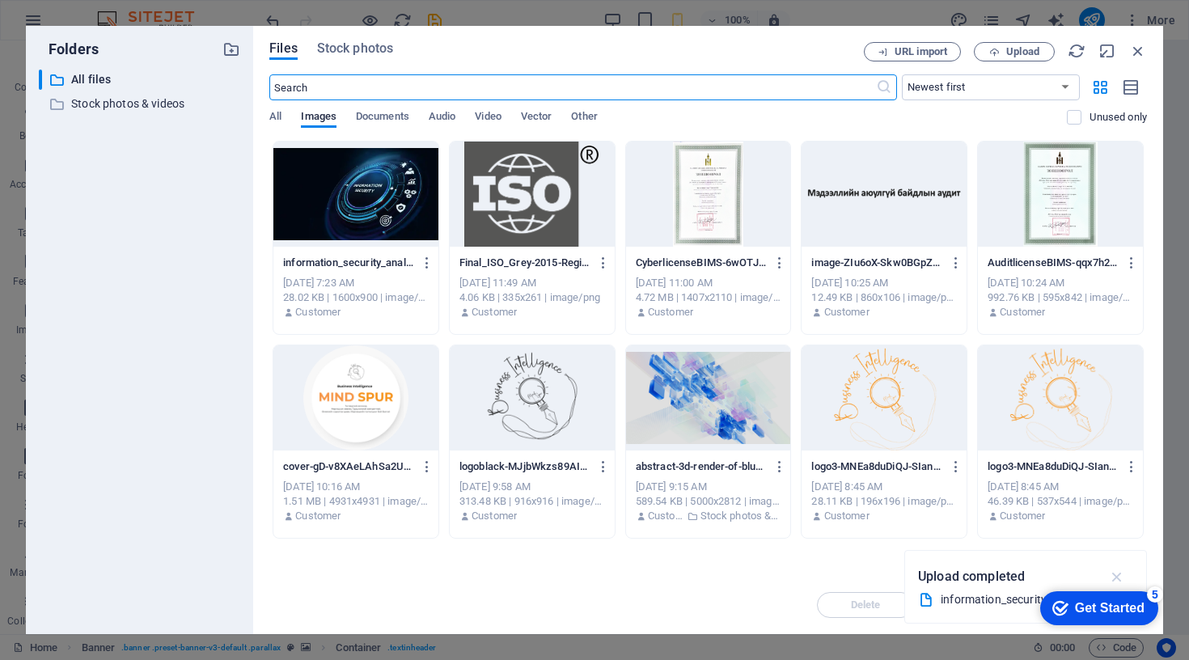
click at [1119, 571] on icon "button" at bounding box center [1117, 577] width 19 height 18
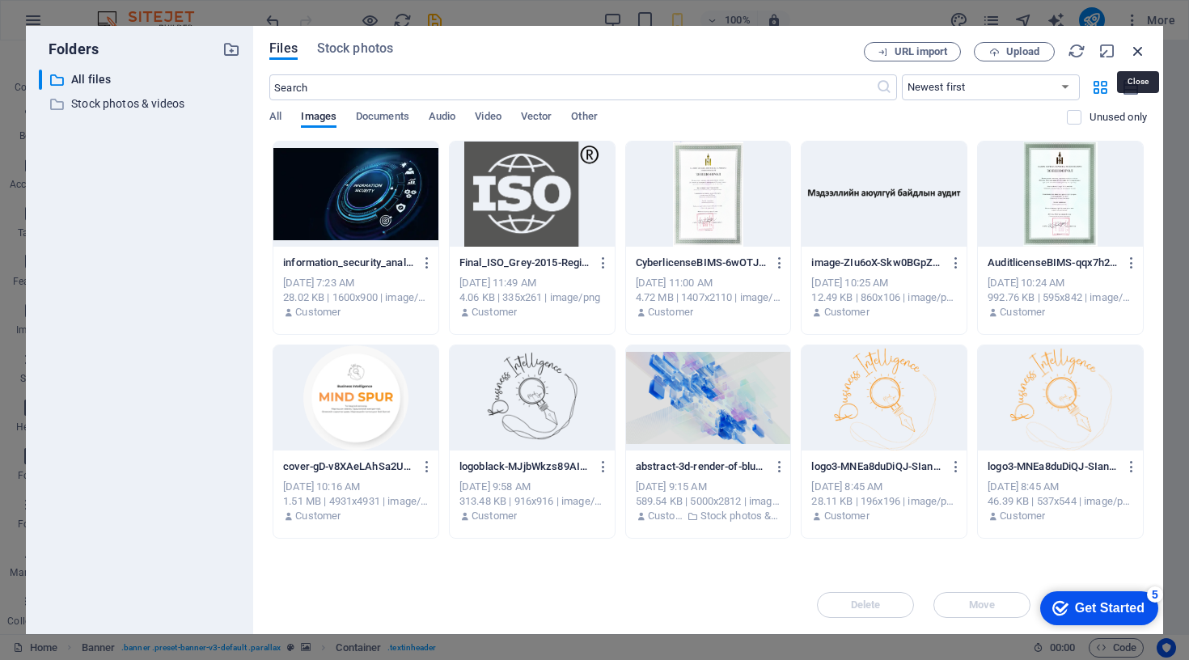
click at [1134, 44] on icon "button" at bounding box center [1138, 51] width 18 height 18
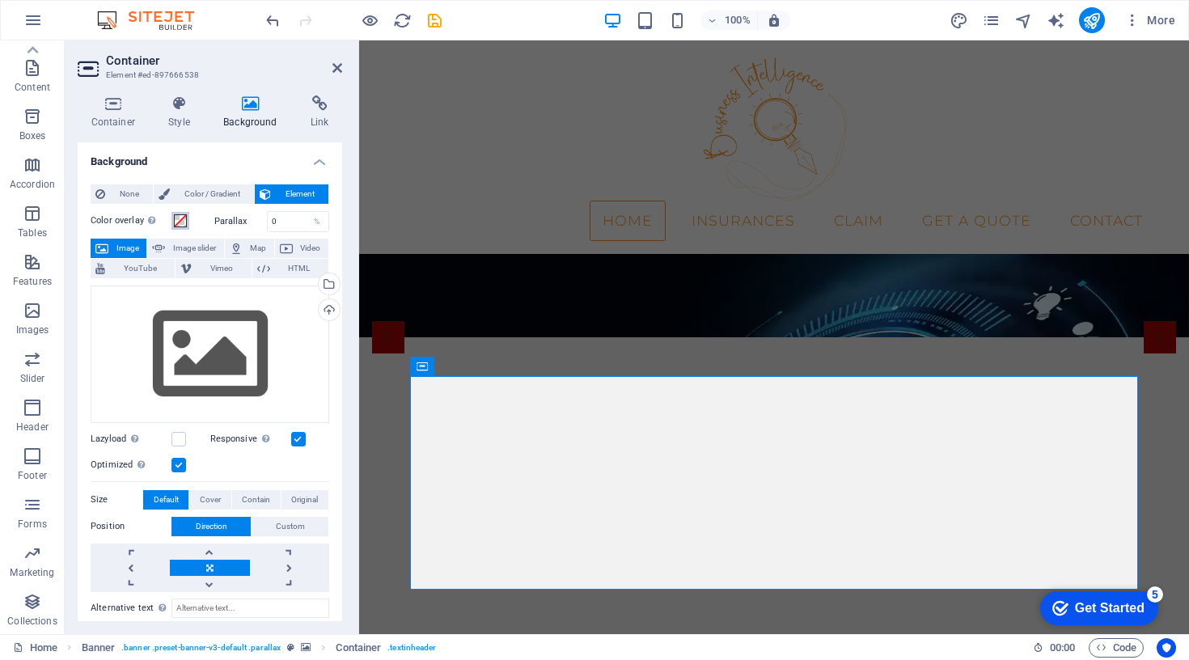
click at [176, 222] on span at bounding box center [180, 220] width 13 height 13
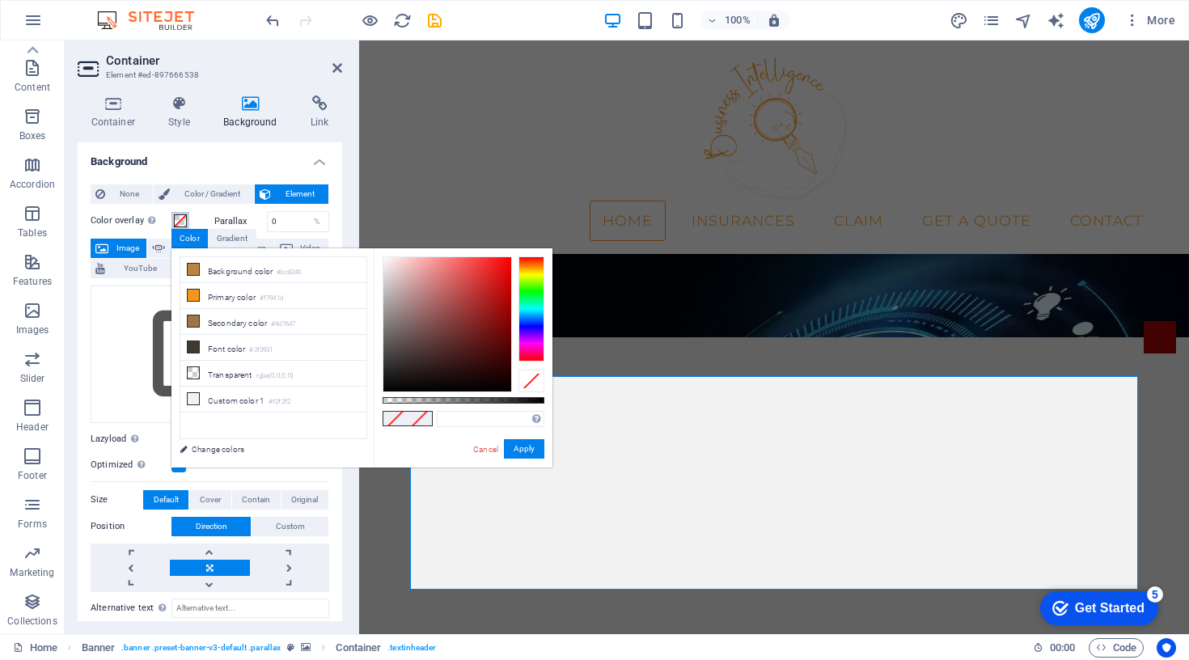
click at [176, 222] on span at bounding box center [180, 220] width 13 height 13
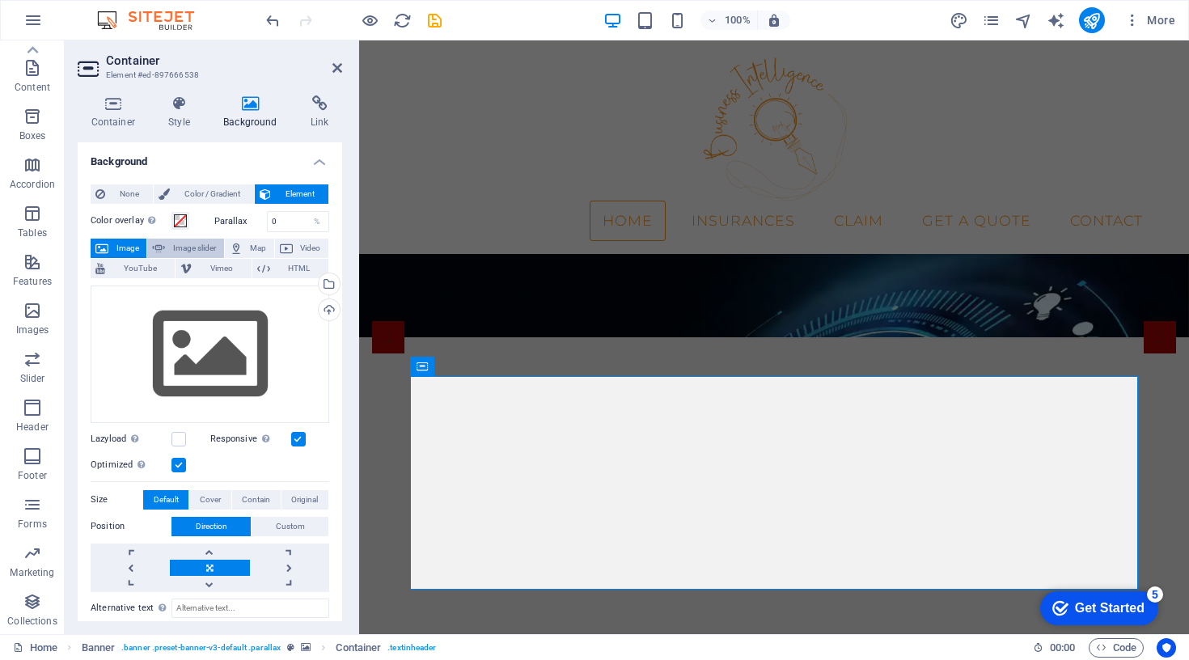
click at [177, 242] on span "Image slider" at bounding box center [194, 248] width 49 height 19
select select "ms"
select select "s"
select select "progressive"
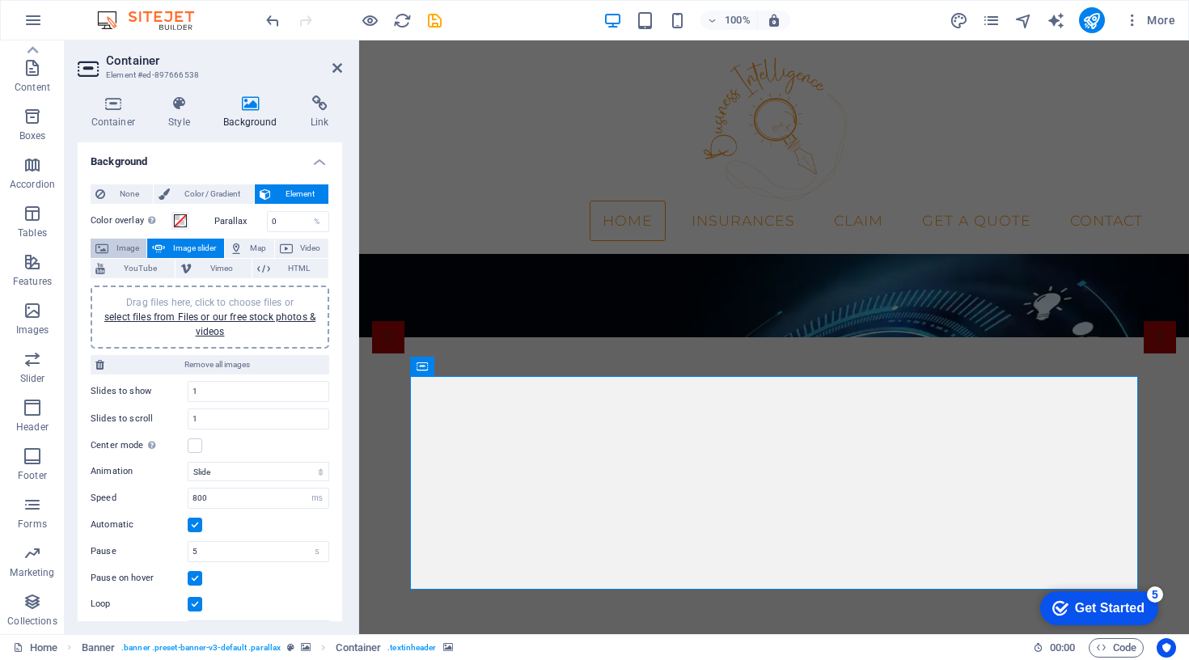
click at [134, 243] on span "Image" at bounding box center [127, 248] width 28 height 19
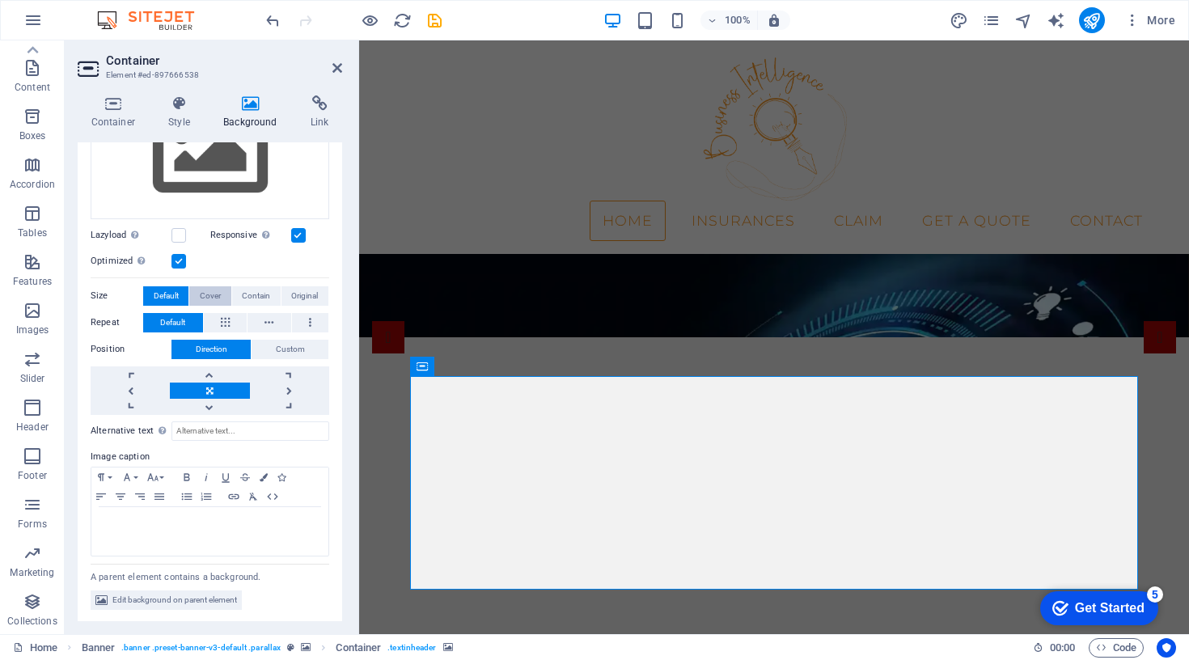
scroll to position [203, 0]
click at [217, 290] on span "Cover" at bounding box center [210, 296] width 21 height 19
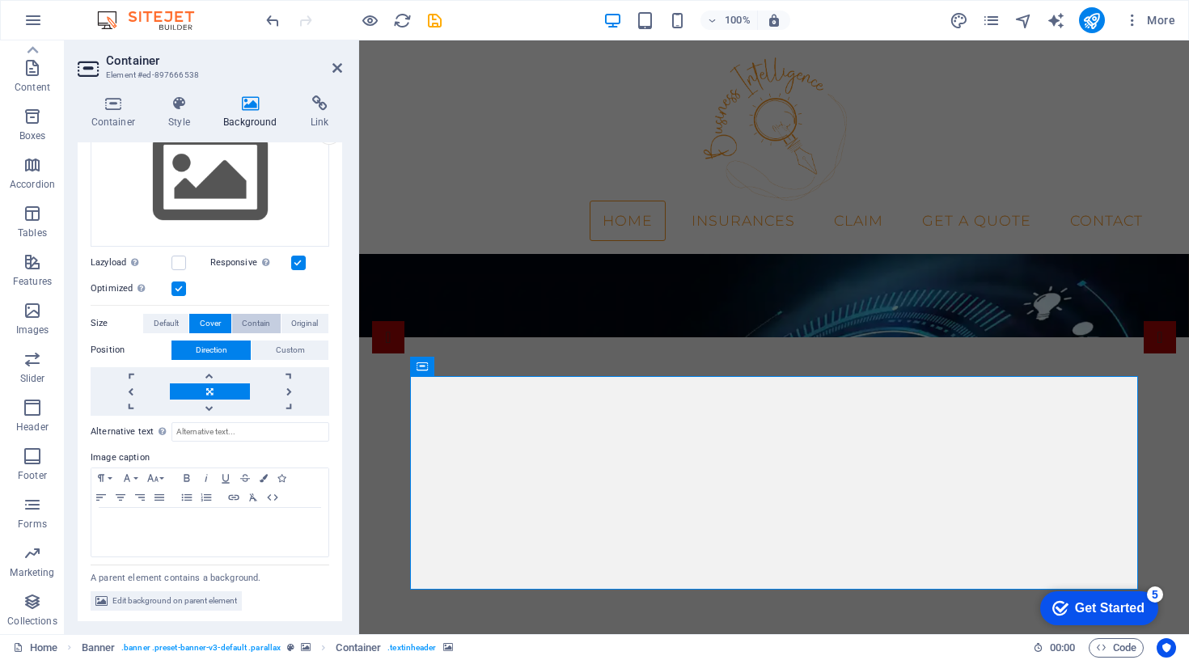
click at [250, 320] on span "Contain" at bounding box center [256, 323] width 28 height 19
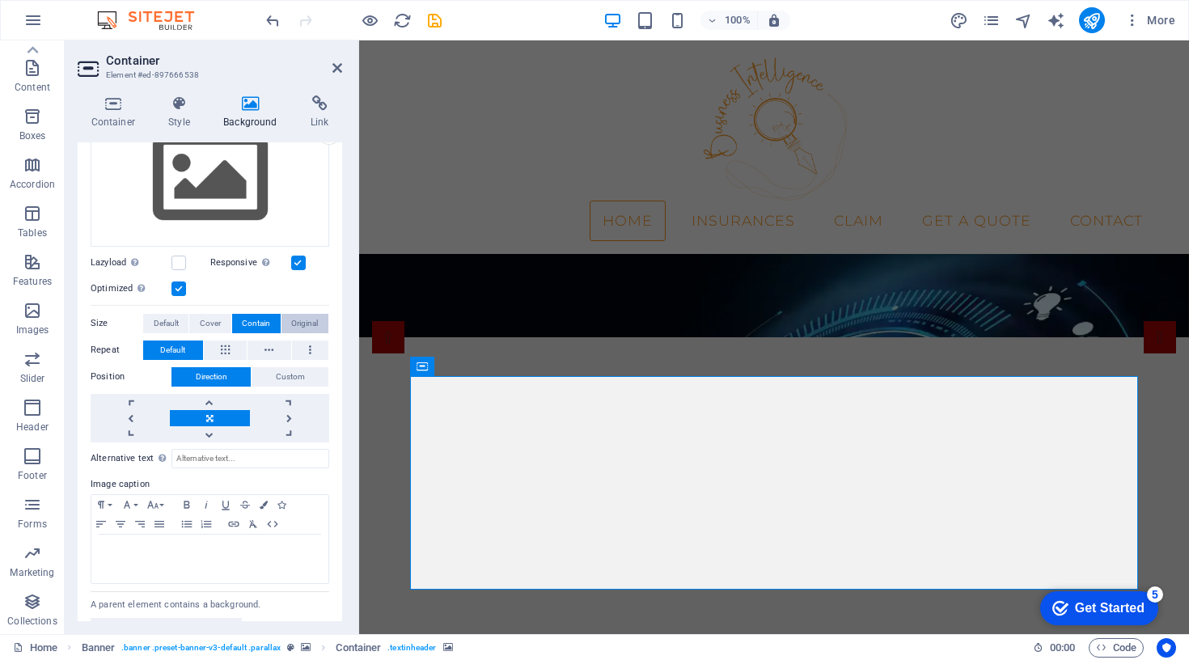
click at [281, 322] on button "Original" at bounding box center [304, 323] width 47 height 19
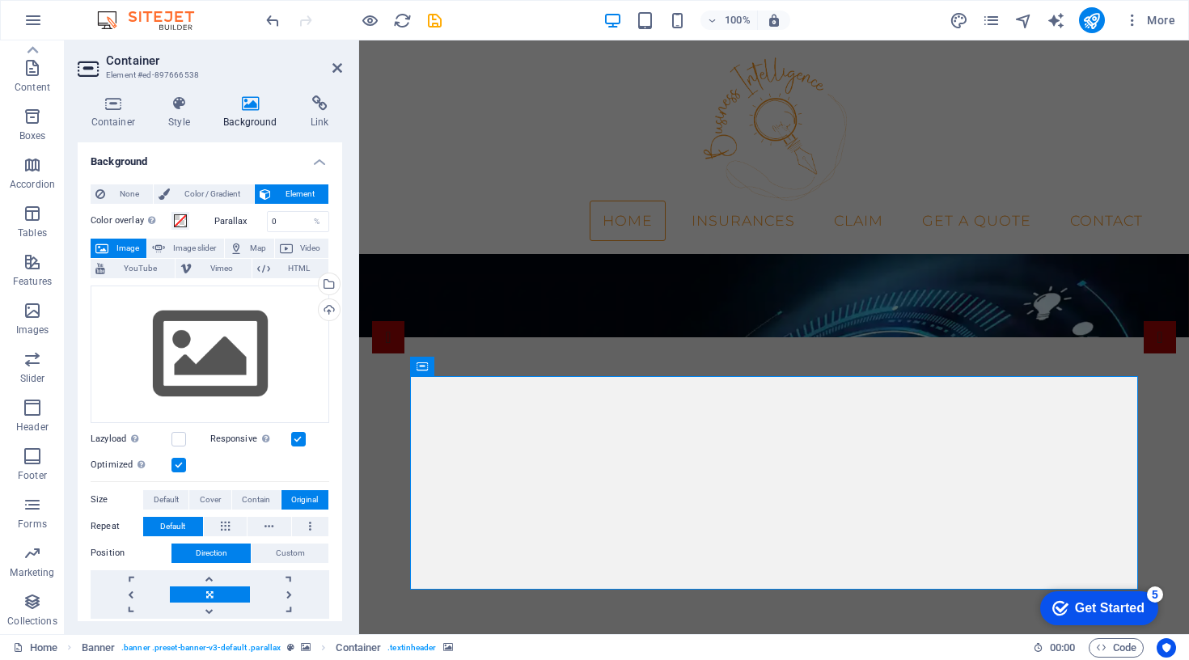
scroll to position [0, 0]
click at [192, 194] on span "Color / Gradient" at bounding box center [212, 193] width 74 height 19
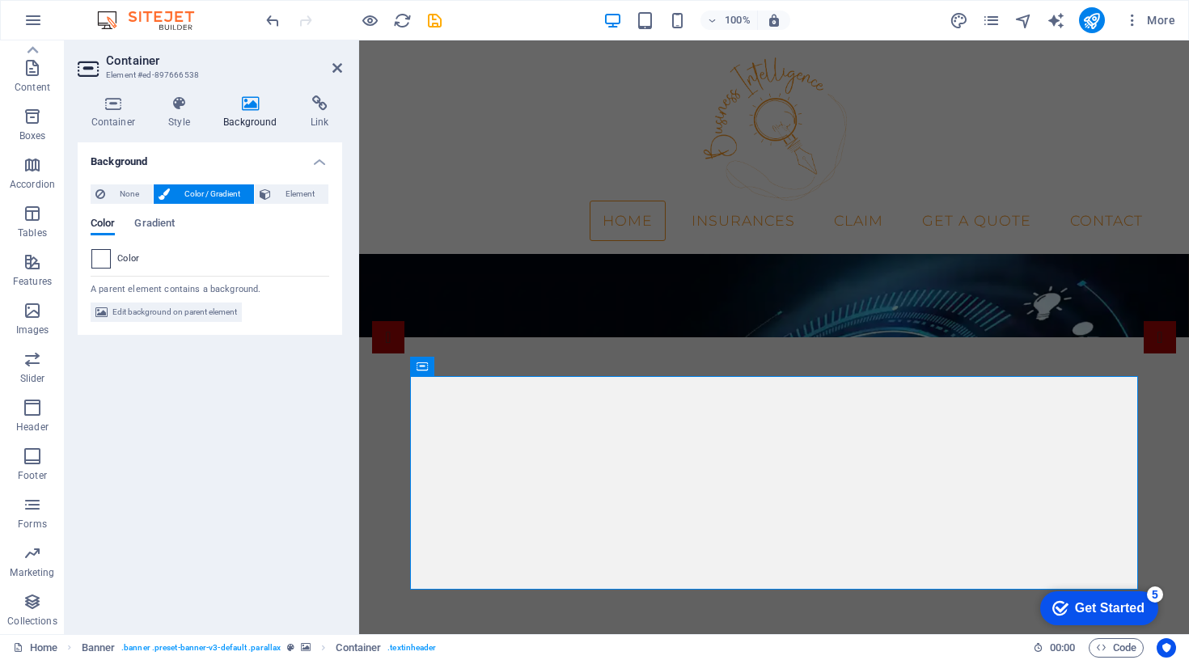
click at [106, 259] on span at bounding box center [101, 259] width 18 height 18
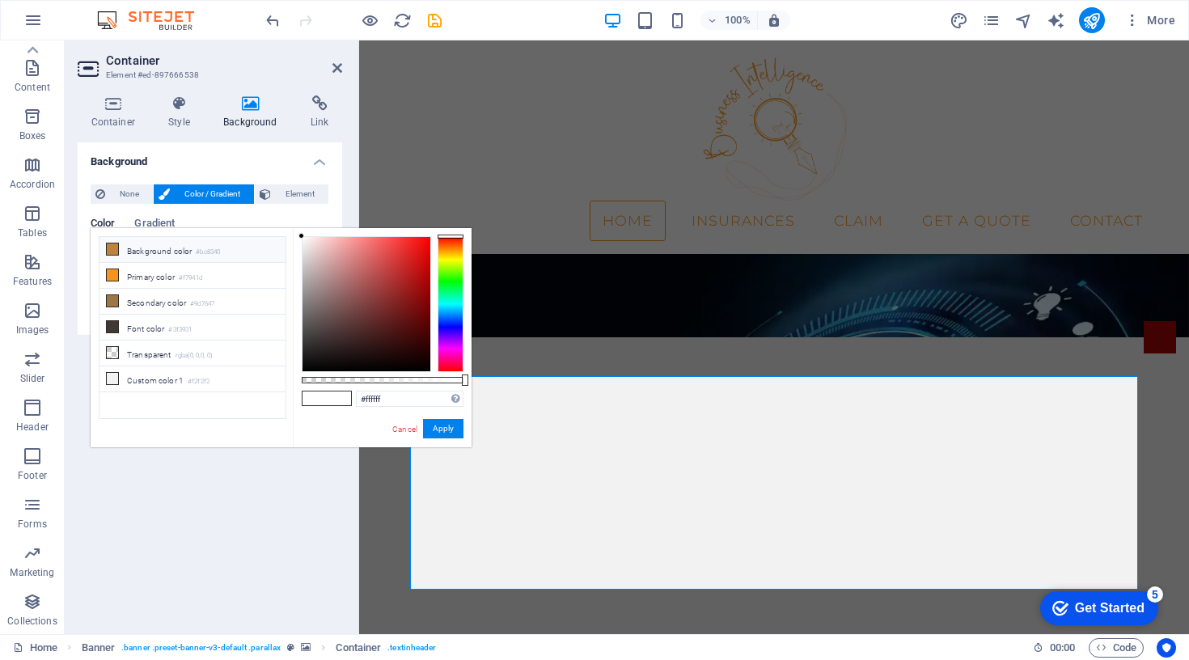
click at [145, 254] on li "Background color #bc8340" at bounding box center [192, 250] width 186 height 26
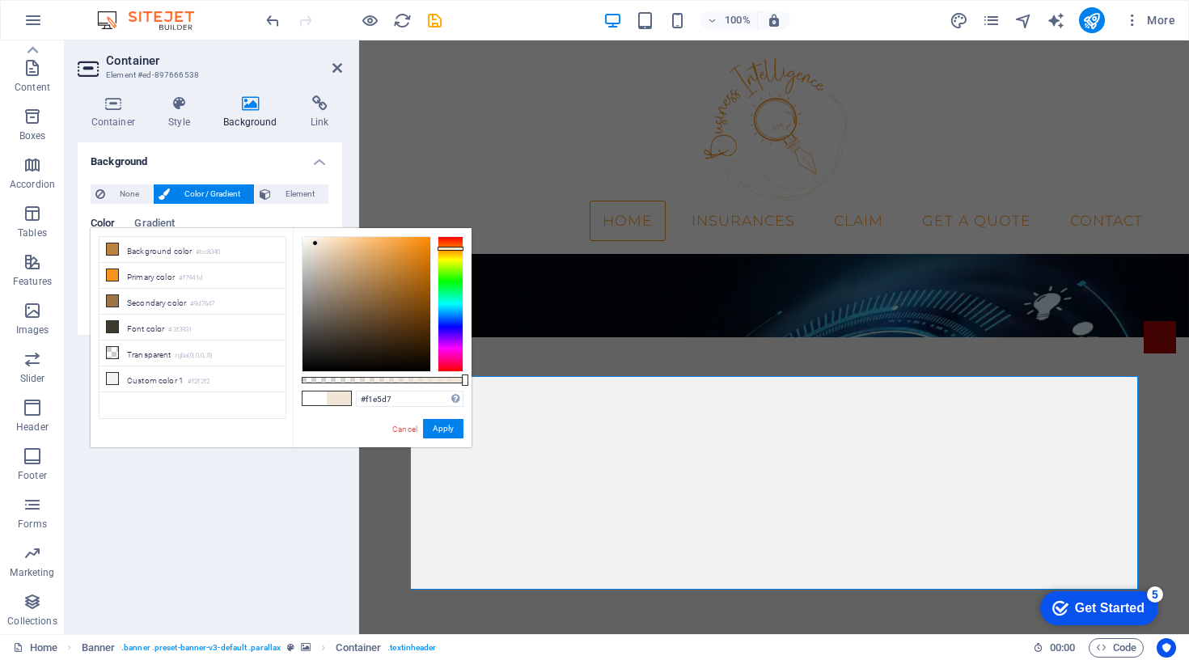
type input "#f3e7d9"
drag, startPoint x: 384, startPoint y: 271, endPoint x: 315, endPoint y: 243, distance: 74.3
click at [315, 243] on div at bounding box center [315, 242] width 6 height 6
click at [438, 424] on button "Apply" at bounding box center [443, 428] width 40 height 19
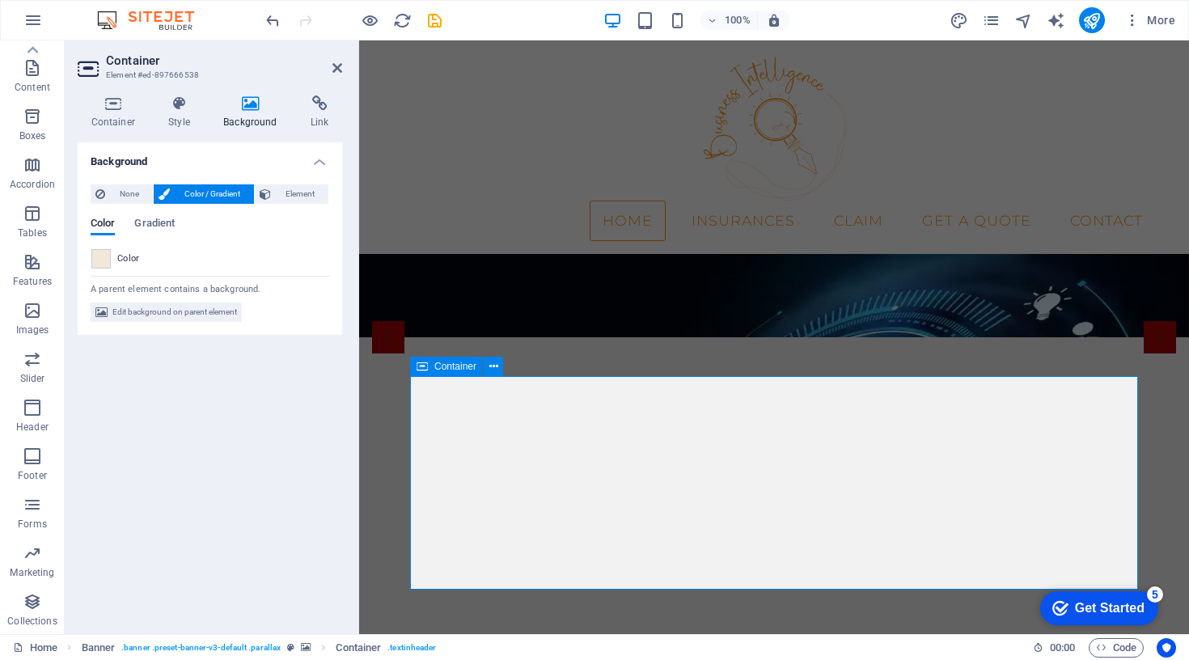
click at [264, 197] on icon at bounding box center [265, 193] width 11 height 19
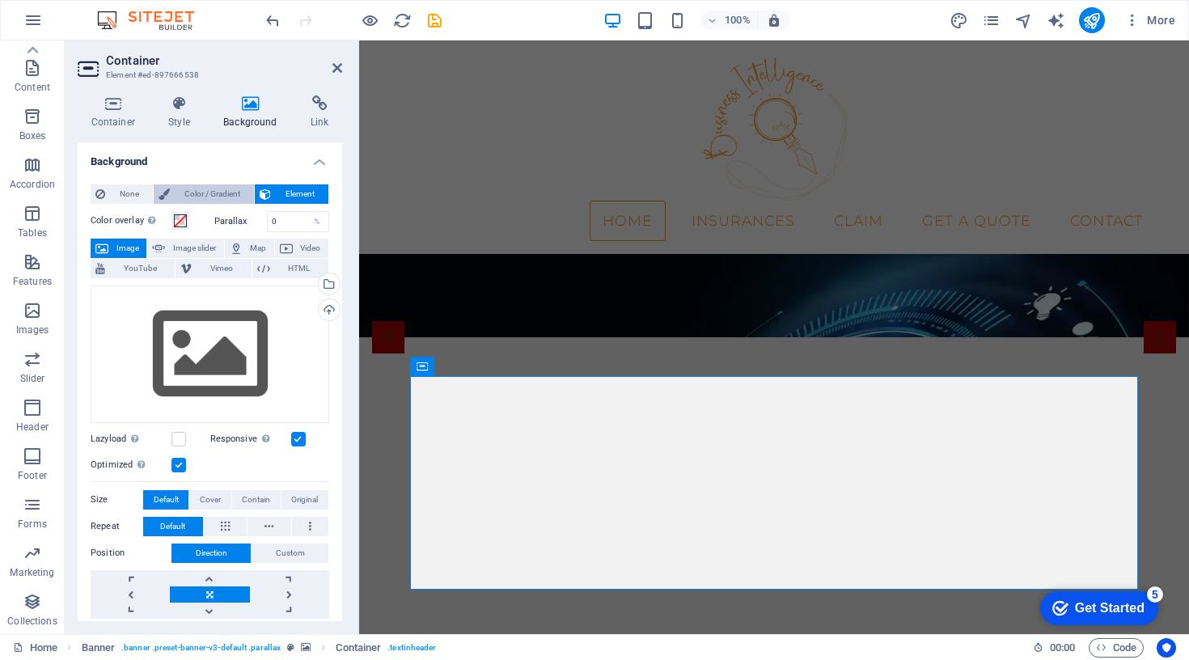
click at [224, 193] on span "Color / Gradient" at bounding box center [212, 193] width 74 height 19
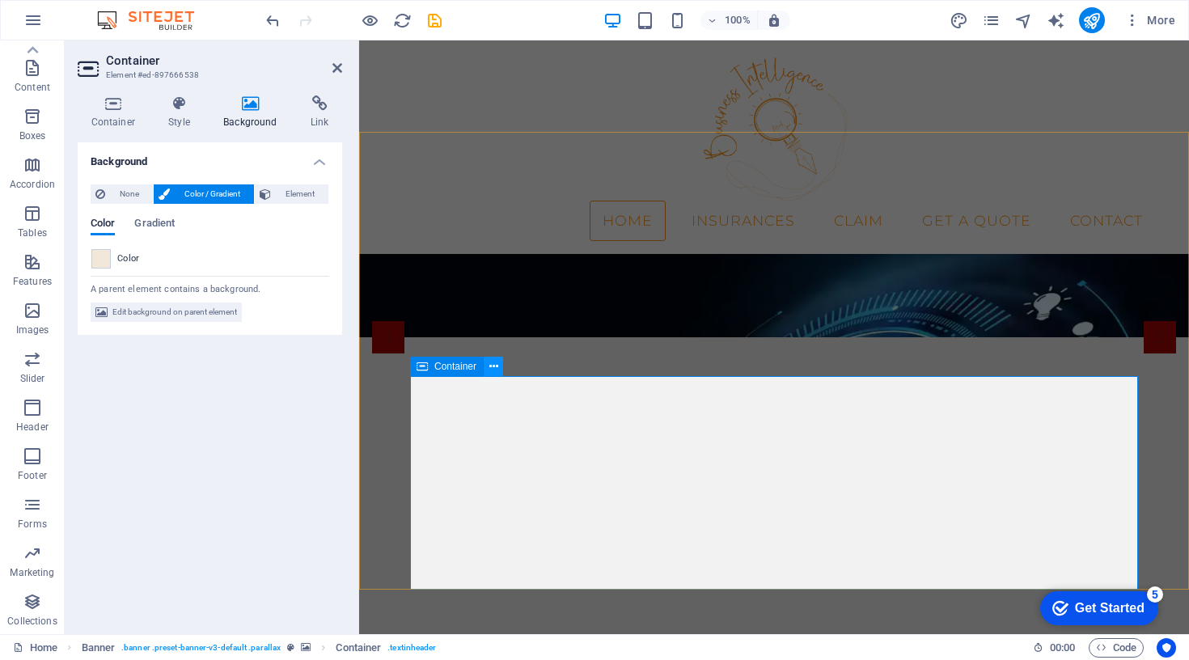
click at [489, 370] on icon at bounding box center [493, 366] width 9 height 17
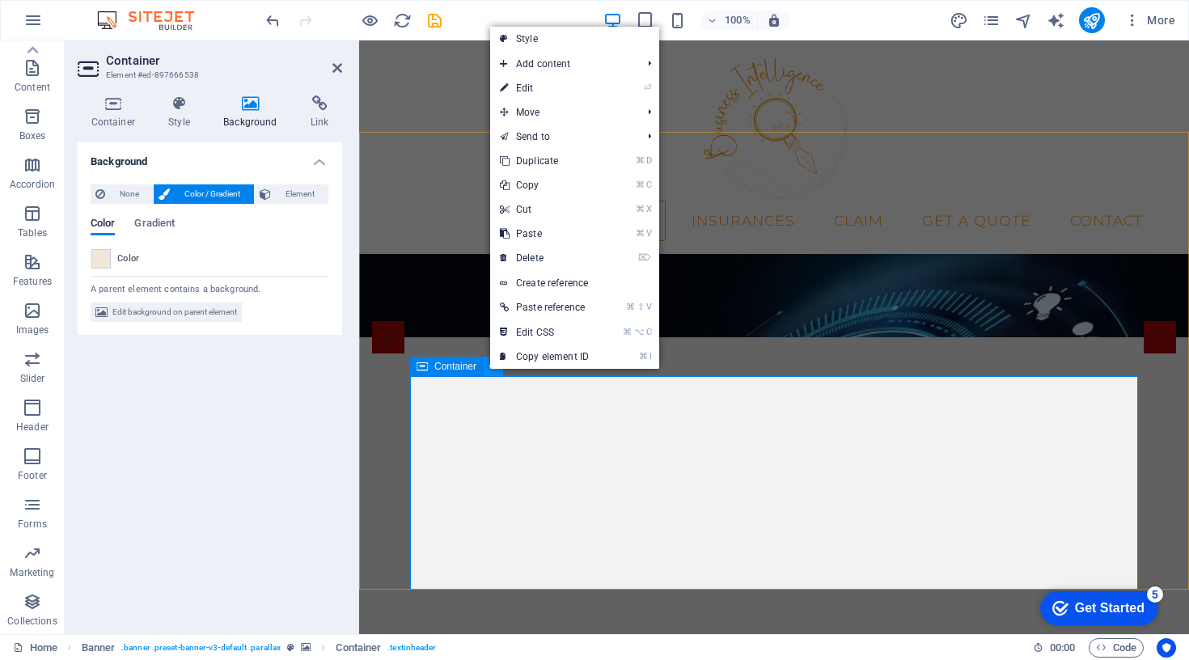
click at [489, 370] on icon at bounding box center [493, 366] width 9 height 17
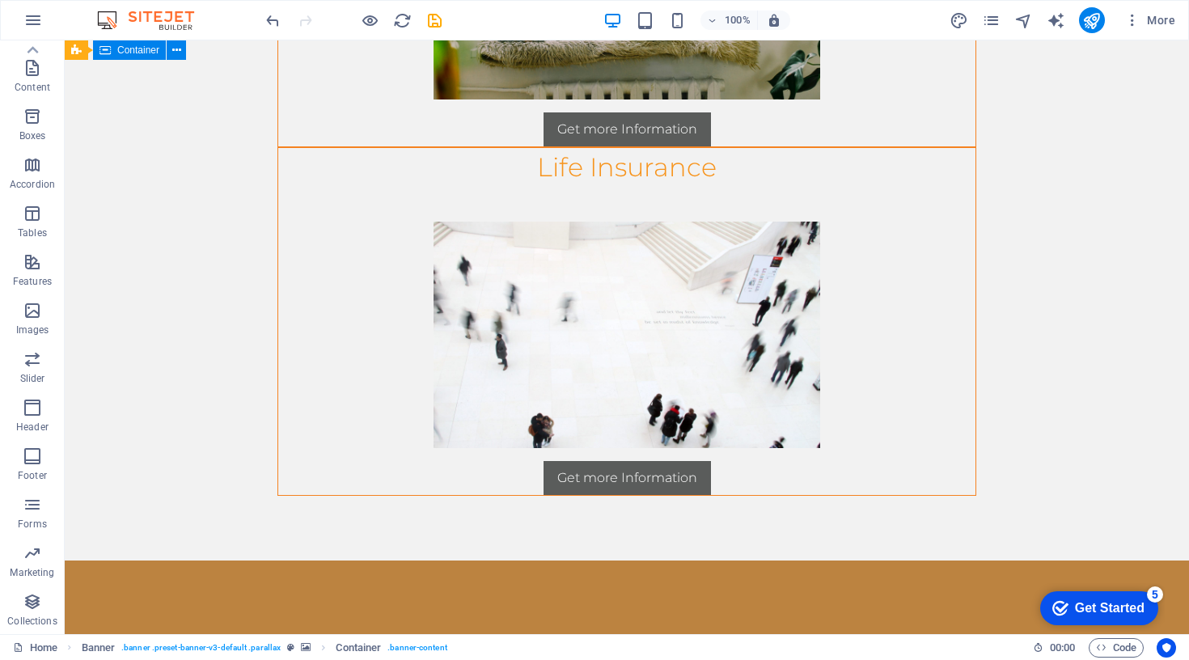
scroll to position [2596, 0]
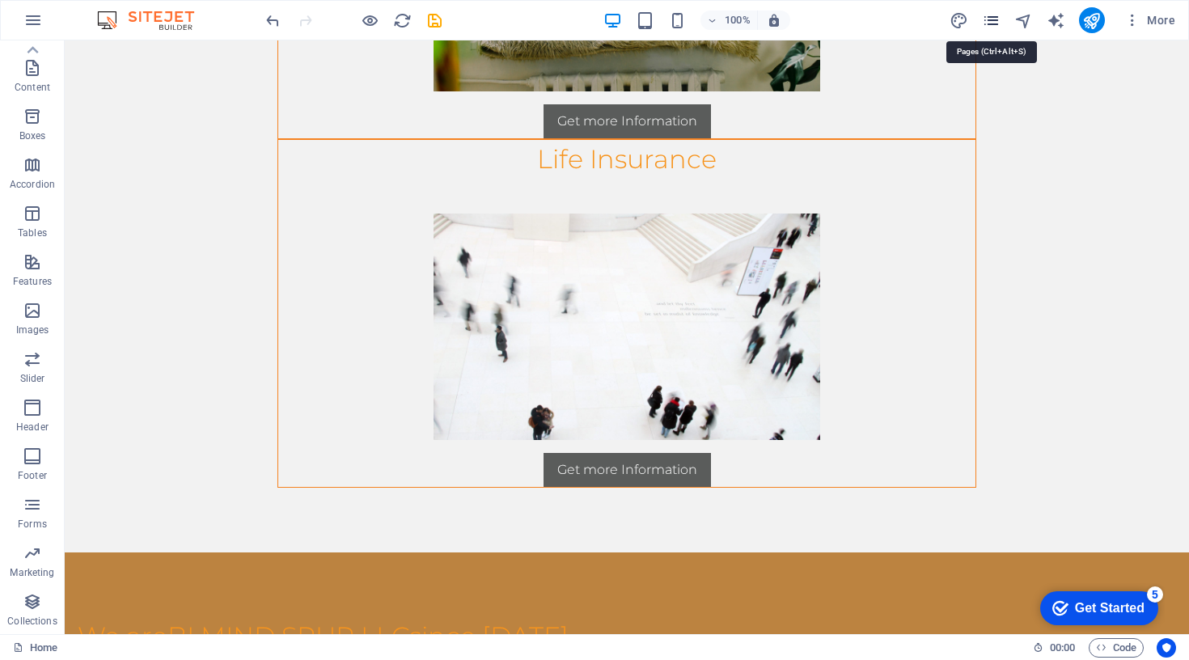
click at [991, 20] on icon "pages" at bounding box center [991, 20] width 19 height 19
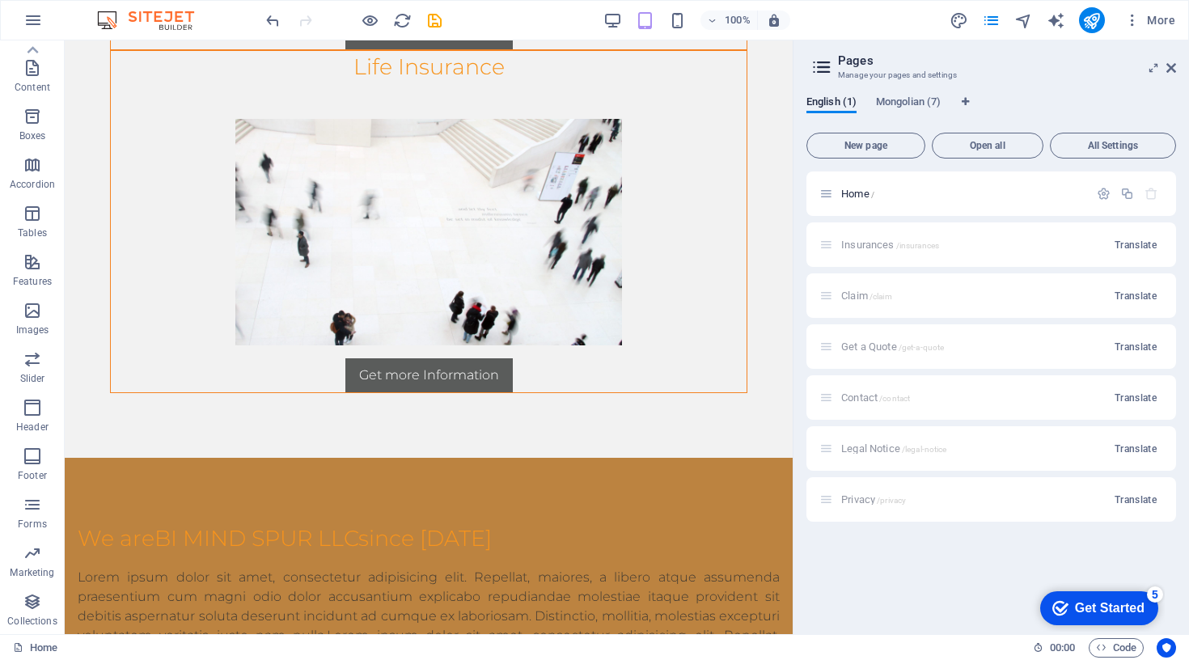
click at [947, 252] on div "Insurances /insurances Translate" at bounding box center [991, 244] width 370 height 44
click at [1139, 247] on span "Translate" at bounding box center [1135, 245] width 42 height 13
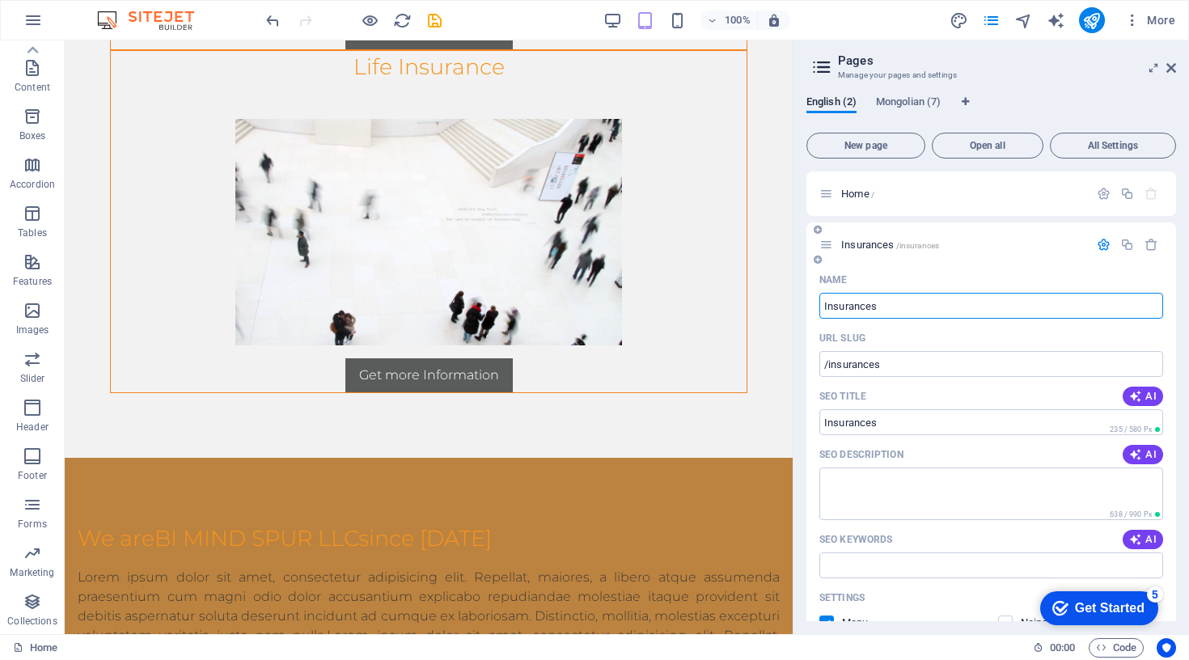
scroll to position [0, 0]
click at [849, 300] on input "Insurances" at bounding box center [991, 306] width 344 height 26
type input "Ау"
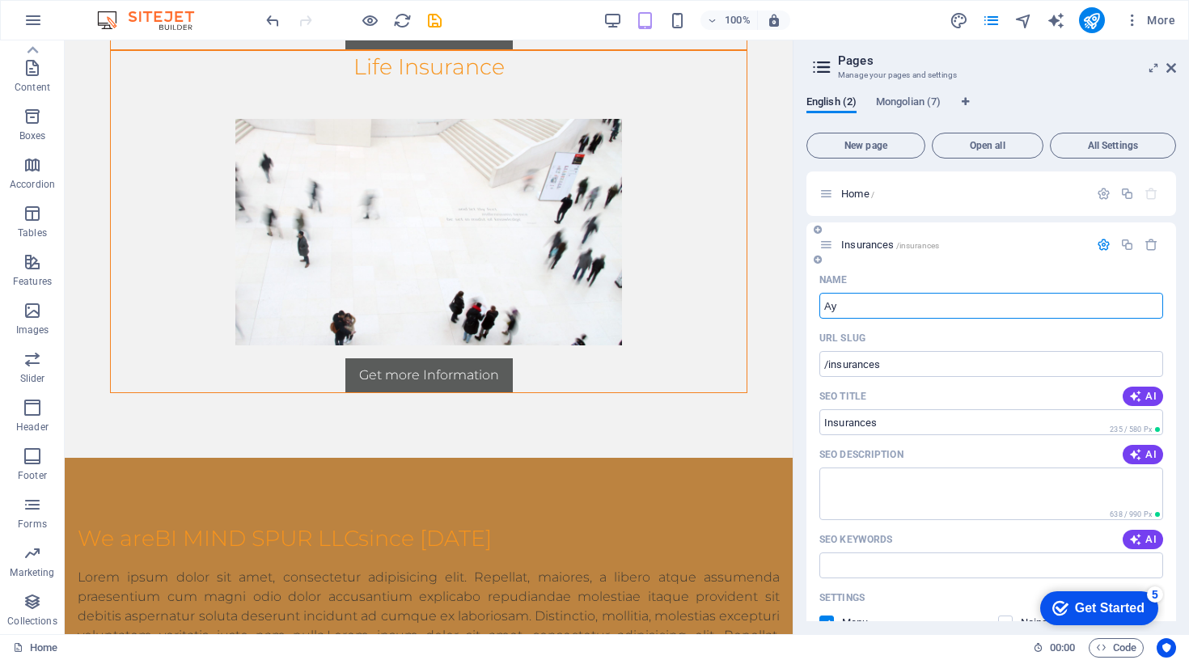
type input "/"
type input "Ау"
type input "Аудит"
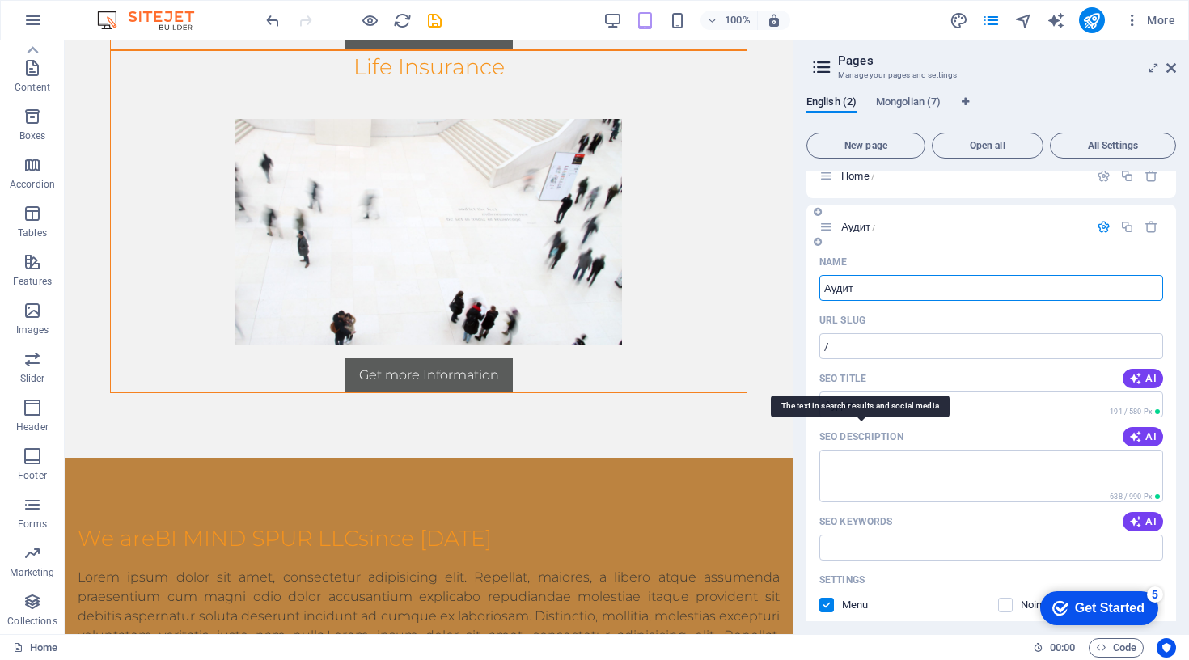
scroll to position [19, 0]
click at [869, 349] on input "/" at bounding box center [991, 345] width 344 height 26
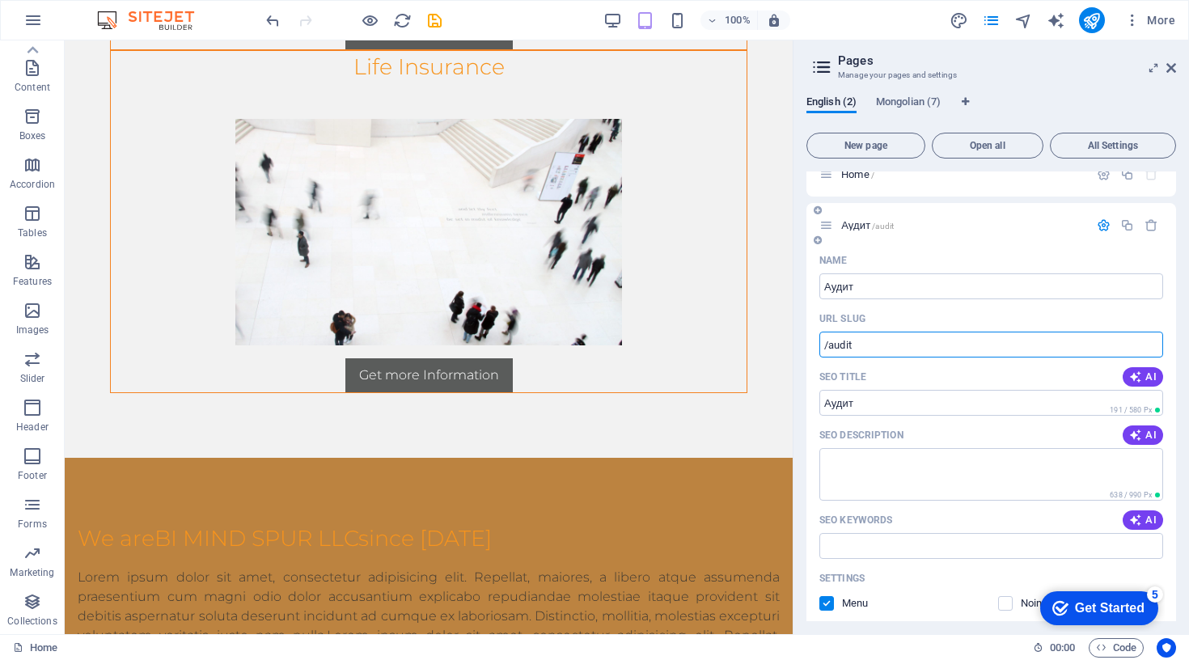
click at [843, 343] on input "/audit" at bounding box center [991, 345] width 344 height 26
type input "/Informationsecurity"
click at [835, 284] on input "Аудит" at bounding box center [991, 286] width 344 height 26
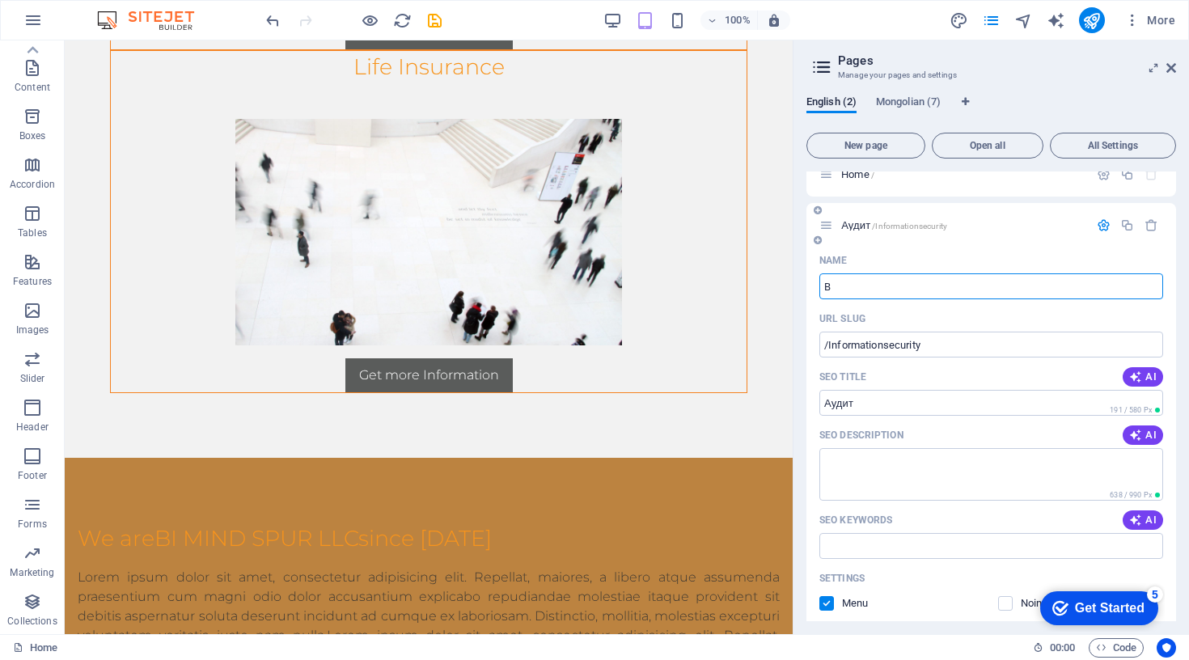
type input "B"
type input "[PERSON_NAME]"
type input "[PERSON_NAME] аудит"
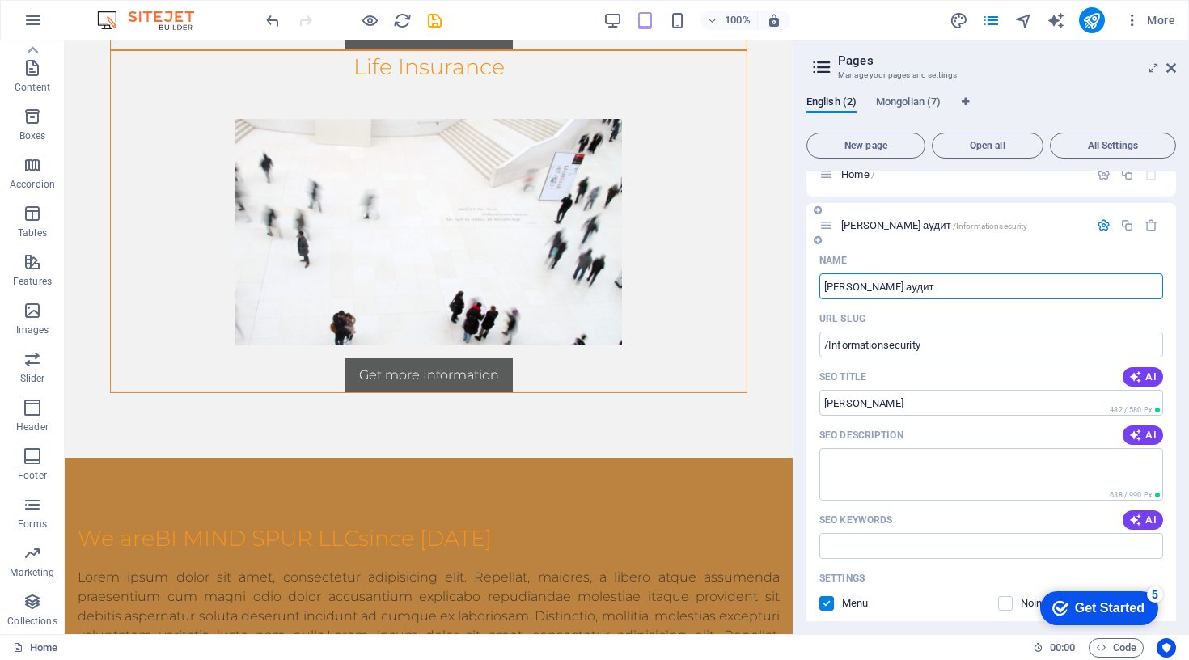
type input "[PERSON_NAME] аудит"
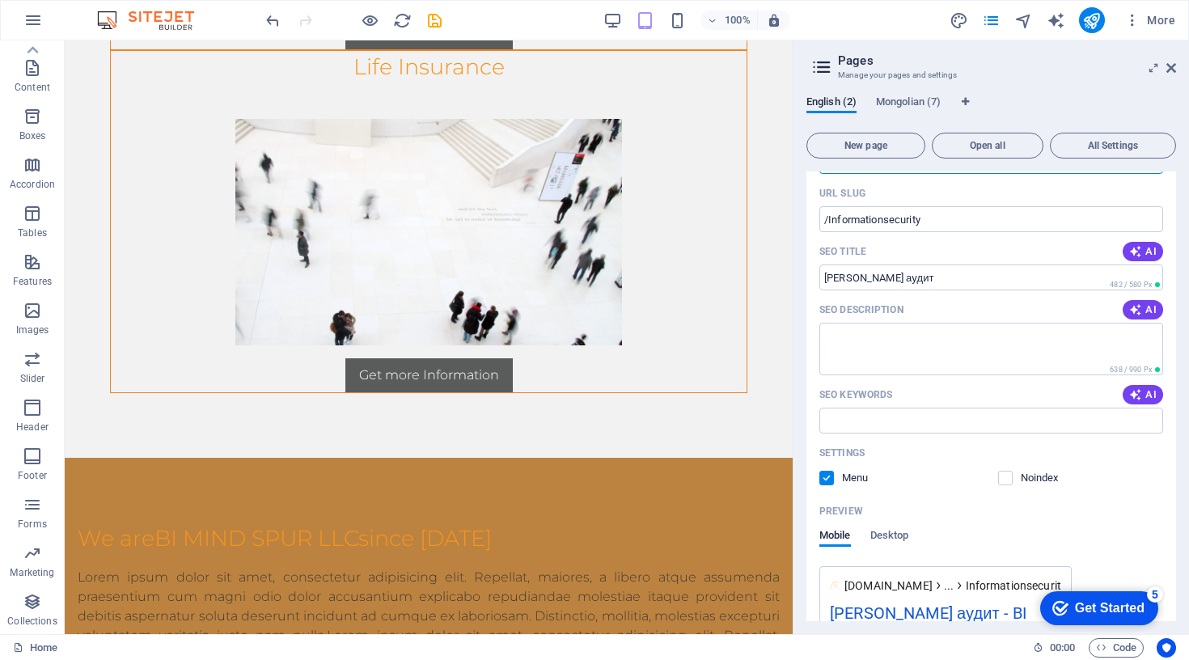
scroll to position [146, 0]
click at [1144, 307] on span "AI" at bounding box center [1142, 308] width 27 height 13
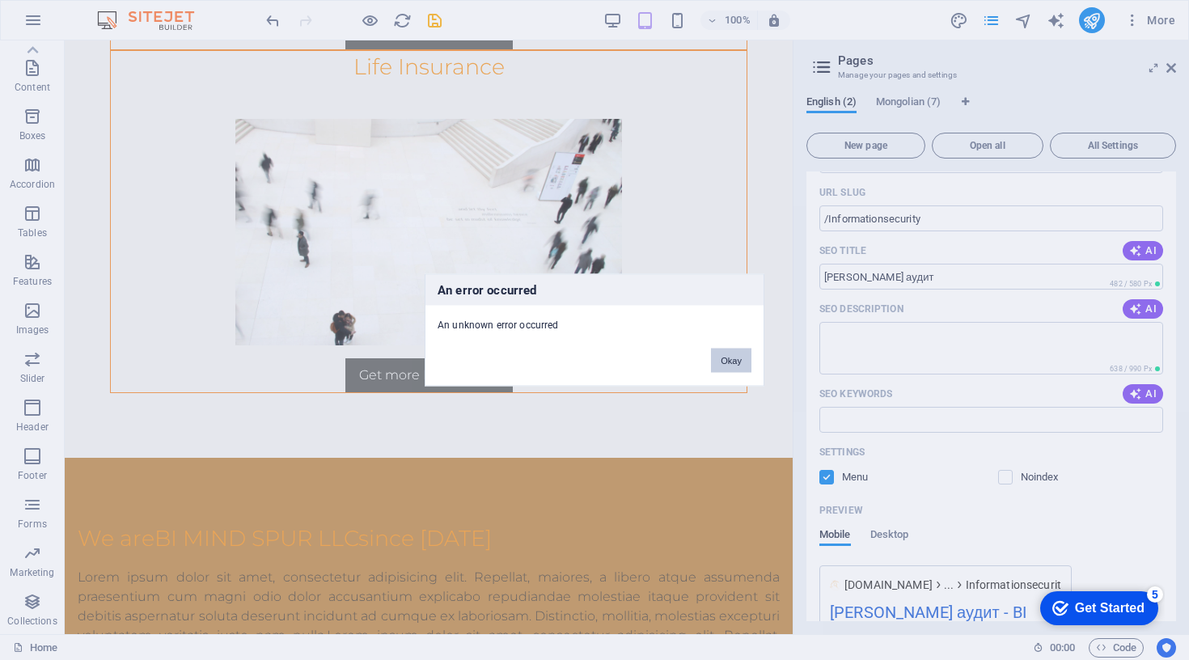
click at [750, 356] on button "Okay" at bounding box center [731, 361] width 40 height 24
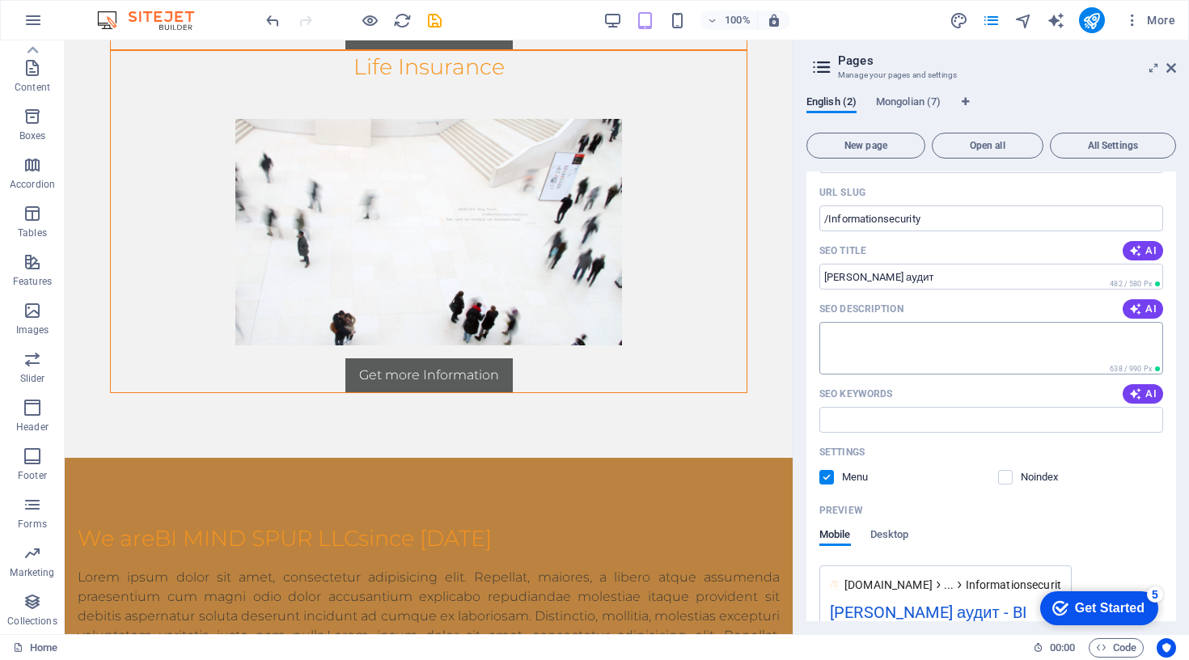
click at [1010, 344] on textarea "SEO Description" at bounding box center [991, 348] width 344 height 53
click at [1139, 309] on icon "button" at bounding box center [1135, 308] width 13 height 13
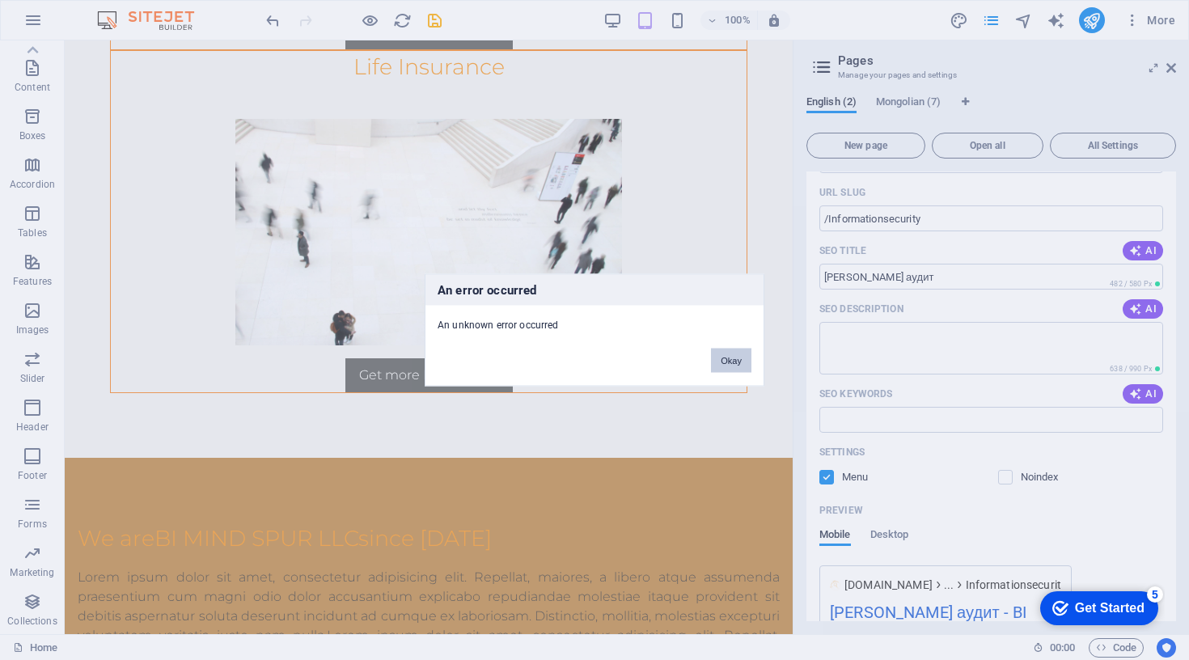
click at [746, 354] on button "Okay" at bounding box center [731, 361] width 40 height 24
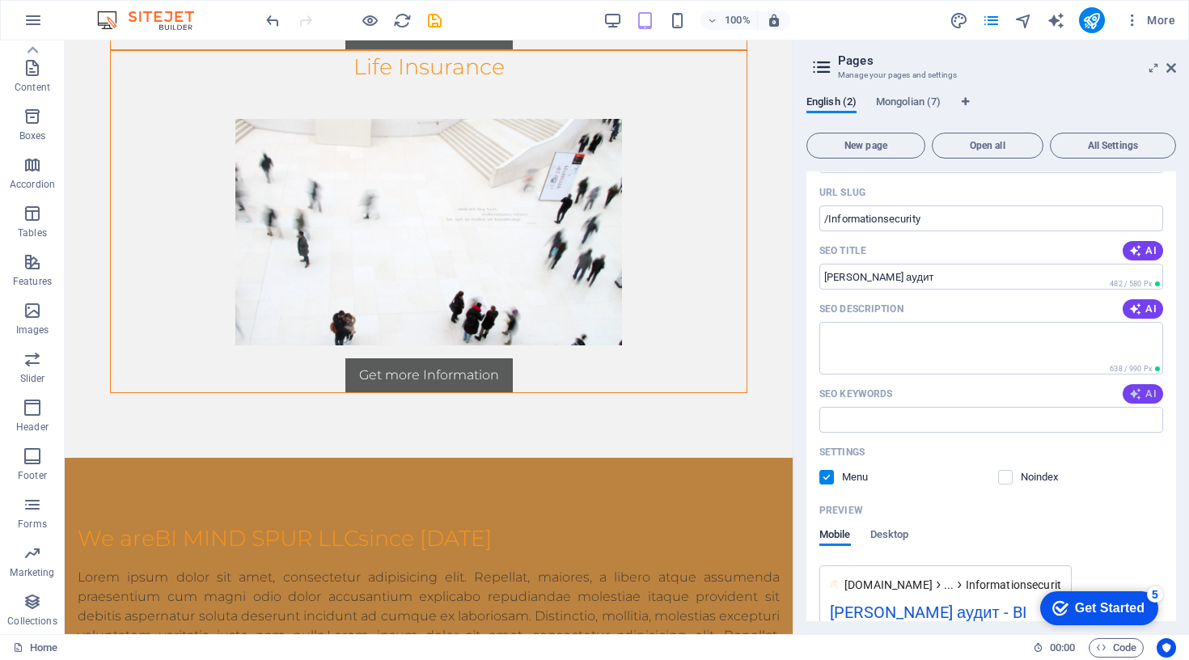
click at [1134, 402] on button "AI" at bounding box center [1142, 393] width 40 height 19
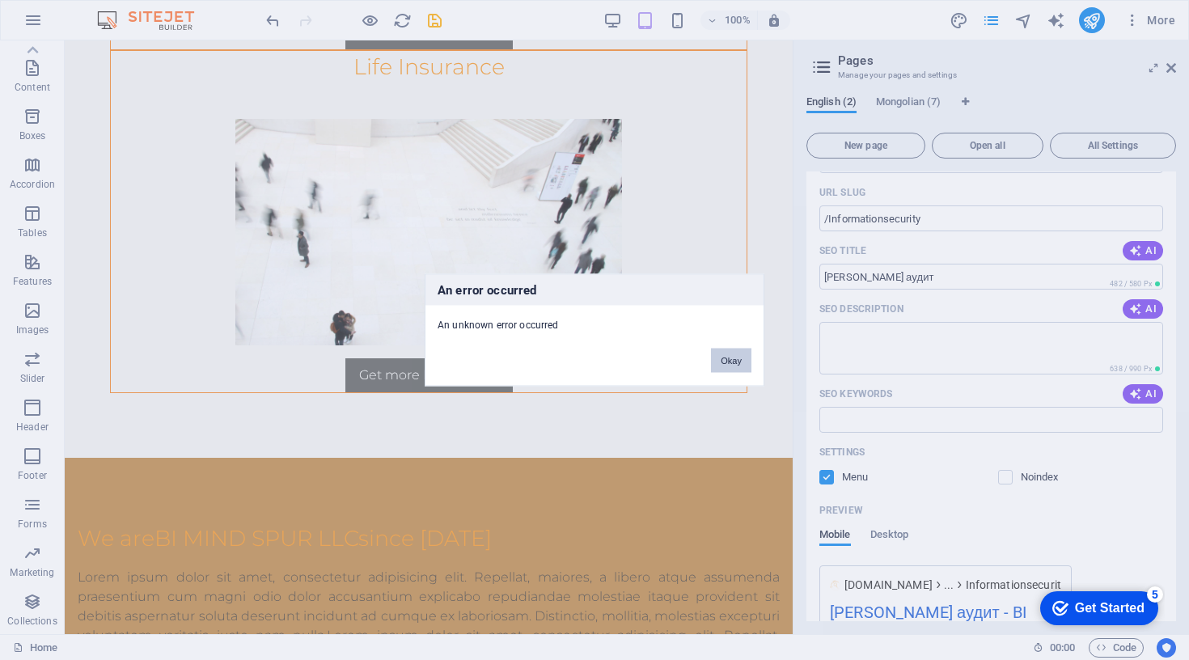
click at [738, 358] on button "Okay" at bounding box center [731, 361] width 40 height 24
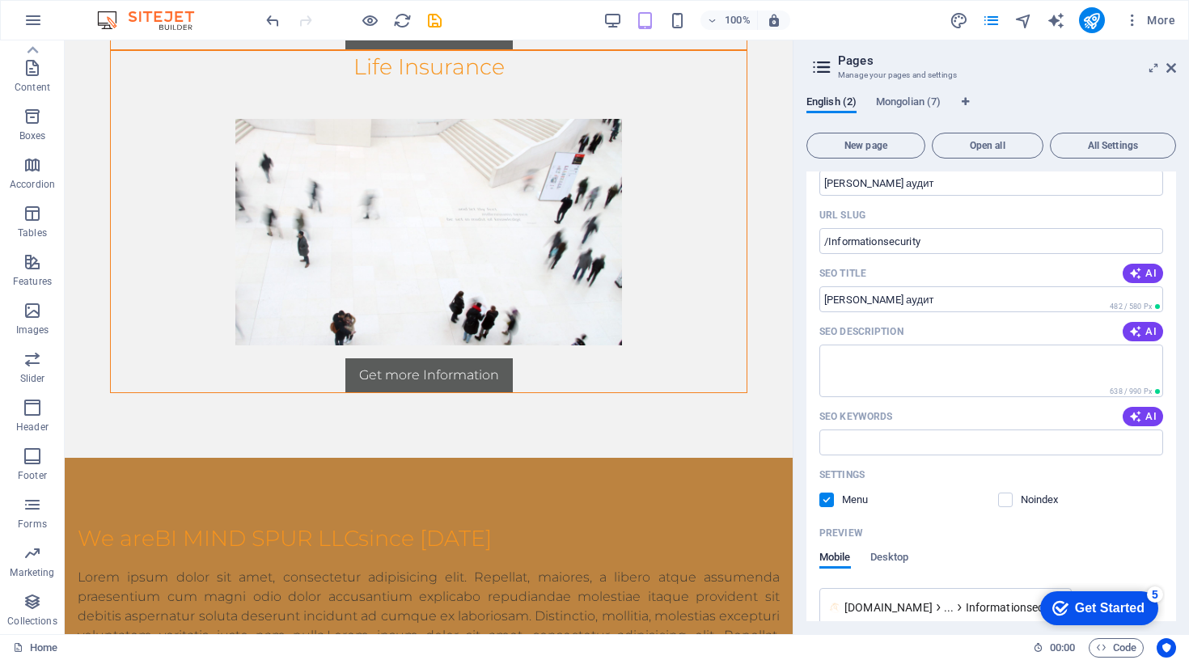
scroll to position [119, 0]
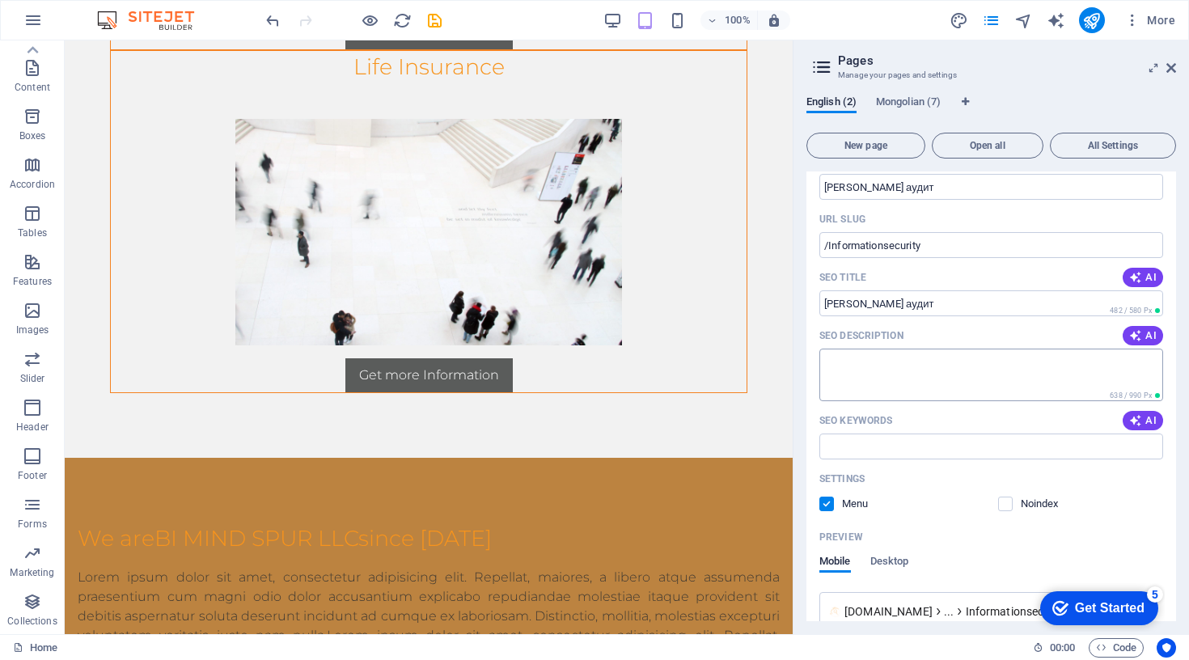
click at [916, 379] on textarea "SEO Description" at bounding box center [991, 375] width 344 height 53
click at [898, 443] on input "SEO Keywords" at bounding box center [991, 446] width 344 height 26
type input "аудит, МАБ, МАБ-ын аудит"
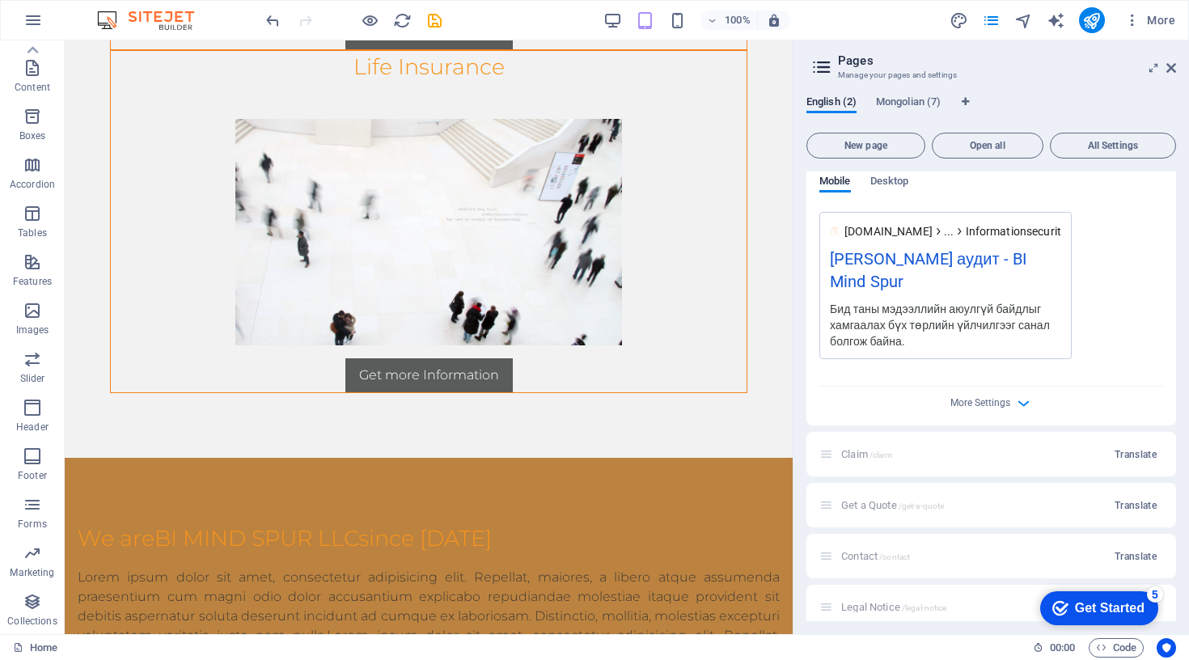
scroll to position [503, 0]
click at [1015, 401] on icon "button" at bounding box center [1023, 399] width 19 height 19
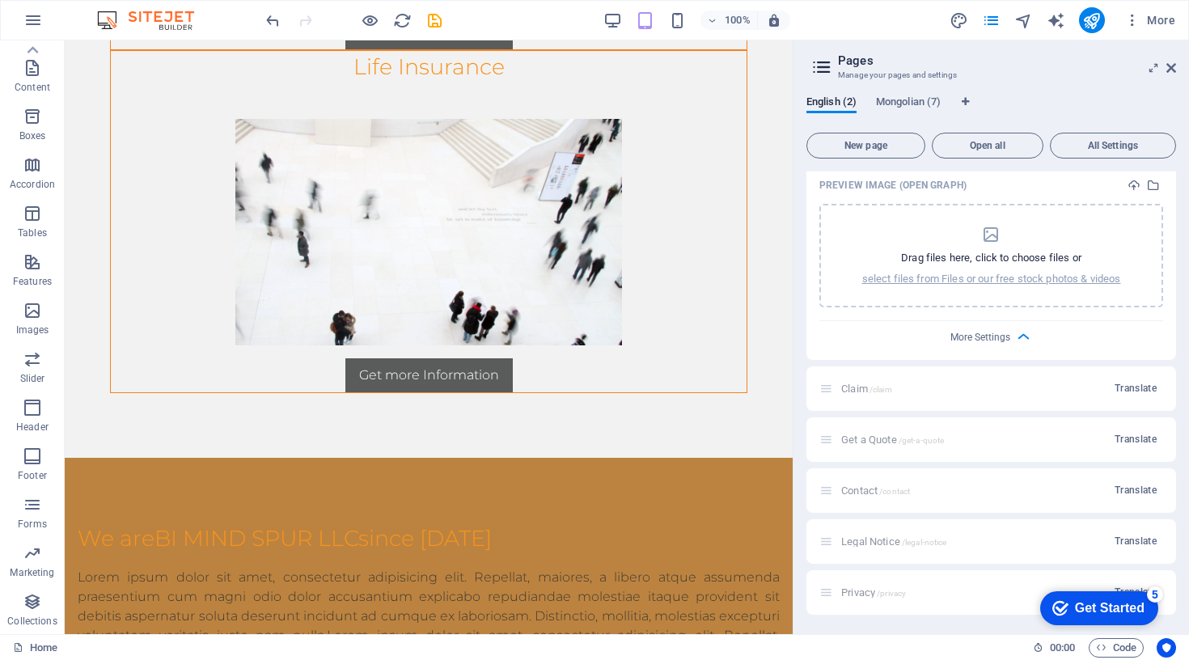
scroll to position [797, 0]
click at [1000, 400] on div "Claim /claim Translate" at bounding box center [991, 388] width 370 height 44
click at [1120, 385] on span "Translate" at bounding box center [1135, 388] width 42 height 13
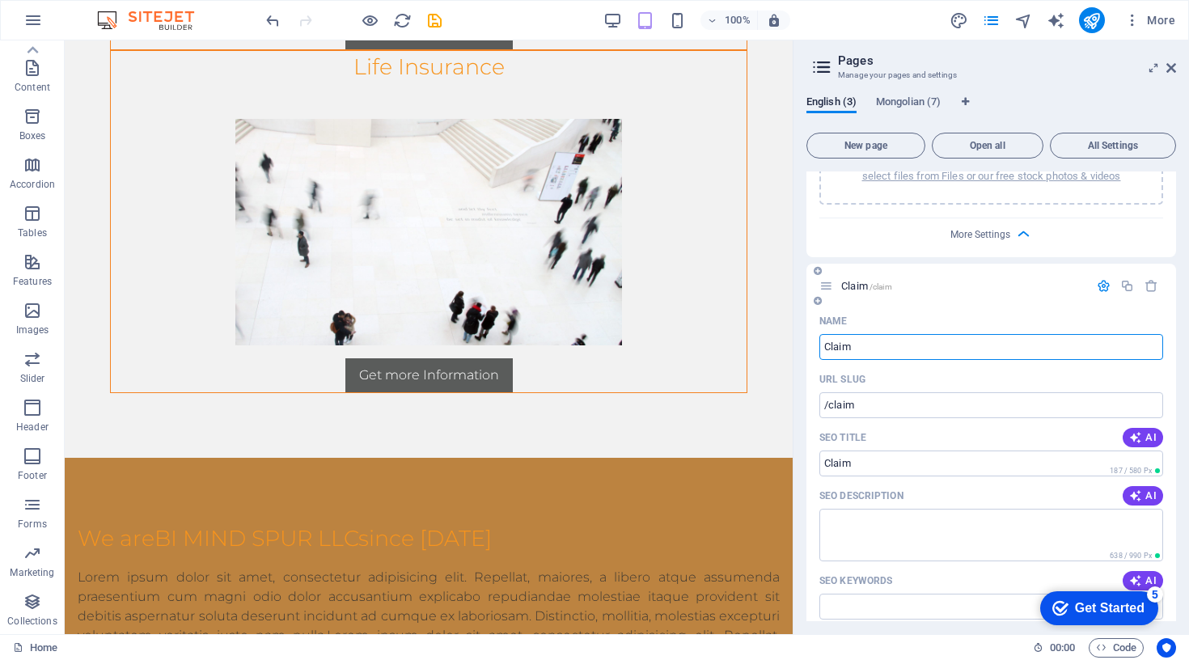
scroll to position [915, 0]
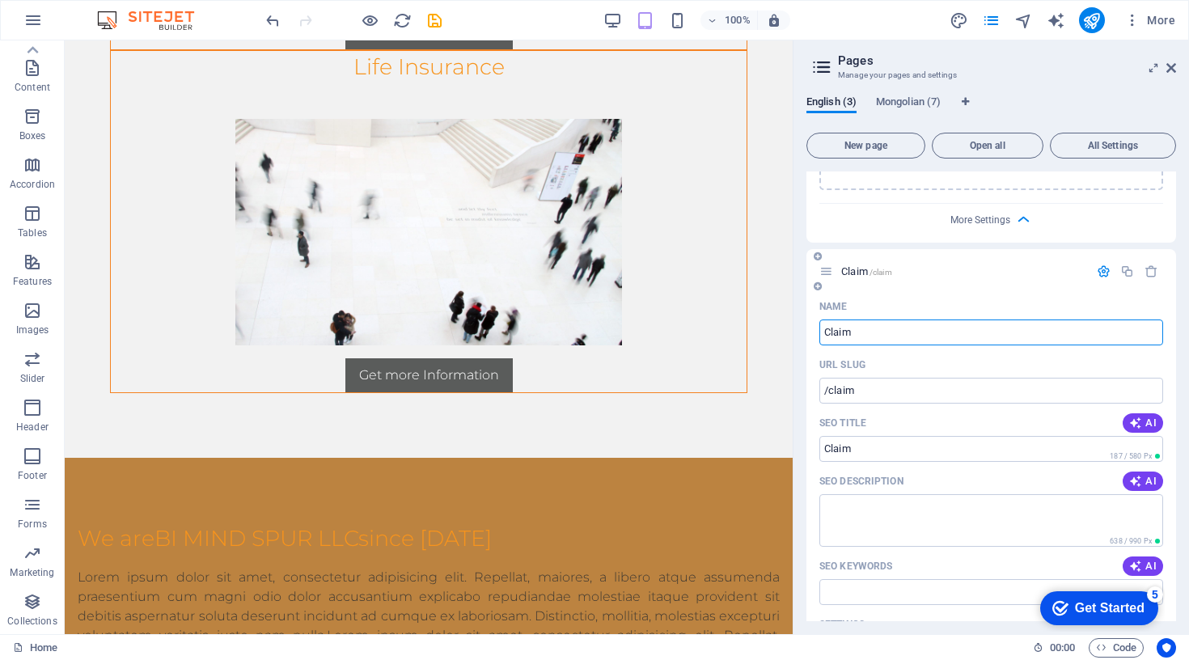
click at [924, 338] on input "Claim" at bounding box center [991, 332] width 344 height 26
type input "{"
type input "[PERSON_NAME]"
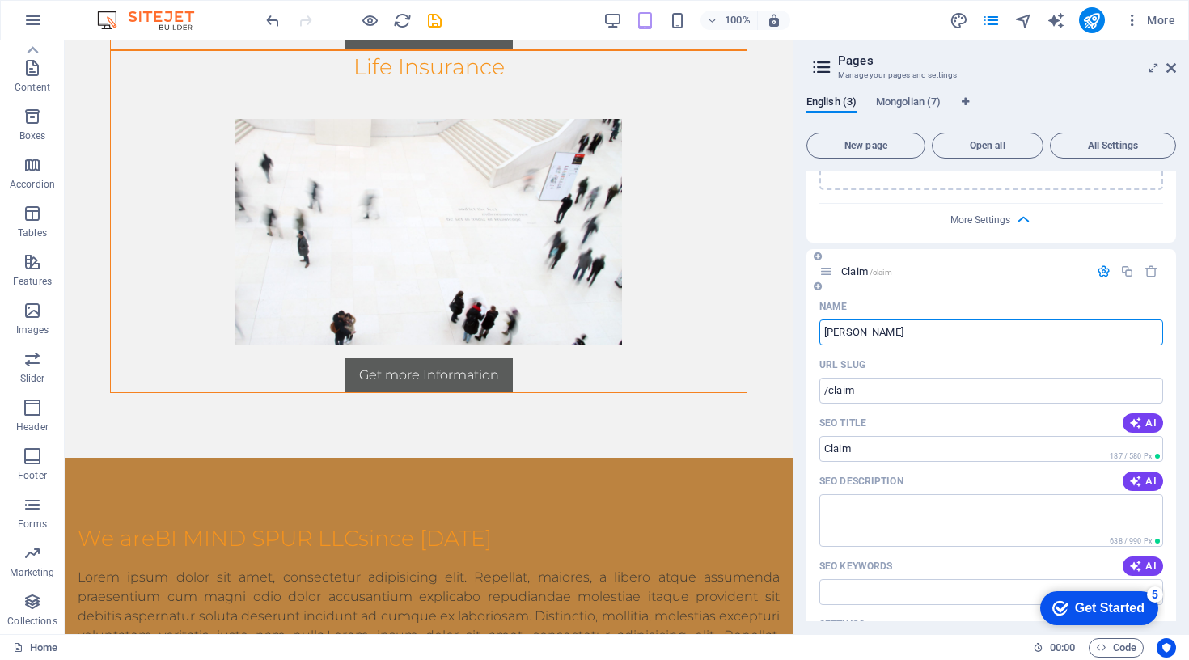
type input "/"
type input "Киб"
type input "Кибер аюулгүй байдлын эрсдэлийн үнэлгээ"
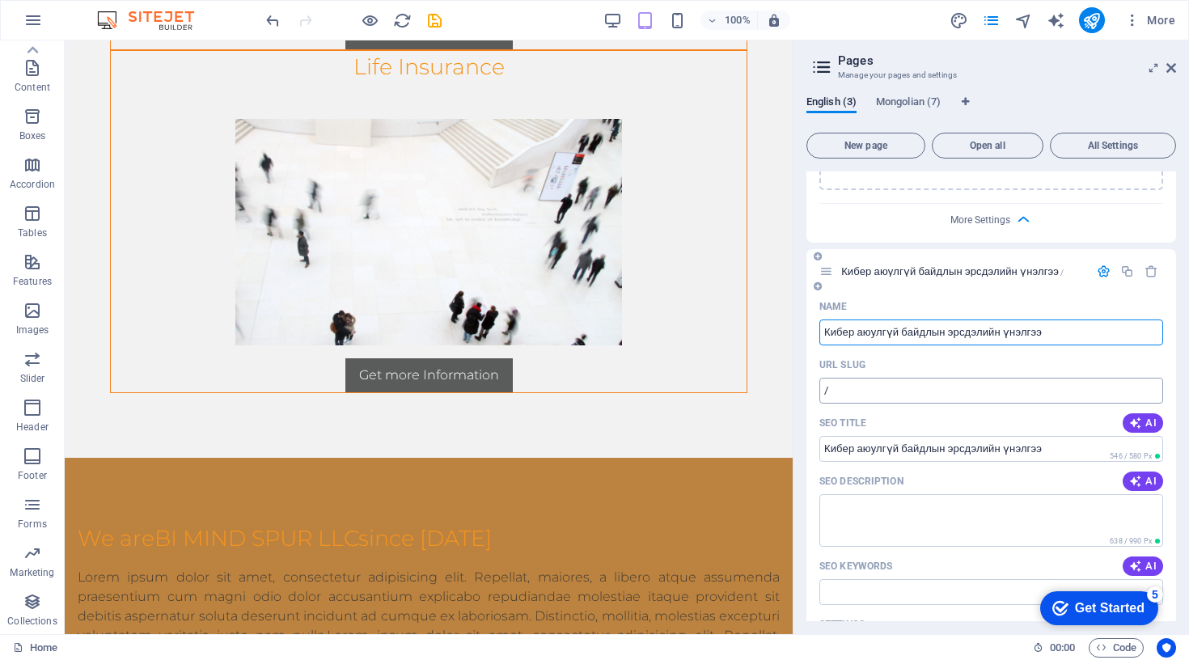
click at [907, 389] on input "/" at bounding box center [991, 391] width 344 height 26
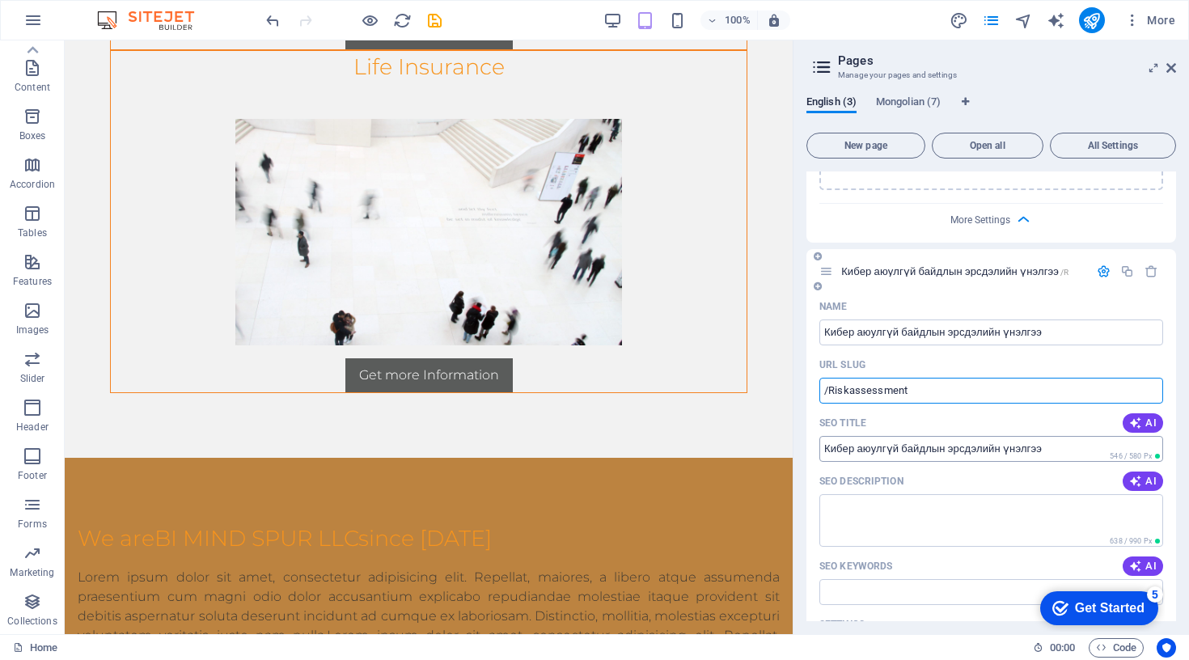
type input "/Riskassessment"
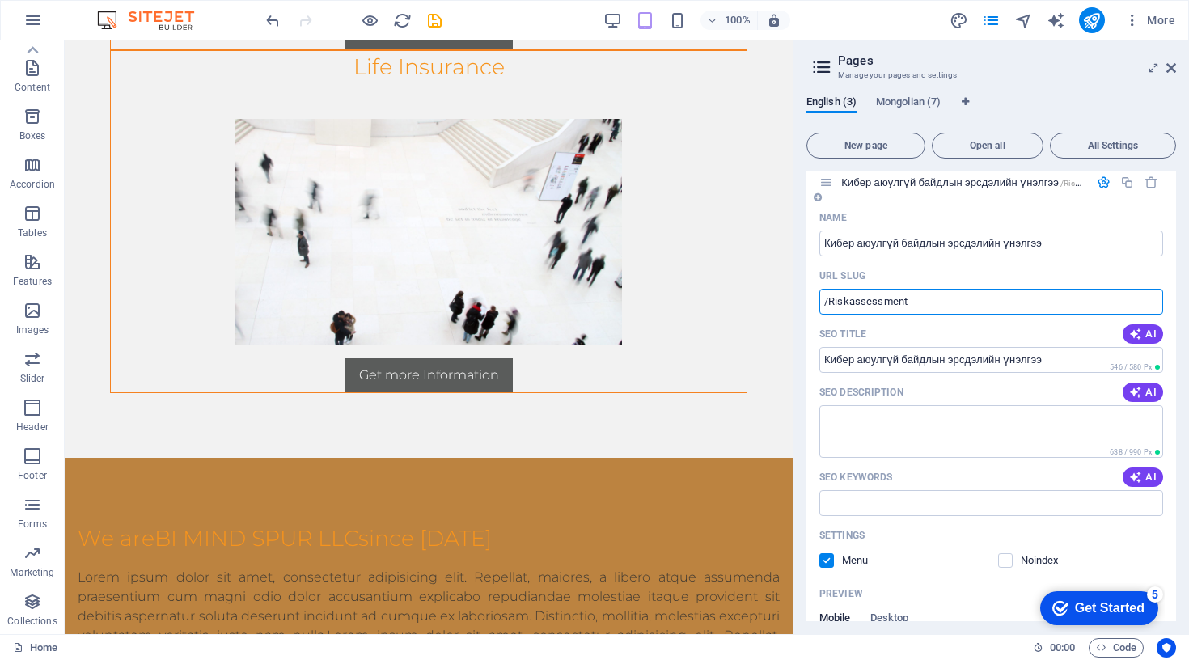
scroll to position [1032, 0]
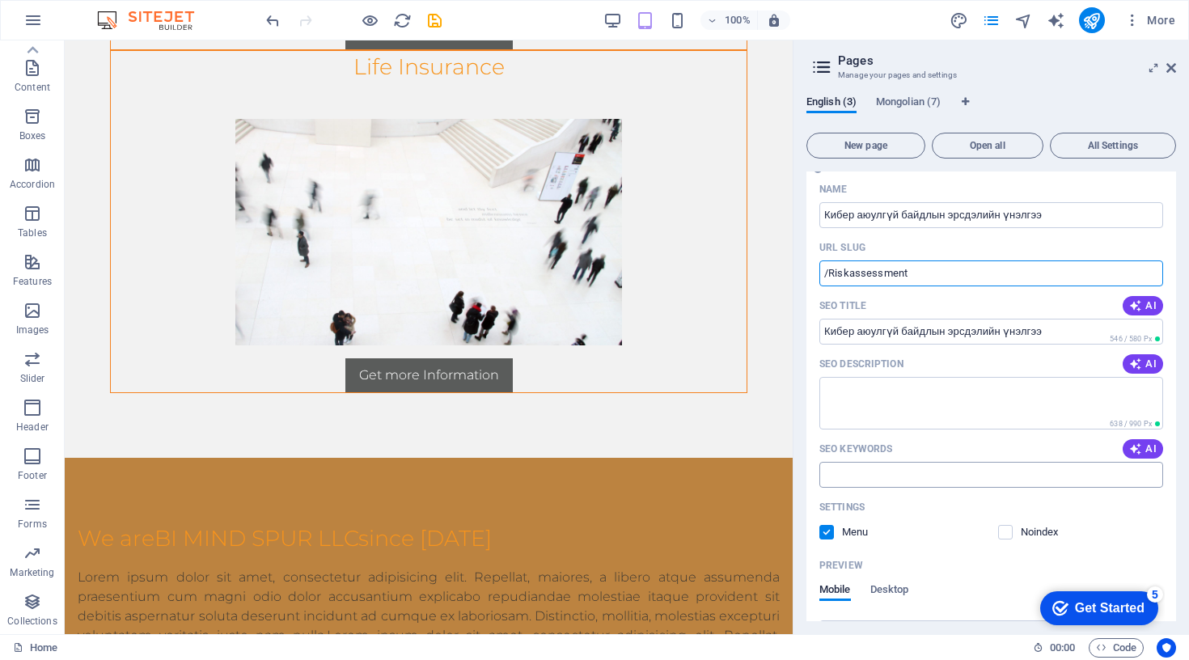
click at [915, 477] on input "SEO Keywords" at bounding box center [991, 475] width 344 height 26
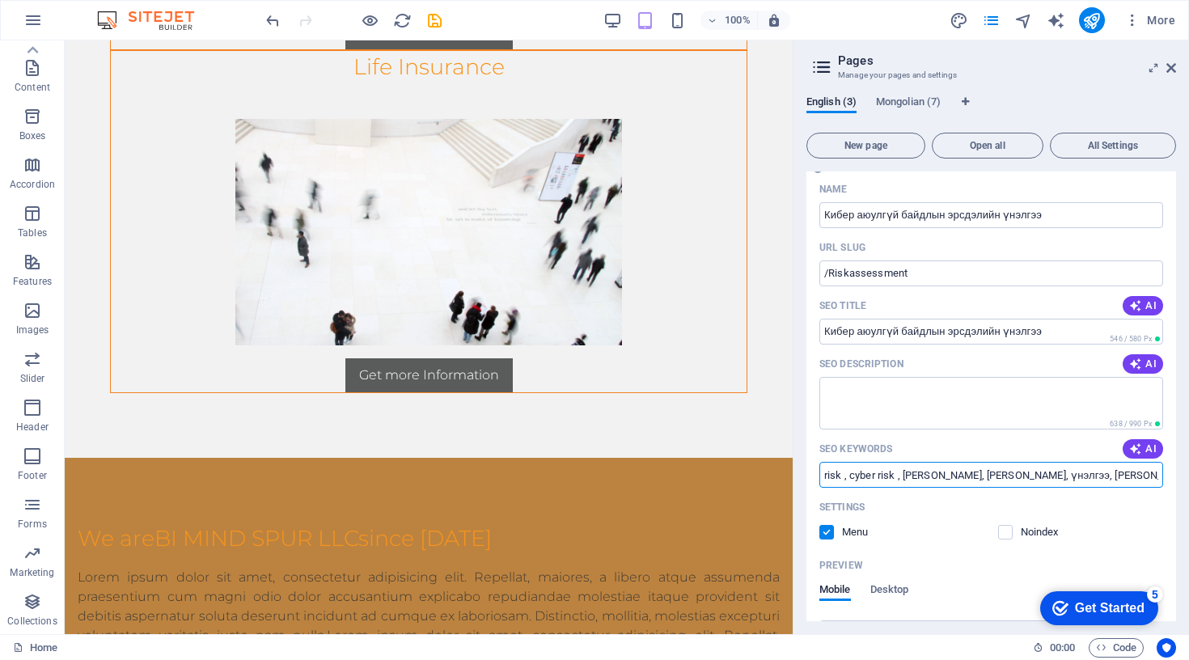
type input "risk , cyber risk , [PERSON_NAME], [PERSON_NAME], үнэлгээ, [PERSON_NAME],"
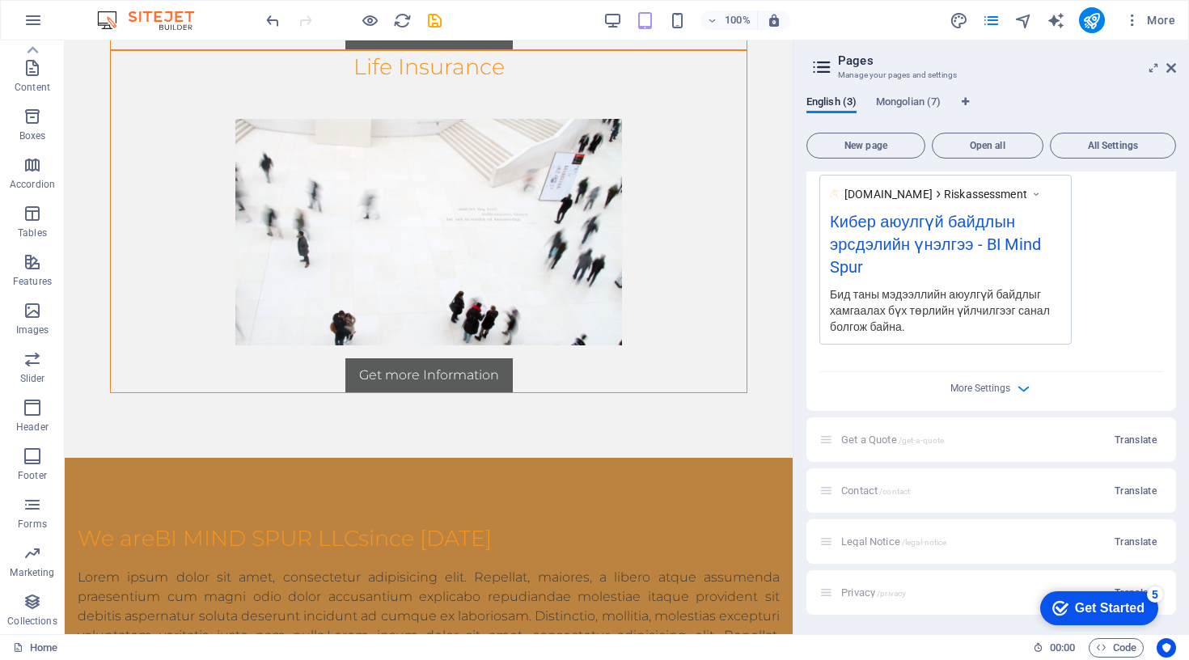
scroll to position [1478, 0]
click at [1131, 442] on span "Translate" at bounding box center [1135, 439] width 42 height 13
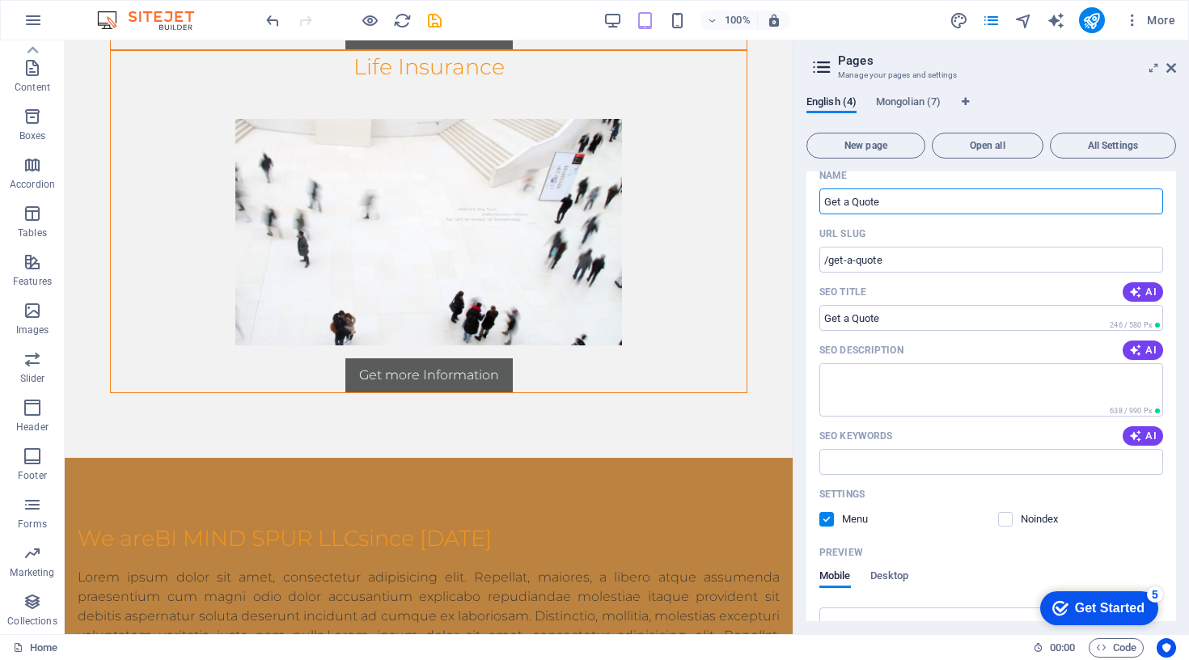
scroll to position [1715, 0]
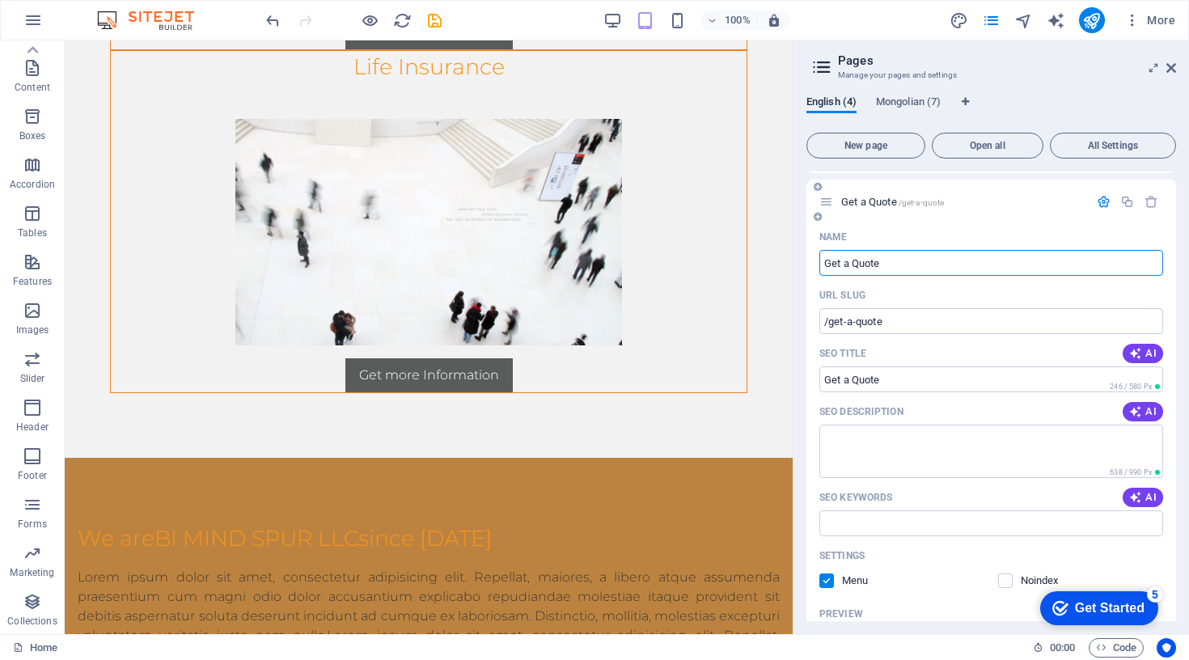
click at [890, 259] on input "Get a Quote" at bounding box center [991, 263] width 344 height 26
type input "Үн"
type input "/"
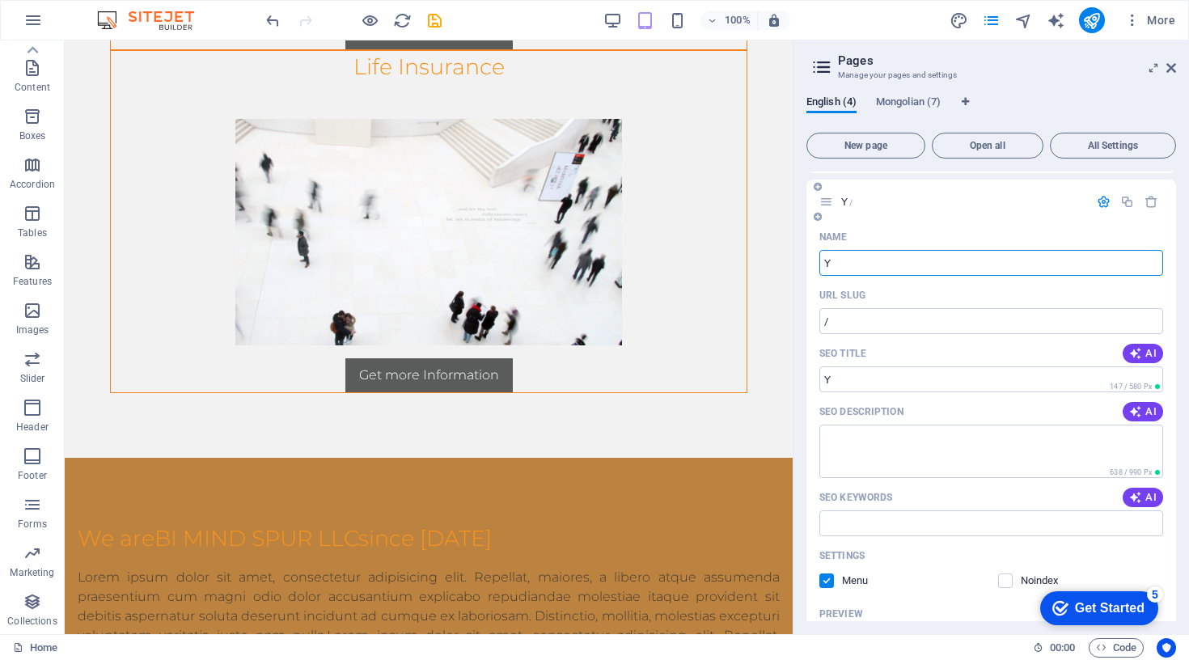
type input "Ү"
type input "Үнийн санад"
type input "Үнийн санал"
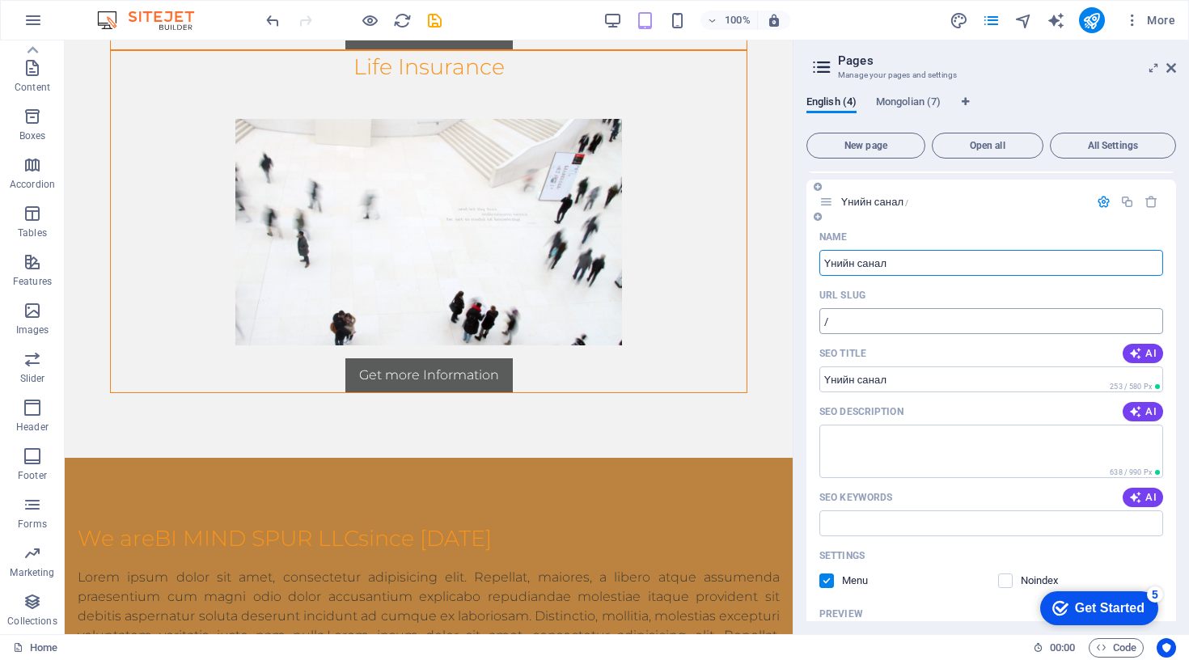
click at [870, 325] on input "/" at bounding box center [991, 321] width 344 height 26
type input "/get-a-quote"
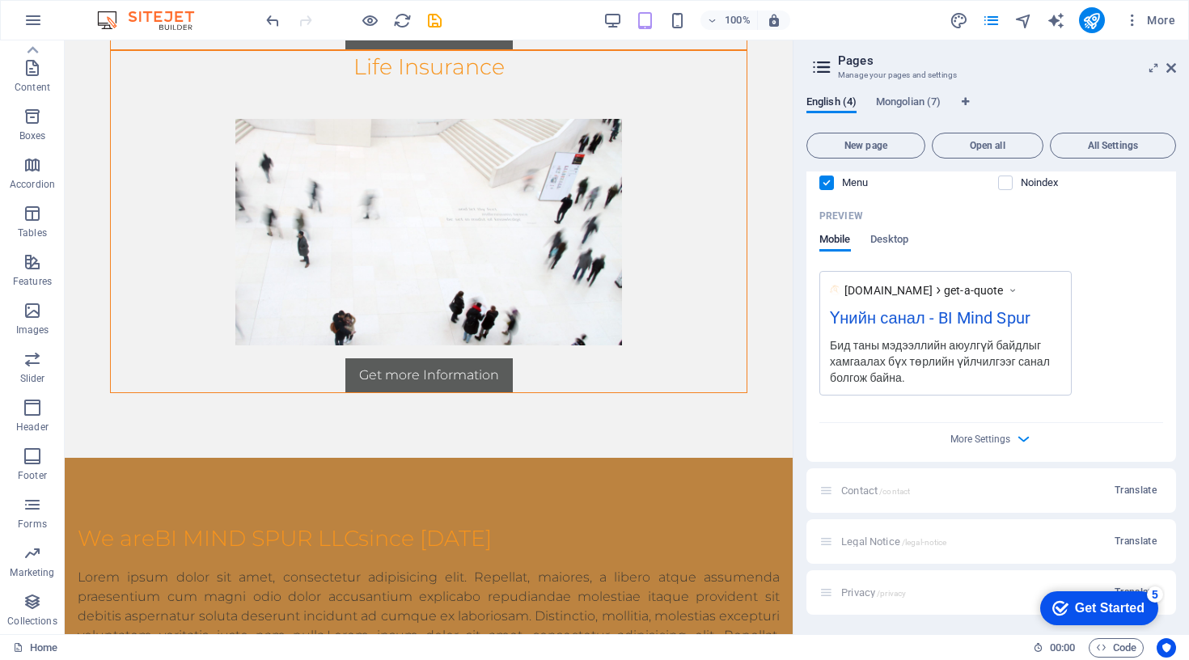
scroll to position [2113, 0]
click at [1144, 486] on span "Translate" at bounding box center [1135, 490] width 42 height 13
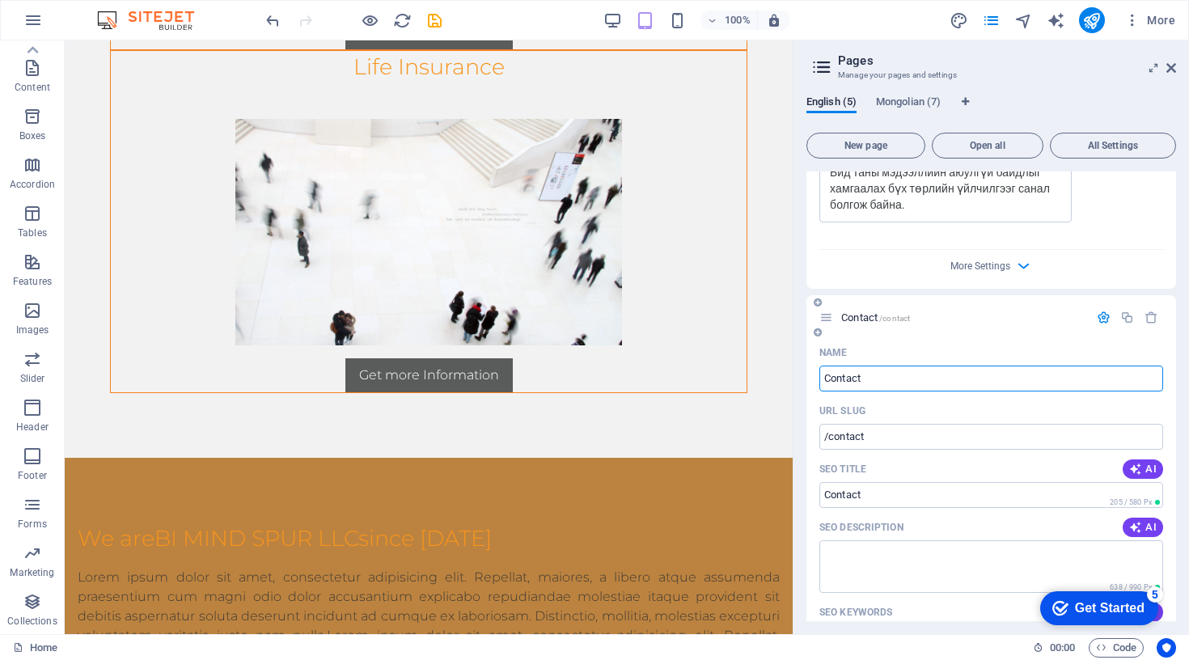
scroll to position [2294, 0]
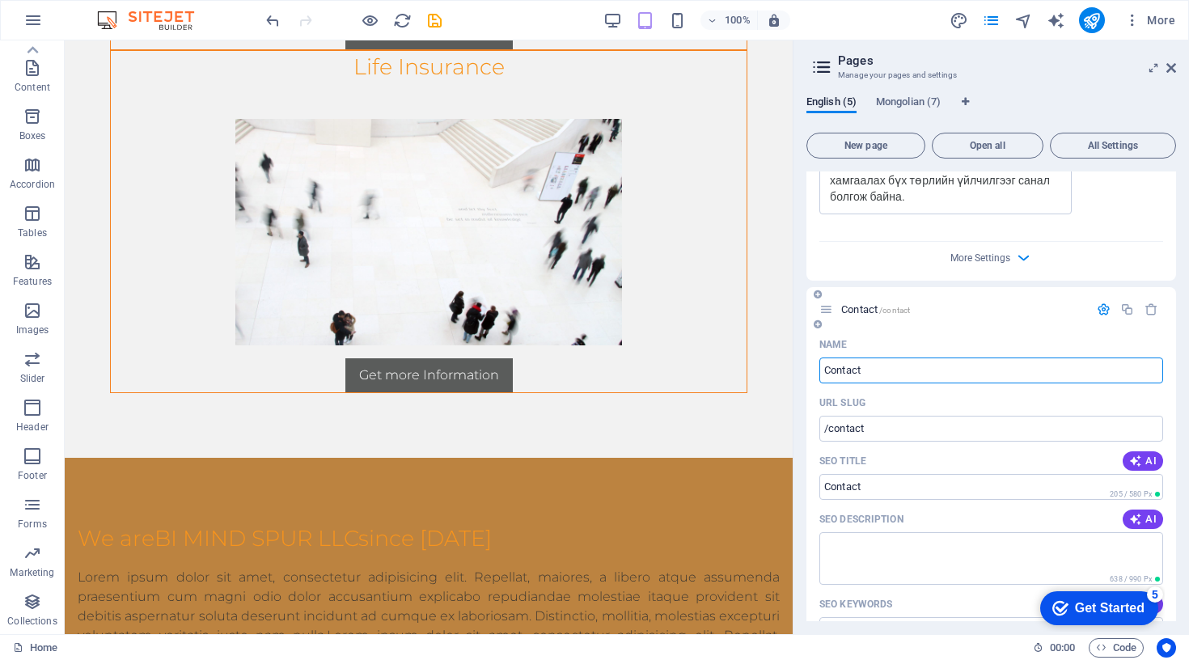
click at [848, 369] on input "Contact" at bounding box center [991, 370] width 344 height 26
type input "Холбоо барих"
type input "/"
type input "Холбоо барих"
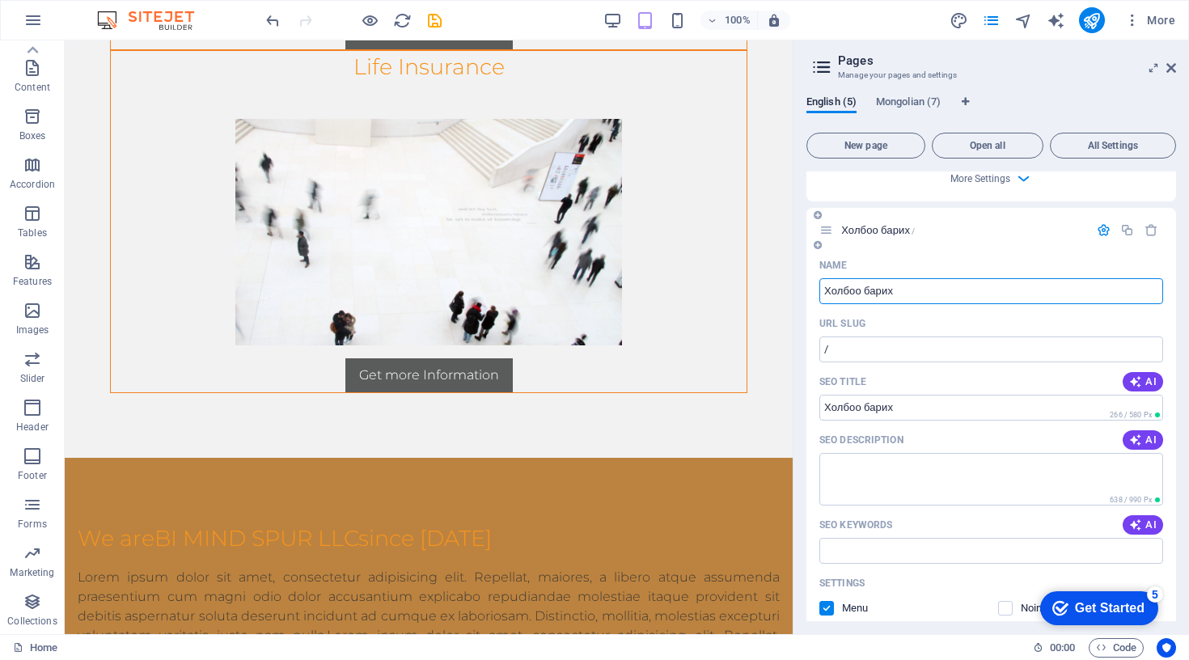
scroll to position [2377, 0]
click at [849, 405] on input "Холбоо барих" at bounding box center [991, 404] width 344 height 26
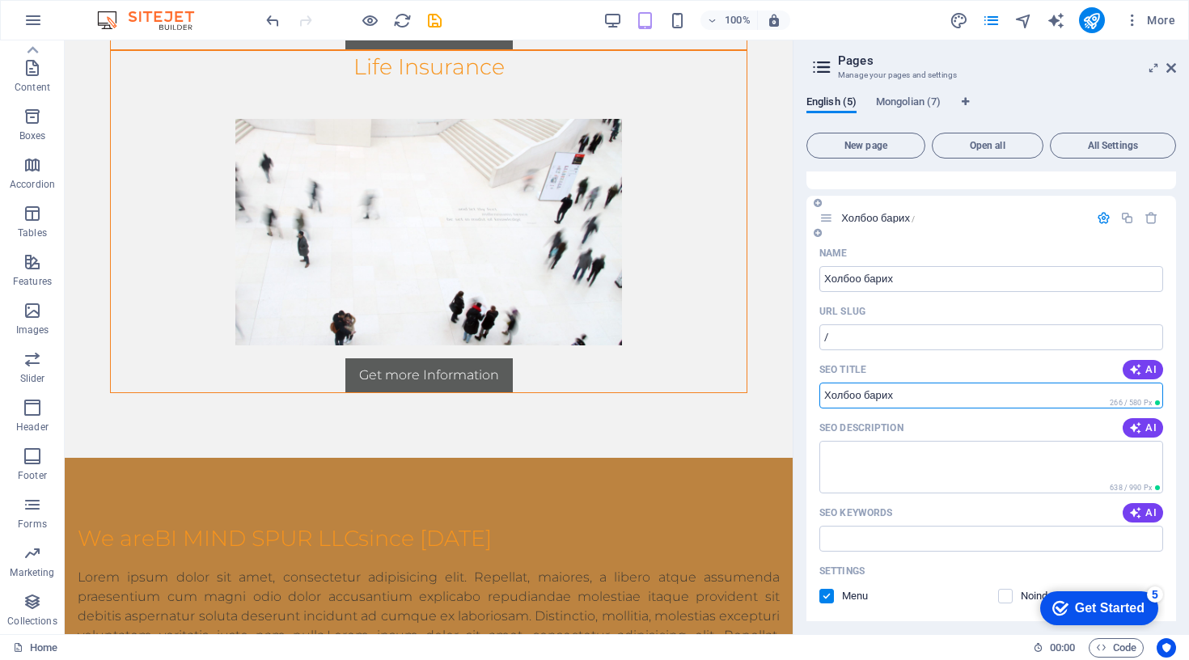
scroll to position [2394, 0]
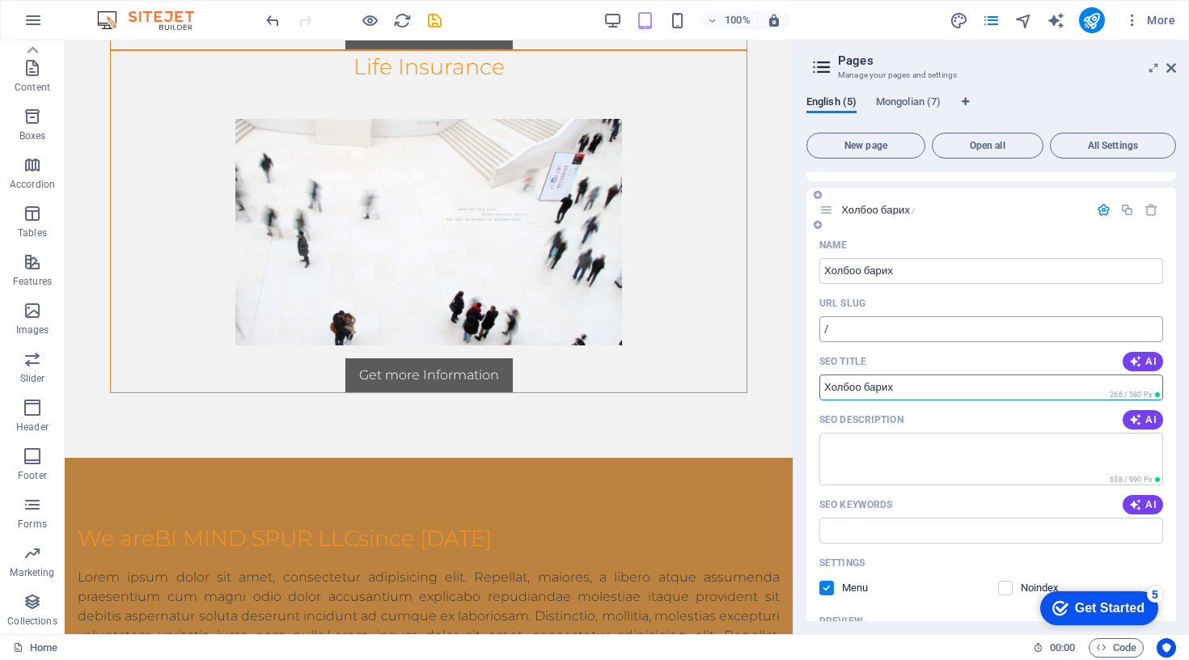
click at [858, 323] on input "/" at bounding box center [991, 329] width 344 height 26
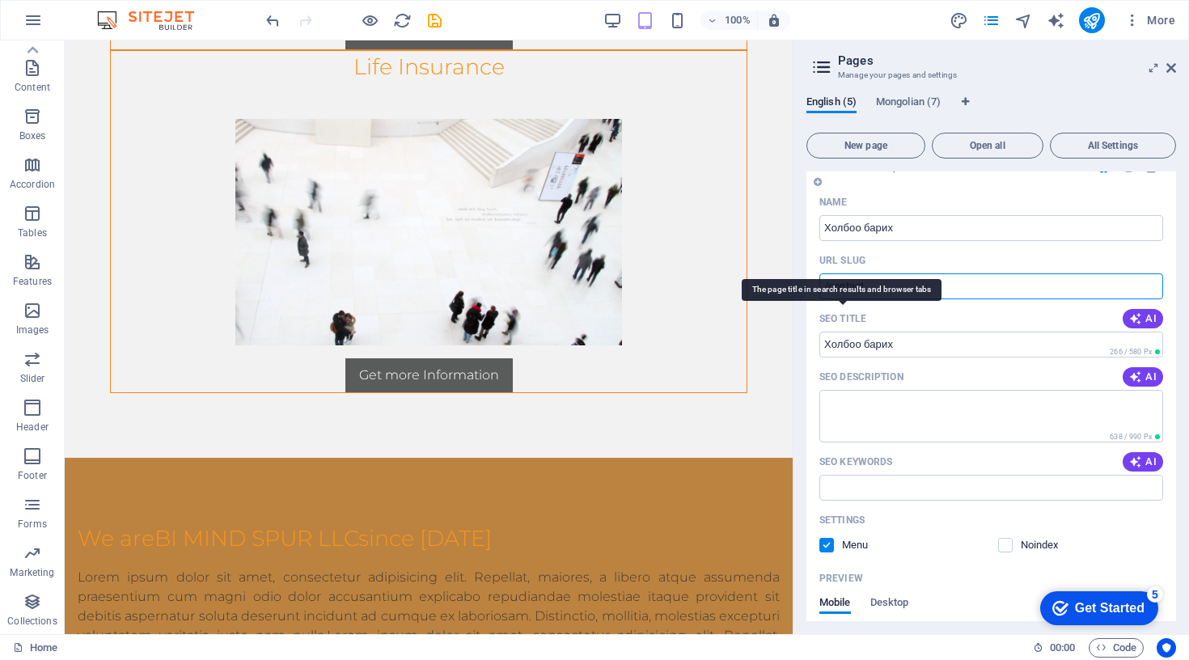
type input "/contact"
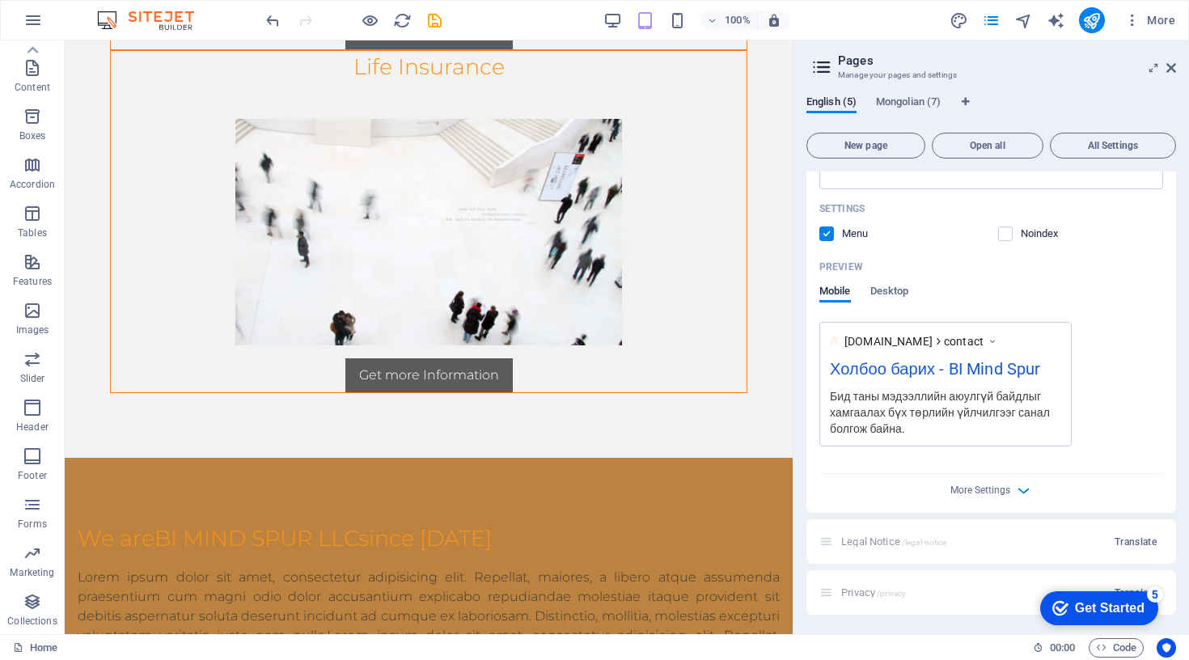
scroll to position [2748, 0]
click at [1140, 543] on span "Translate" at bounding box center [1135, 541] width 42 height 13
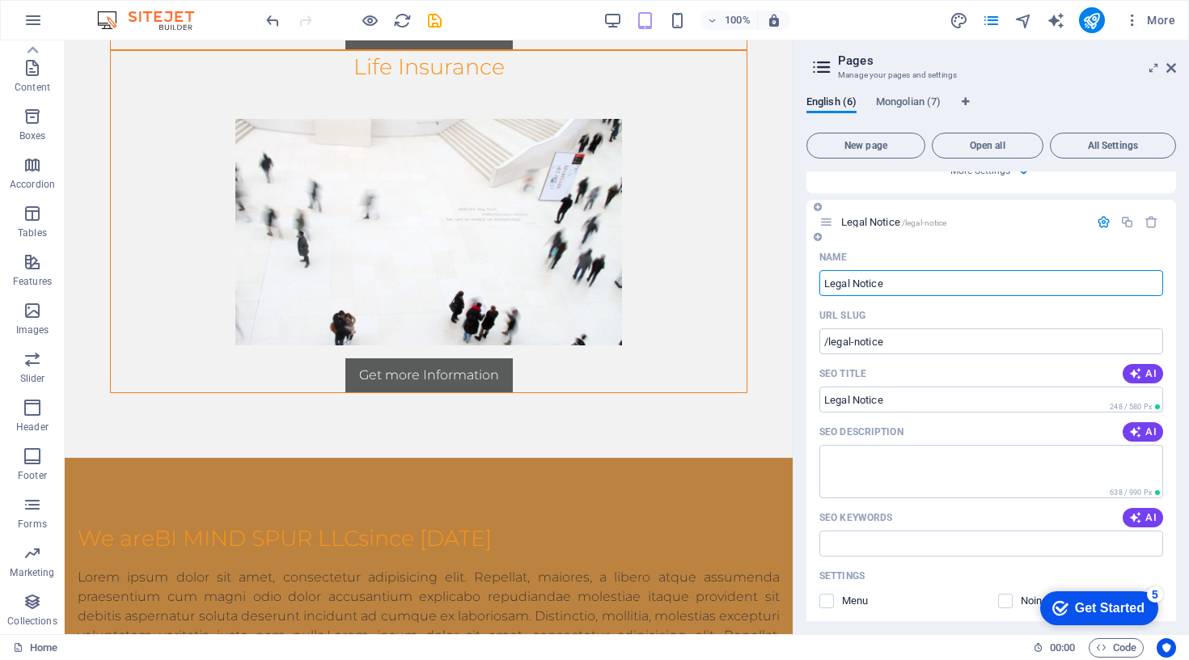
scroll to position [3063, 0]
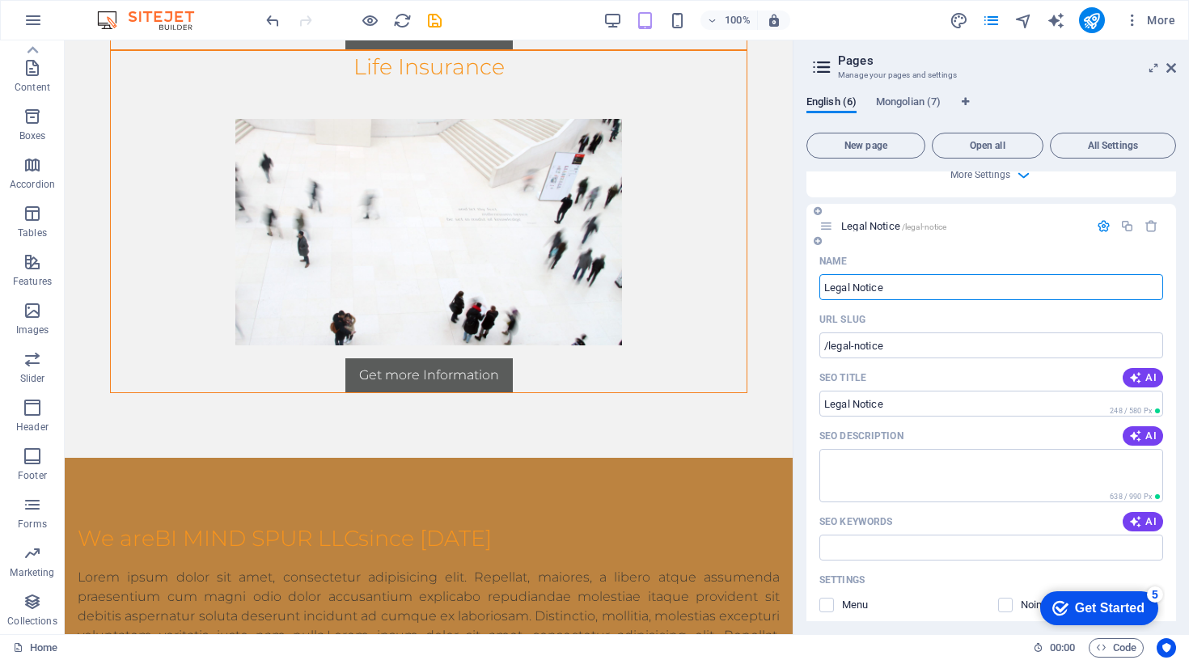
click at [870, 290] on input "Legal Notice" at bounding box center [991, 287] width 344 height 26
type input "ME"
type input "/me"
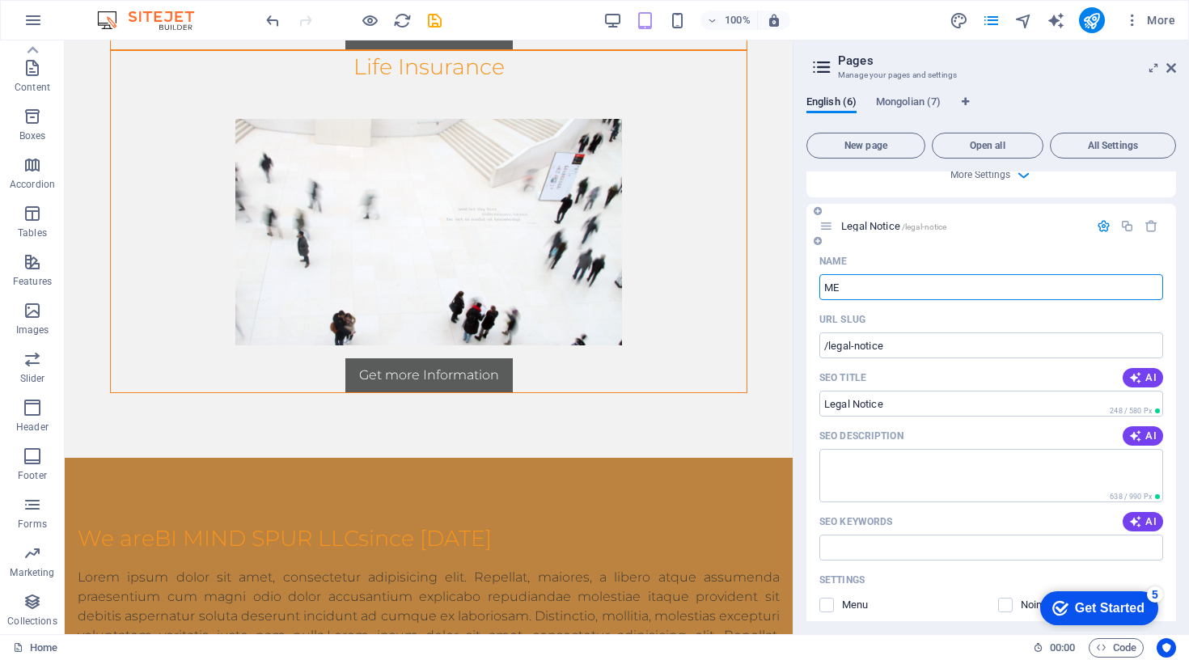
type input "ME"
type input "M"
type input "[PERSON_NAME] зөвшөөрөл"
type input "/"
type input "[PERSON_NAME] зөвшөөрөл"
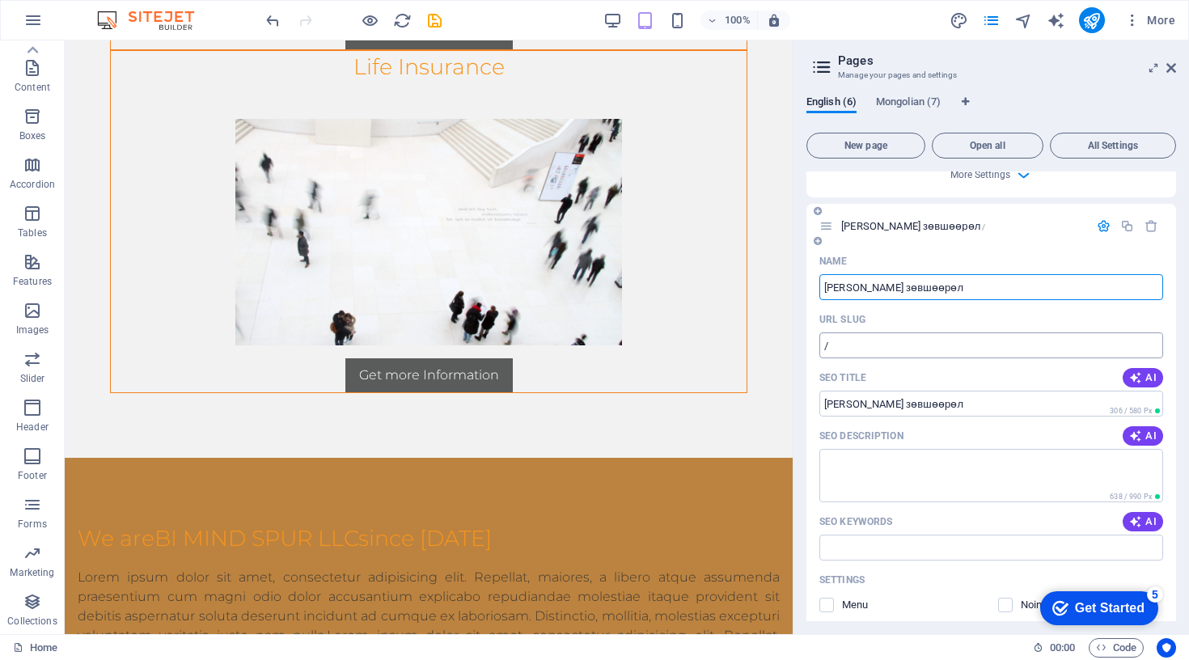
click at [865, 345] on input "/" at bounding box center [991, 345] width 344 height 26
click at [857, 289] on input "[PERSON_NAME] зөвшөөрөл" at bounding box center [991, 287] width 344 height 26
click at [858, 345] on input "/" at bounding box center [991, 345] width 344 height 26
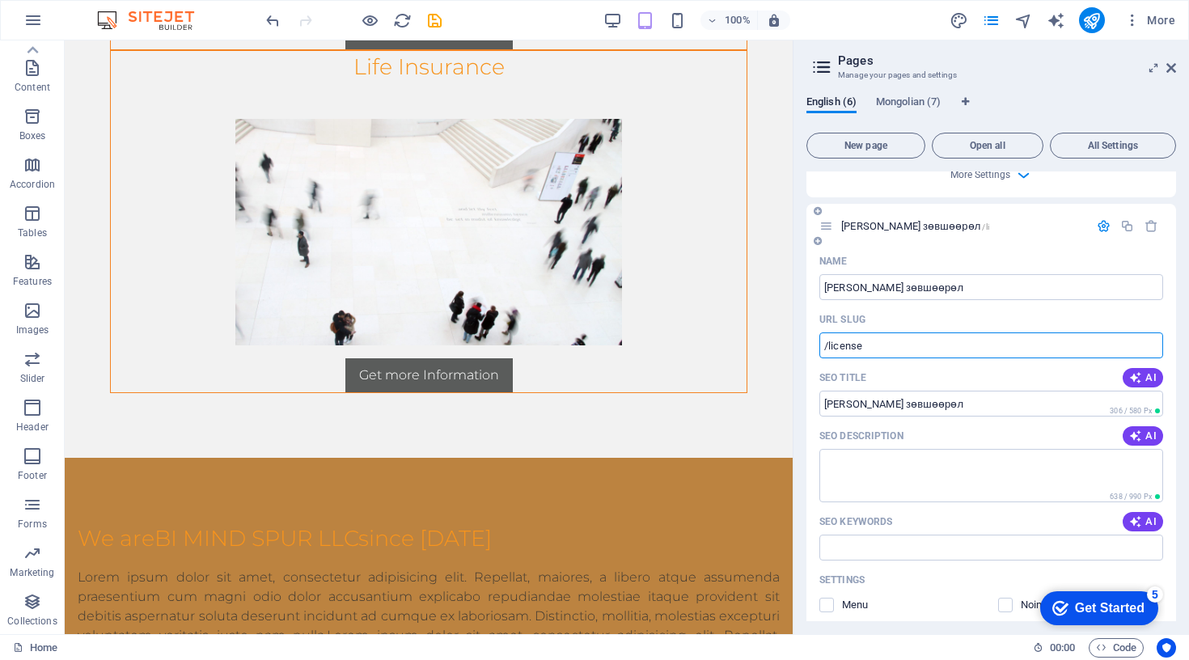
type input "/license"
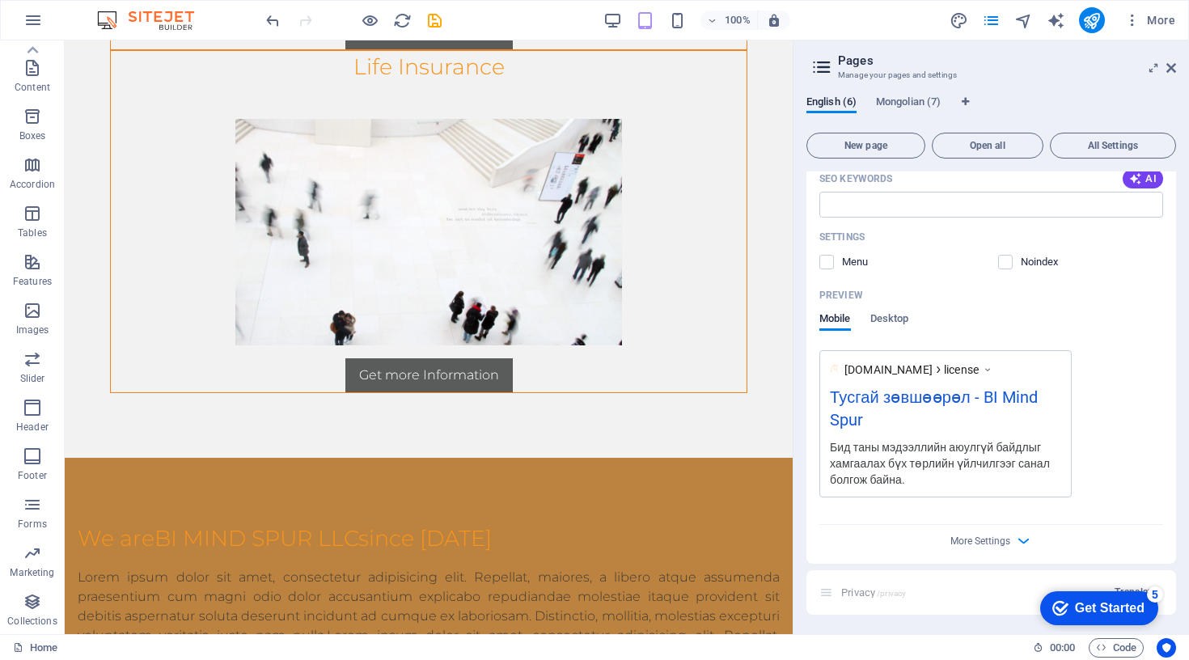
scroll to position [3406, 0]
click at [878, 591] on div "Privacy /privacy Translate" at bounding box center [991, 592] width 370 height 44
click at [1131, 582] on button "Translate" at bounding box center [1135, 592] width 55 height 26
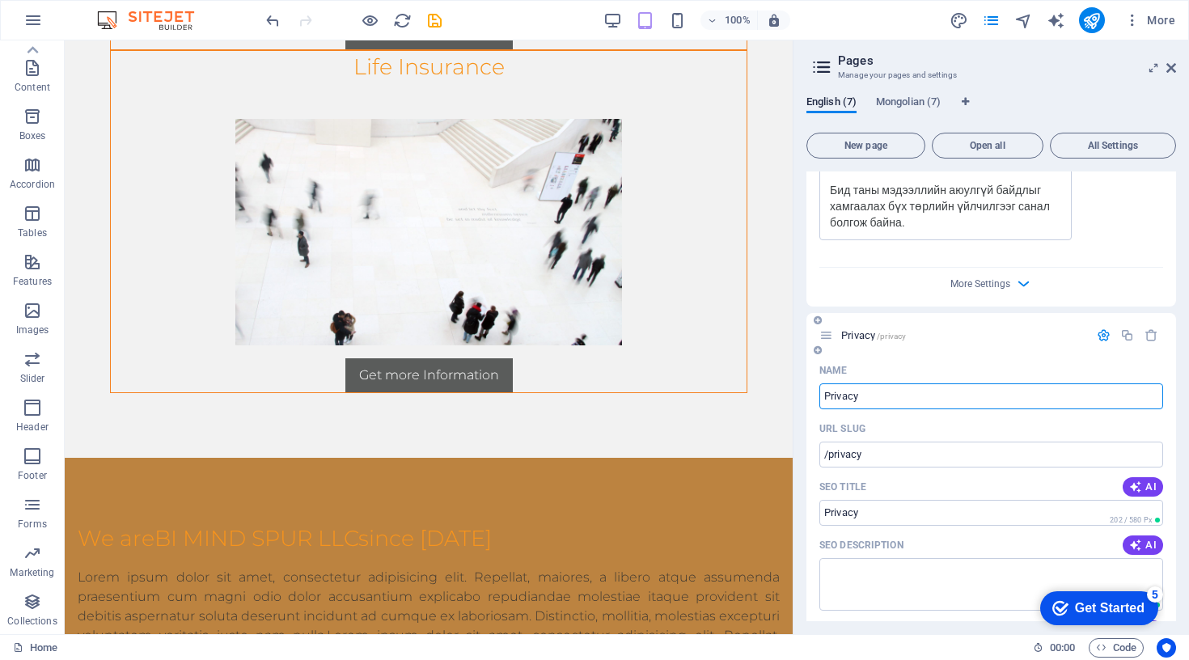
click at [835, 397] on input "Privacy" at bounding box center [991, 396] width 344 height 26
type input "Y"
type input "/"
type input "Нууцлал"
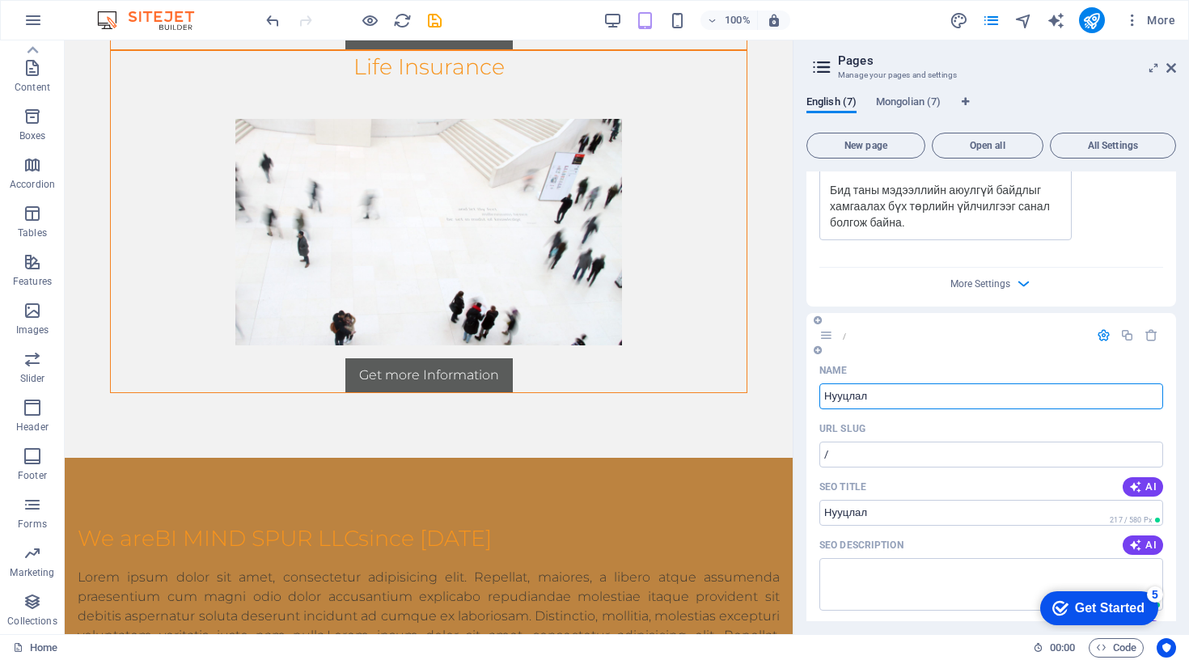
type input "Нууцлал"
type input "Нууцлалын бодлог"
type input "Нууцлалын бодло"
type input "Нууцлалын бодлого"
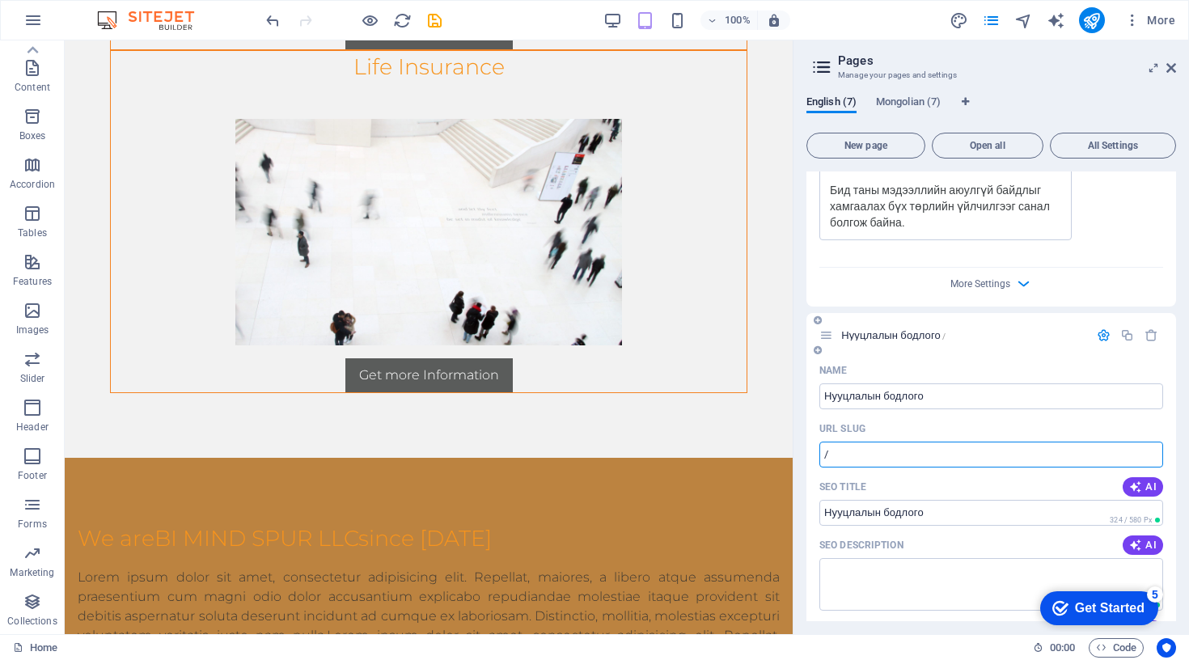
click at [842, 462] on input "/" at bounding box center [991, 455] width 344 height 26
type input "/Privacy"
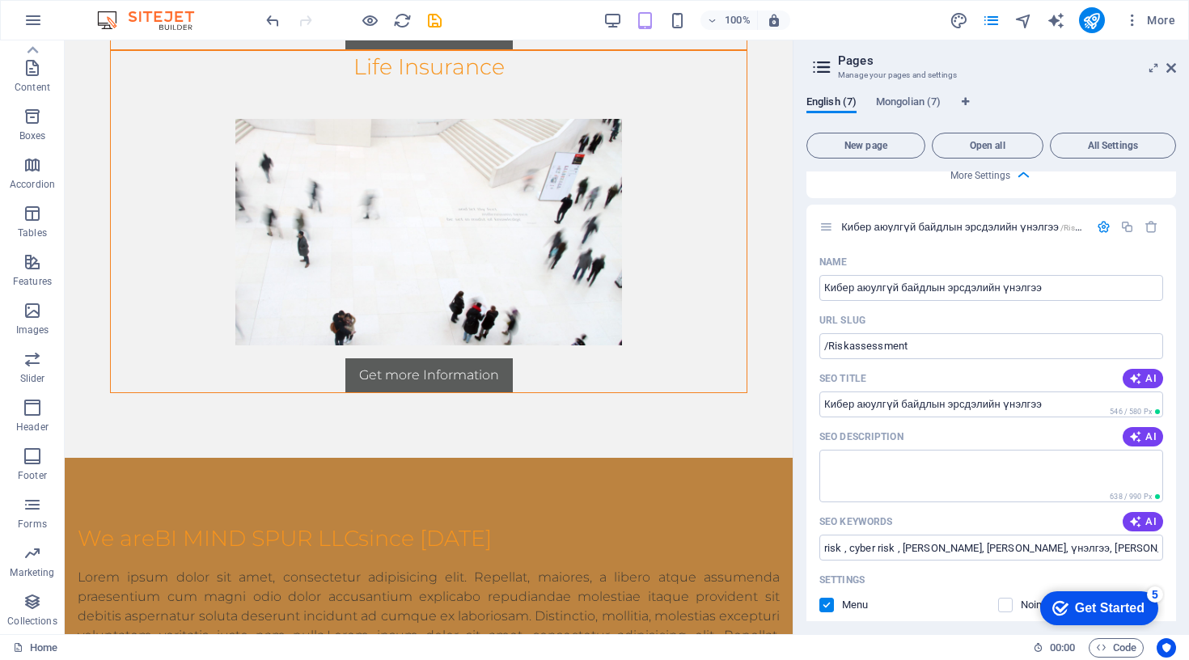
scroll to position [941, 0]
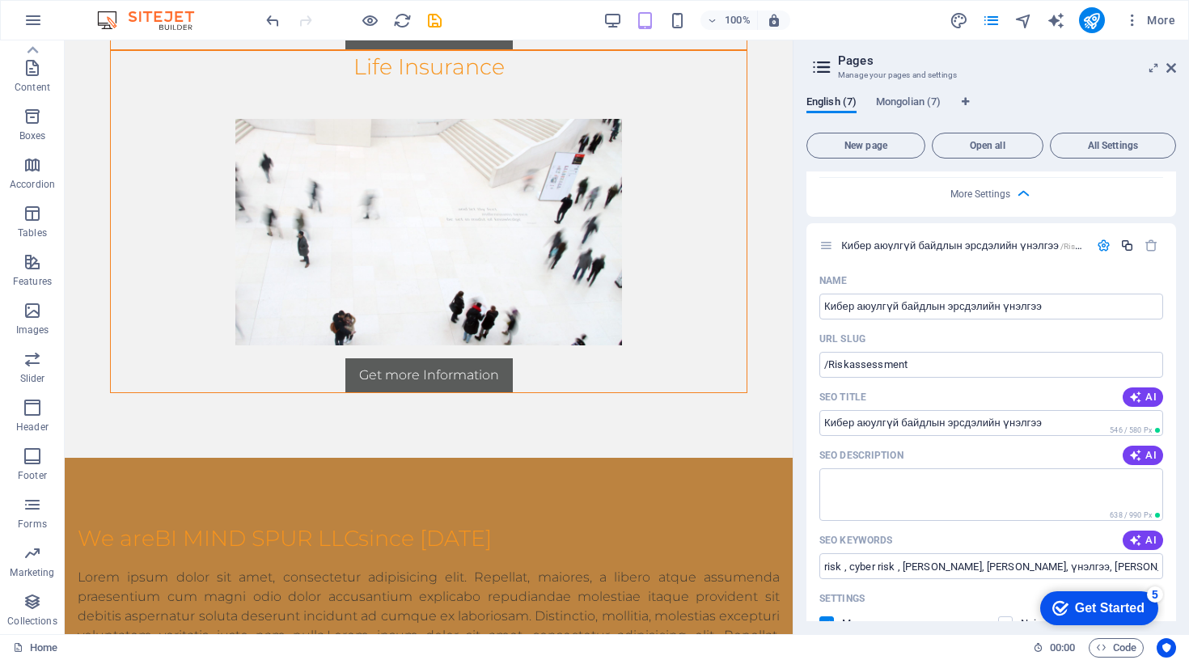
click at [1122, 246] on icon "button" at bounding box center [1127, 246] width 14 height 14
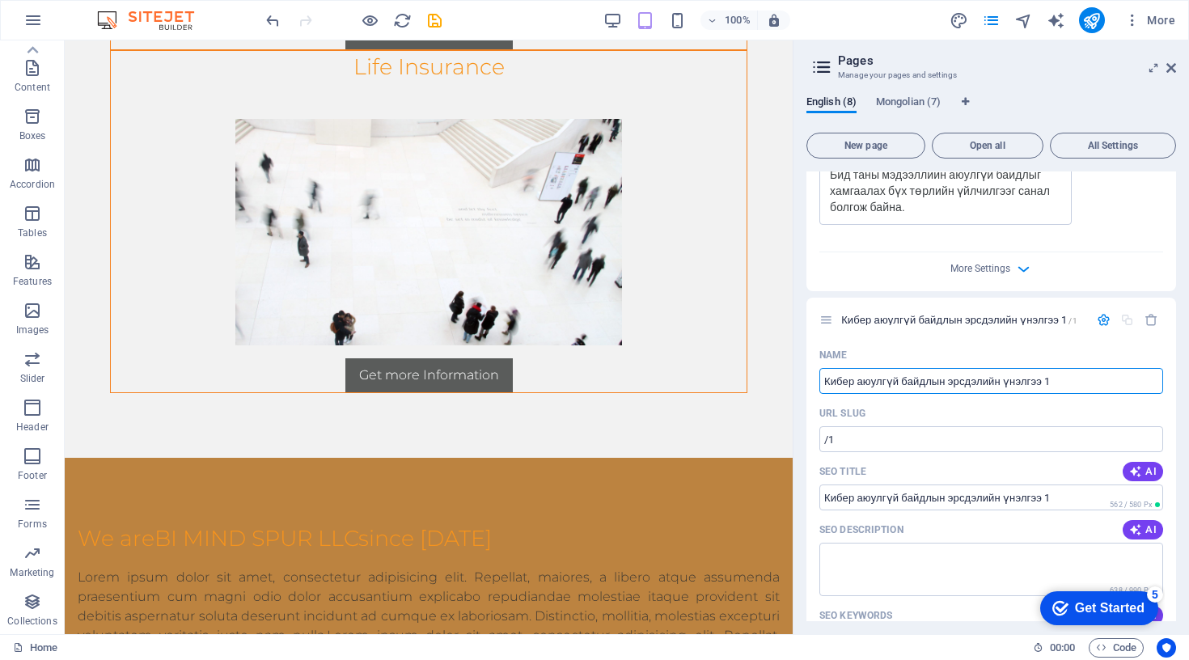
scroll to position [1622, 0]
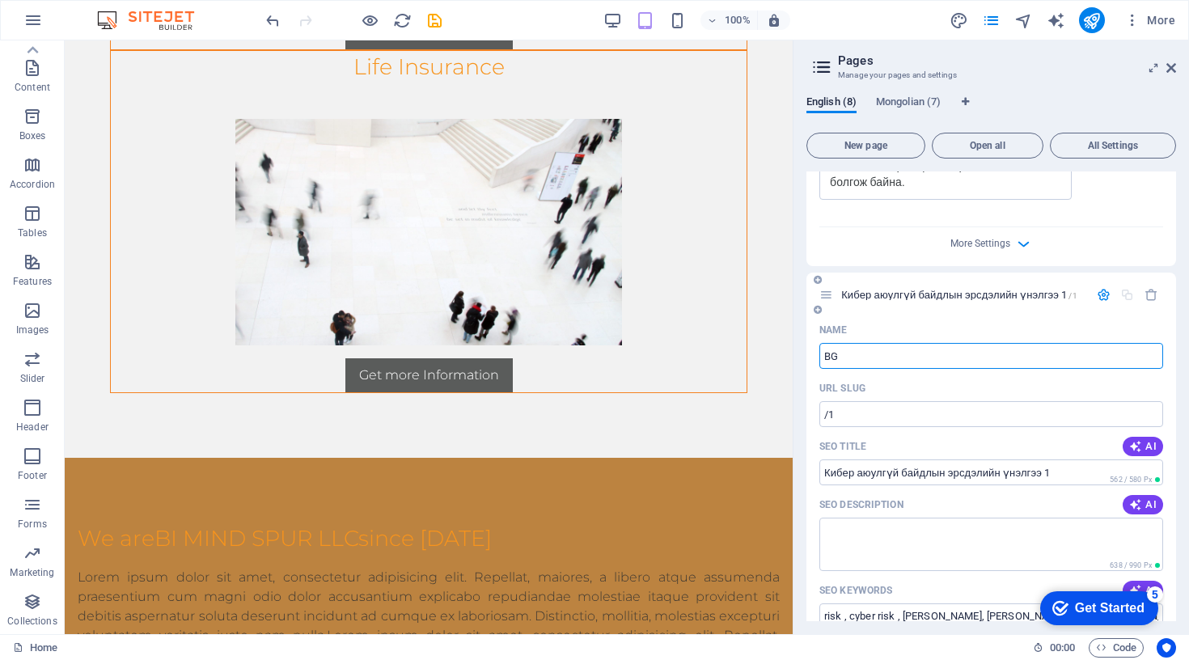
type input "BG"
type input "/bg"
type input "BG"
type input "B"
type input "/"
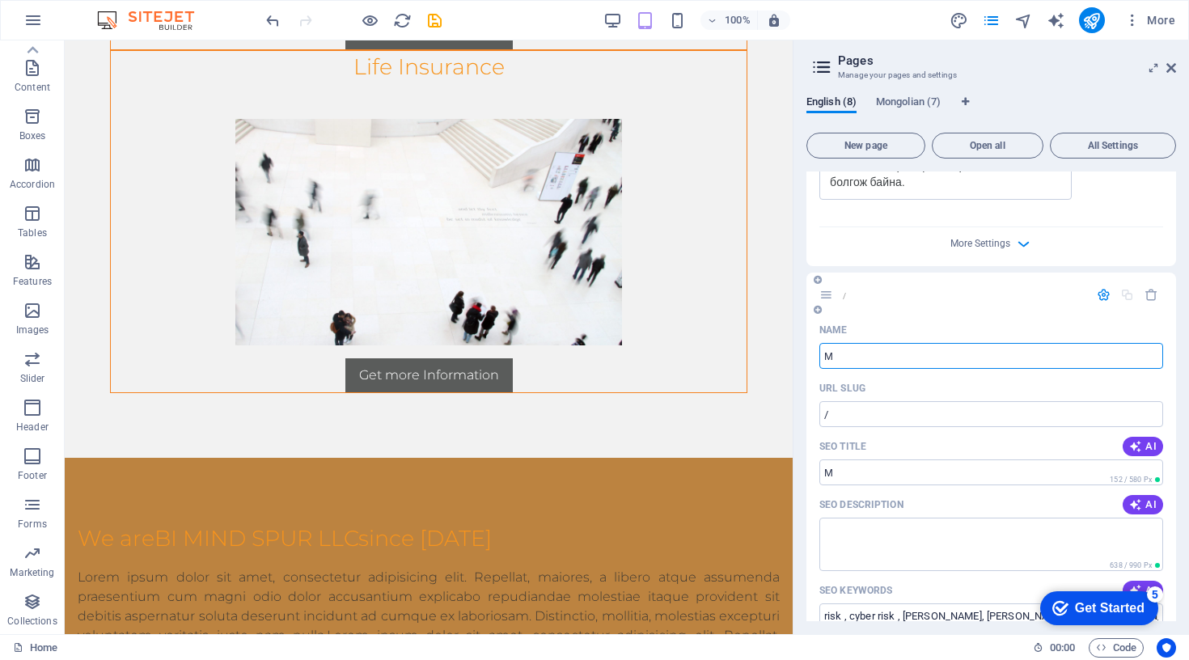
type input "М"
type input "Мен"
type input "Менеж"
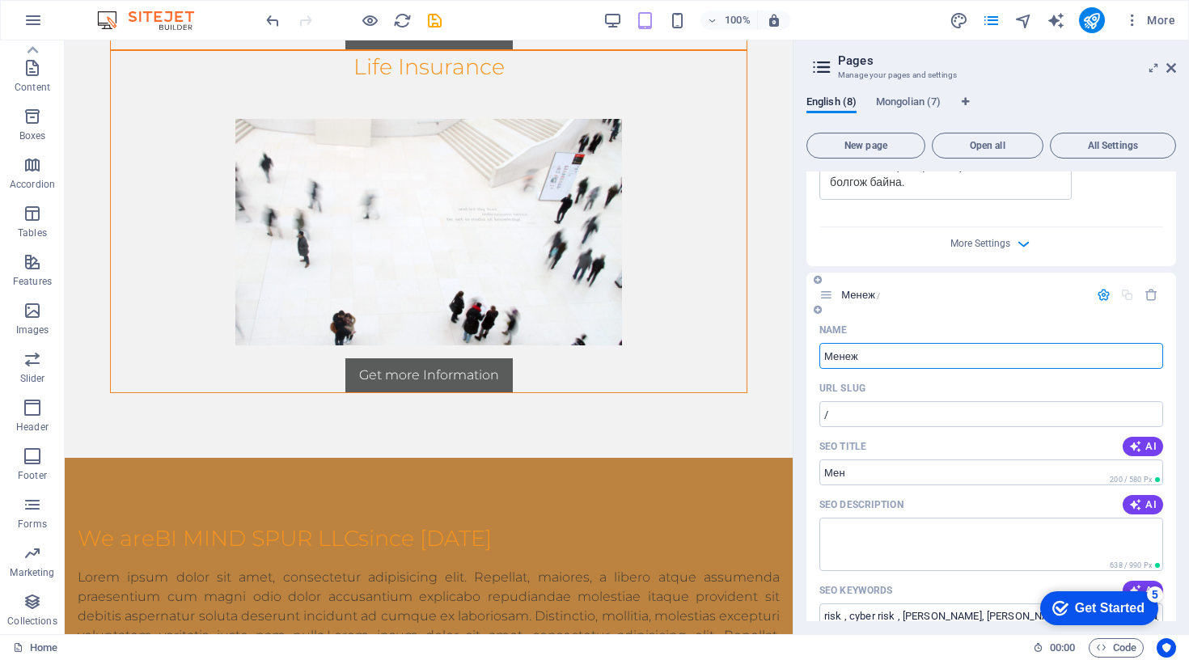
type input "Менеж"
type input "М"
type input "ISO"
type input "/iso"
type input "ISO"
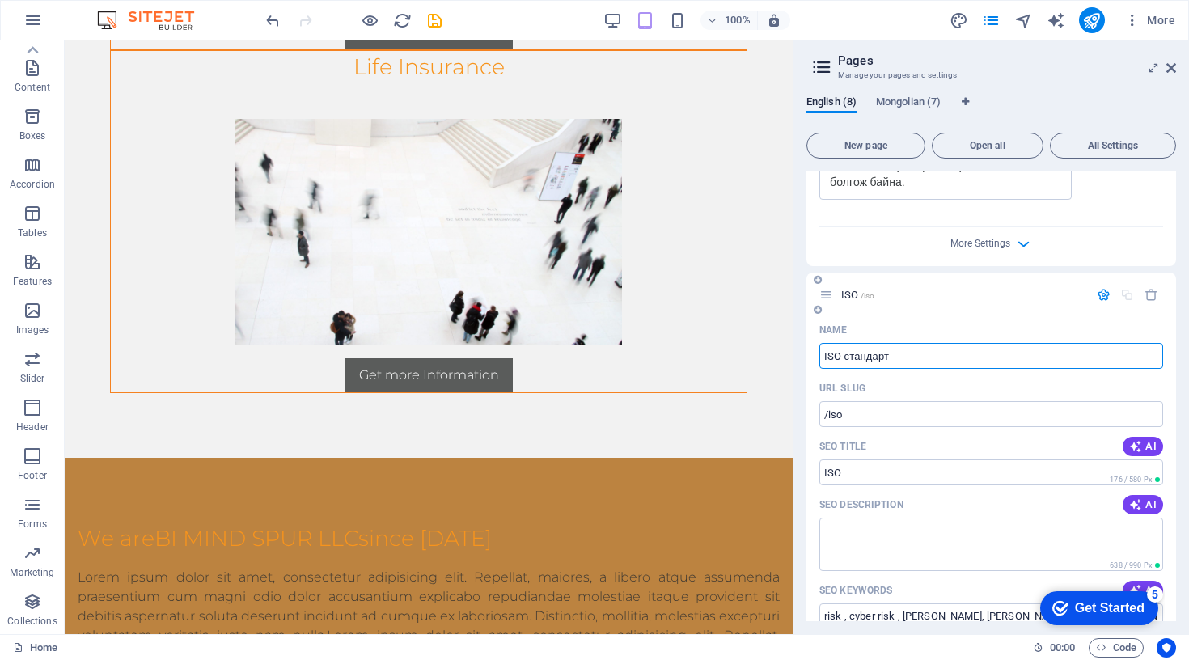
type input "ISO стандарты"
type input "ISO стандарт"
type input "ISO стандартын"
type input "ISO стандартын зөвлөх үйлчилгээ"
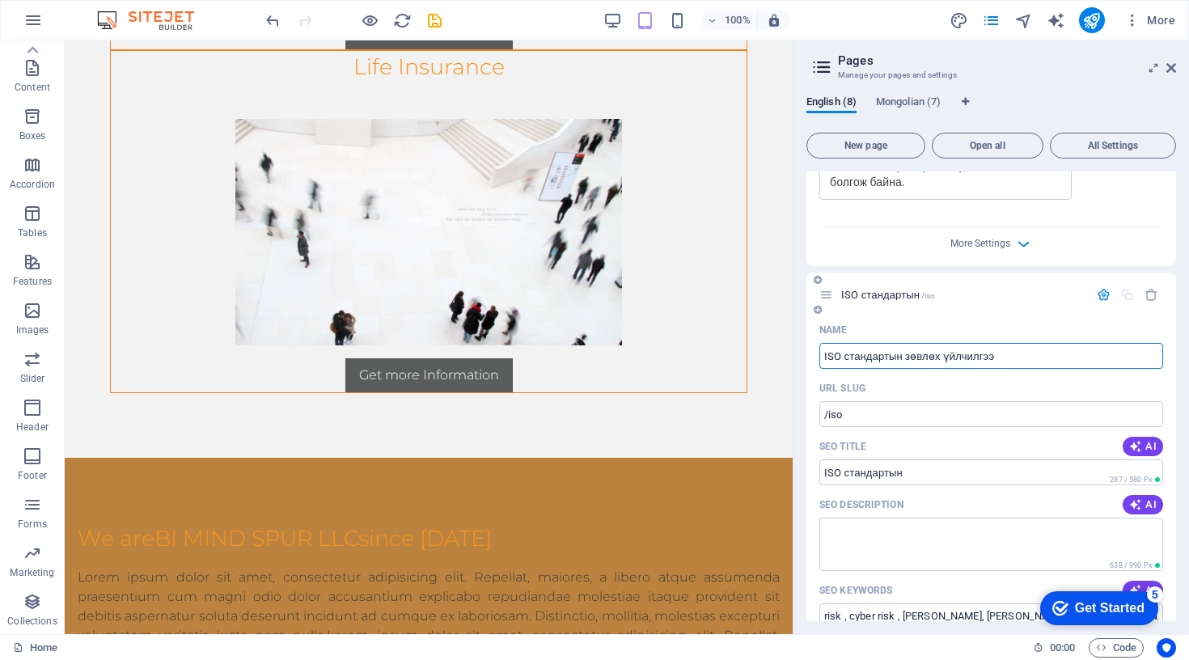
type input "ISO стандартын зөвлөх үйлчилгээ"
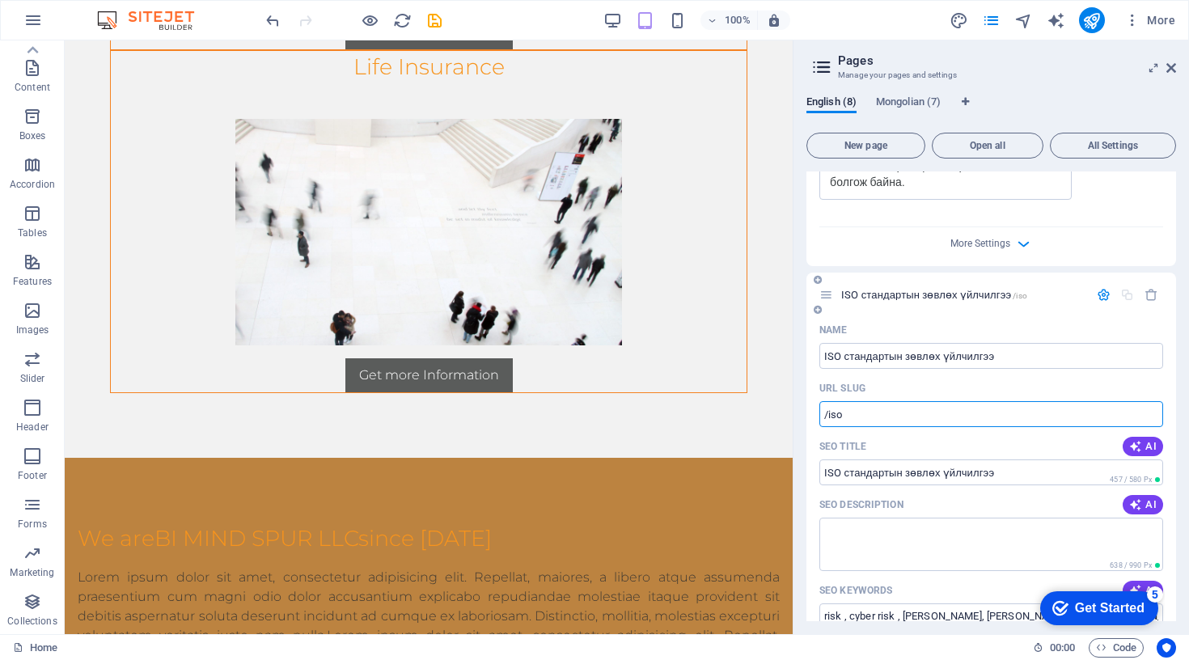
click at [972, 416] on input "/iso" at bounding box center [991, 414] width 344 height 26
type input "/iso27001"
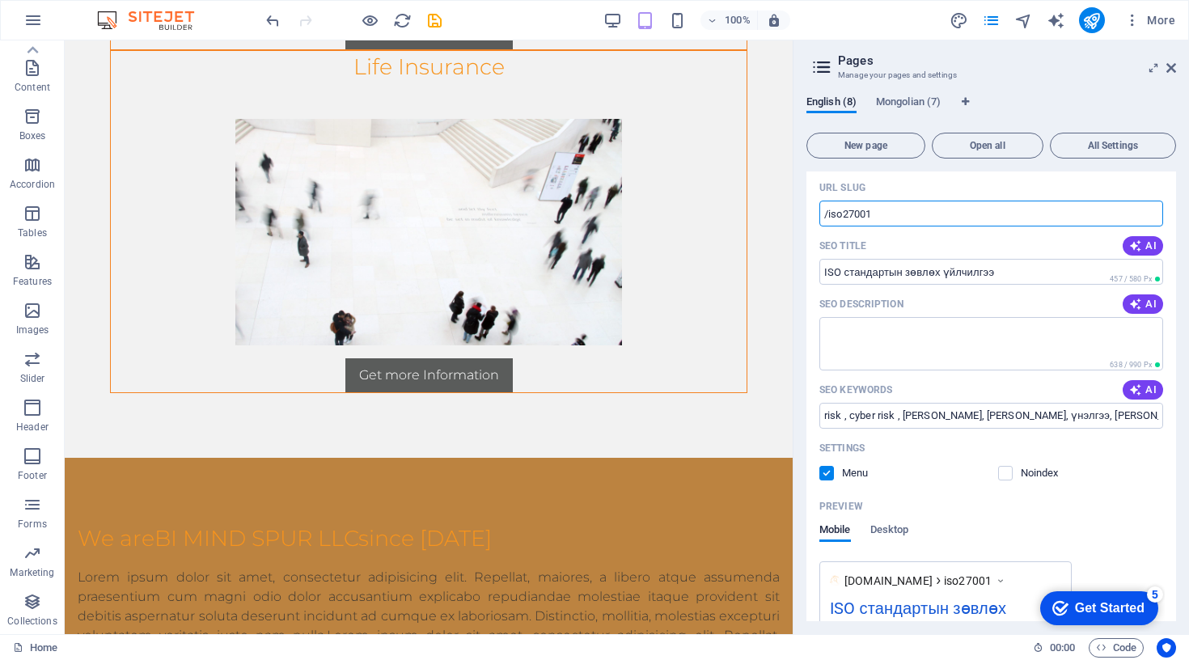
scroll to position [1828, 0]
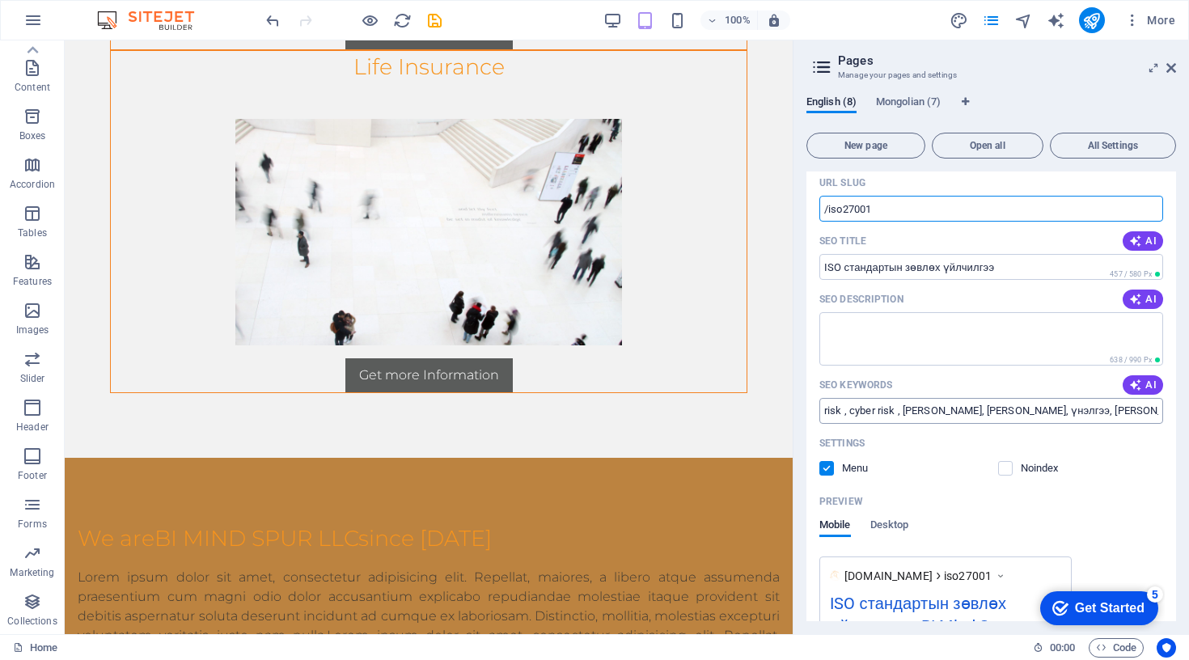
click at [1043, 408] on input "risk , cyber risk , [PERSON_NAME], [PERSON_NAME], үнэлгээ, [PERSON_NAME]," at bounding box center [991, 411] width 344 height 26
type input "27001, ISO, зөвлөх үйлчилгээ, МАБМТ"
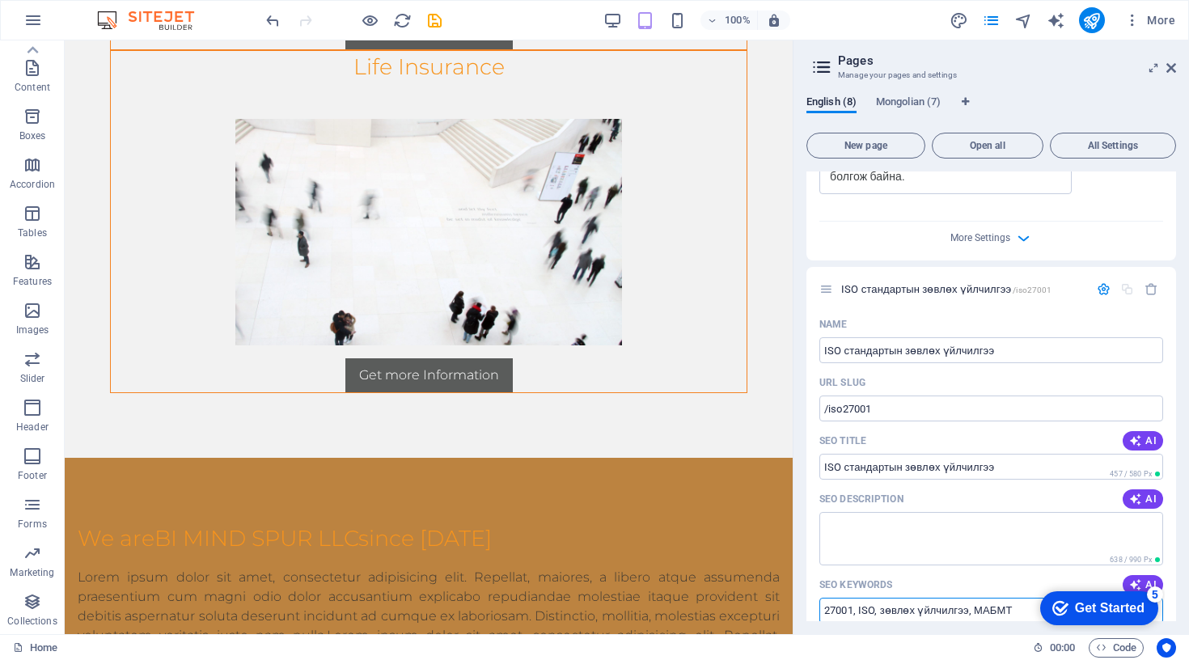
scroll to position [1638, 0]
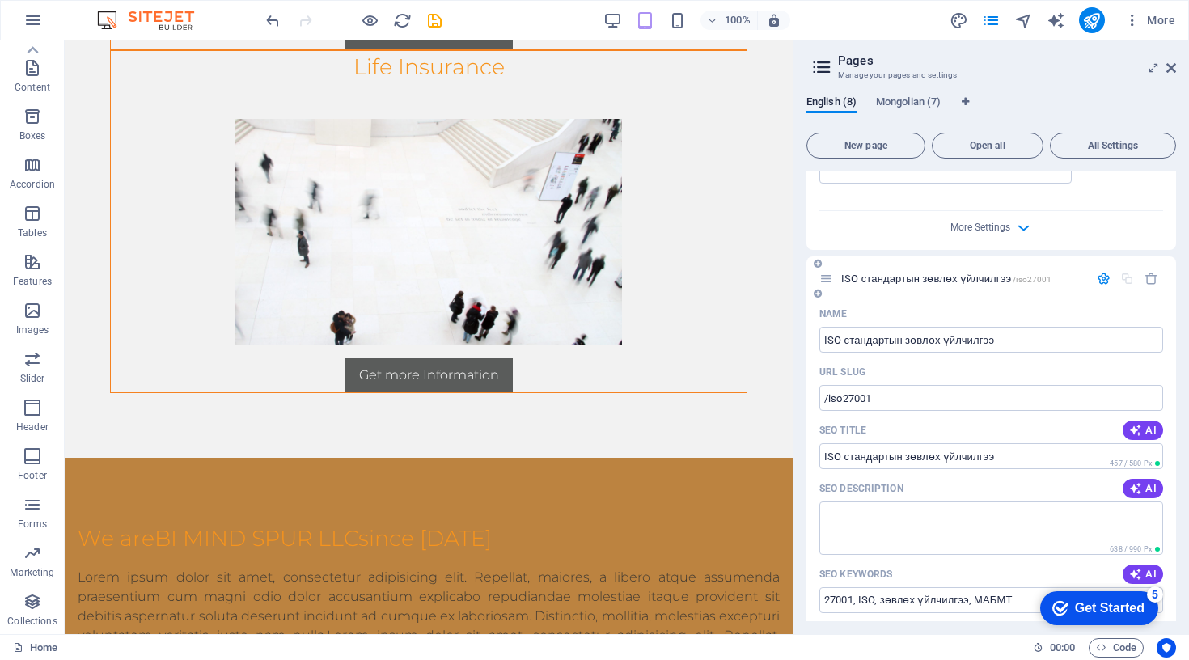
click at [1134, 281] on div at bounding box center [1127, 279] width 71 height 14
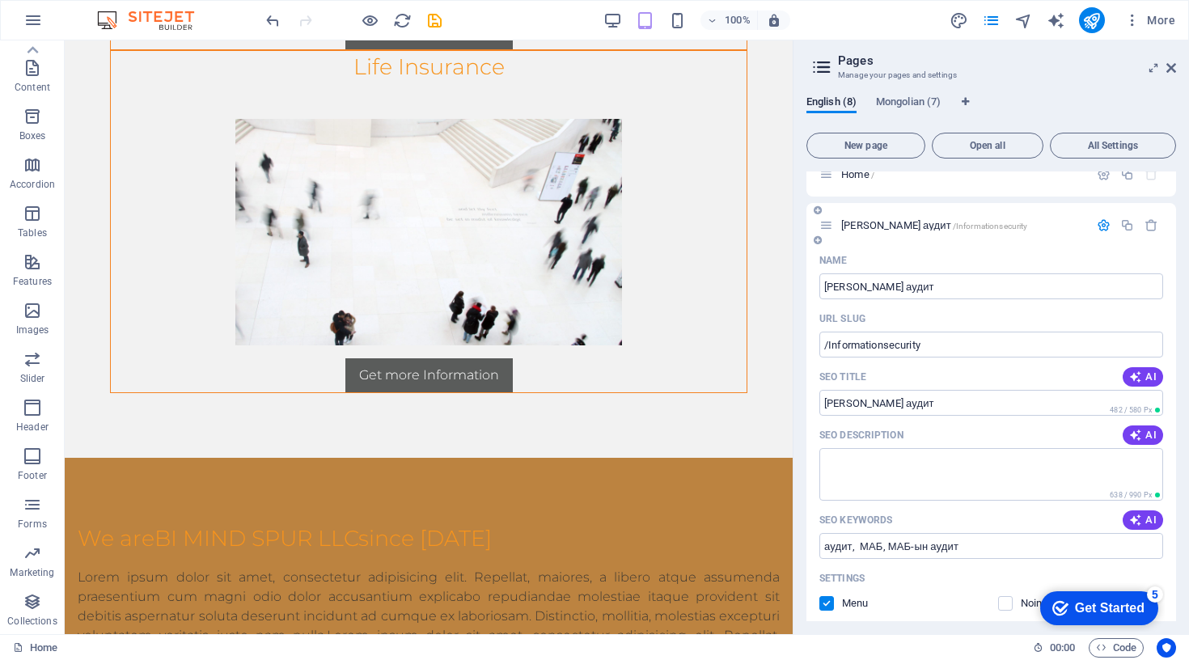
scroll to position [6, 0]
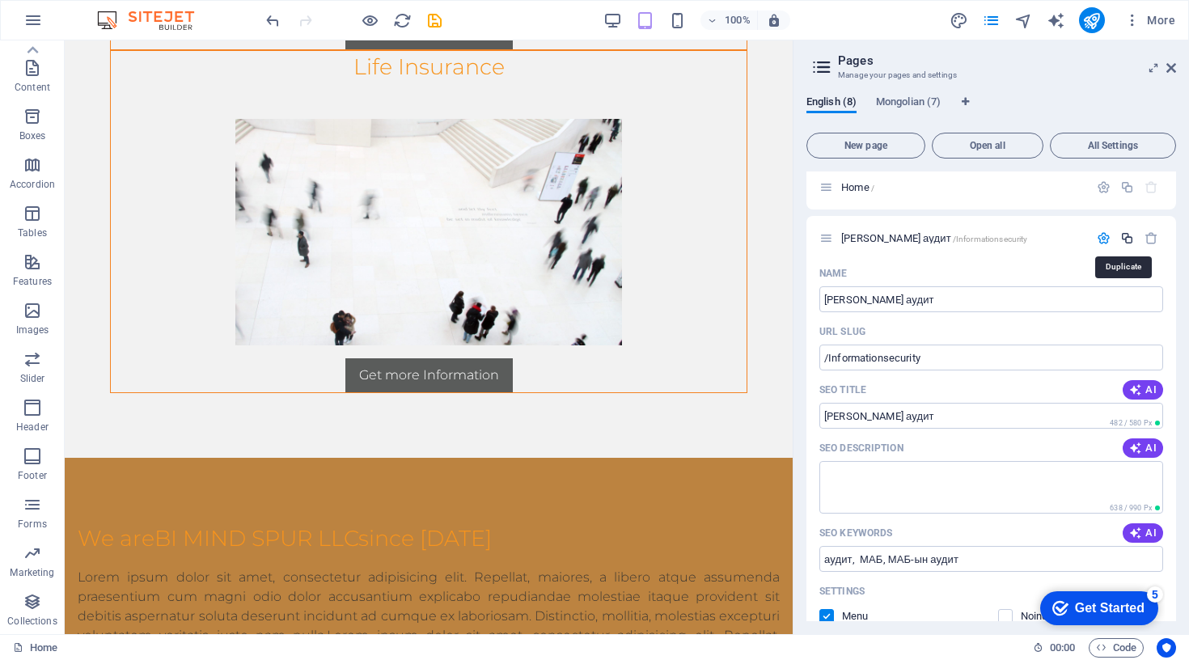
click at [1124, 236] on icon "button" at bounding box center [1127, 238] width 14 height 14
click at [1124, 237] on icon "button" at bounding box center [1127, 238] width 14 height 14
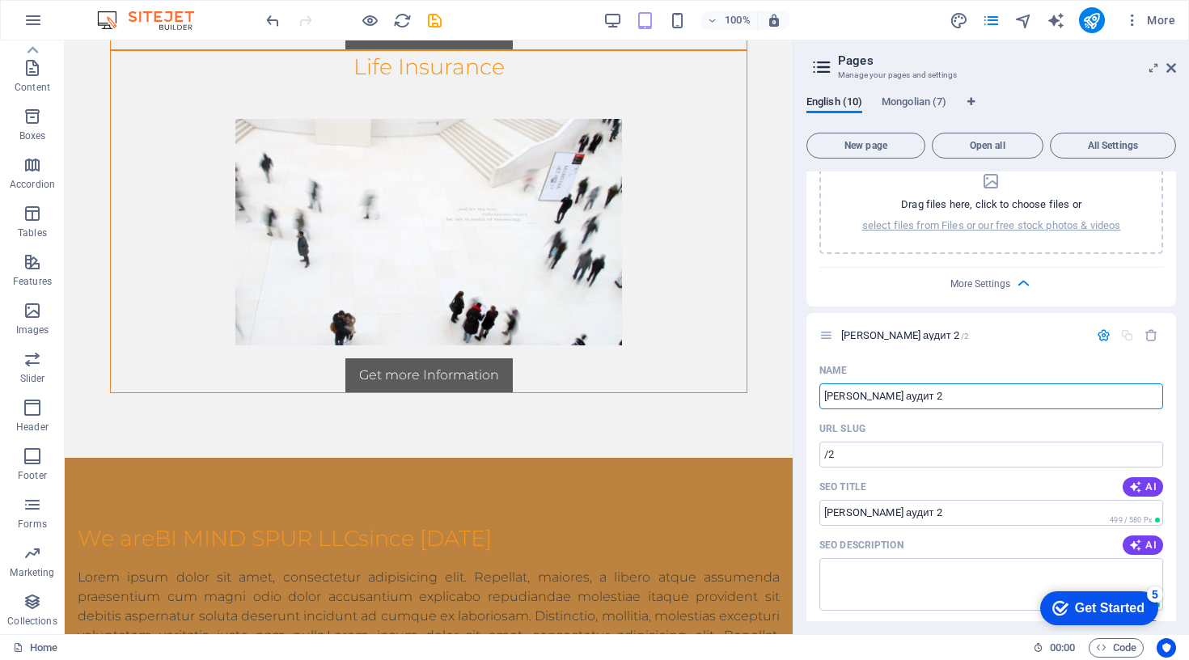
scroll to position [858, 0]
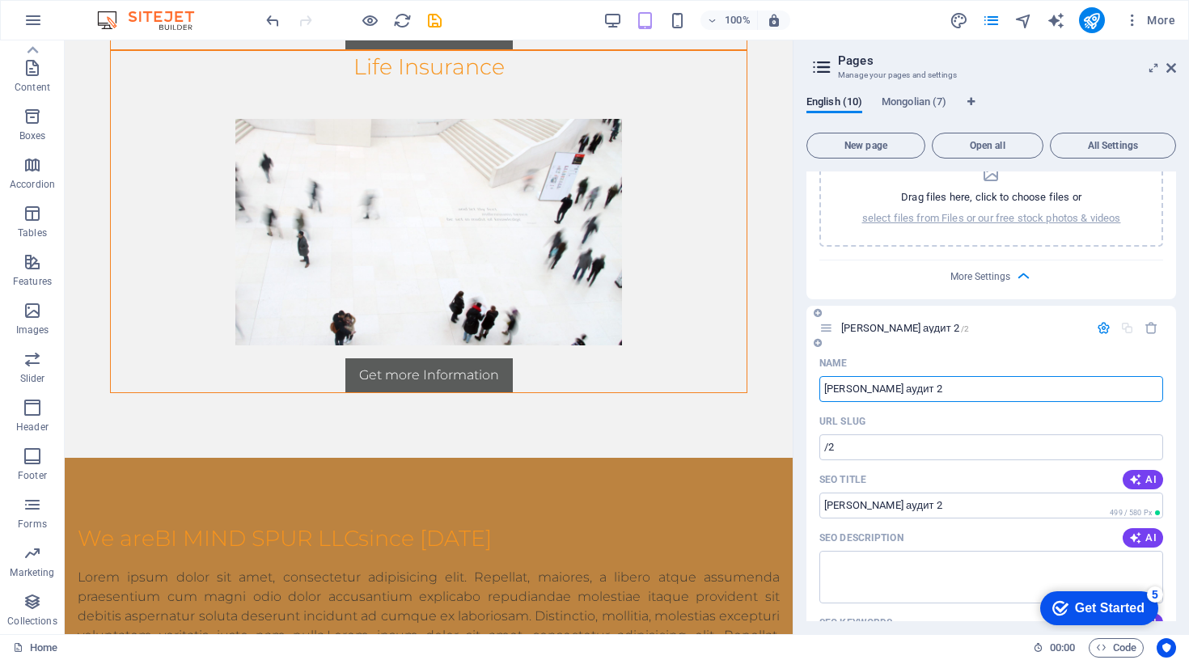
click at [1023, 386] on input "[PERSON_NAME] аудит 2" at bounding box center [991, 389] width 344 height 26
drag, startPoint x: 1033, startPoint y: 388, endPoint x: 984, endPoint y: 387, distance: 48.5
click at [984, 387] on input "[PERSON_NAME] аудит 2" at bounding box center [991, 389] width 344 height 26
type input "[PERSON_NAME] байдлын сургало"
type input "/"
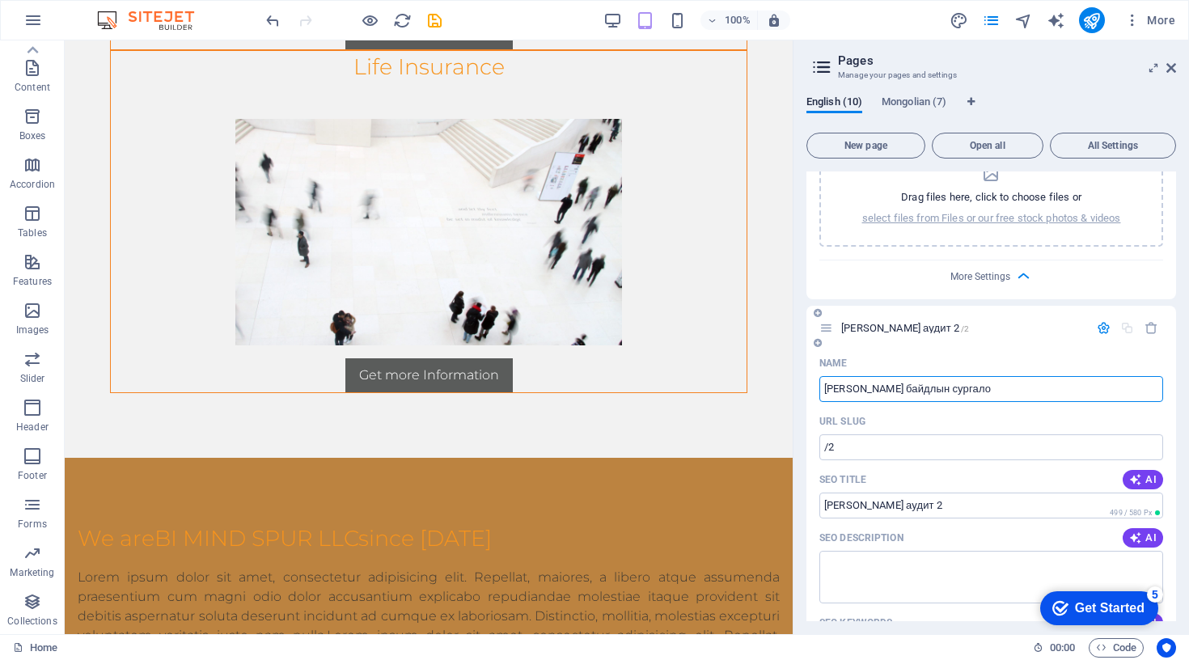
type input "[PERSON_NAME] байдлын сургало"
type input "[PERSON_NAME] байдлын сургалт"
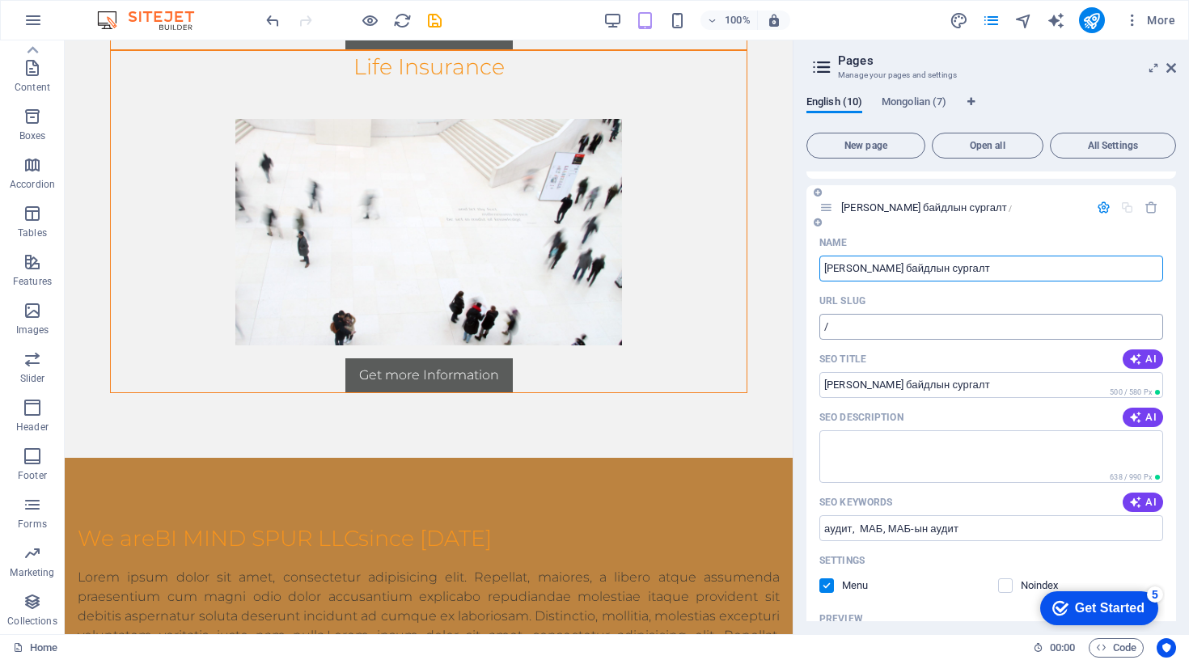
click at [911, 332] on input "/" at bounding box center [991, 327] width 344 height 26
type input "/"
type input "I"
type input "/IStraining"
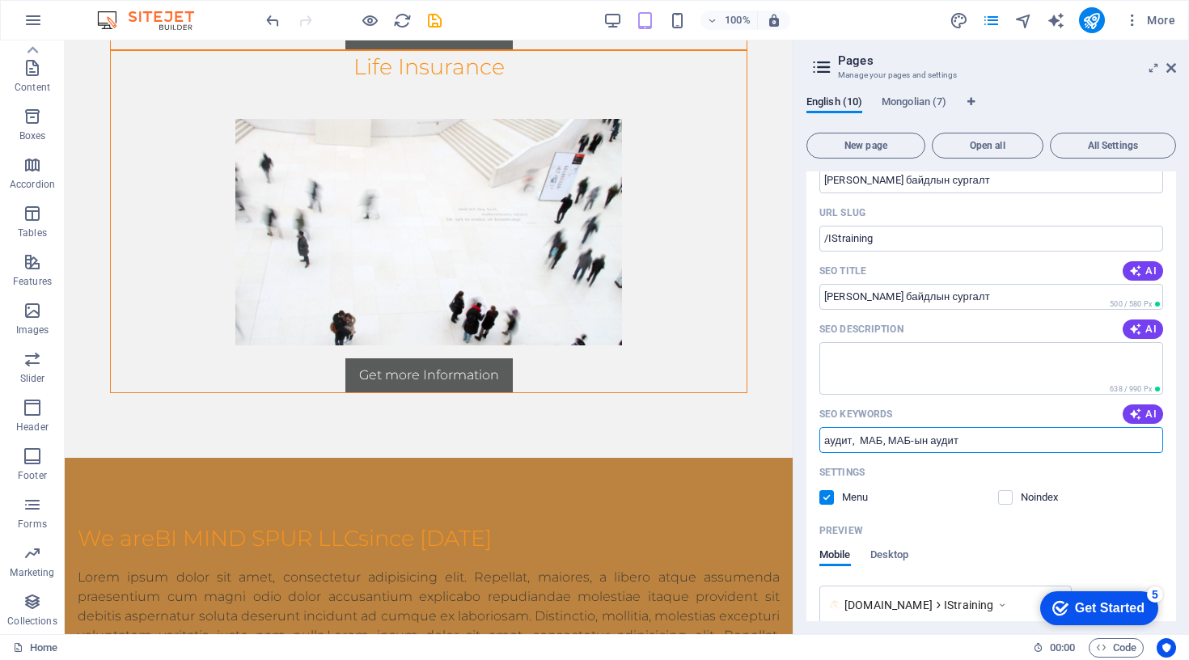
click at [841, 440] on input "аудит, МАБ, МАБ-ын аудит" at bounding box center [991, 440] width 344 height 26
click at [956, 442] on input "сургалт, МАБ, МАБ-ын аудит" at bounding box center [991, 440] width 344 height 26
type input "сургалт, МАБ, МАБ-ын сургалт"
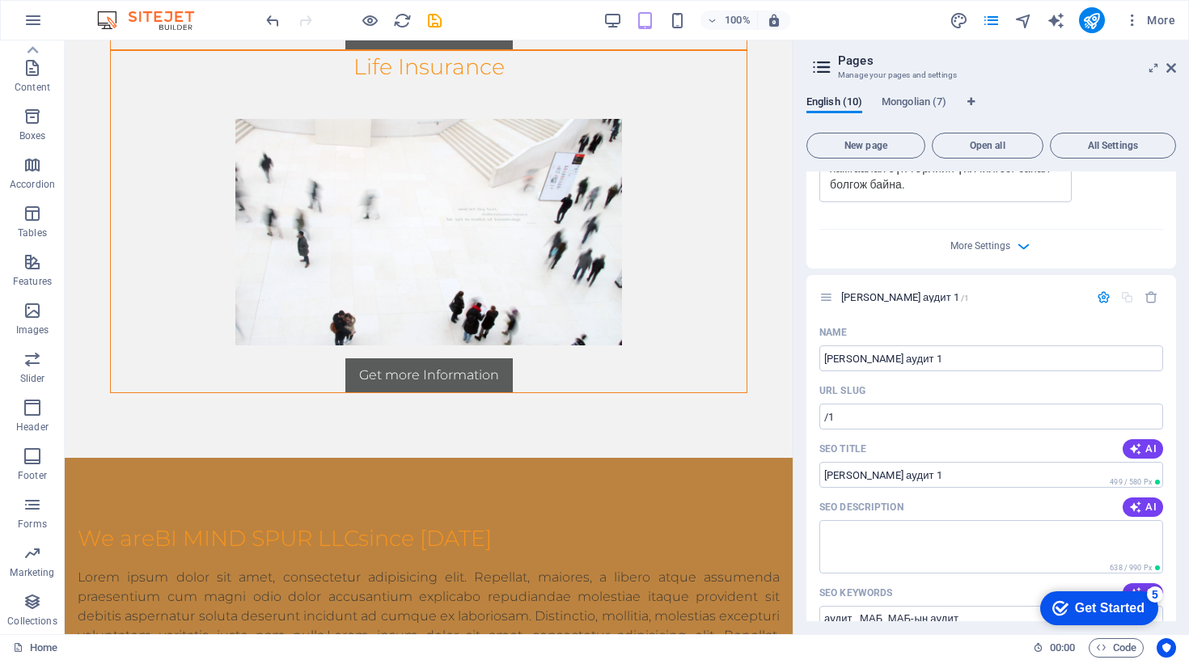
scroll to position [1607, 0]
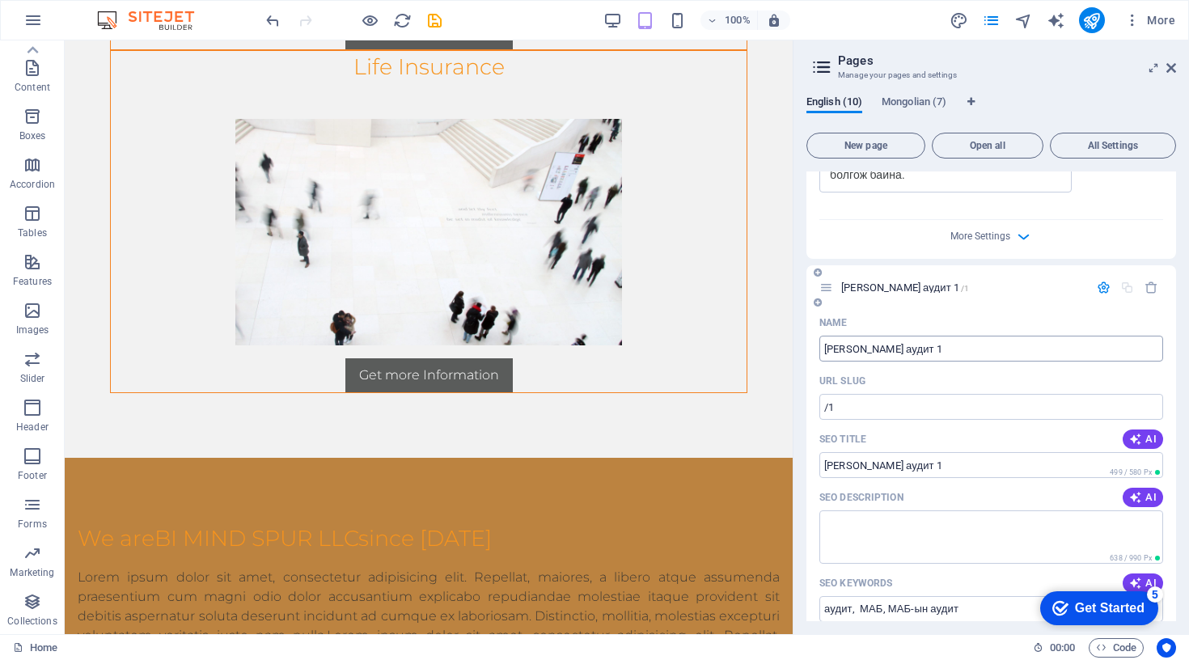
drag, startPoint x: 1029, startPoint y: 369, endPoint x: 821, endPoint y: 372, distance: 207.9
click at [821, 361] on input "[PERSON_NAME] аудит 1" at bounding box center [991, 349] width 344 height 26
type input "Ч"
type input "/"
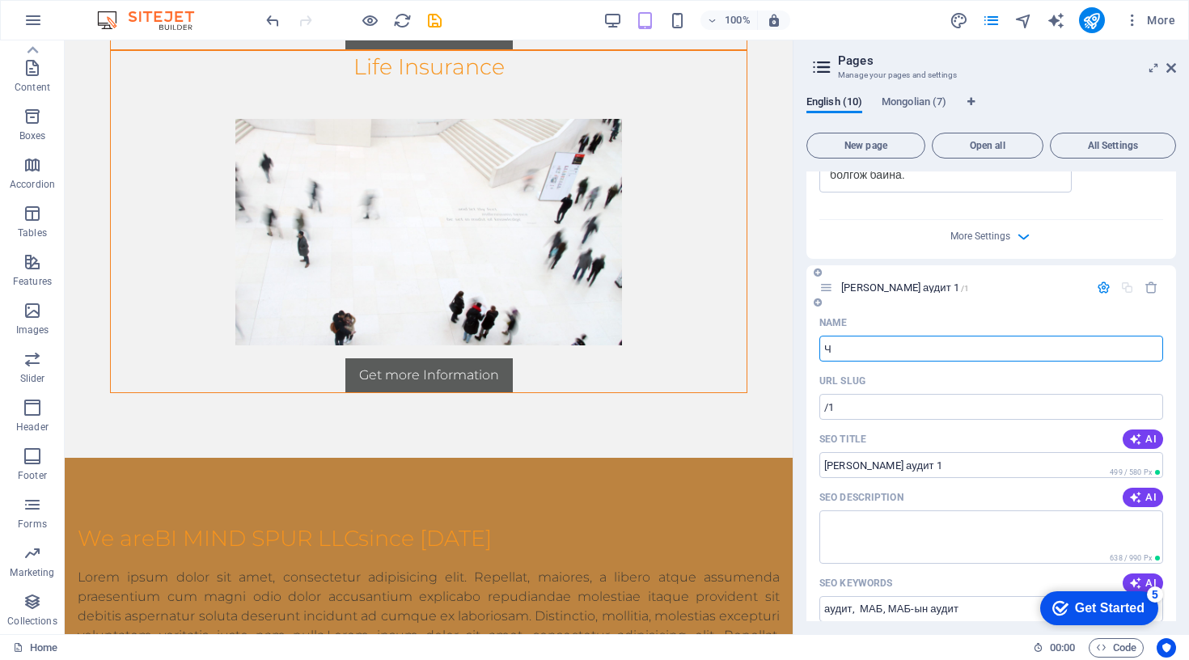
type input "Ч"
click at [1001, 361] on input "Ч" at bounding box center [991, 349] width 344 height 26
type input "Мэдээллийн аюулгүй байдлын чиг үүргийг бусдаарг"
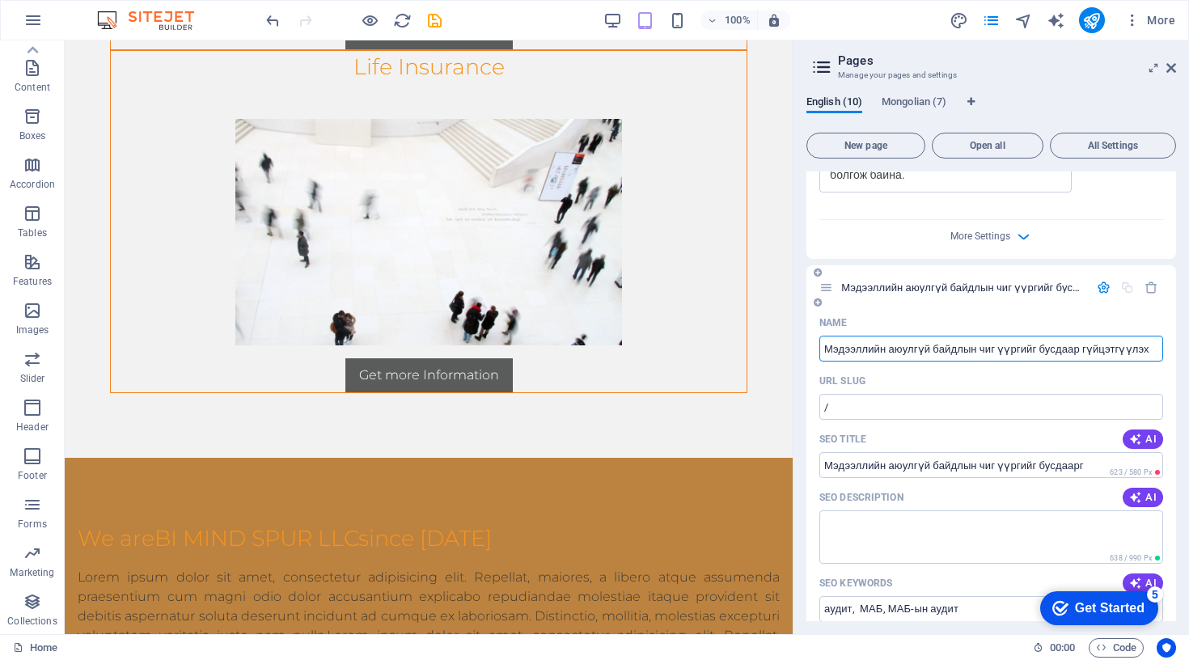
type input "Мэдээллийн аюулгүй байдлын чиг үүргийг бусдаар гүйцэтгүүлэх"
type input "/outsource"
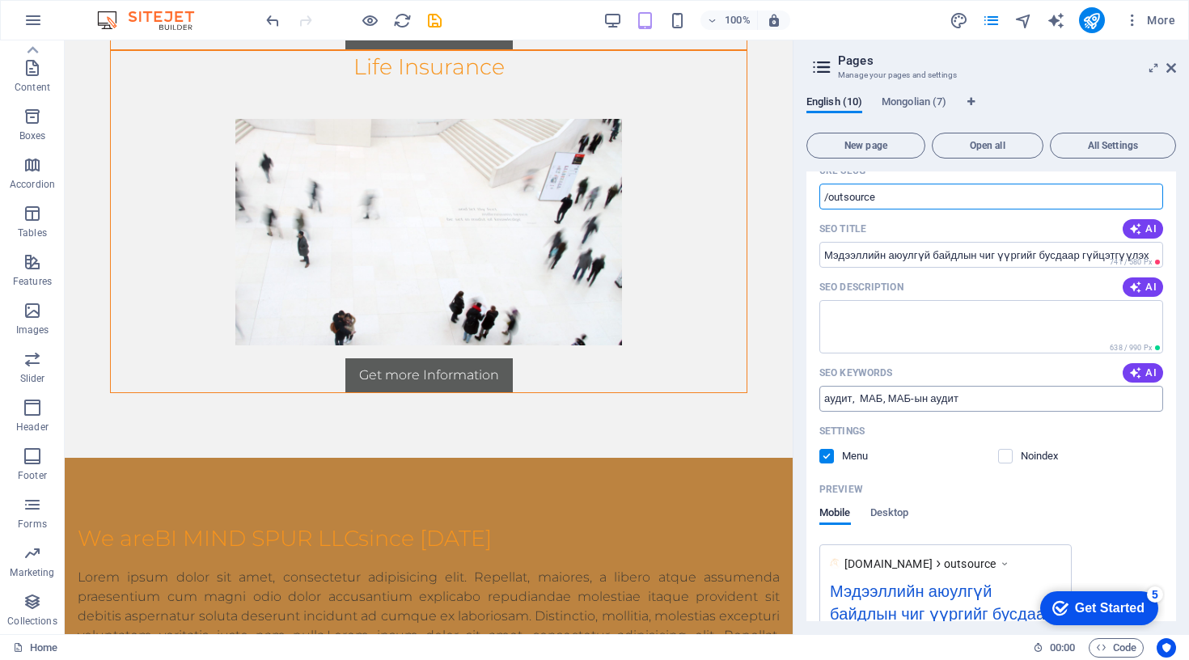
click at [839, 412] on input "аудит, МАБ, МАБ-ын аудит" at bounding box center [991, 399] width 344 height 26
click at [966, 412] on input "outsource, МАБ, МАБ-ын аудит" at bounding box center [991, 399] width 344 height 26
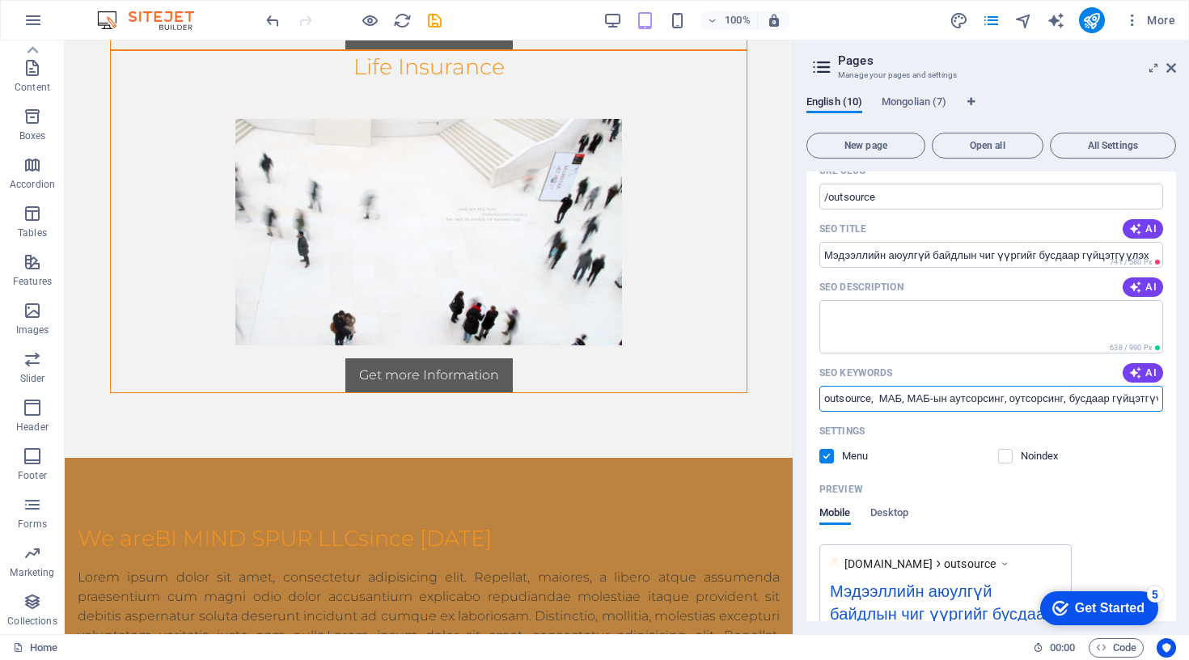
type input "outsource, МАБ, МАБ-ын аутсорсинг, оутсорсинг, бусдаар гүйцэтгүүлэх"
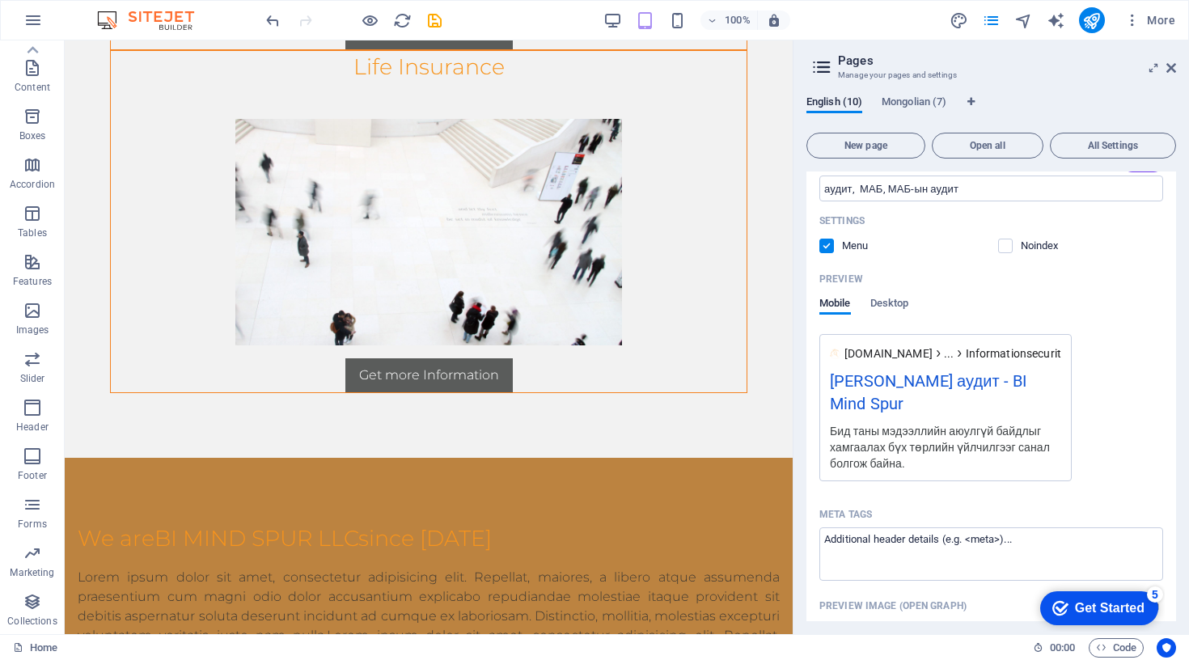
scroll to position [128, 0]
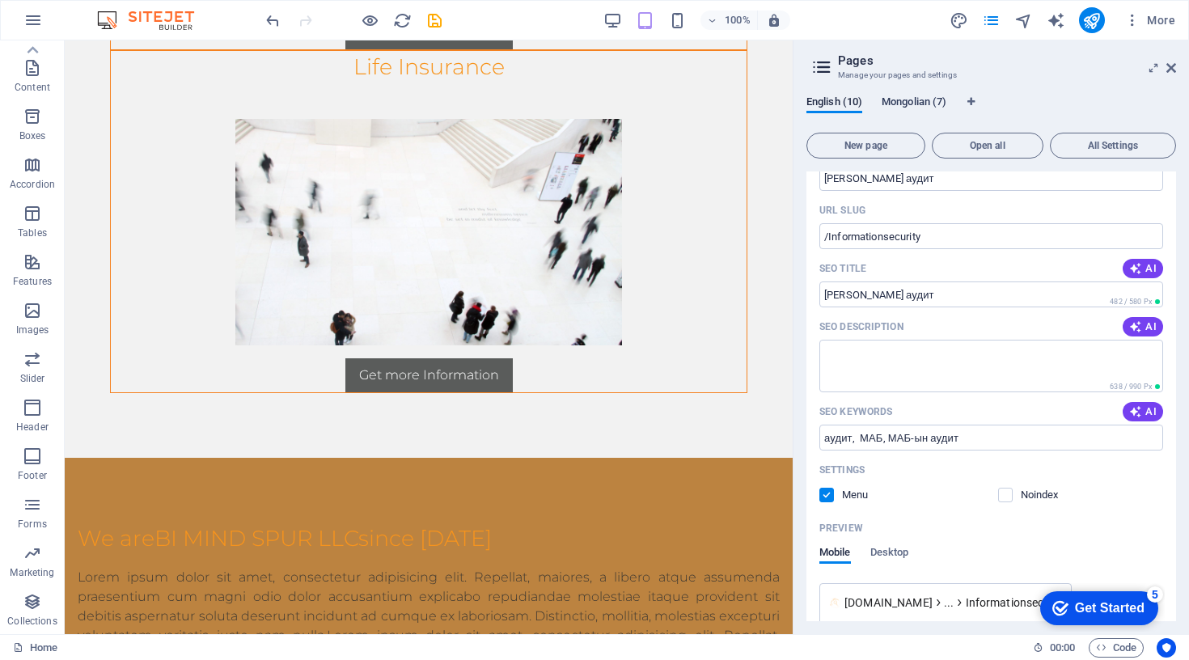
click at [917, 98] on span "Mongolian (7)" at bounding box center [914, 103] width 65 height 23
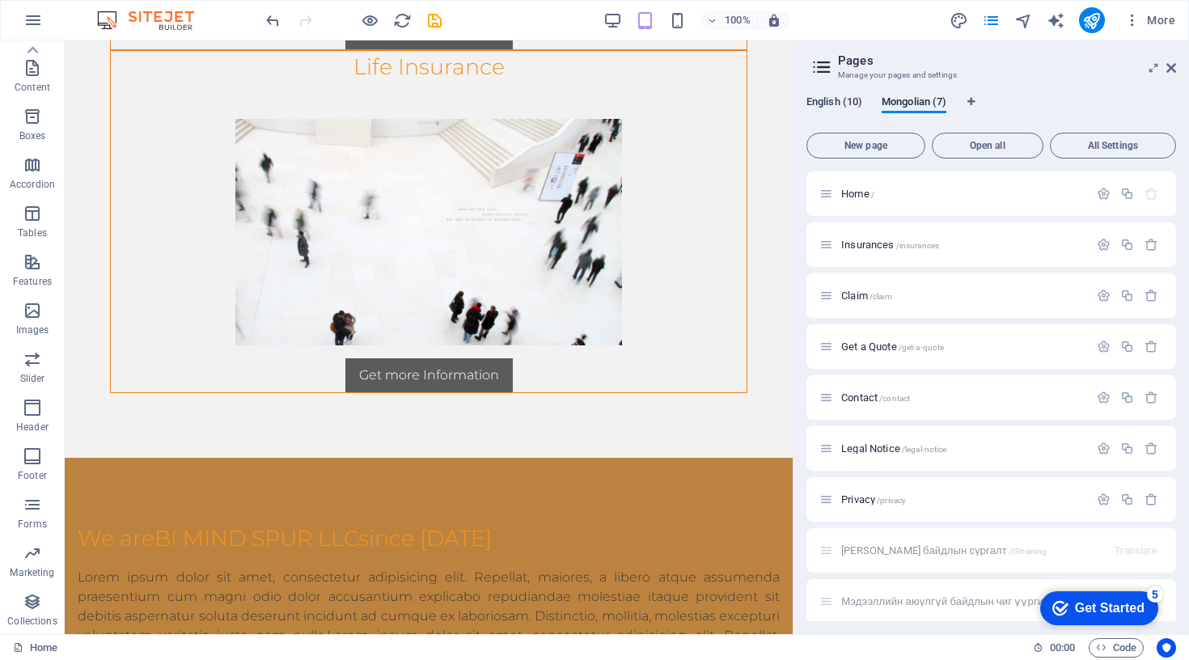
scroll to position [0, 0]
click at [852, 94] on div "English (10) Mongolian (7) New page Open all All Settings Home / Insurances /in…" at bounding box center [990, 358] width 395 height 552
click at [843, 103] on span "English (10)" at bounding box center [834, 103] width 56 height 23
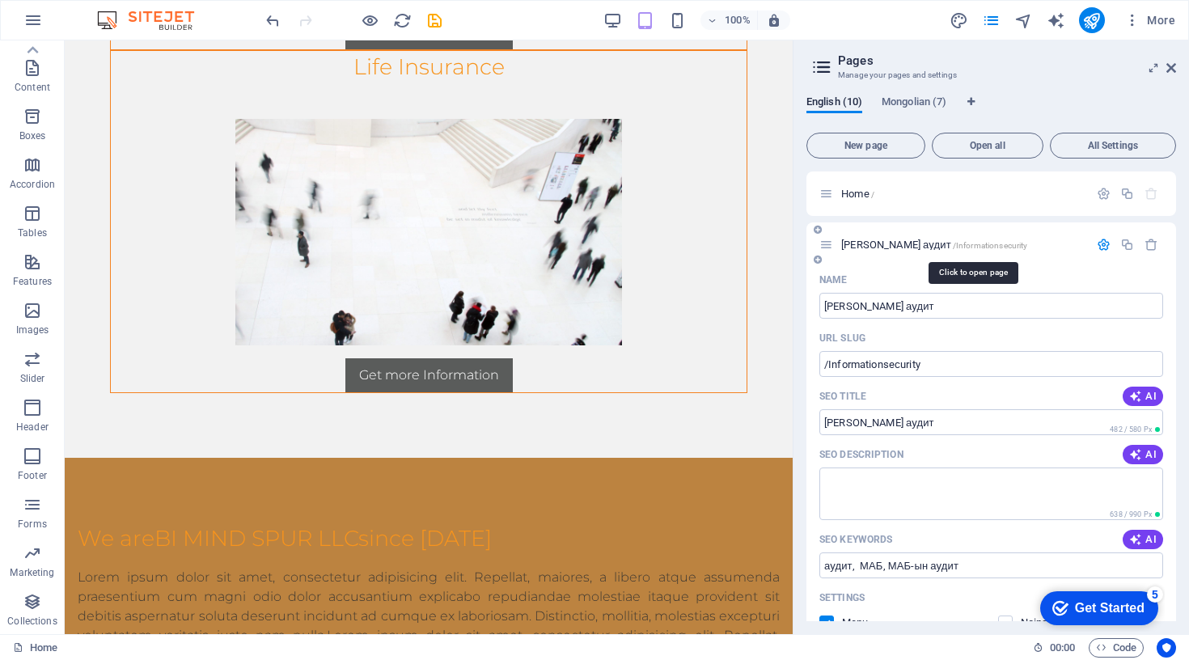
click at [1028, 244] on span "/Informationsecurity" at bounding box center [990, 245] width 75 height 9
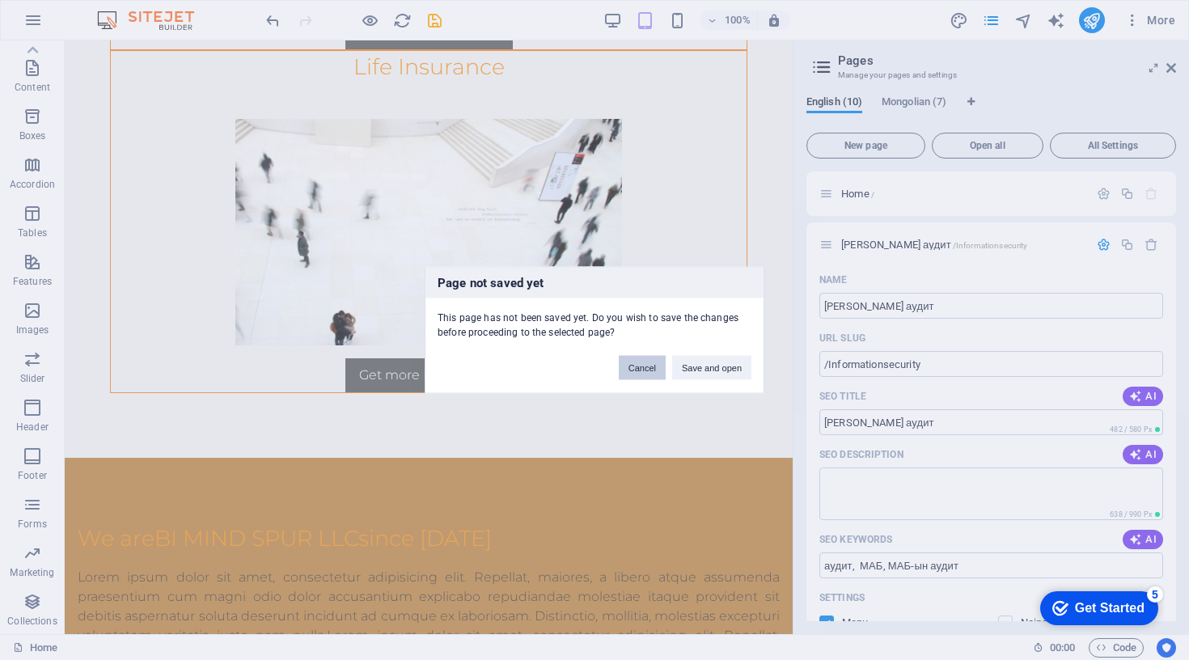
click at [638, 362] on button "Cancel" at bounding box center [642, 368] width 47 height 24
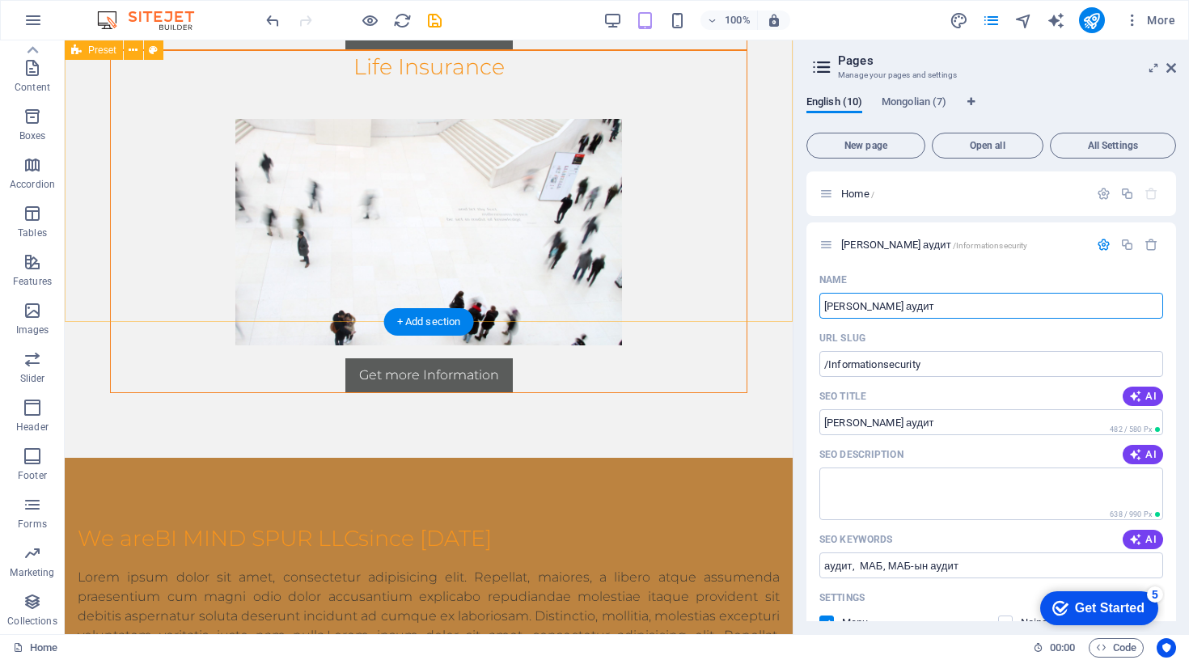
drag, startPoint x: 1078, startPoint y: 342, endPoint x: 787, endPoint y: 302, distance: 293.8
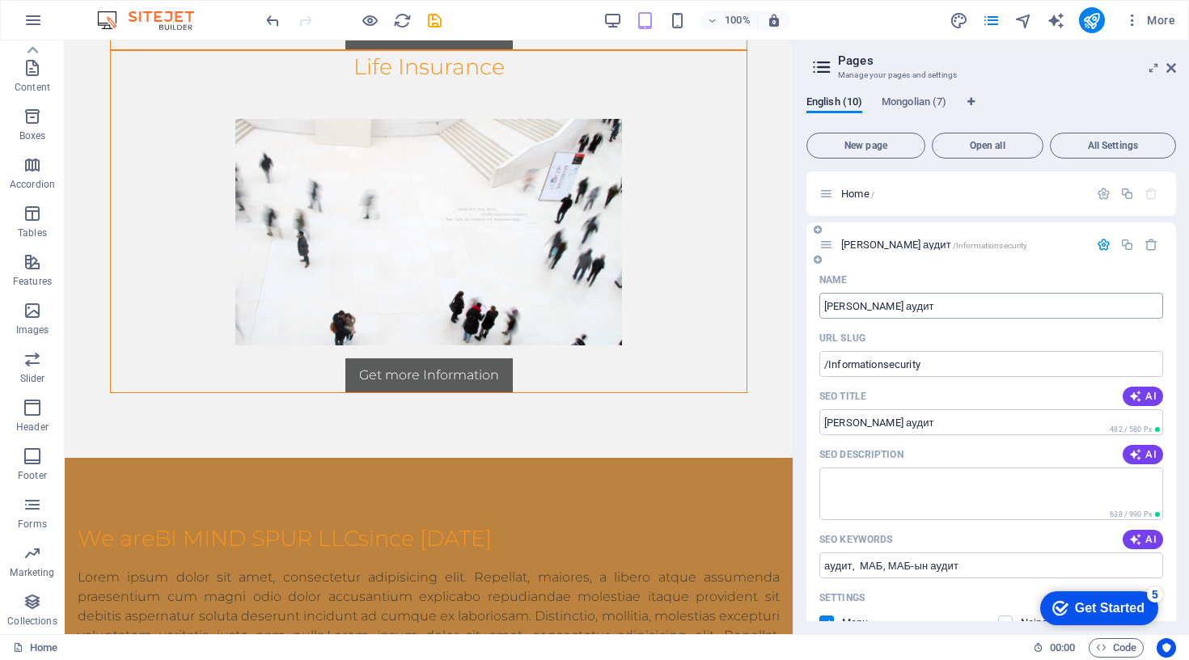
click at [888, 310] on input "[PERSON_NAME] аудит" at bounding box center [991, 306] width 344 height 26
type input "IN"
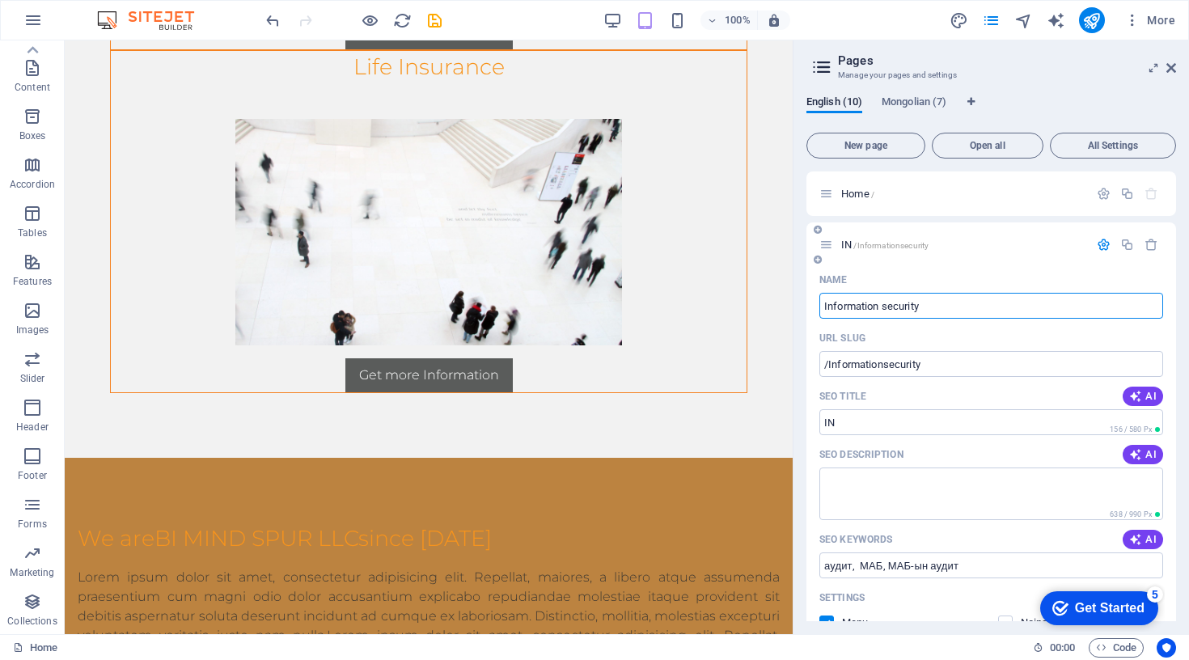
type input "Information security"
type input "Information security audit"
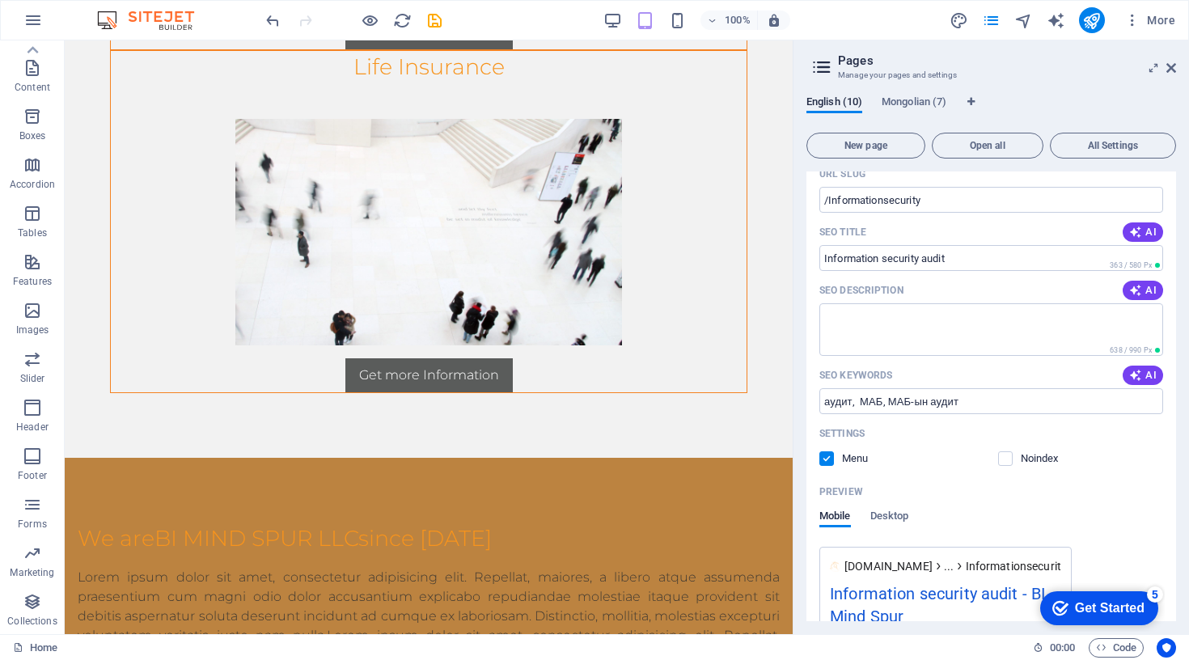
scroll to position [175, 0]
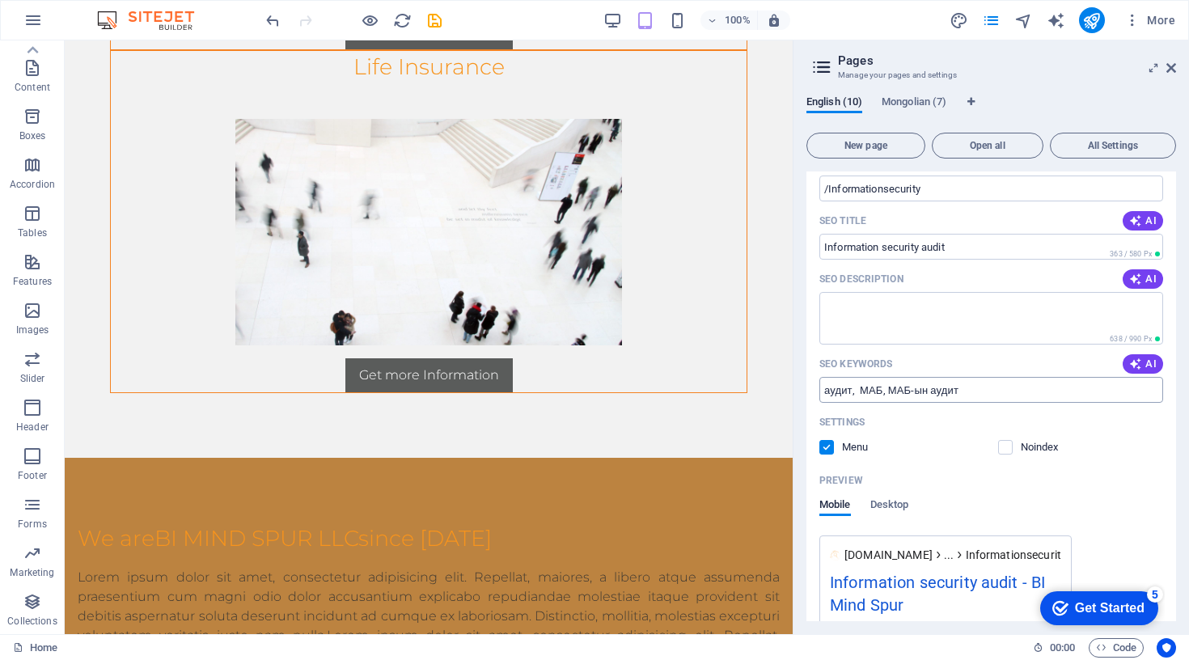
click at [832, 392] on input "аудит, МАБ, МАБ-ын аудит" at bounding box center [991, 390] width 344 height 26
click at [870, 387] on input "audit, МАБ, МАБ-ын аудит" at bounding box center [991, 390] width 344 height 26
drag, startPoint x: 873, startPoint y: 389, endPoint x: 997, endPoint y: 387, distance: 124.6
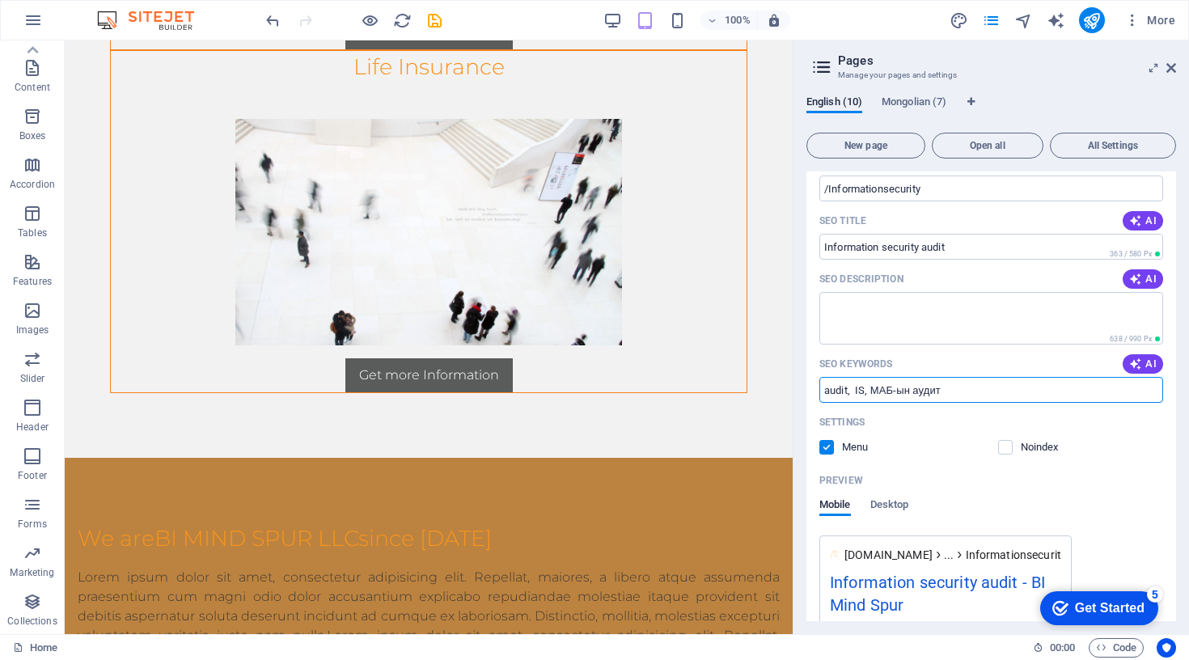
click at [997, 387] on input "audit, IS, МАБ-ын аудит" at bounding box center [991, 390] width 344 height 26
type input "audit, IS, Information security audit"
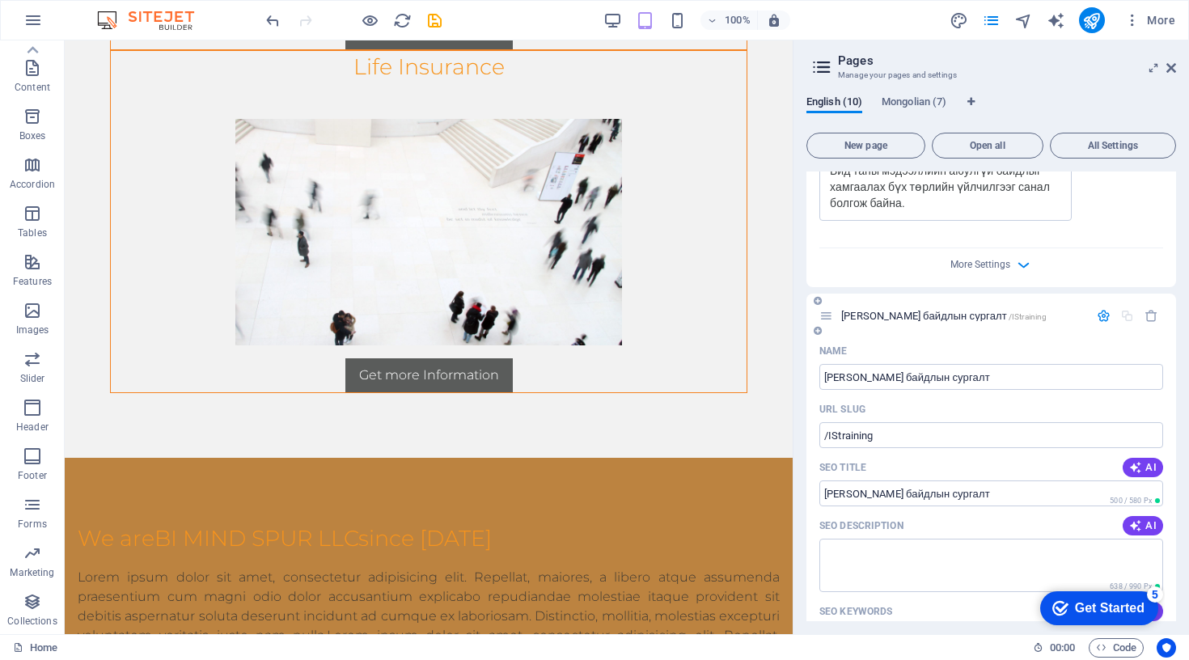
scroll to position [639, 0]
click at [1042, 377] on input "[PERSON_NAME] байдлын сургалт" at bounding box center [991, 375] width 344 height 26
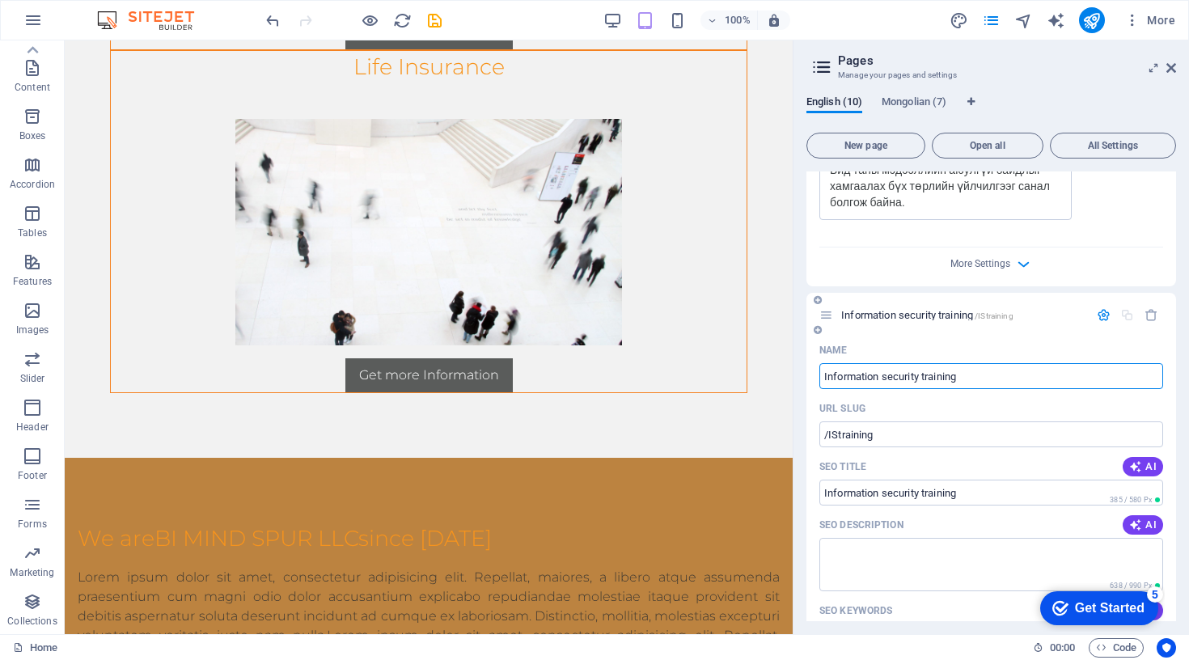
type input "Information security training"
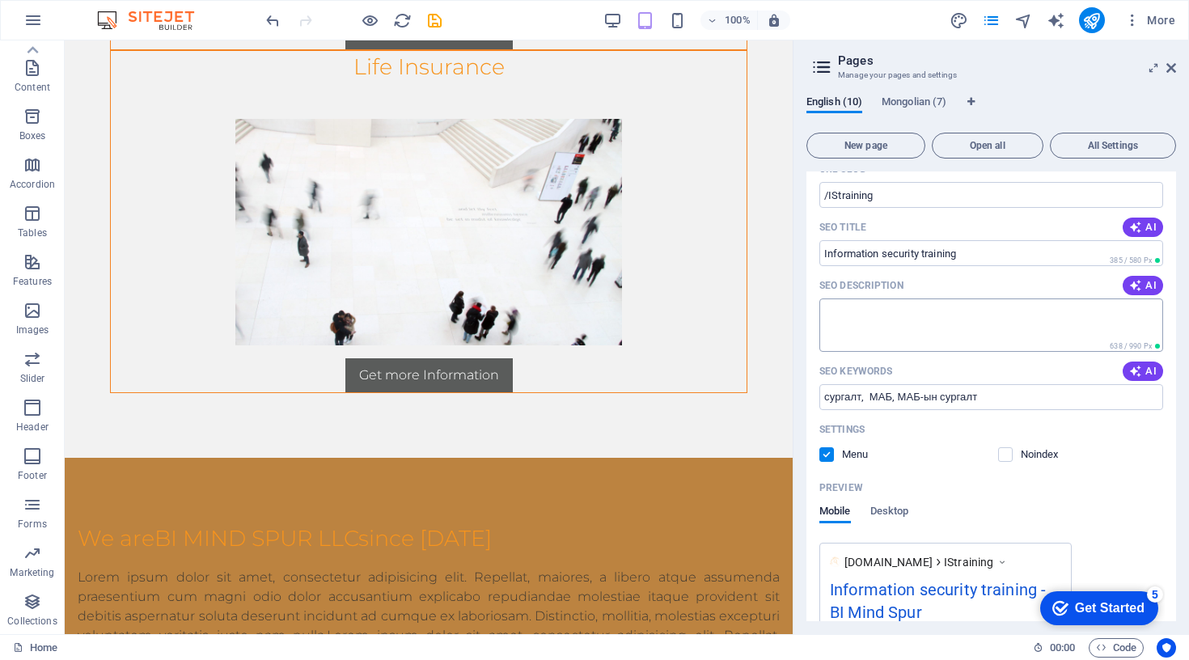
scroll to position [907, 0]
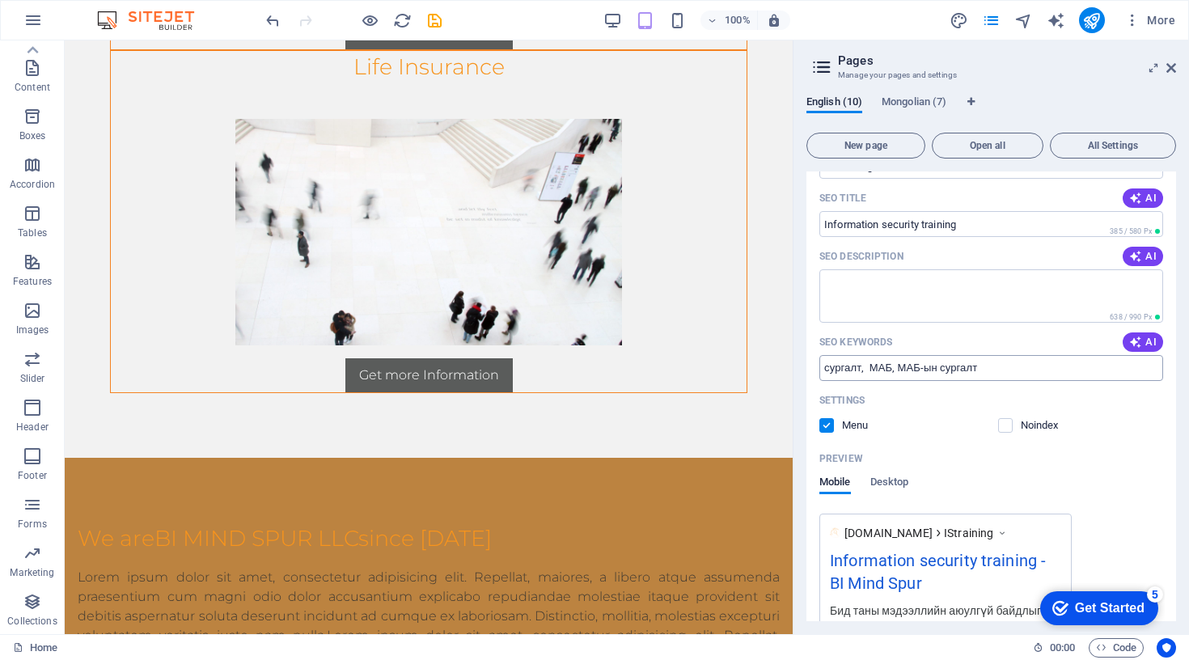
click at [824, 366] on input "сургалт, МАБ, МАБ-ын сургалт" at bounding box center [991, 368] width 344 height 26
click at [849, 366] on input "сургалт, МАБ, МАБ-ын сургалт" at bounding box center [991, 368] width 344 height 26
click at [880, 366] on input "training, МАБ, МАБ-ын сургалт" at bounding box center [991, 368] width 344 height 26
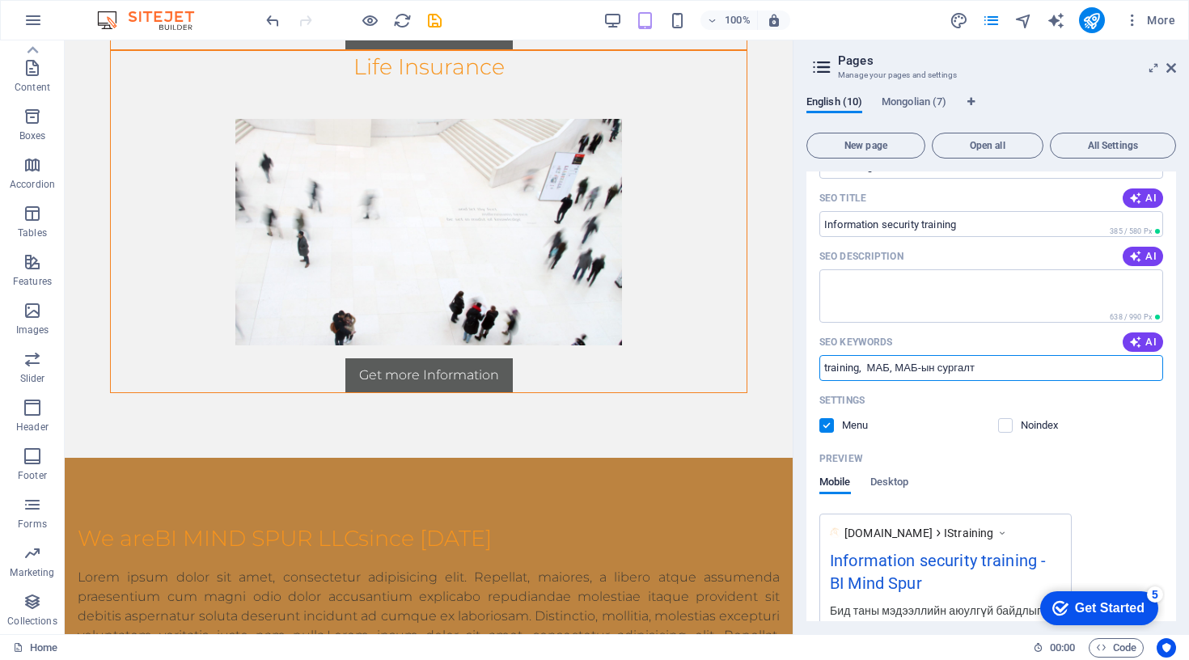
drag, startPoint x: 990, startPoint y: 370, endPoint x: 866, endPoint y: 366, distance: 123.8
click at [866, 366] on input "training, МАБ, МАБ-ын сургалт" at bounding box center [991, 368] width 344 height 26
type input "training, IS, IS training"
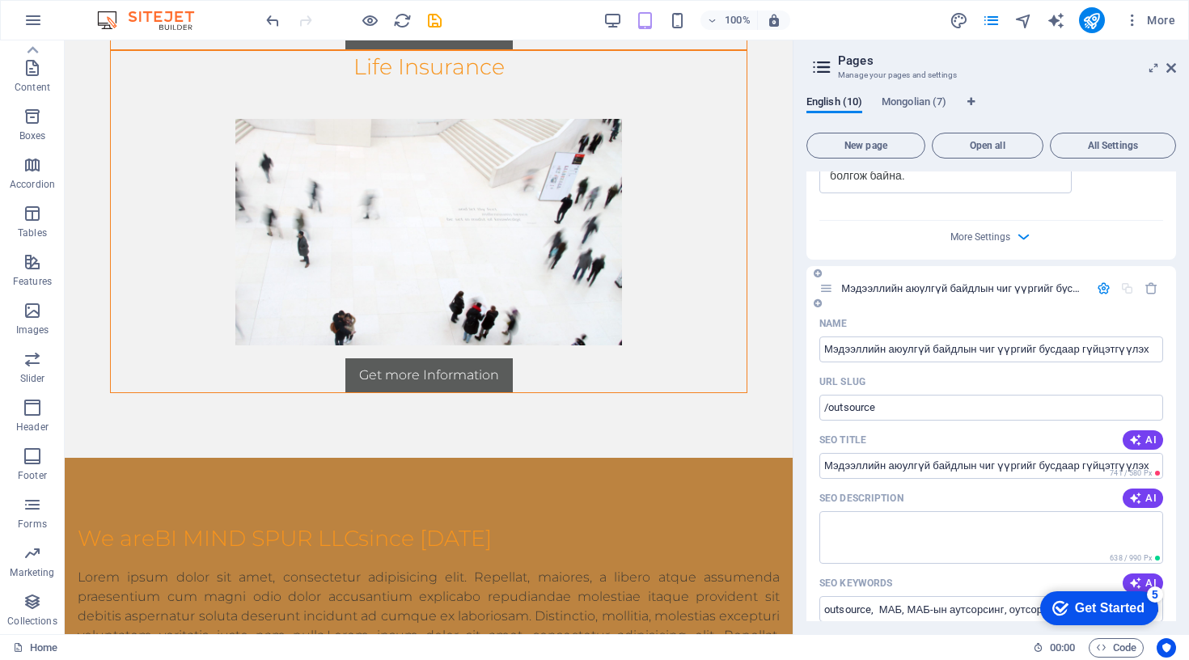
scroll to position [1376, 0]
click at [890, 353] on input "Мэдээллийн аюулгүй байдлын чиг үүргийг бусдаар гүйцэтгүүлэх" at bounding box center [991, 348] width 344 height 26
type input "I"
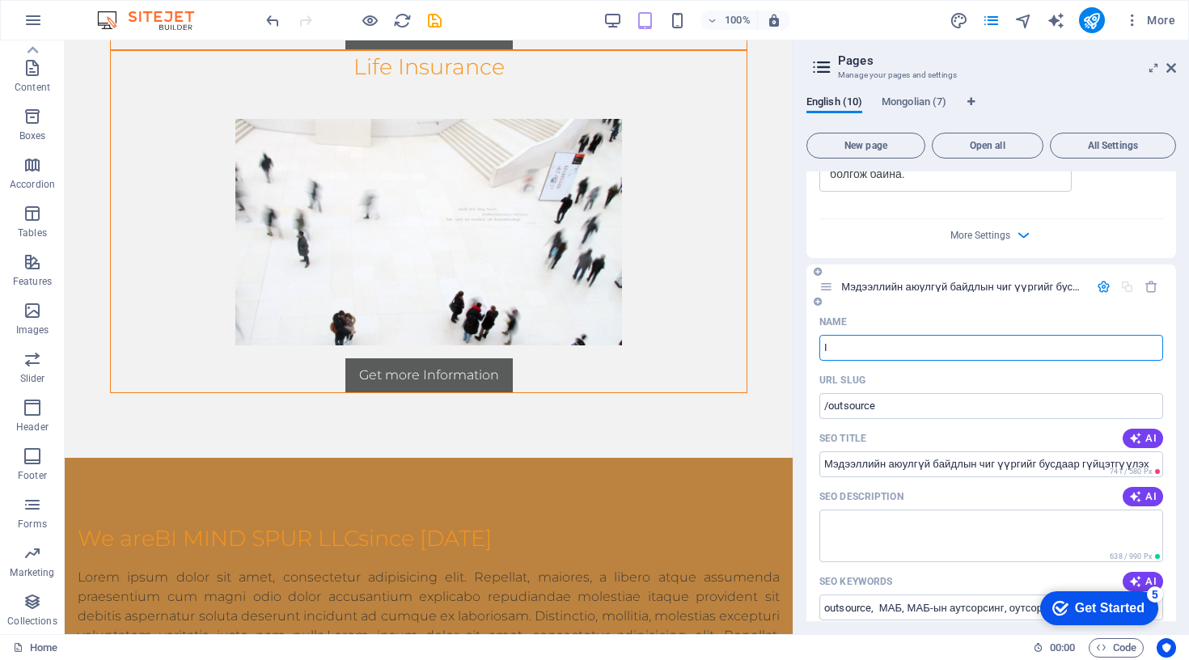
type input "I"
type input "Informt"
click at [984, 296] on div "Informt /outsource" at bounding box center [991, 286] width 370 height 44
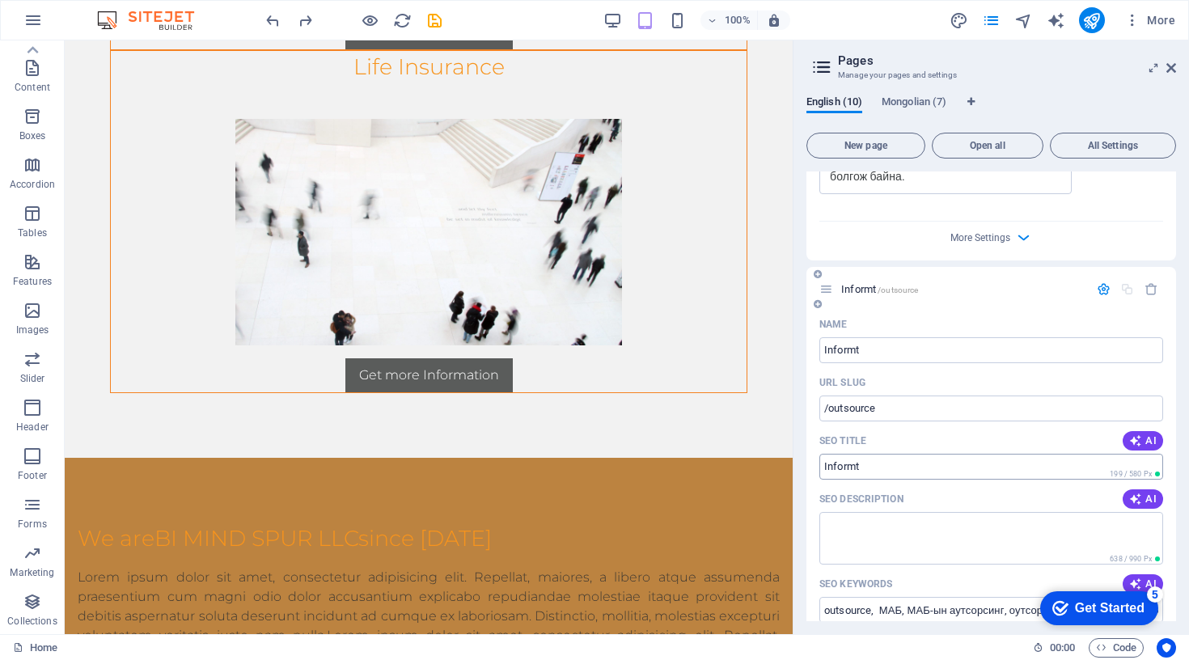
scroll to position [1372, 0]
click at [851, 348] on input "Informt" at bounding box center [991, 352] width 344 height 26
paste input "Outsourcing information security functions"
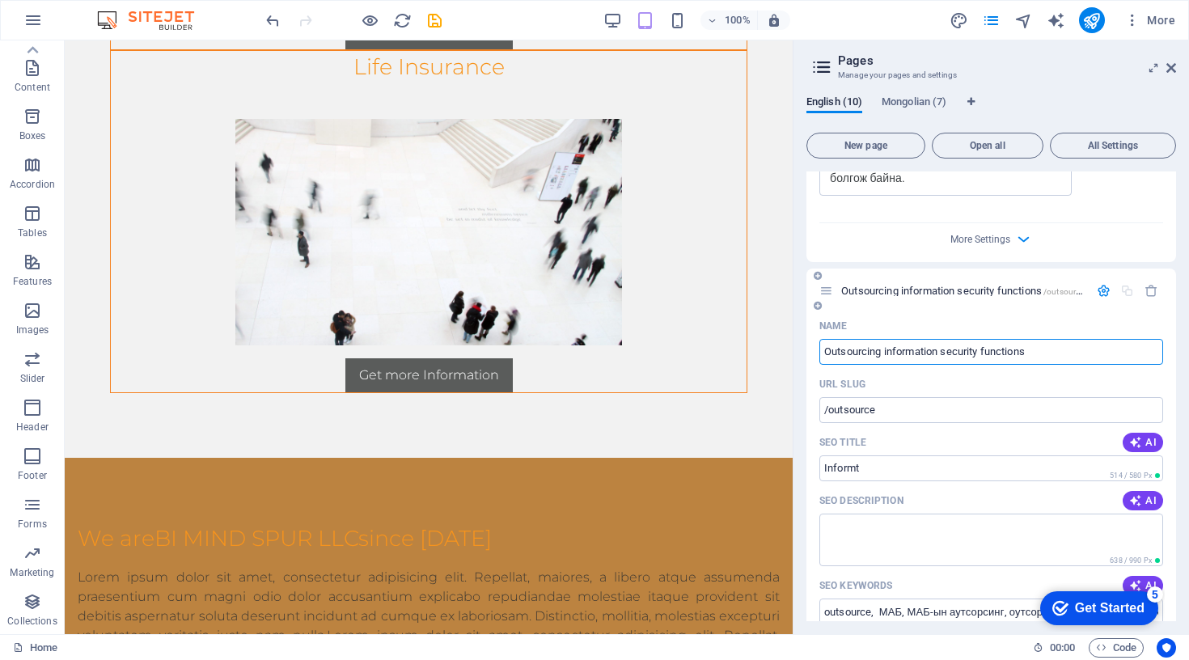
type input "Outsourcing information security functions"
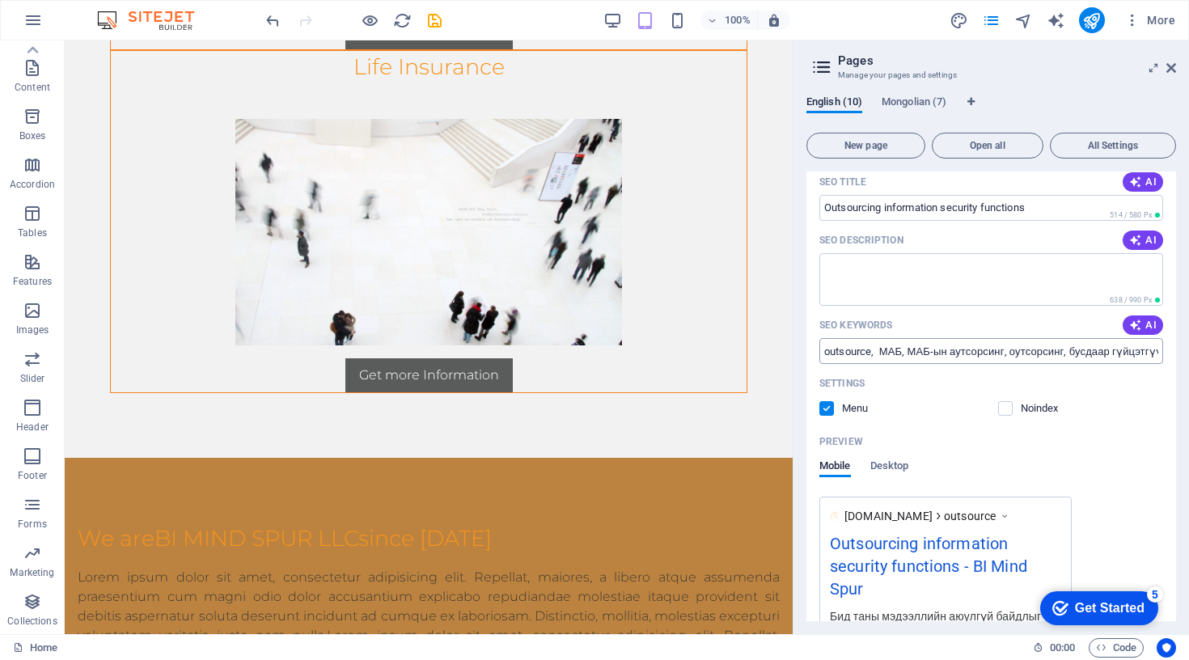
scroll to position [1633, 0]
drag, startPoint x: 878, startPoint y: 347, endPoint x: 1187, endPoint y: 351, distance: 309.0
click at [1187, 351] on div "English (10) Mongolian (7) New page Open all All Settings Home / Information se…" at bounding box center [990, 358] width 395 height 552
paste input "Outsourcing information security functions"
type input "outsource, Outsourcing information security functions"
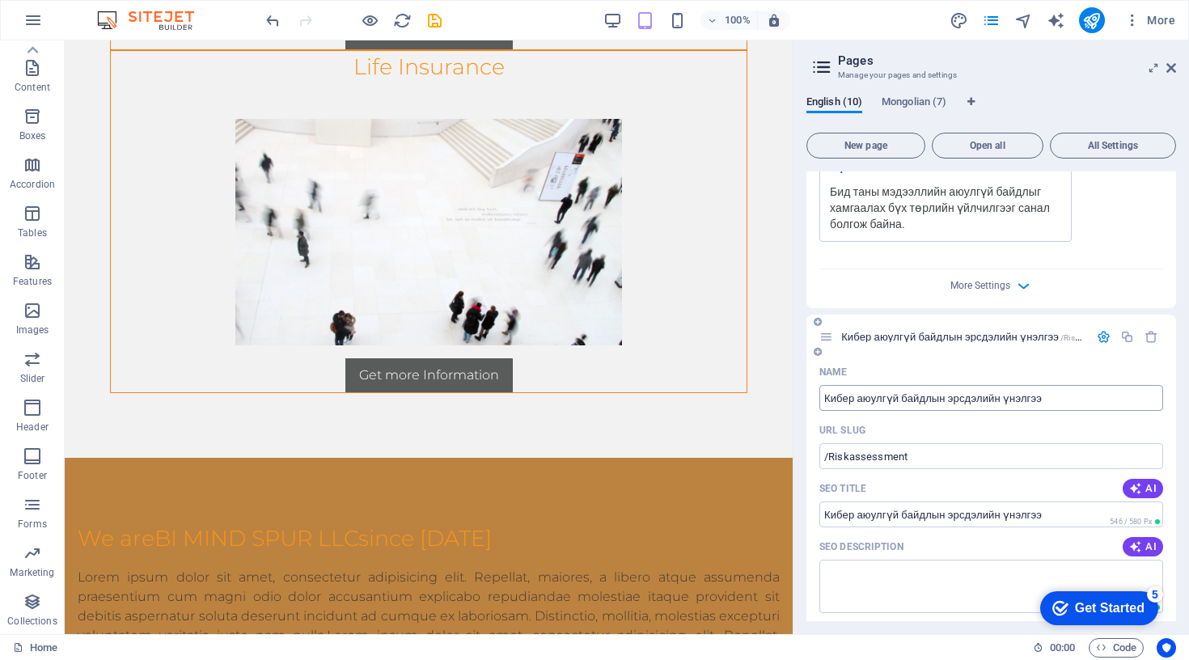
scroll to position [2059, 0]
click at [932, 386] on input "Кибер аюулгүй байдлын эрсдэлийн үнэлгээ" at bounding box center [991, 396] width 344 height 26
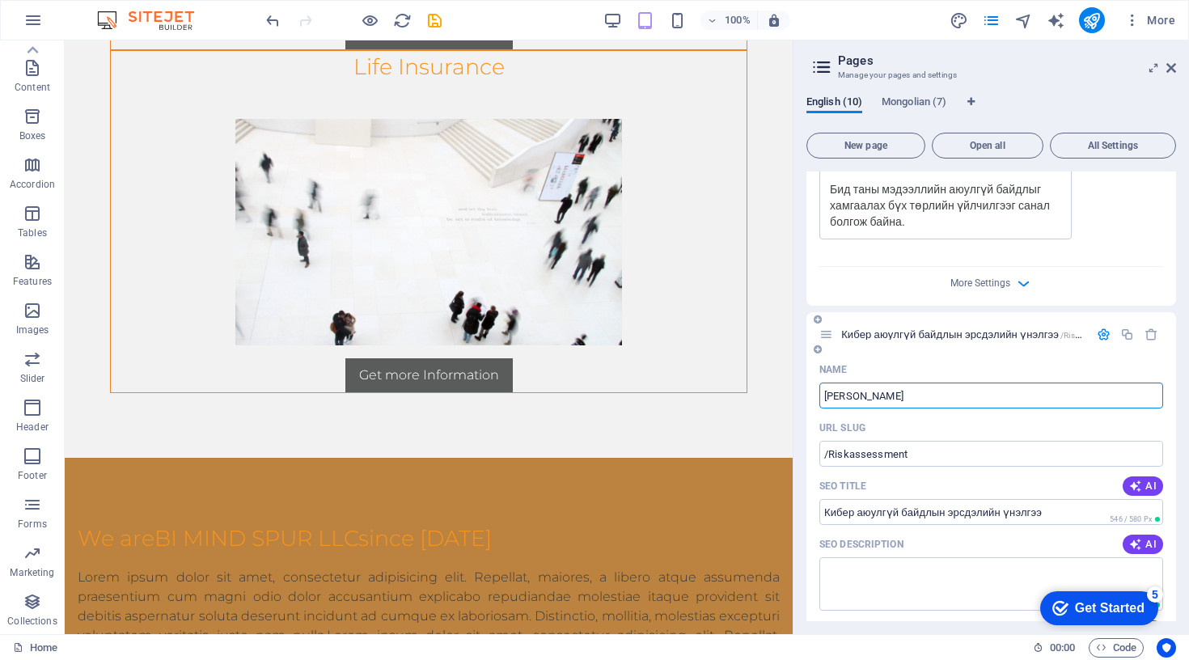
type input "Ё"
type input "Cyber risk assee"
type input "Cyber risk asses"
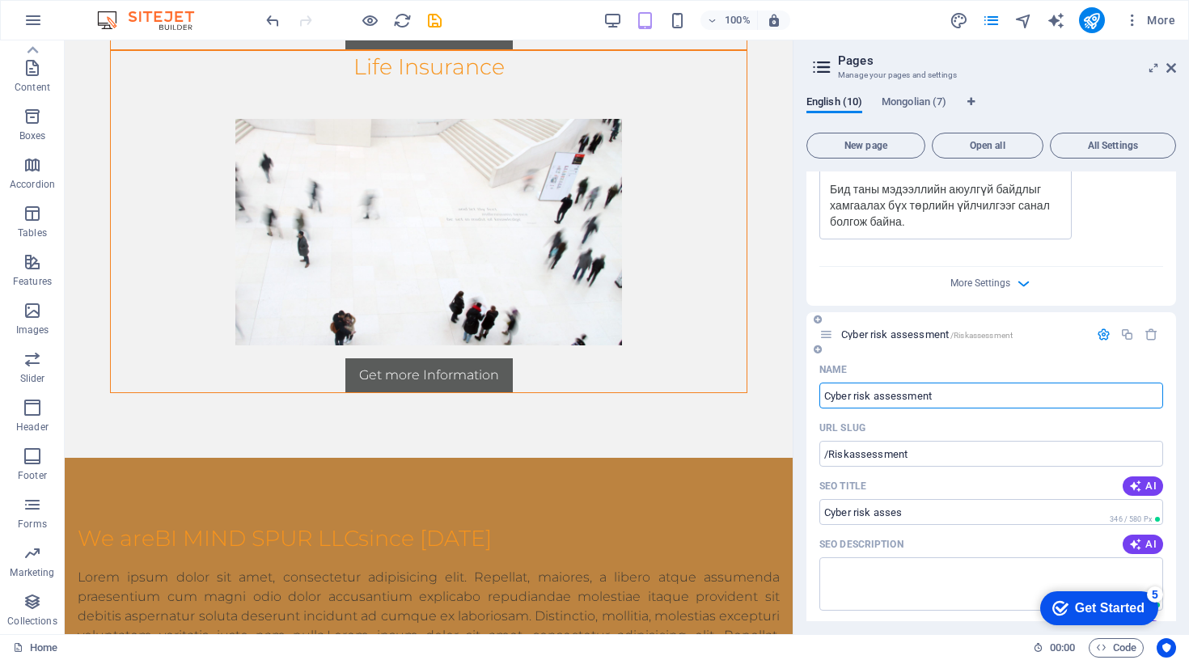
type input "Cyber risk assessment"
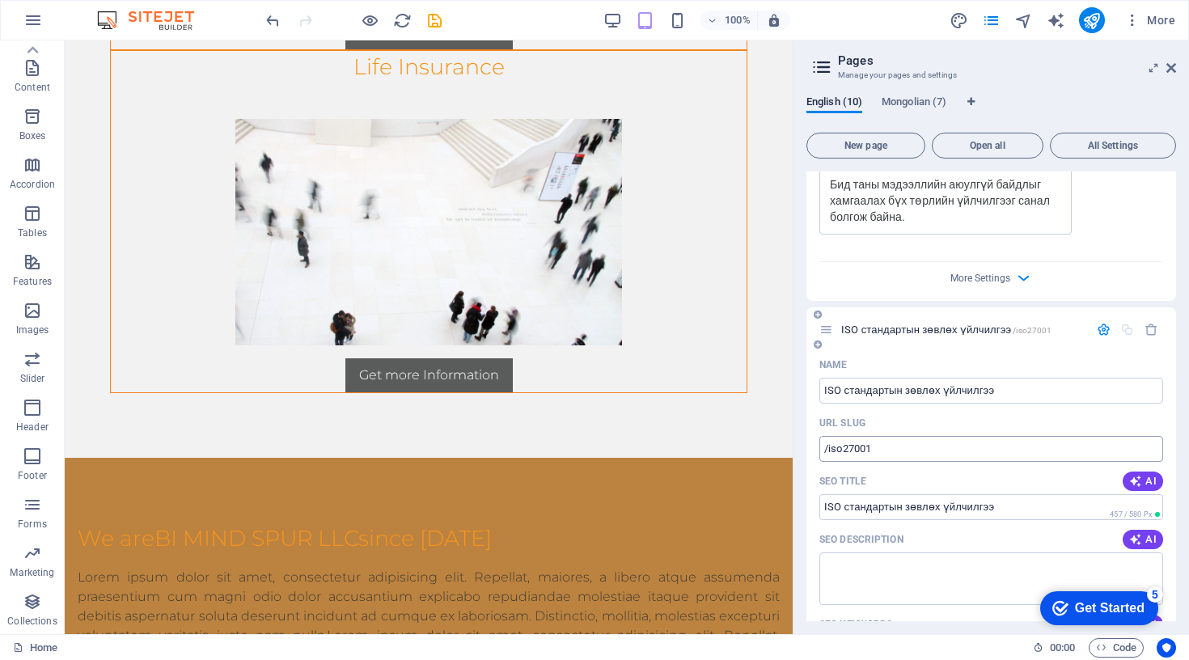
scroll to position [2776, 0]
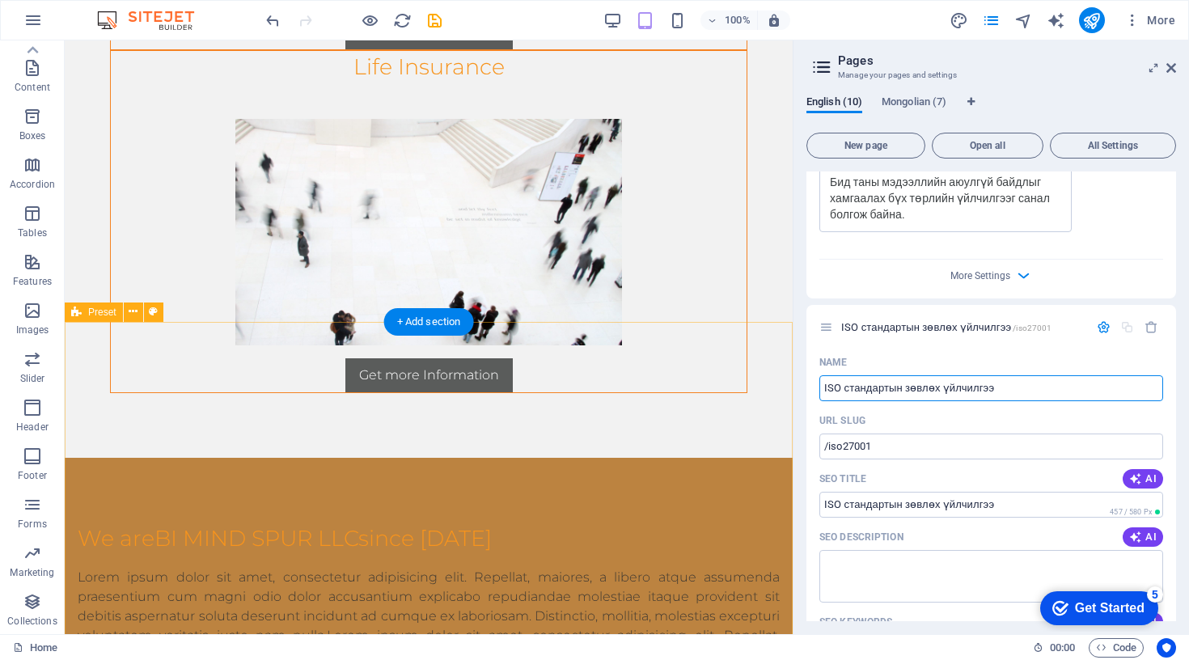
drag, startPoint x: 1072, startPoint y: 433, endPoint x: 785, endPoint y: 394, distance: 289.7
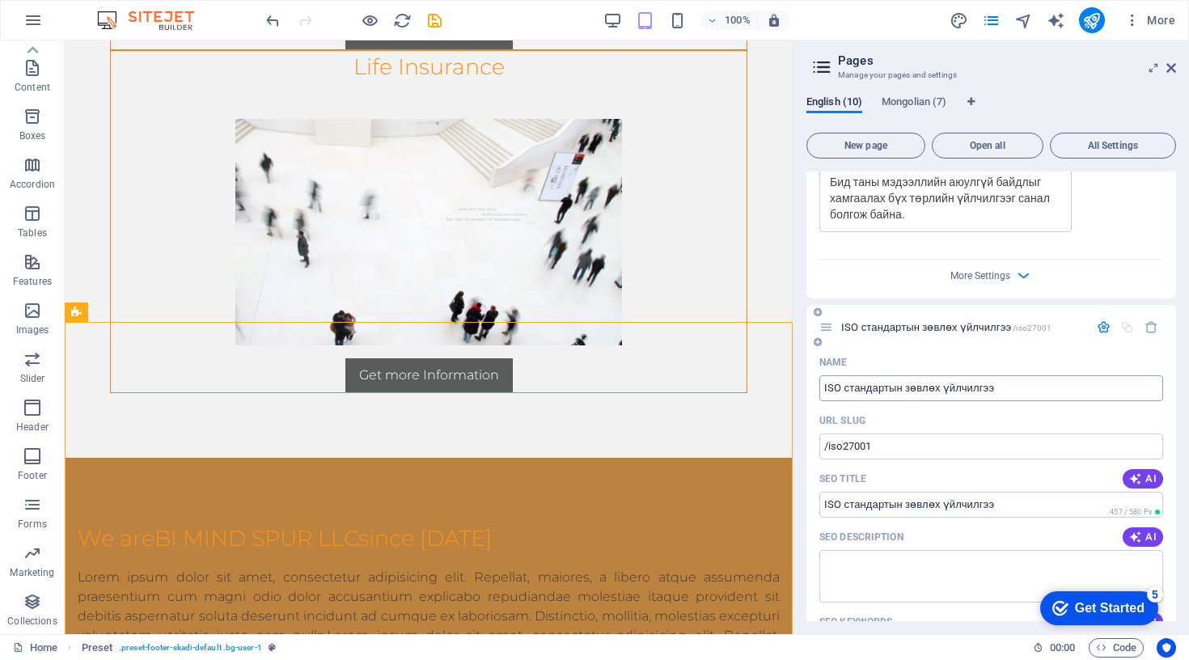
click at [848, 386] on input "ISO стандартын зөвлөх үйлчилгээ" at bounding box center [991, 388] width 344 height 26
paste input "standard consulting services"
type input "ISO standard consulting services"
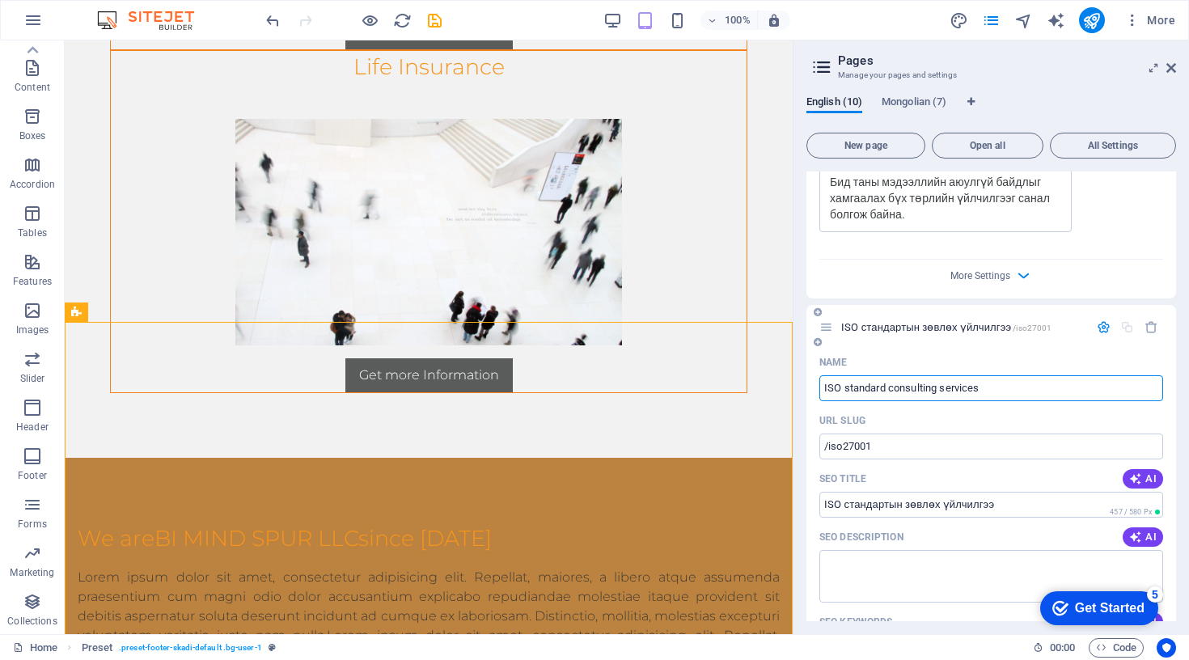
type input "ISO standard consulting services"
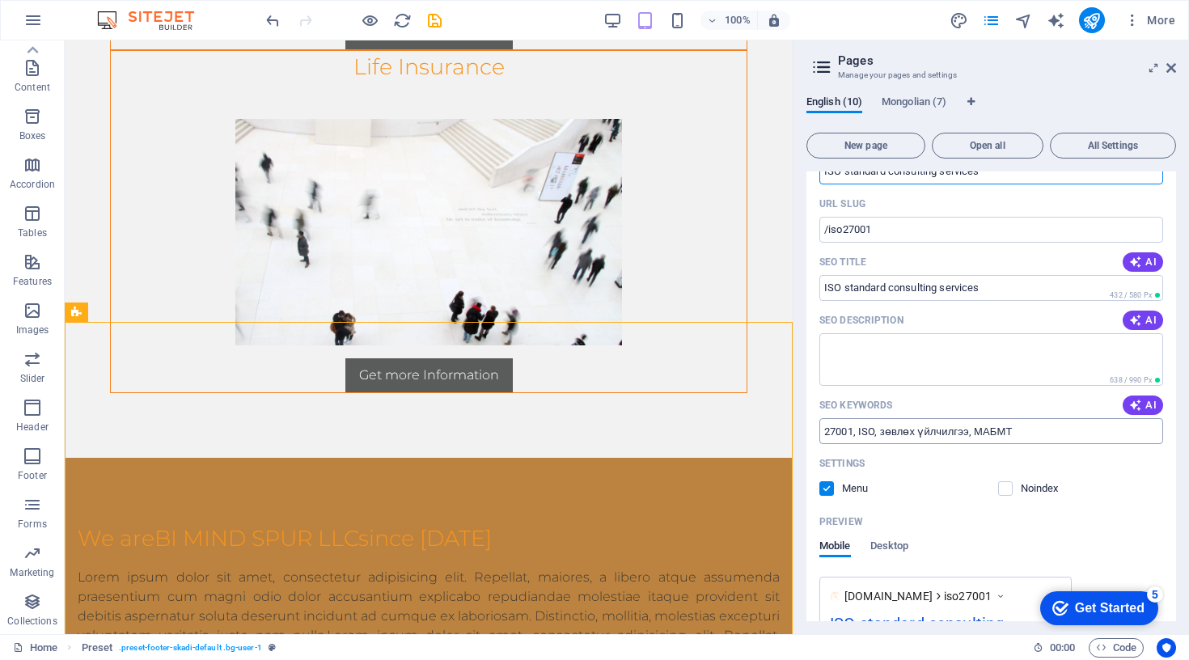
scroll to position [2994, 0]
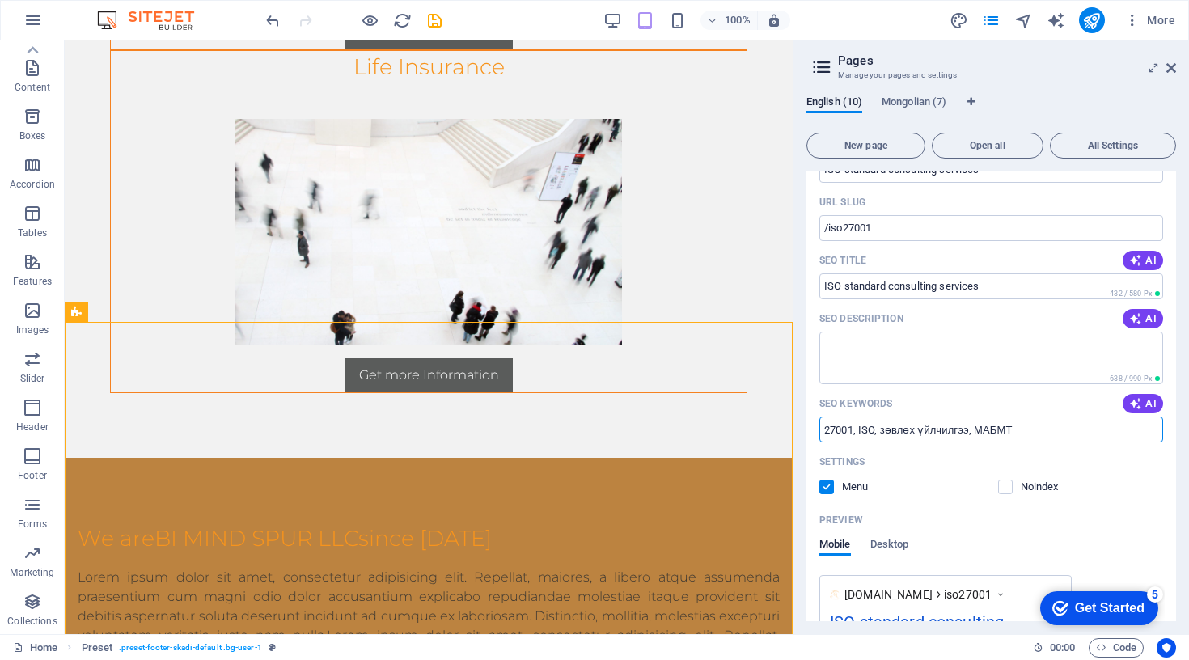
click at [1013, 428] on input "27001, ISO, зөвлөх үйлчилгээ, МАБМТ" at bounding box center [991, 429] width 344 height 26
paste input "ISO standard consulting services"
type input "27001, ISO, зөвлөх үйлчилгээ, МАБМТ, ISO standard consulting services"
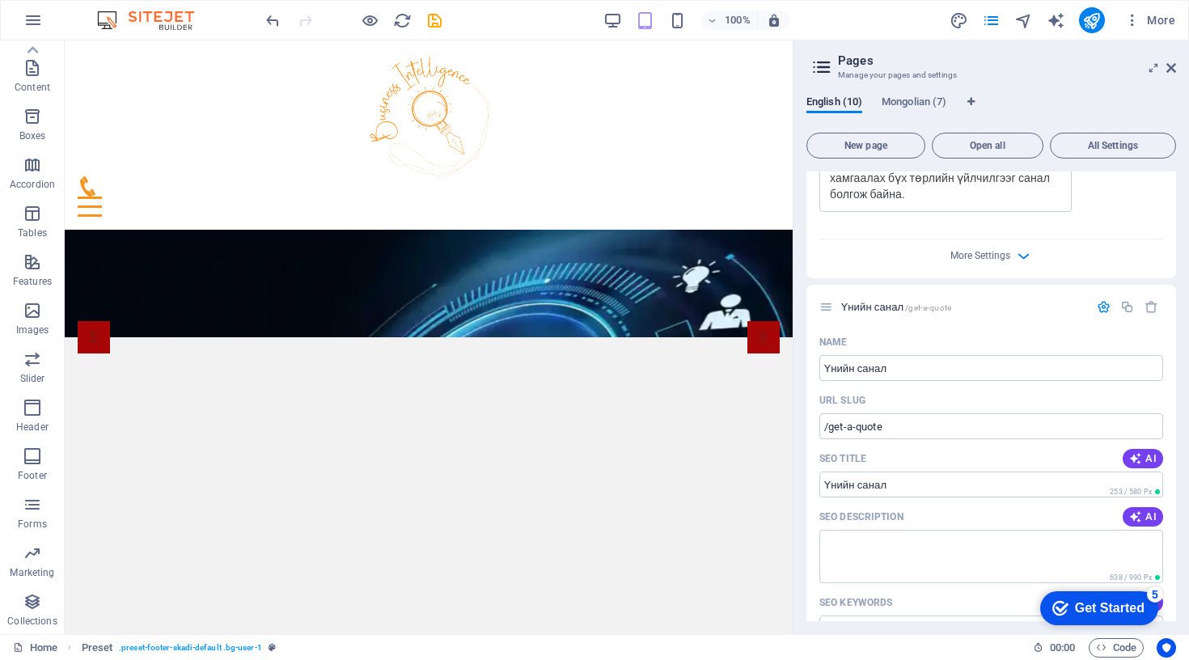
scroll to position [0, 0]
click at [858, 484] on input "Үнийн санал" at bounding box center [991, 484] width 344 height 26
click at [843, 361] on input "Үнийн санал" at bounding box center [991, 368] width 344 height 26
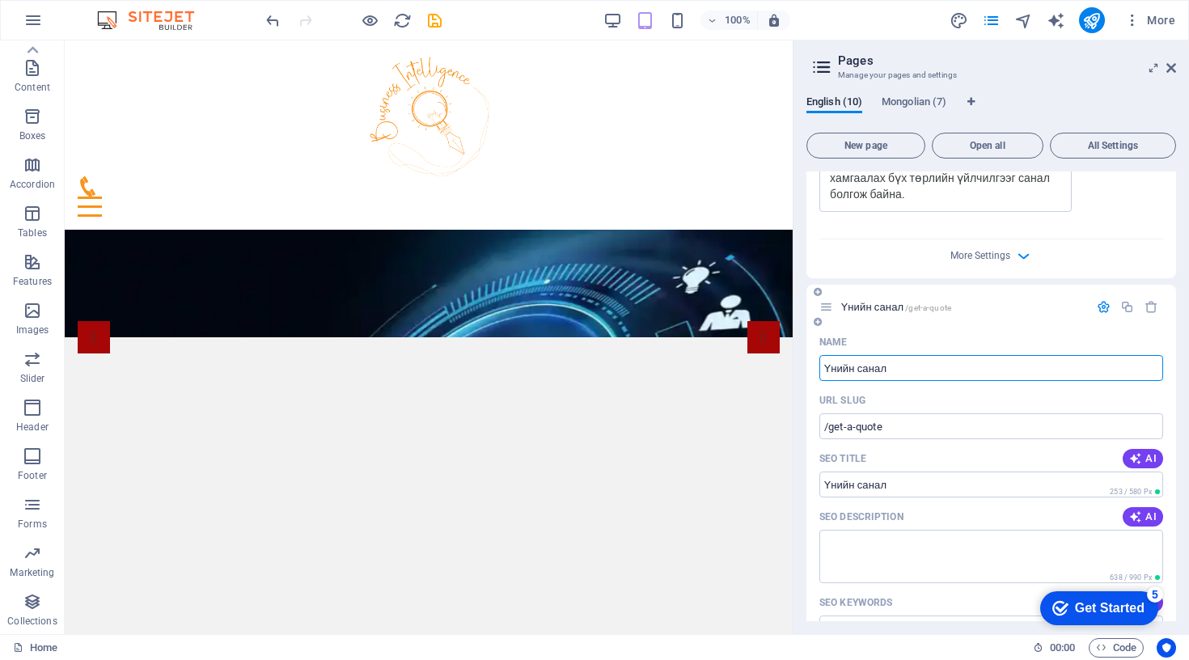
click at [843, 361] on input "Үнийн санал" at bounding box center [991, 368] width 344 height 26
type input "Ger"
type input "Get a"
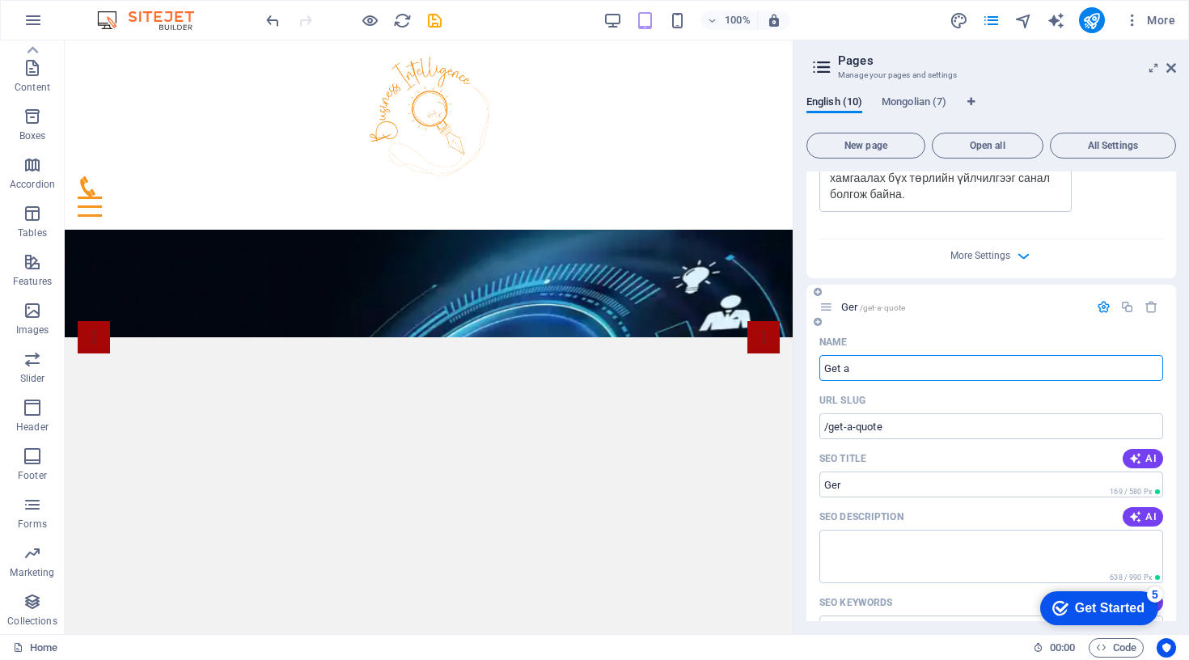
type input "Get a"
type input "Get a quote"
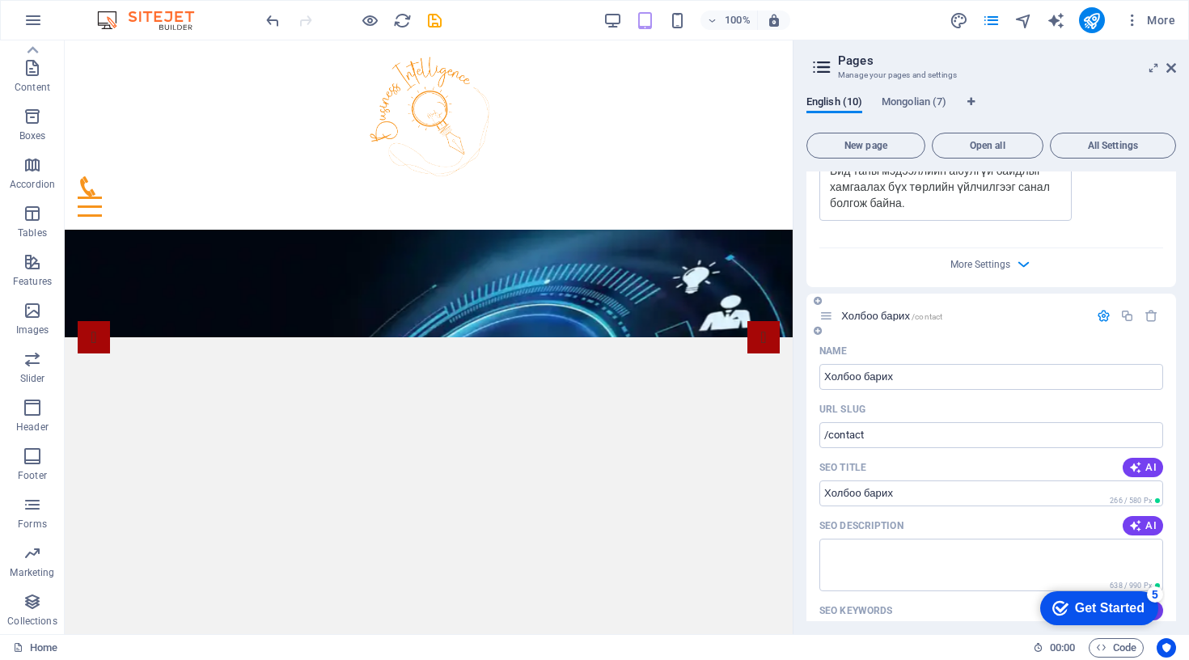
scroll to position [4226, 0]
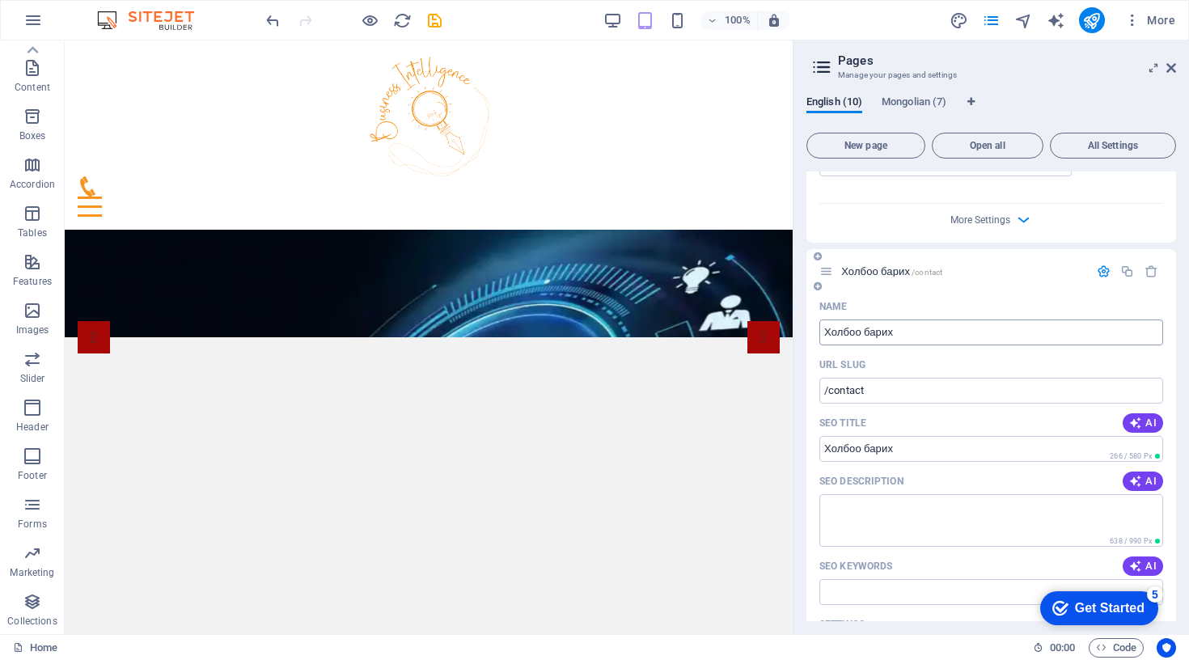
click at [880, 332] on input "Холбоо барих" at bounding box center [991, 332] width 344 height 26
type input "Contact"
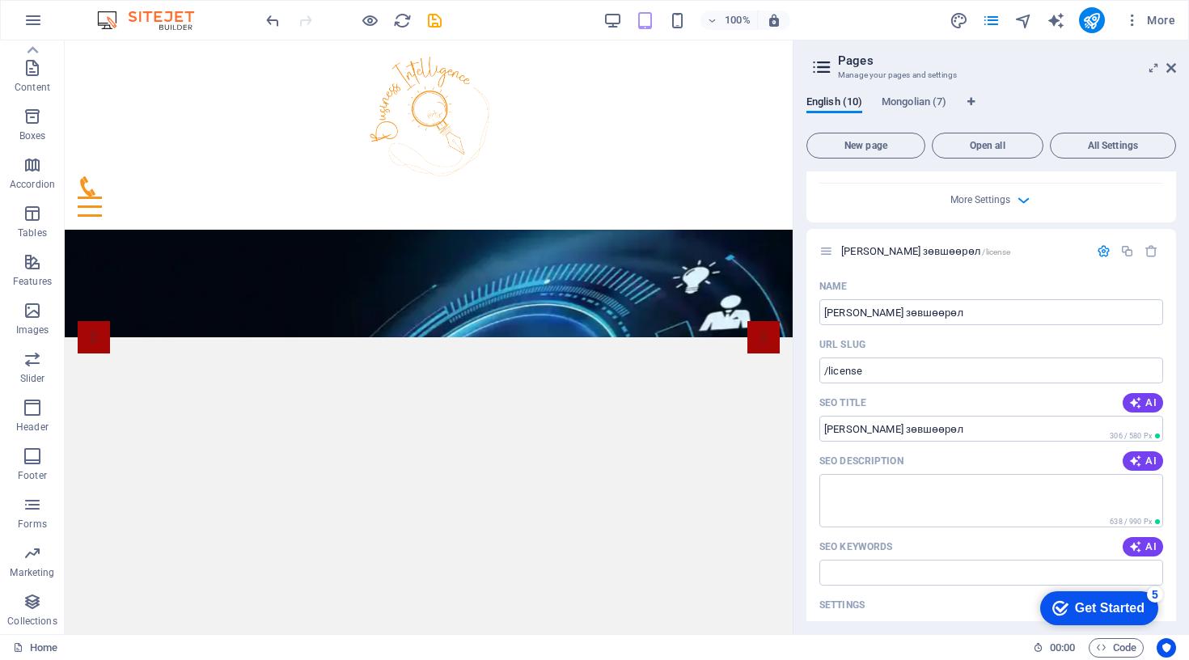
scroll to position [4983, 0]
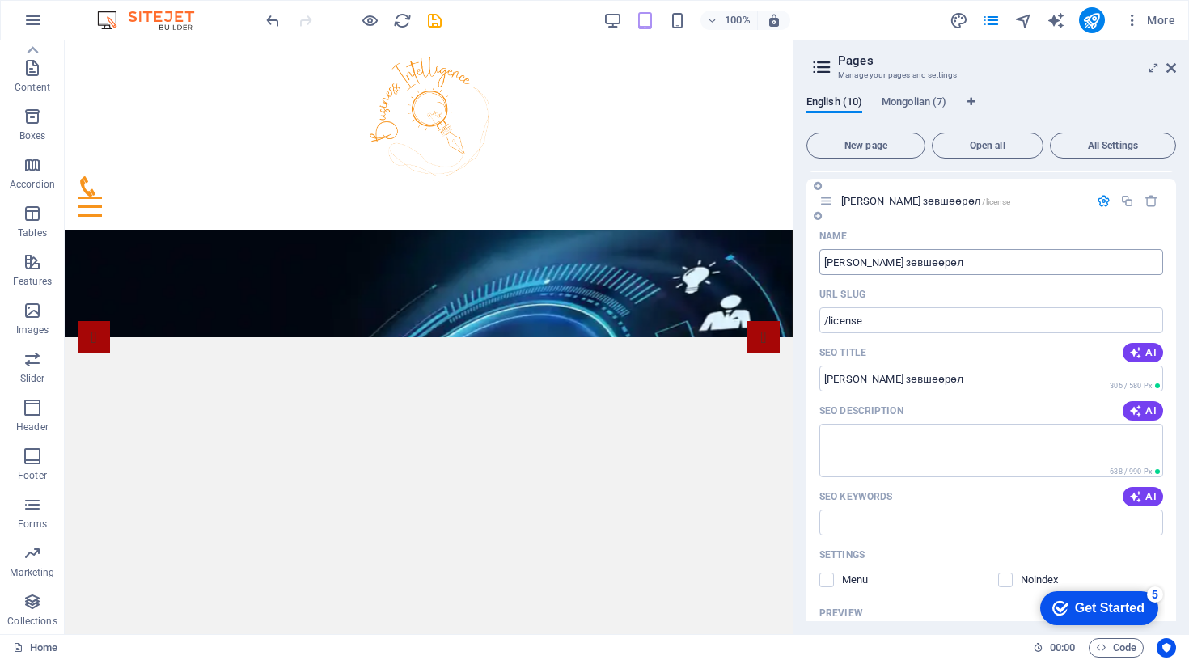
click at [927, 261] on input "[PERSON_NAME] зөвшөөрөл" at bounding box center [991, 262] width 344 height 26
type input "Licensre"
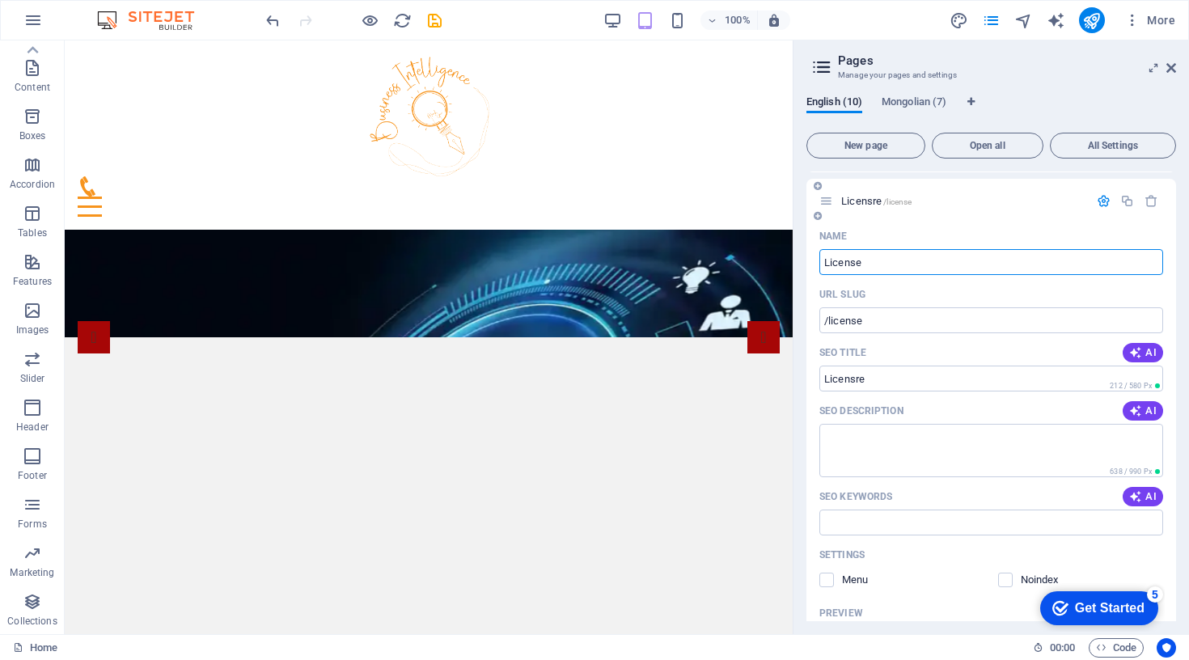
type input "License"
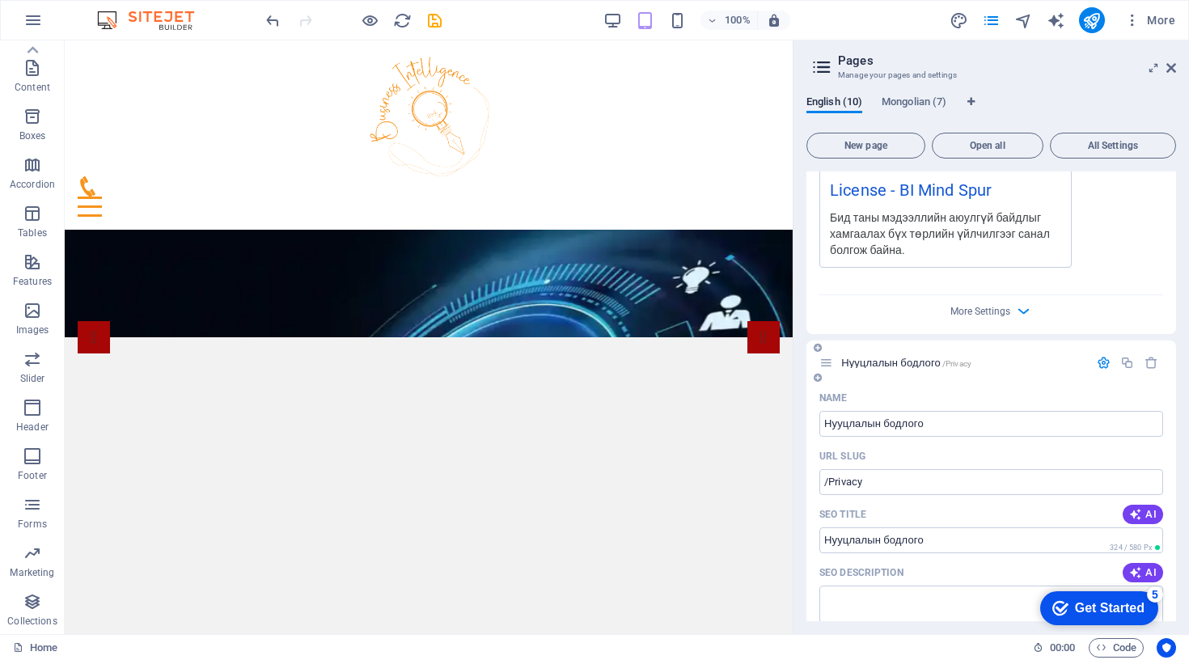
scroll to position [5523, 0]
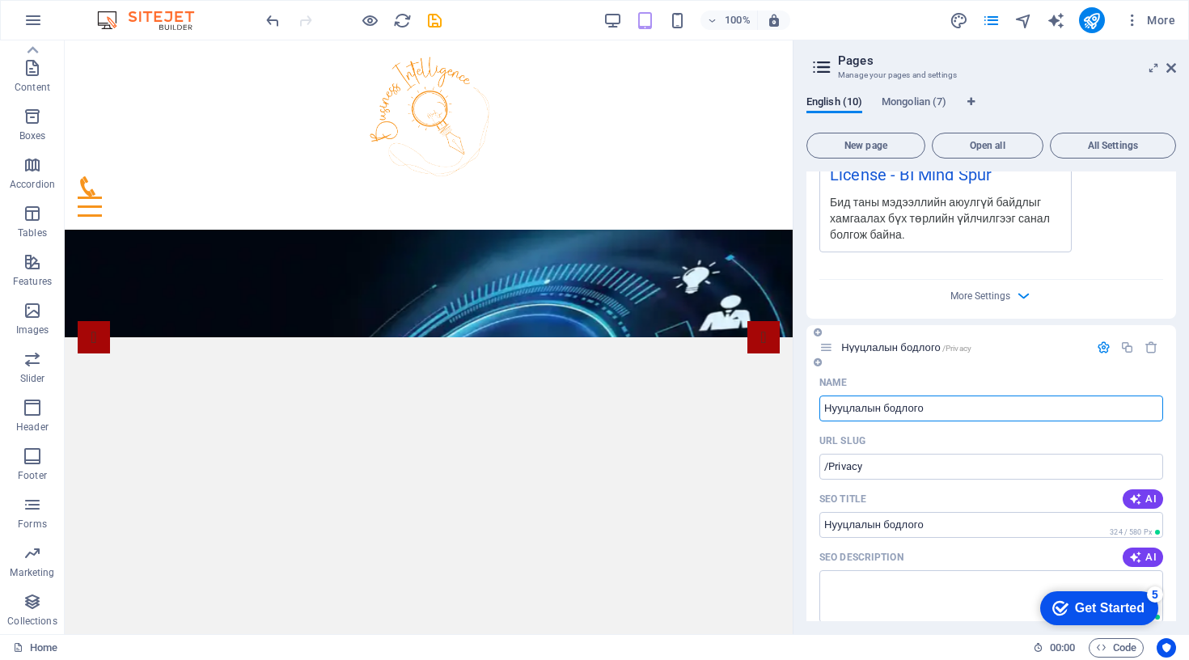
click at [861, 412] on input "Нууцлалын бодлого" at bounding box center [991, 408] width 344 height 26
type input "Privacy"
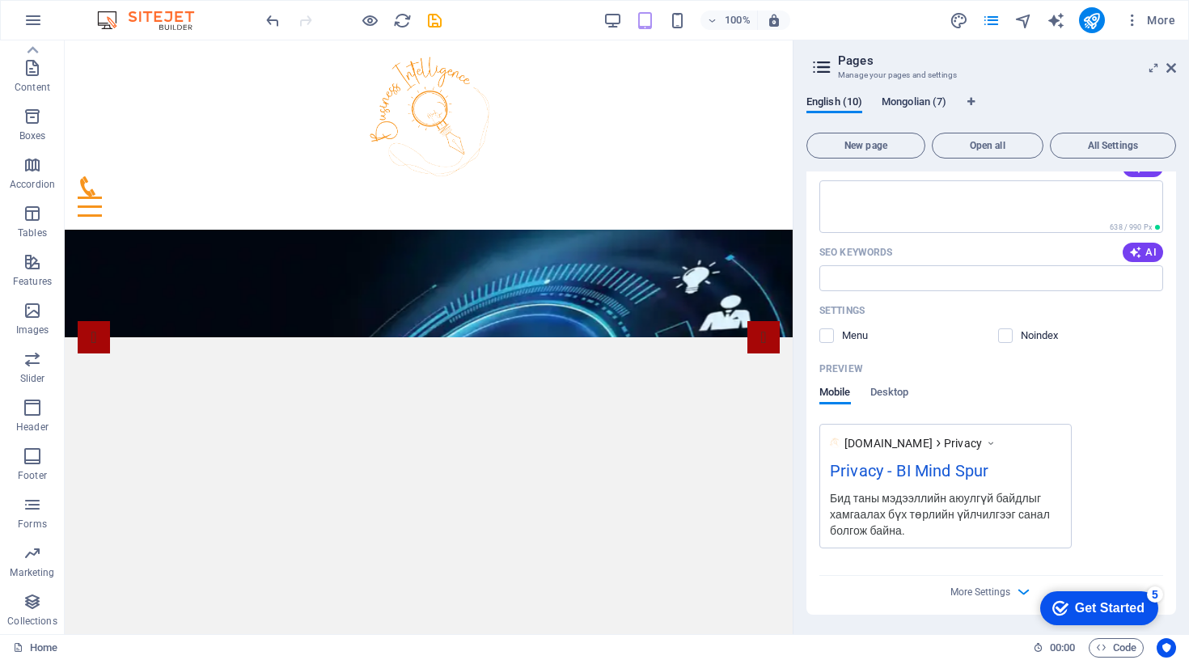
scroll to position [5913, 0]
click at [908, 101] on span "Mongolian (7)" at bounding box center [914, 103] width 65 height 23
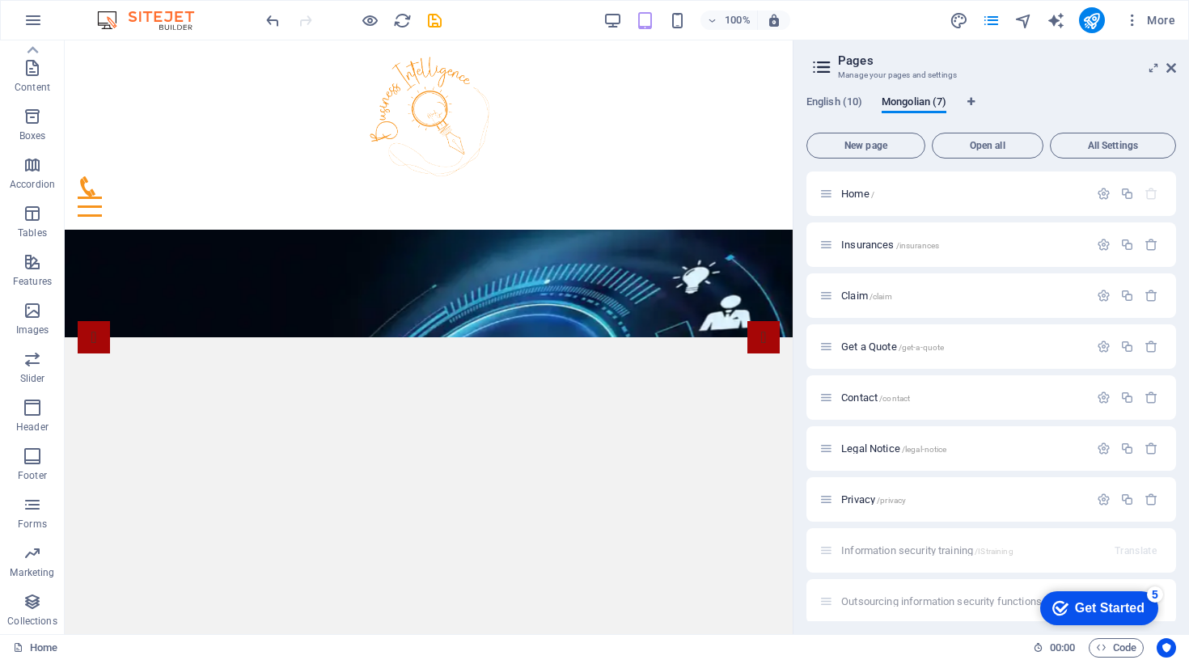
click at [1029, 106] on div "English (10) Mongolian (7)" at bounding box center [991, 110] width 370 height 31
click at [975, 195] on p "Home /" at bounding box center [962, 193] width 243 height 11
click at [1099, 191] on icon "button" at bounding box center [1104, 194] width 14 height 14
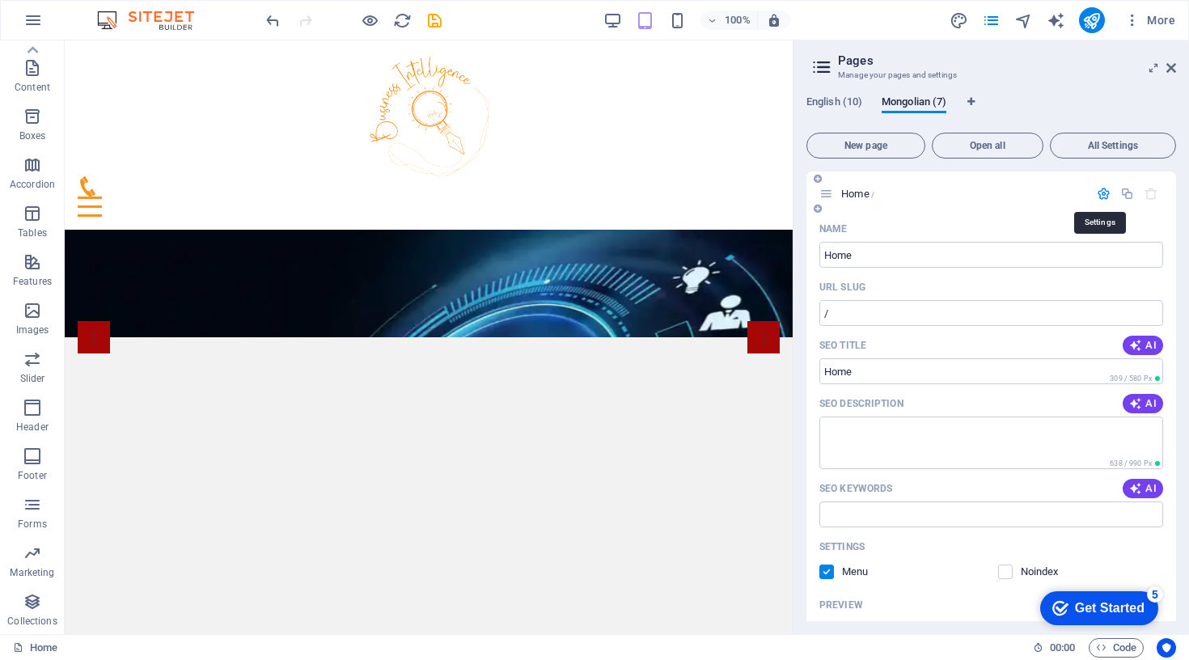
click at [1099, 191] on icon "button" at bounding box center [1104, 194] width 14 height 14
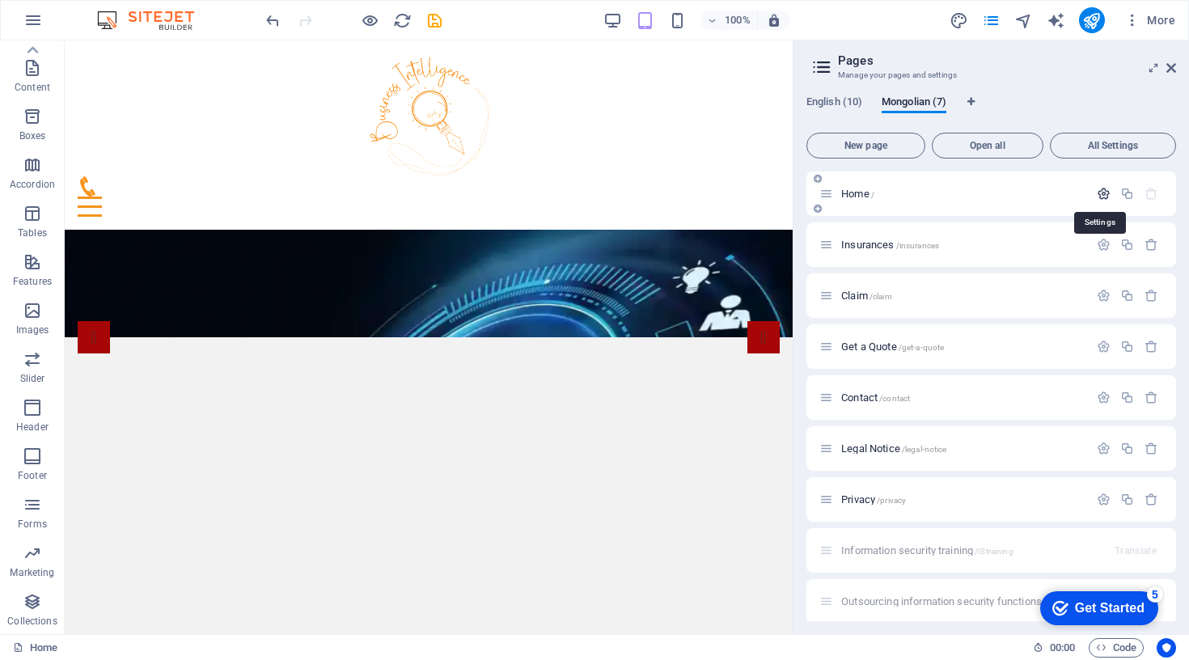
click at [1098, 192] on icon "button" at bounding box center [1104, 194] width 14 height 14
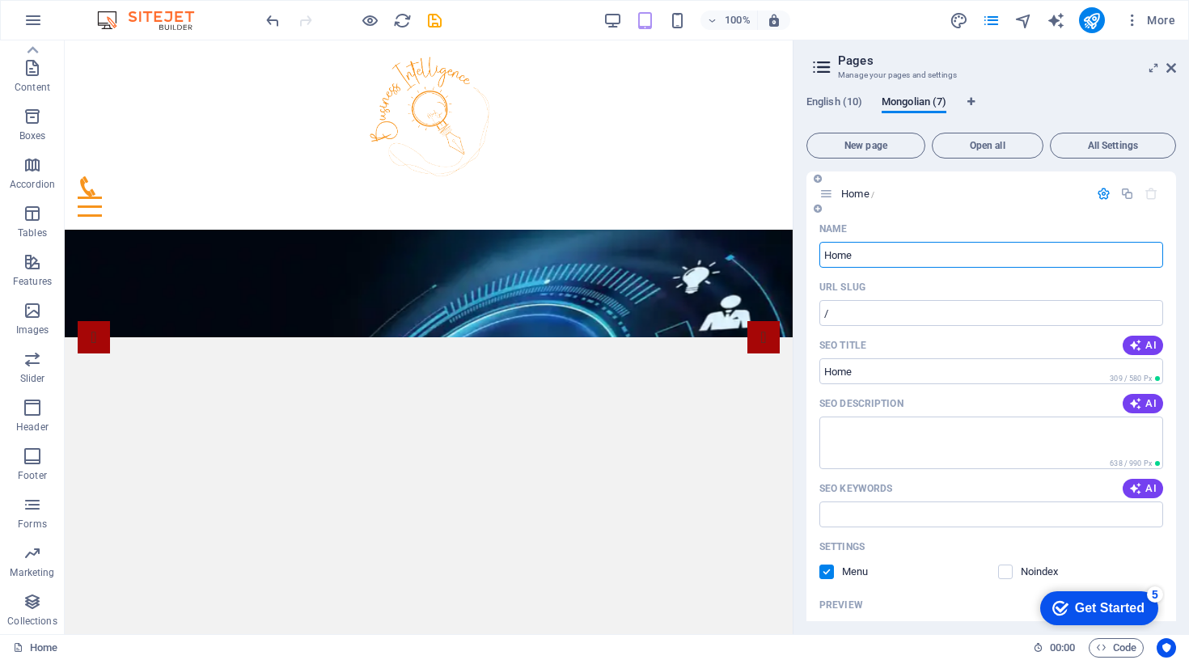
click at [847, 251] on input "Home" at bounding box center [991, 255] width 344 height 26
type input "Y"
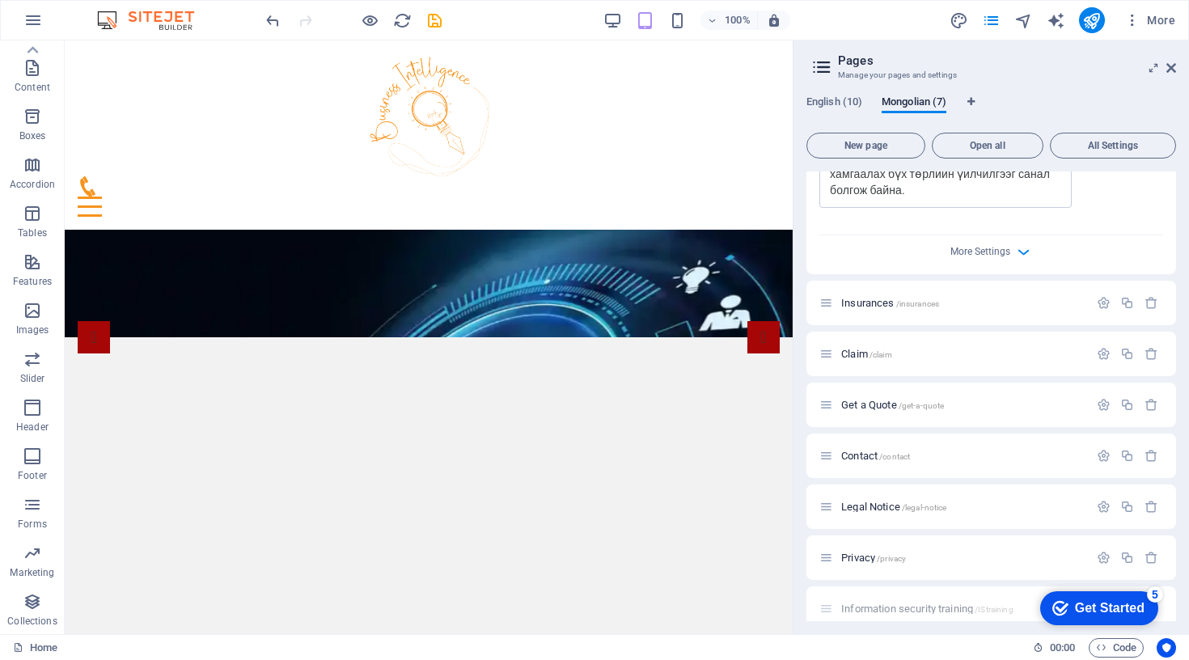
scroll to position [612, 0]
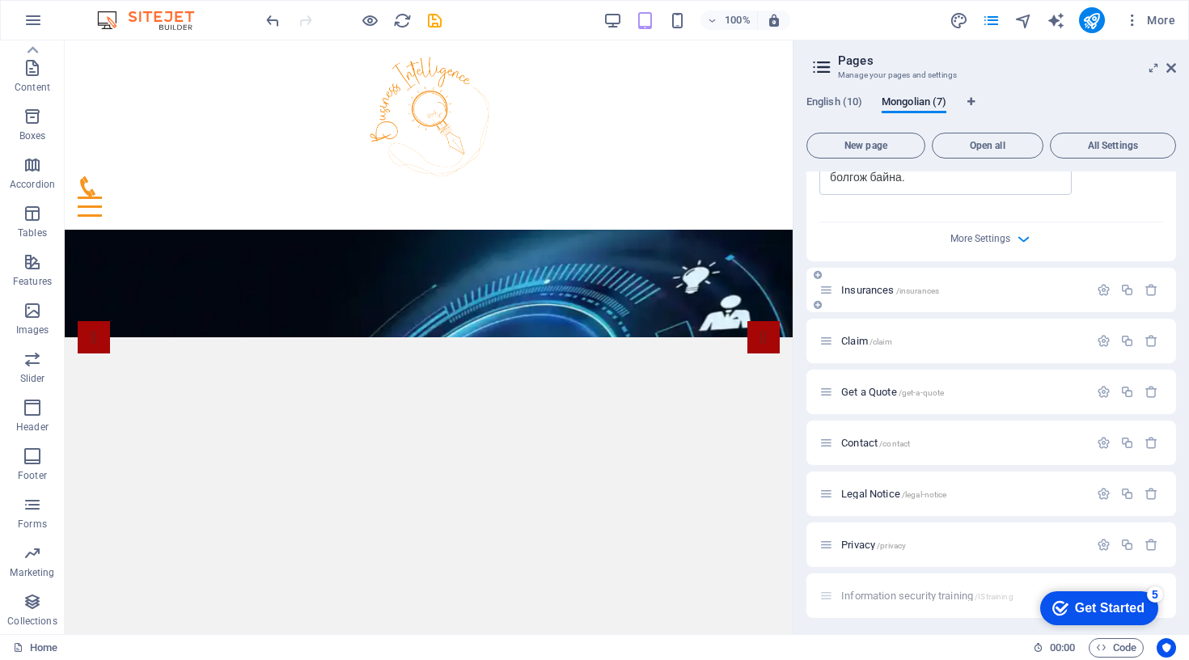
click at [980, 281] on div "Insurances /insurances" at bounding box center [953, 290] width 269 height 19
click at [979, 292] on p "Insurances /insurances" at bounding box center [962, 290] width 243 height 11
click at [979, 292] on div "Insurances /insurances" at bounding box center [991, 290] width 370 height 44
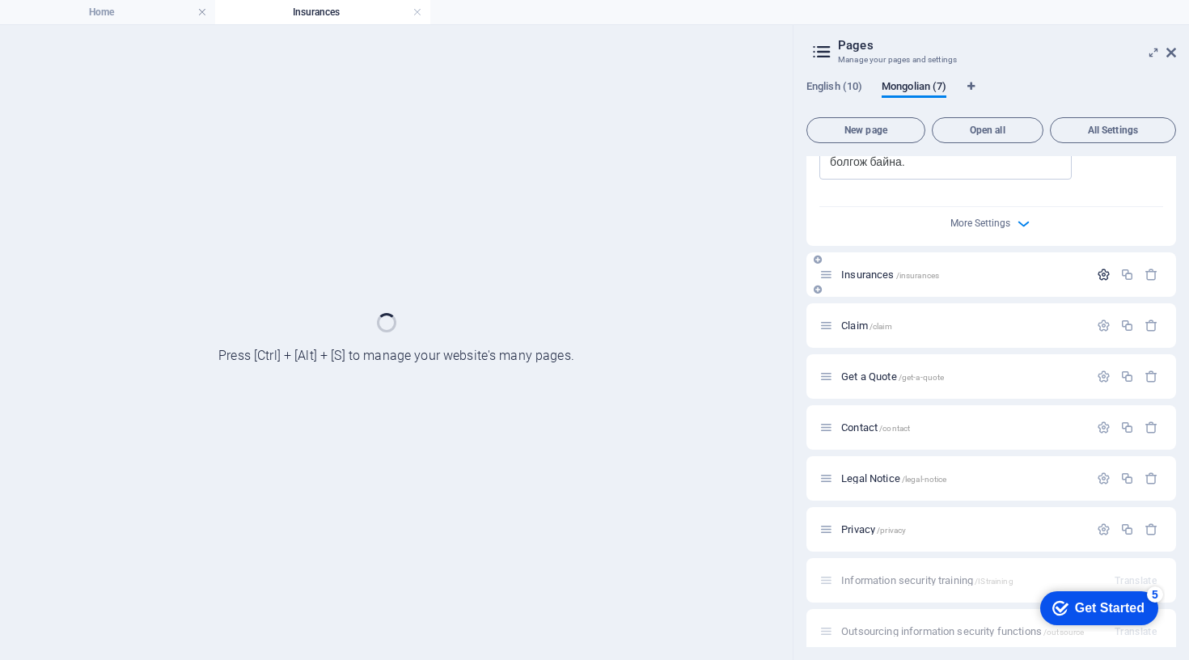
click at [1101, 272] on icon "button" at bounding box center [1104, 275] width 14 height 14
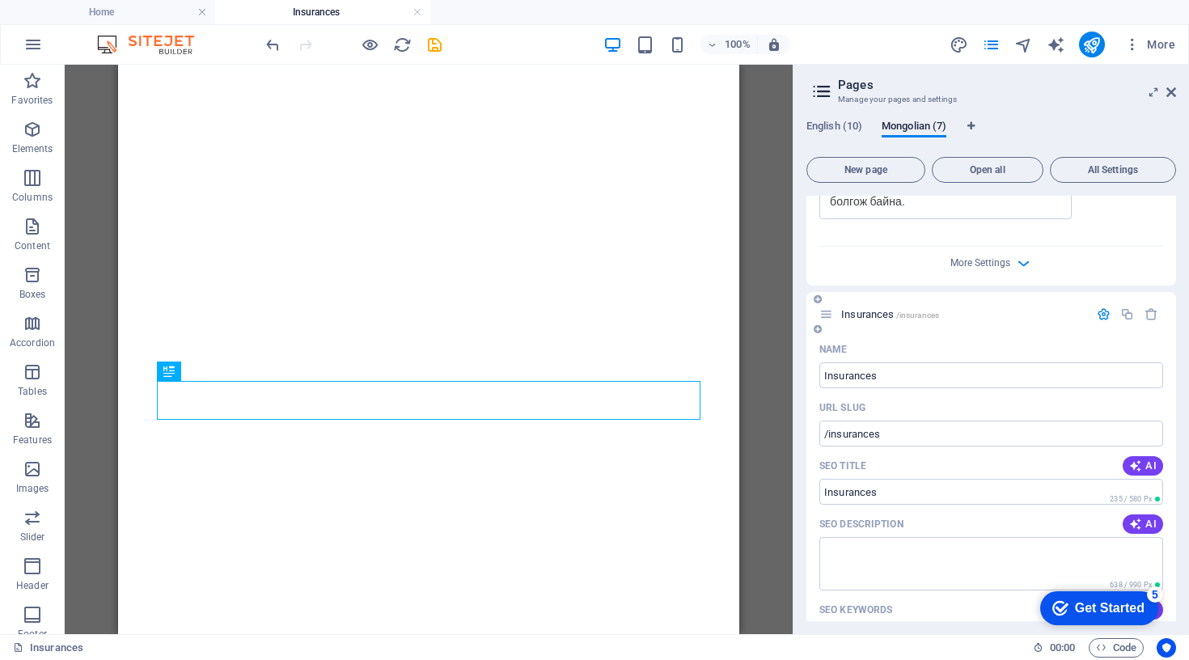
click at [858, 332] on div "Insurances /insurances" at bounding box center [991, 314] width 370 height 44
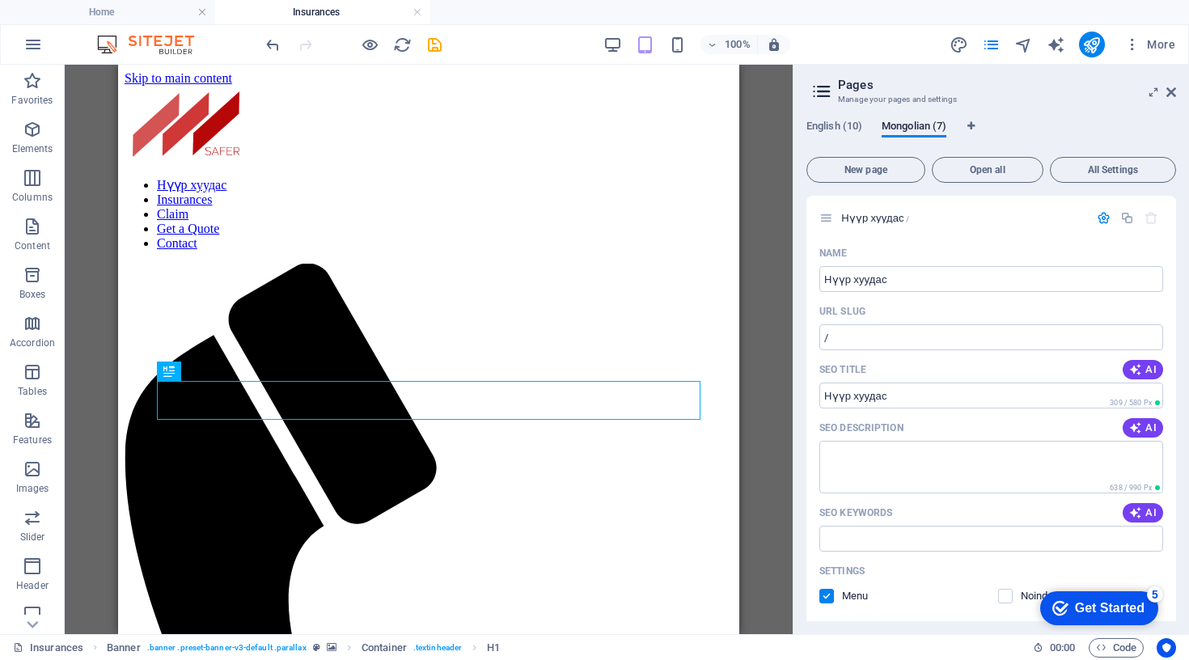
scroll to position [0, 0]
click at [844, 120] on span "English (10)" at bounding box center [834, 127] width 56 height 23
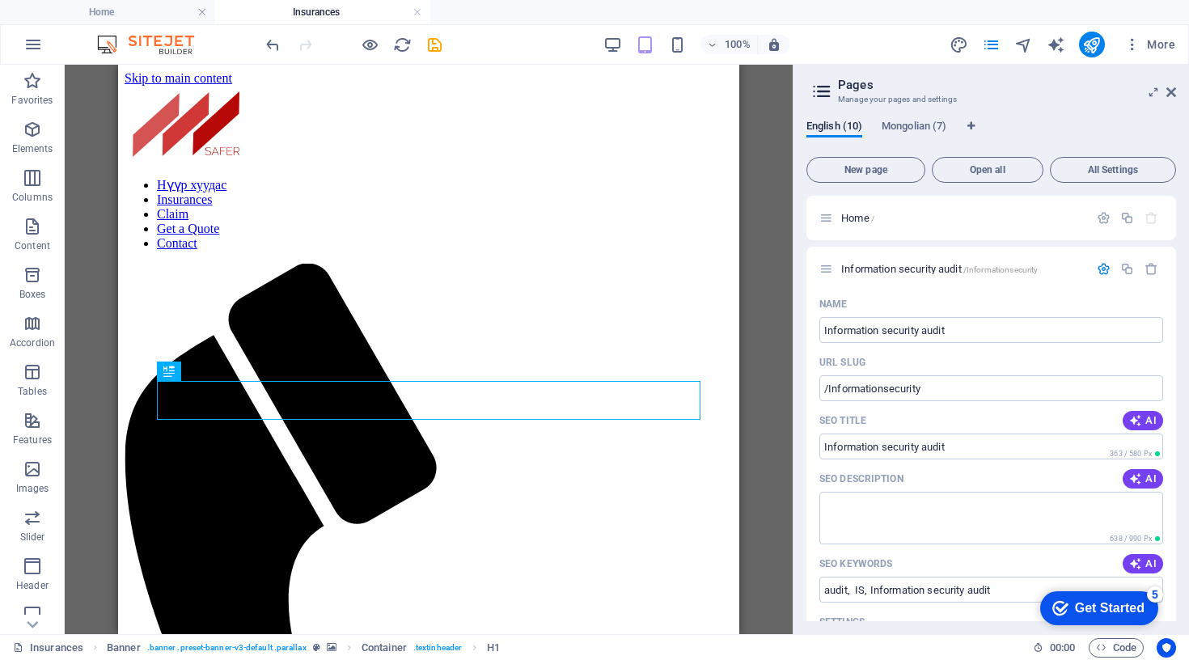
click at [1050, 116] on div "English (10) Mongolian (7) New page Open all All Settings Home / Information se…" at bounding box center [990, 370] width 395 height 527
click at [912, 126] on span "Mongolian (7)" at bounding box center [914, 127] width 65 height 23
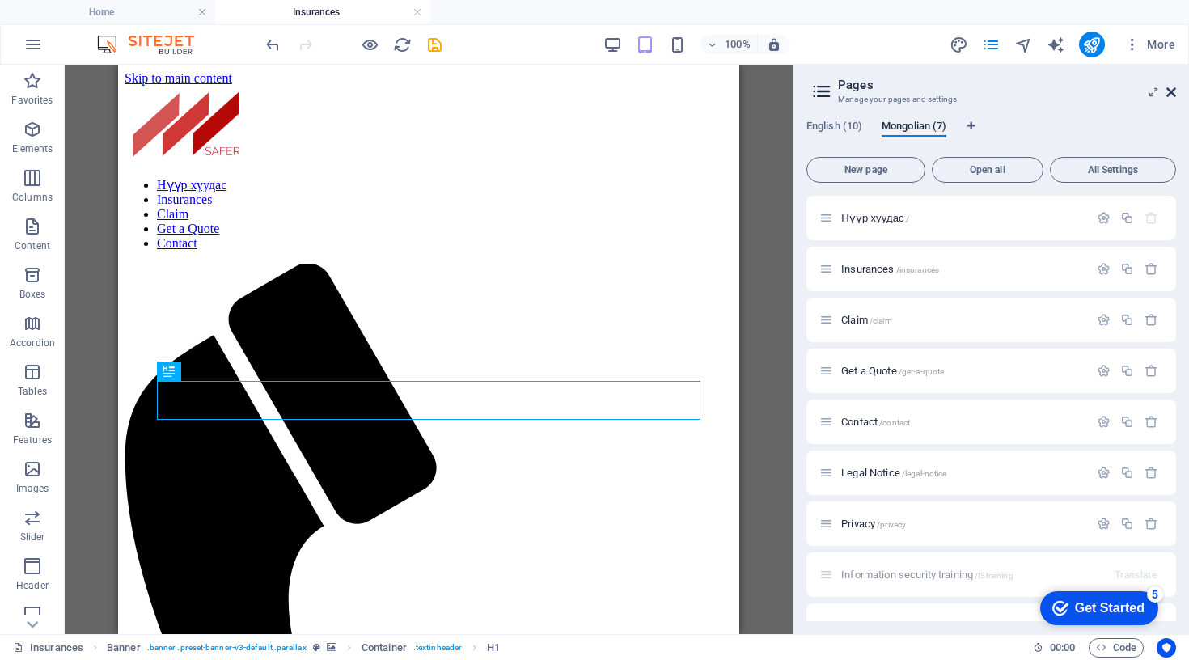
click at [1172, 96] on icon at bounding box center [1171, 92] width 10 height 13
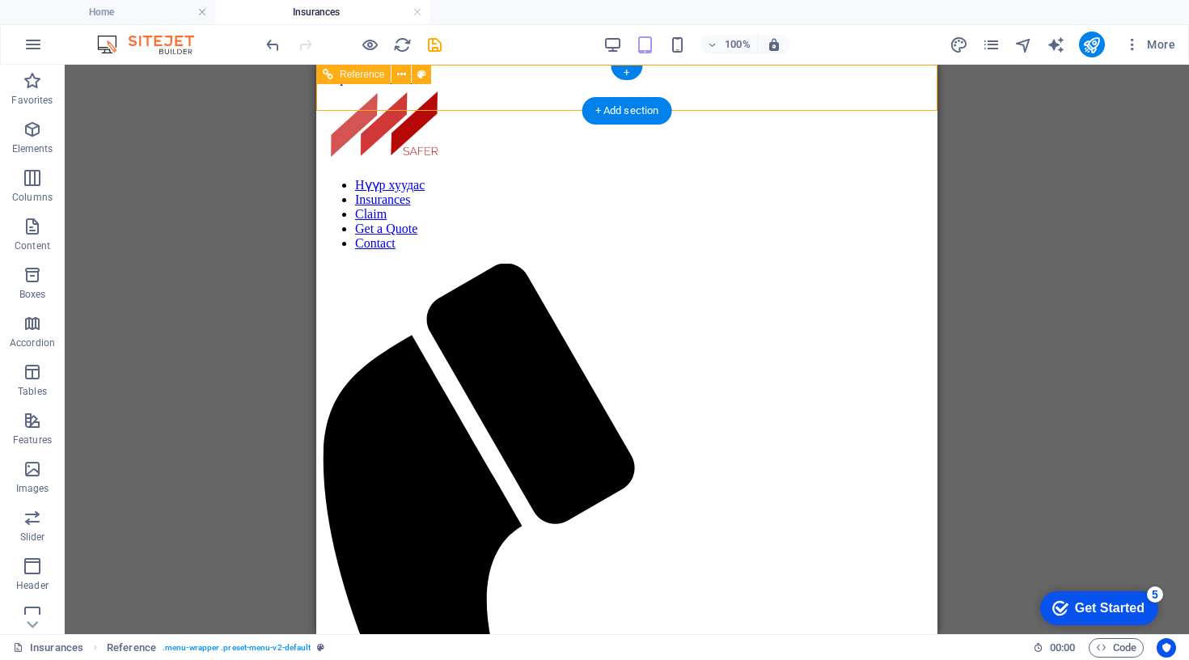
click at [626, 243] on nav "Нүүр хуудас Insurances Claim Get a Quote Contact" at bounding box center [627, 214] width 608 height 74
click at [627, 251] on nav "Нүүр хуудас Insurances Claim Get a Quote Contact" at bounding box center [627, 214] width 608 height 74
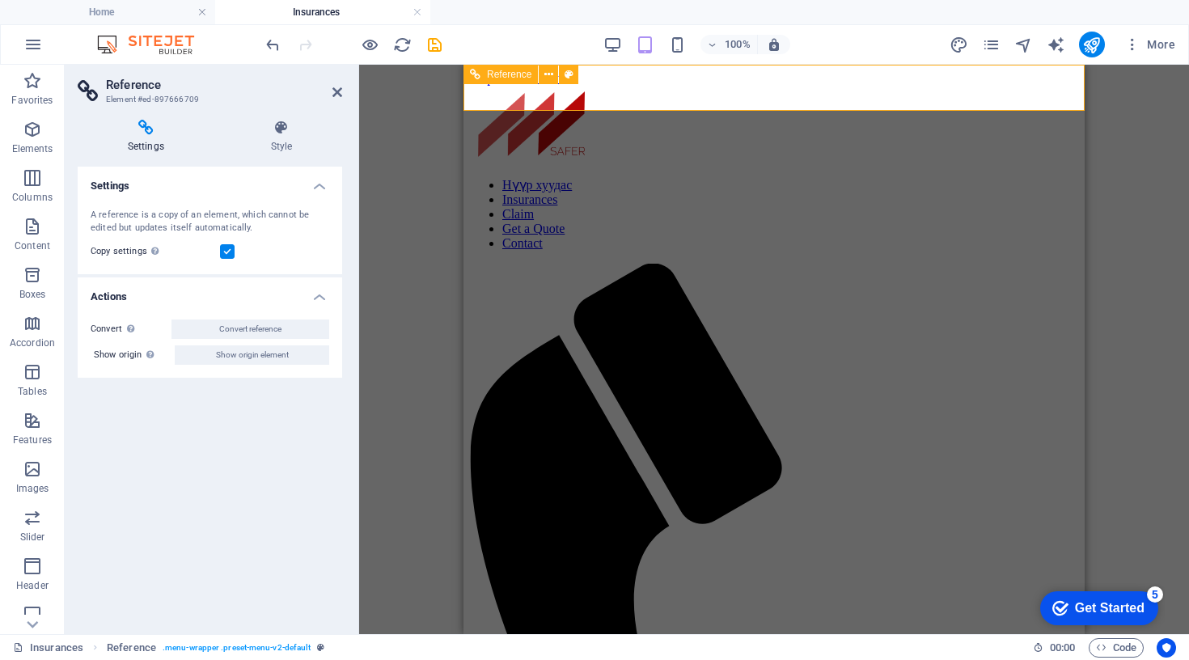
click at [995, 41] on icon "pages" at bounding box center [991, 45] width 19 height 19
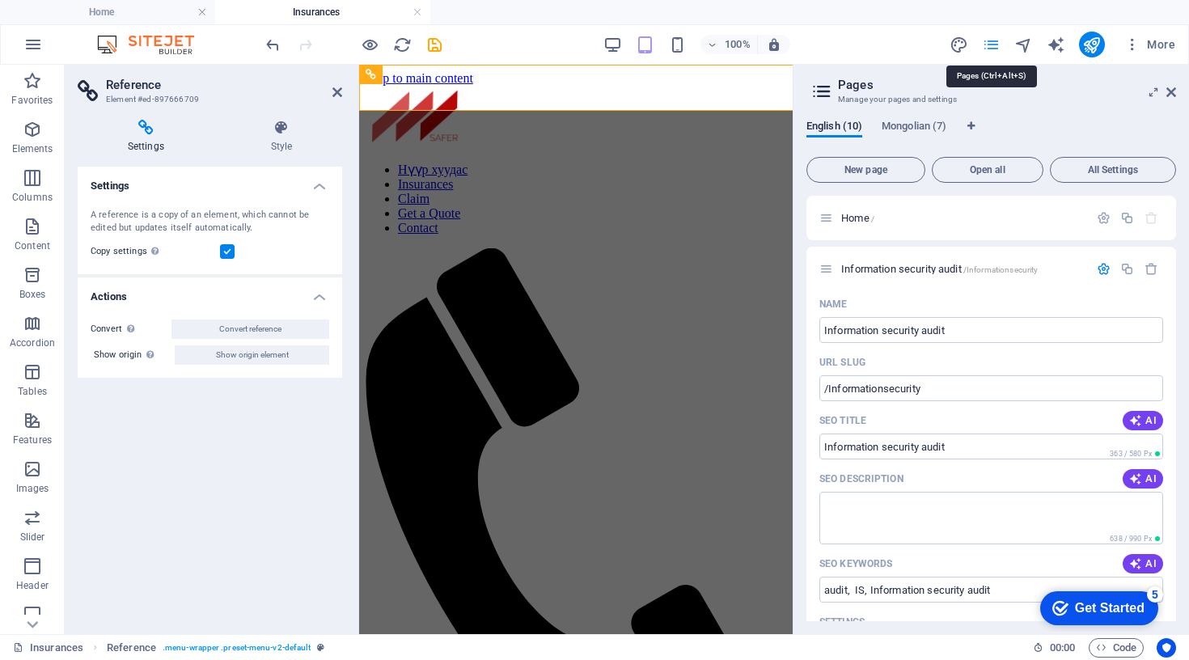
click at [995, 41] on icon "pages" at bounding box center [991, 45] width 19 height 19
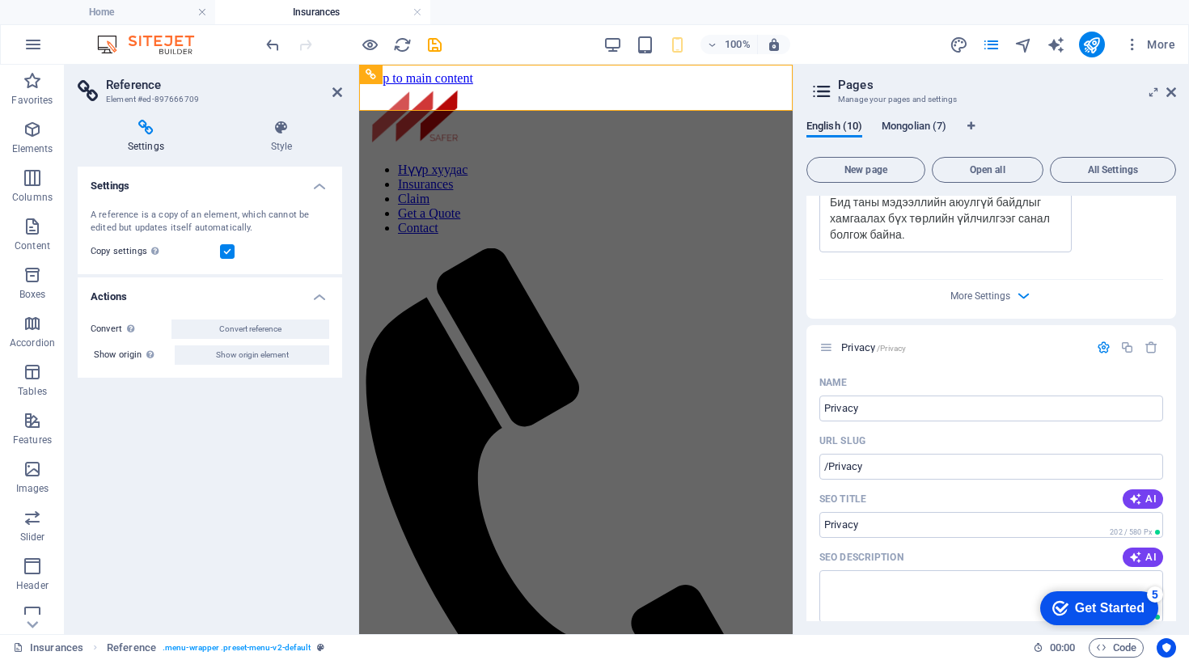
click at [890, 125] on span "Mongolian (7)" at bounding box center [914, 127] width 65 height 23
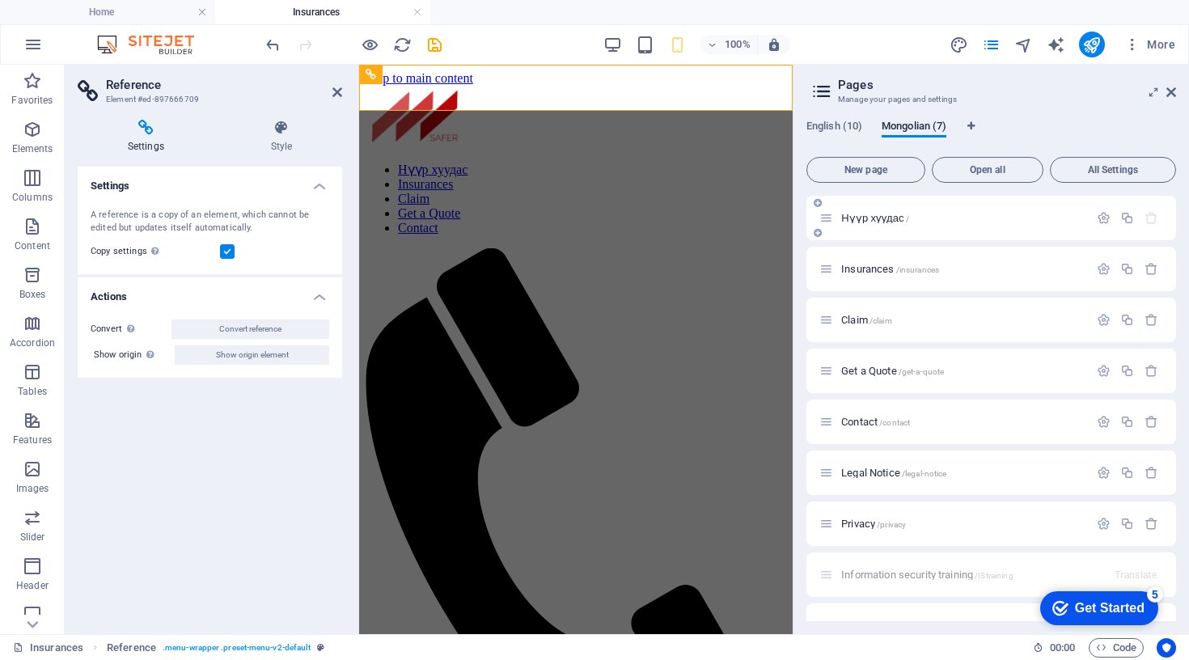
click at [864, 214] on span "Нүүр хуудас /" at bounding box center [875, 218] width 68 height 12
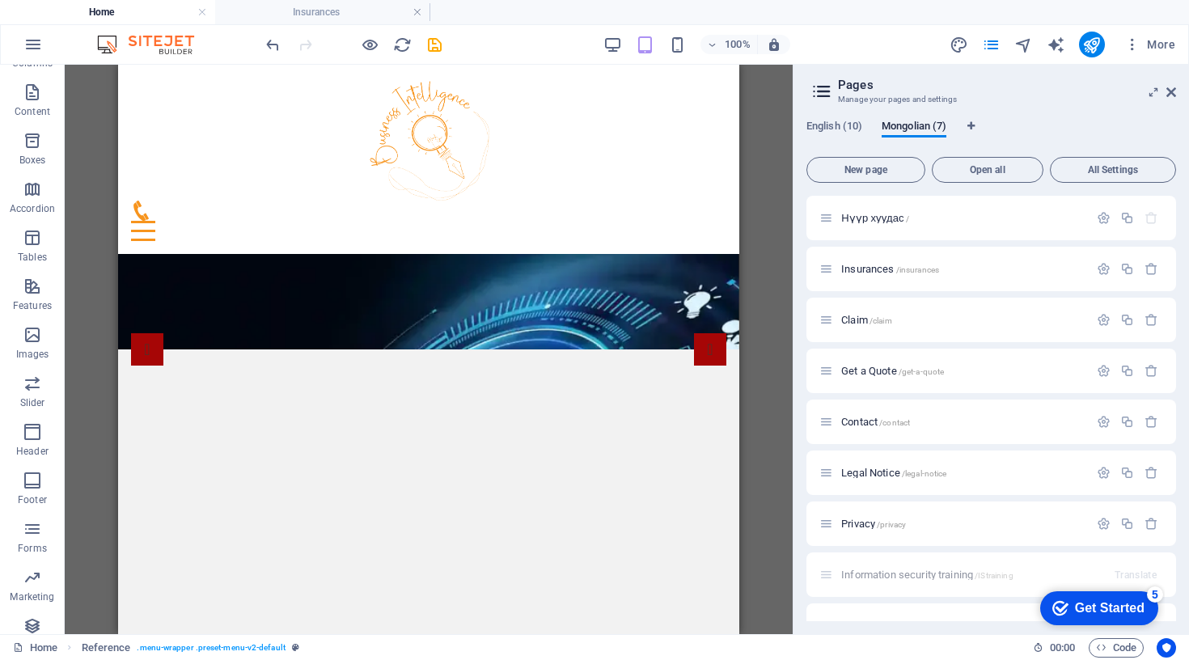
click at [763, 347] on div "Drag here to replace the existing content. Press “Ctrl” if you want to create a…" at bounding box center [429, 349] width 728 height 569
click at [1170, 92] on icon at bounding box center [1171, 92] width 10 height 13
